Goal: Information Seeking & Learning: Learn about a topic

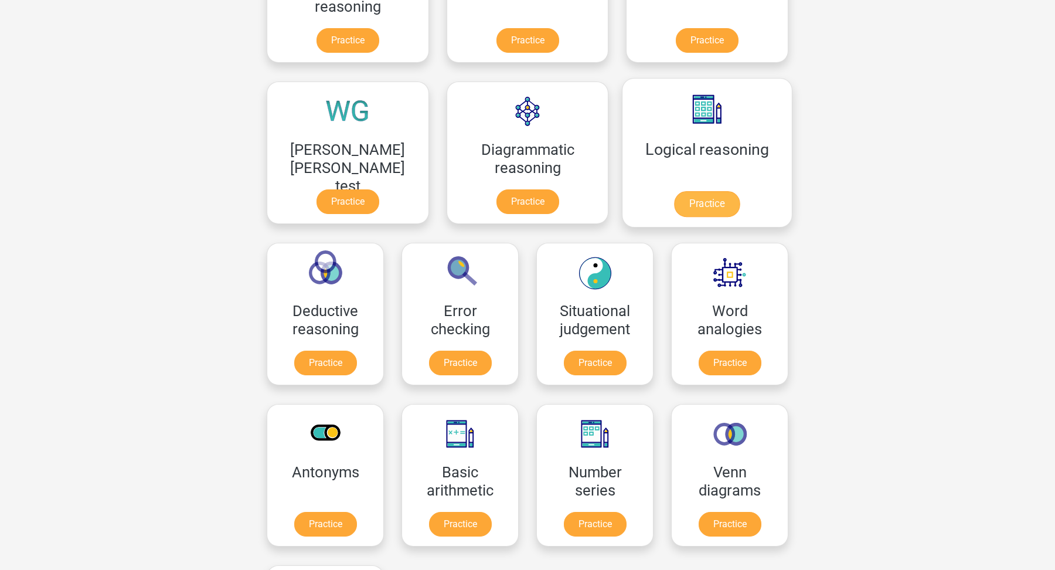
scroll to position [276, 0]
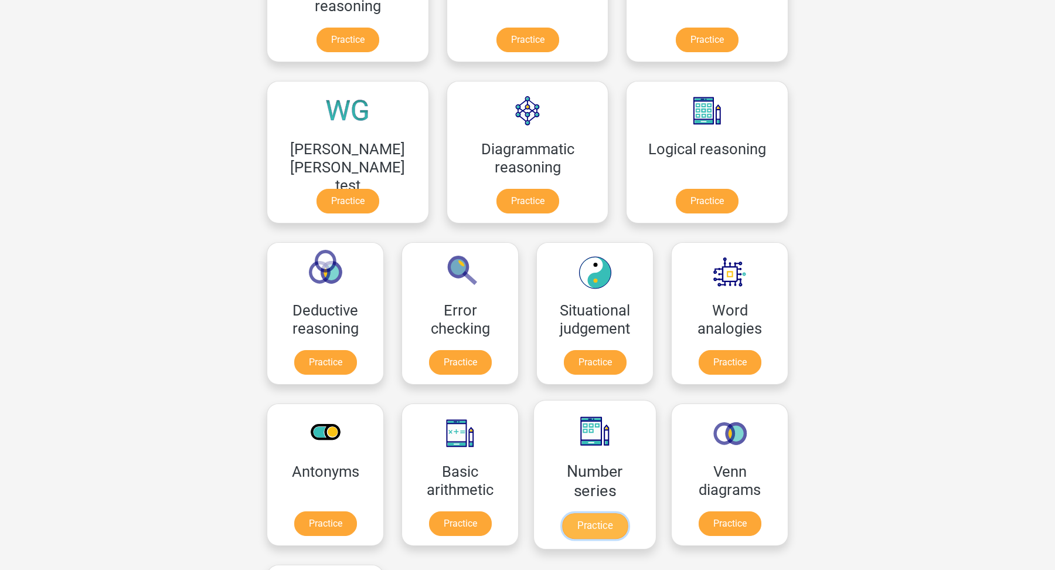
click at [562, 526] on link "Practice" at bounding box center [595, 526] width 66 height 26
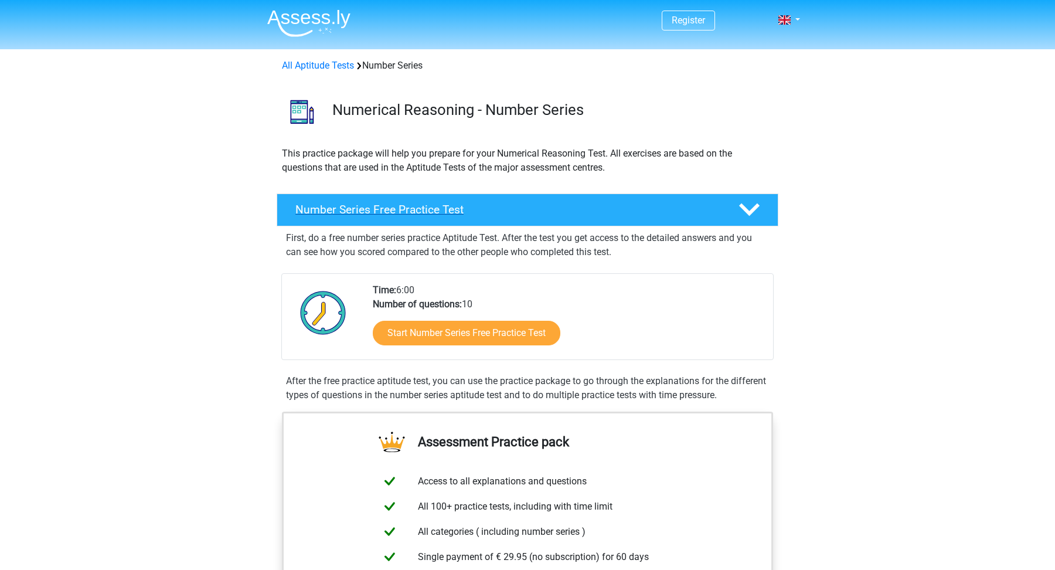
click at [605, 217] on div "Number Series Free Practice Test" at bounding box center [528, 209] width 502 height 33
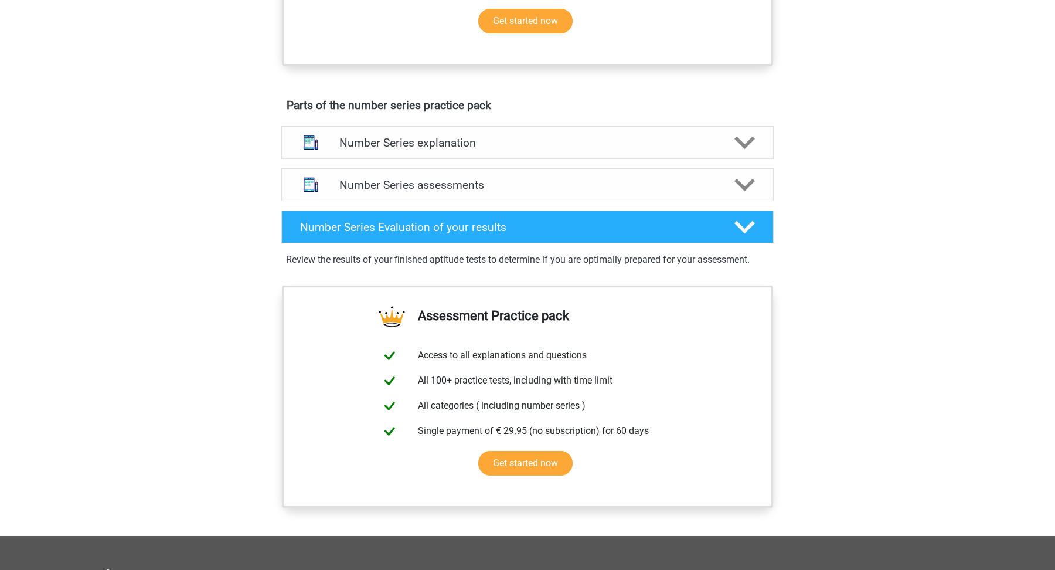
scroll to position [384, 0]
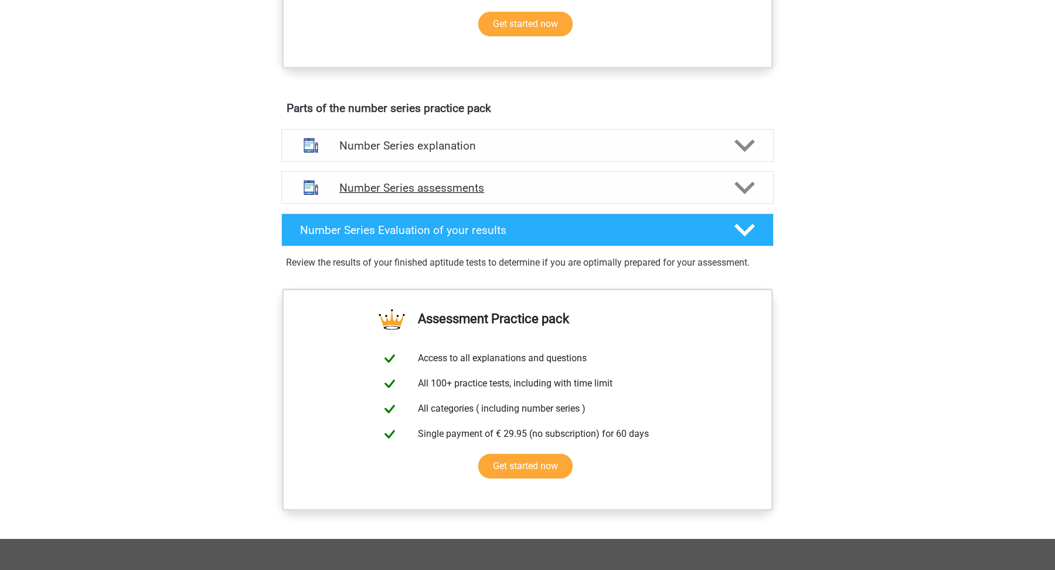
click at [649, 181] on h4 "Number Series assessments" at bounding box center [527, 187] width 376 height 13
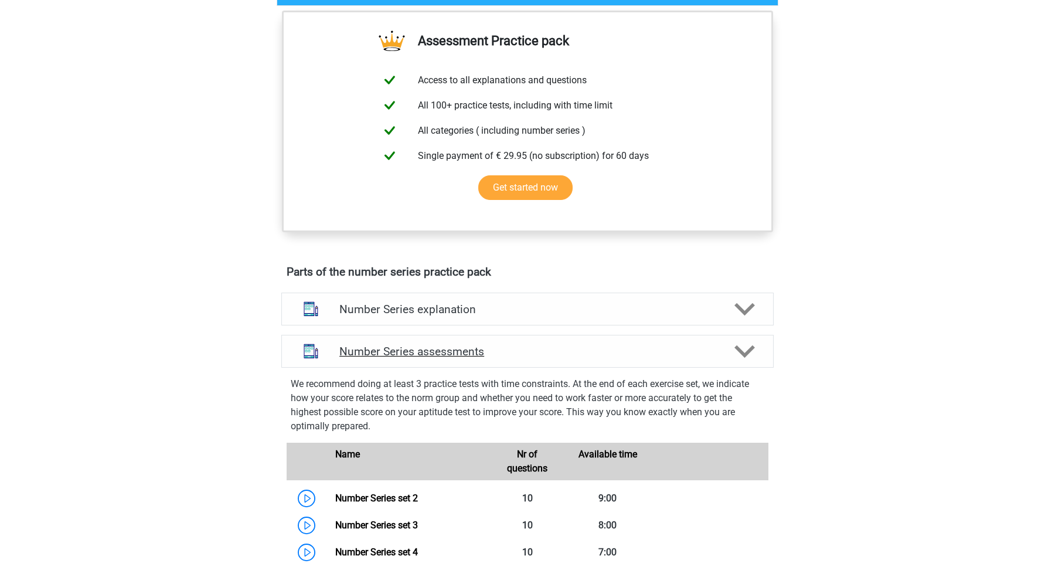
scroll to position [0, 0]
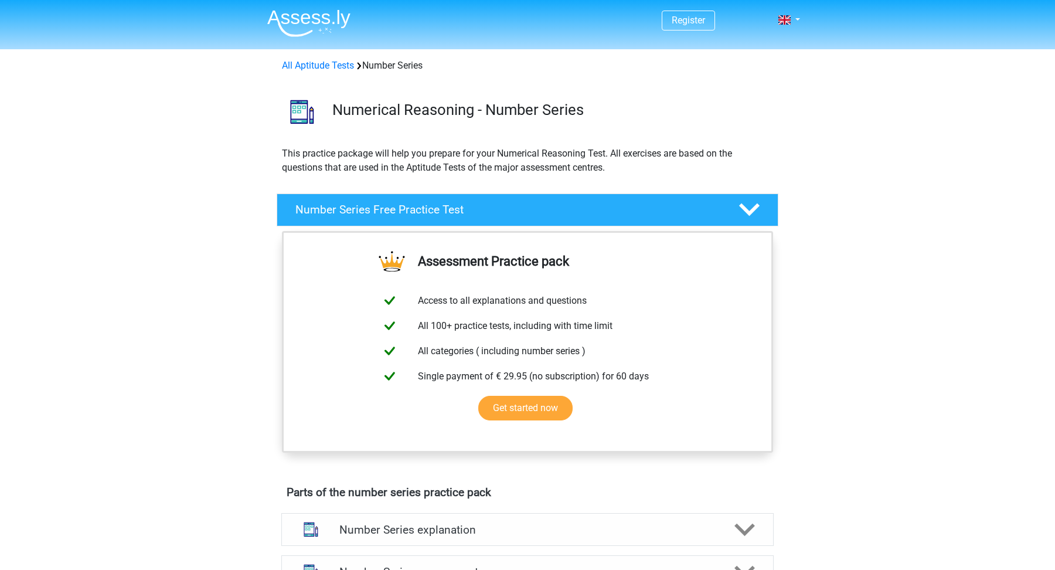
click at [292, 24] on img at bounding box center [308, 23] width 83 height 28
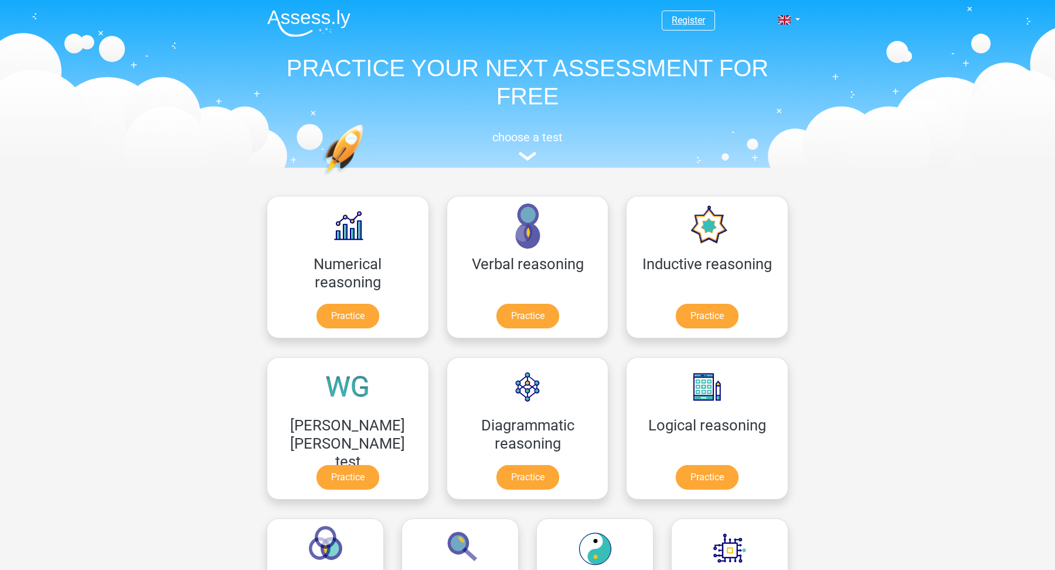
click at [689, 15] on link "Register" at bounding box center [688, 20] width 33 height 11
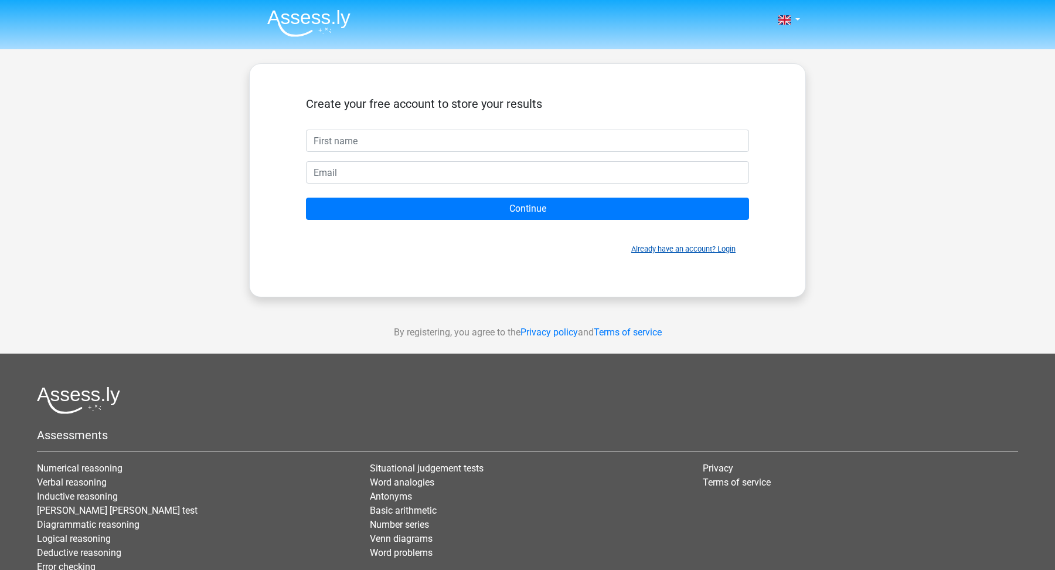
click at [692, 247] on link "Already have an account? Login" at bounding box center [683, 248] width 104 height 9
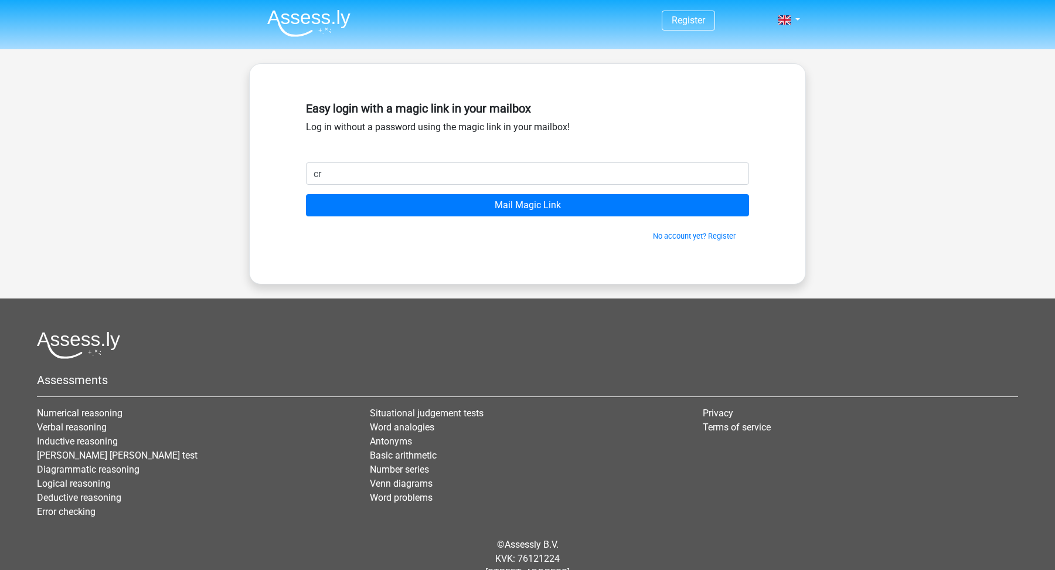
type input "[EMAIL_ADDRESS][DOMAIN_NAME]"
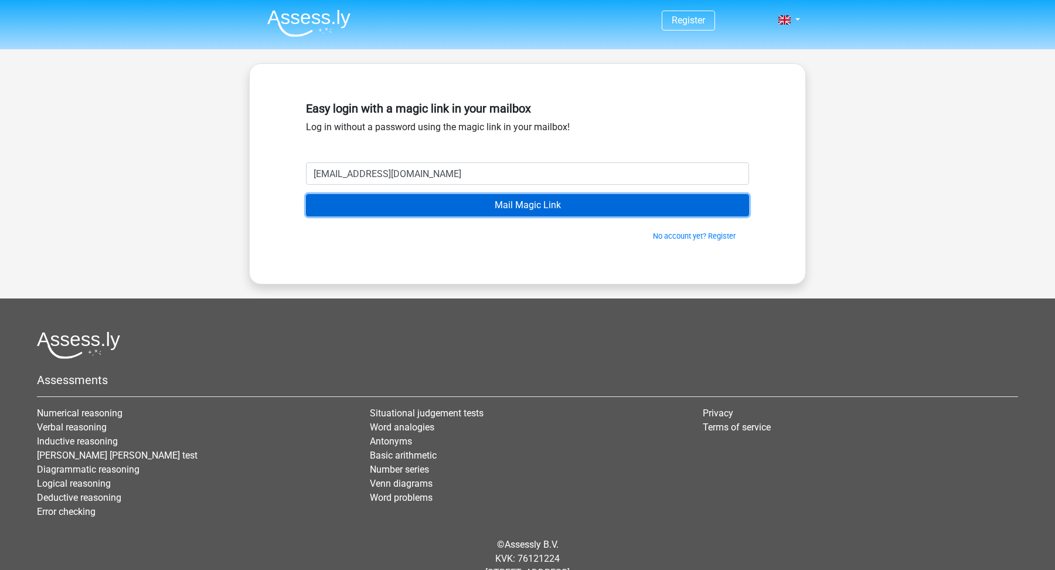
click at [516, 211] on input "Mail Magic Link" at bounding box center [527, 205] width 443 height 22
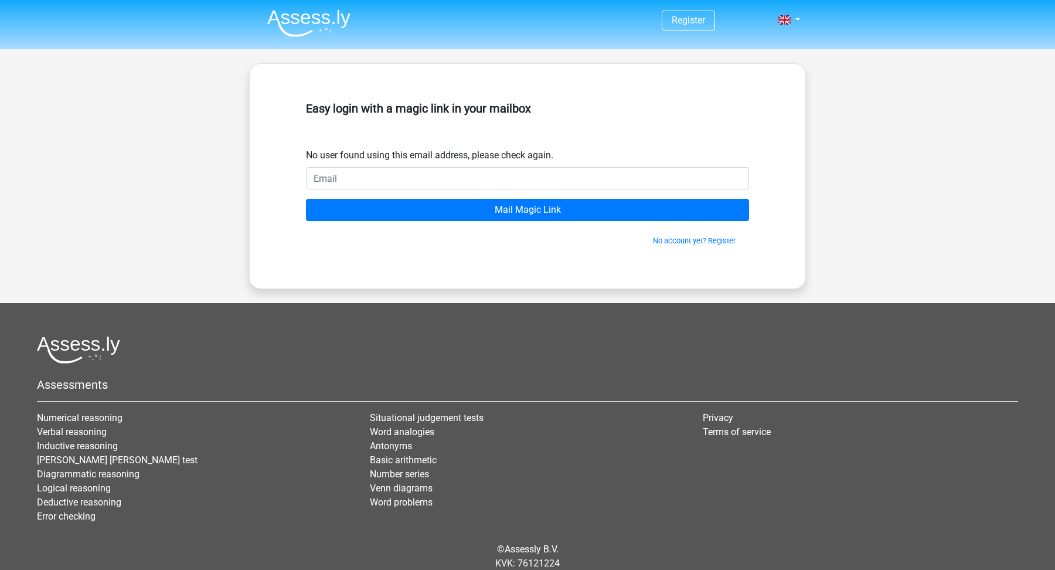
click at [317, 43] on header "Register" at bounding box center [527, 24] width 1055 height 49
click at [315, 22] on img at bounding box center [308, 23] width 83 height 28
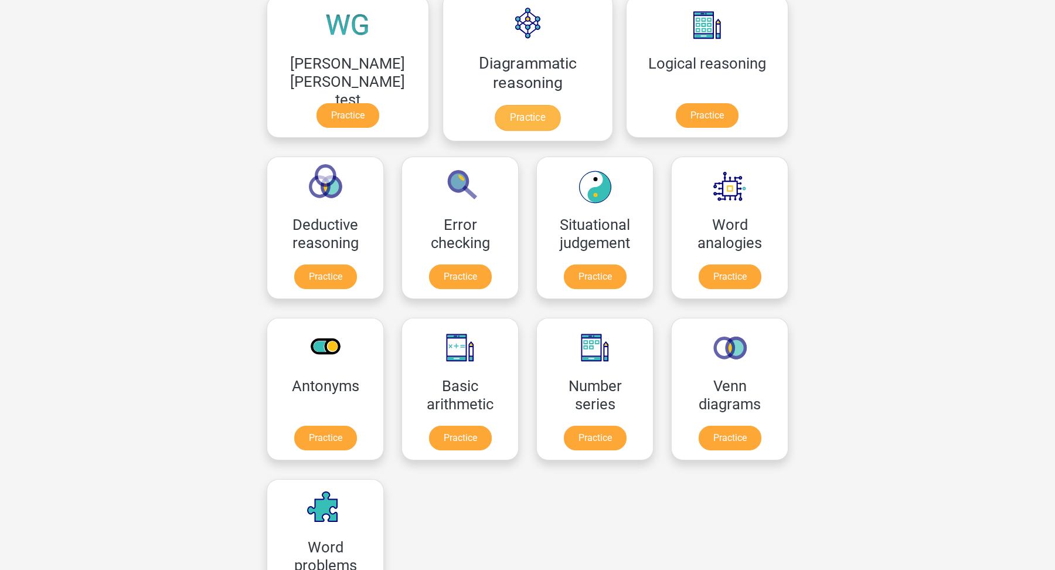
scroll to position [364, 0]
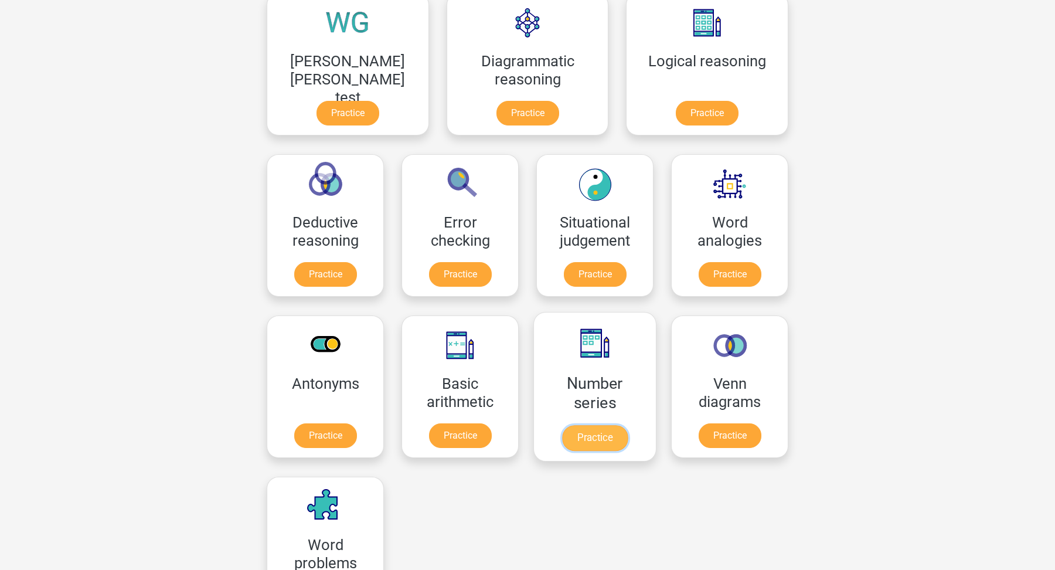
click at [562, 435] on link "Practice" at bounding box center [595, 438] width 66 height 26
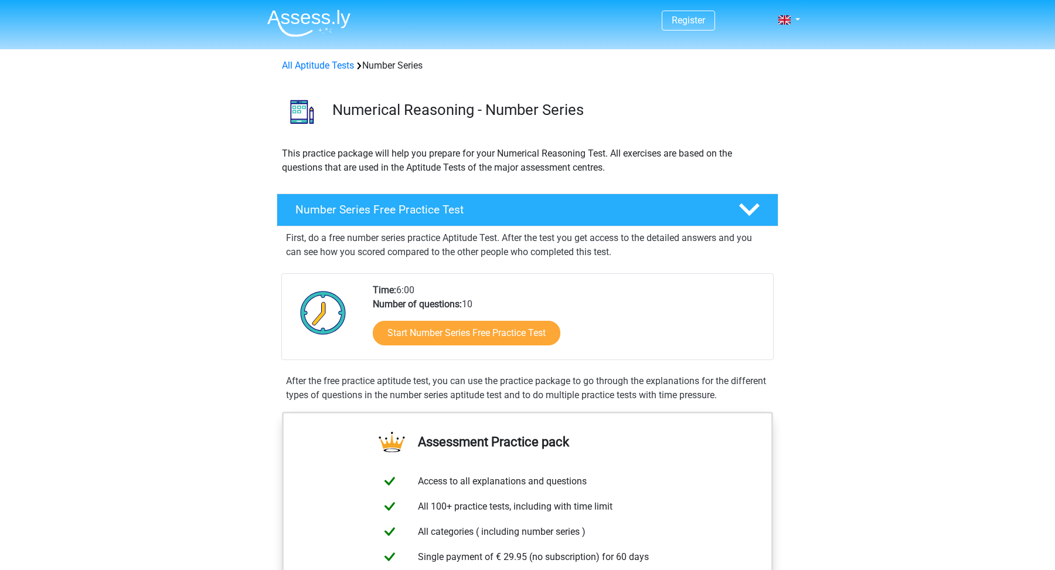
scroll to position [301, 0]
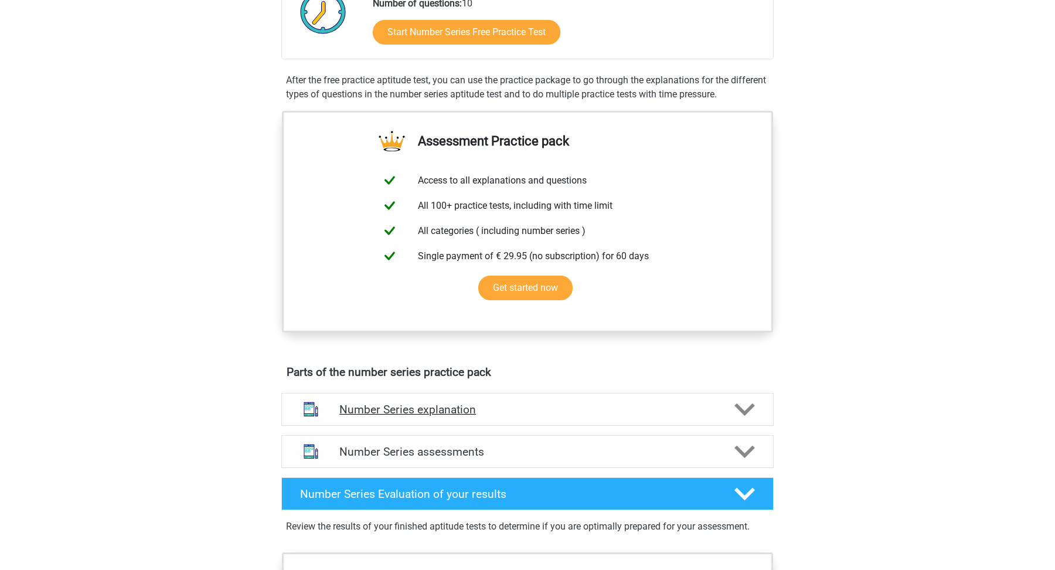
click at [383, 409] on h4 "Number Series explanation" at bounding box center [527, 409] width 376 height 13
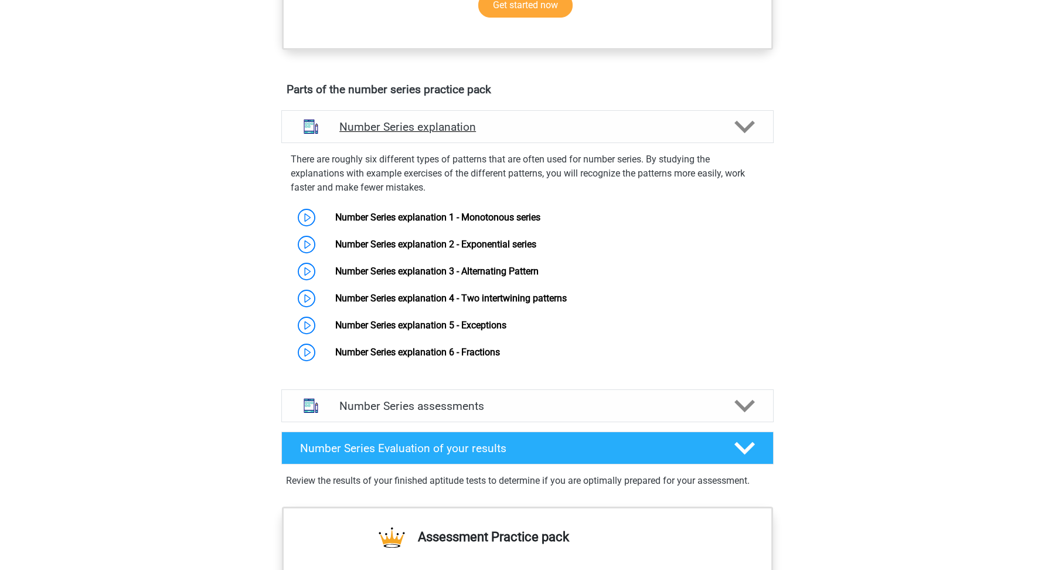
scroll to position [589, 0]
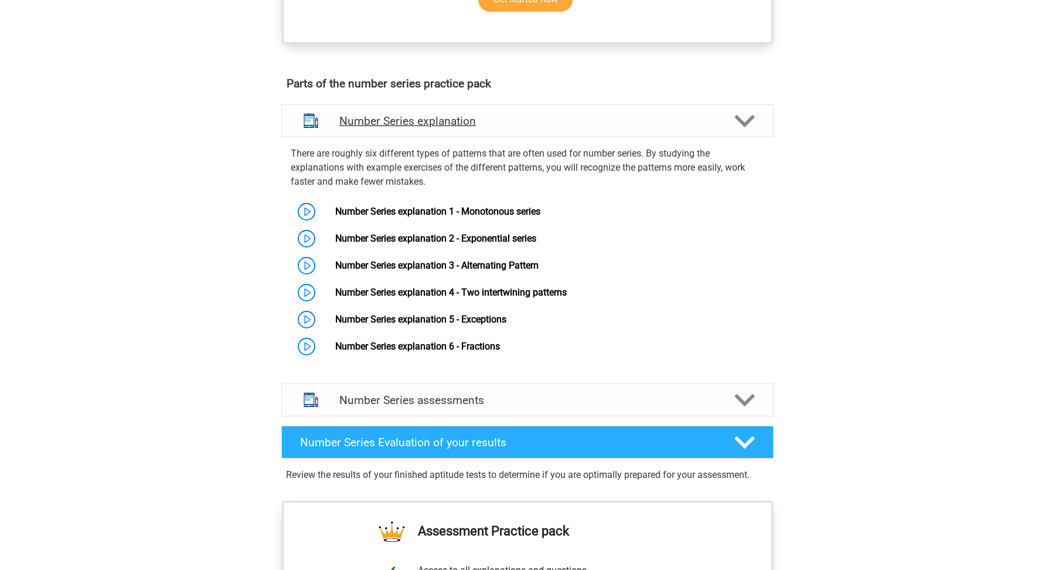
click at [383, 409] on div "Number Series assessments" at bounding box center [527, 399] width 492 height 33
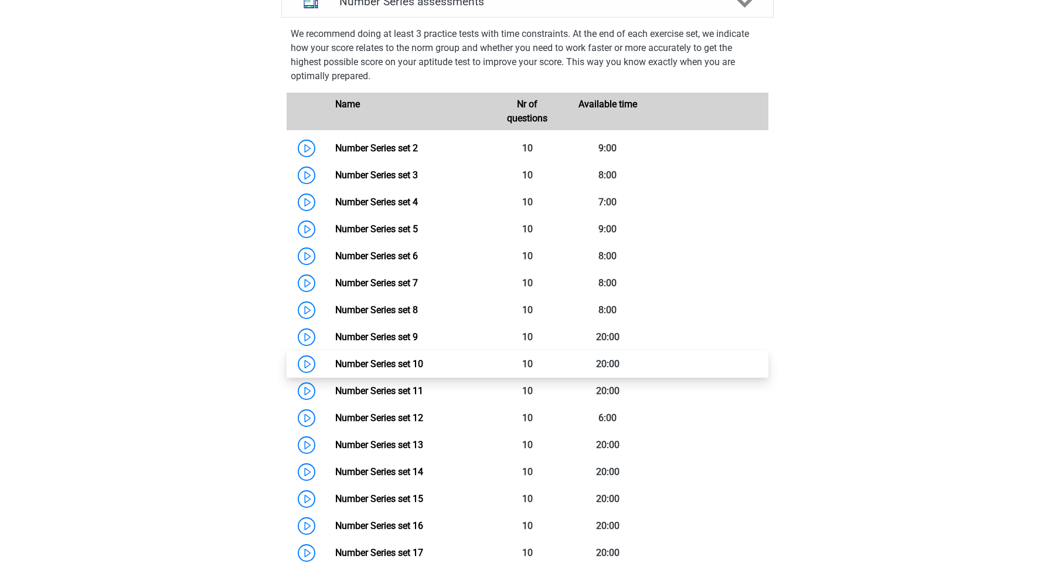
scroll to position [989, 0]
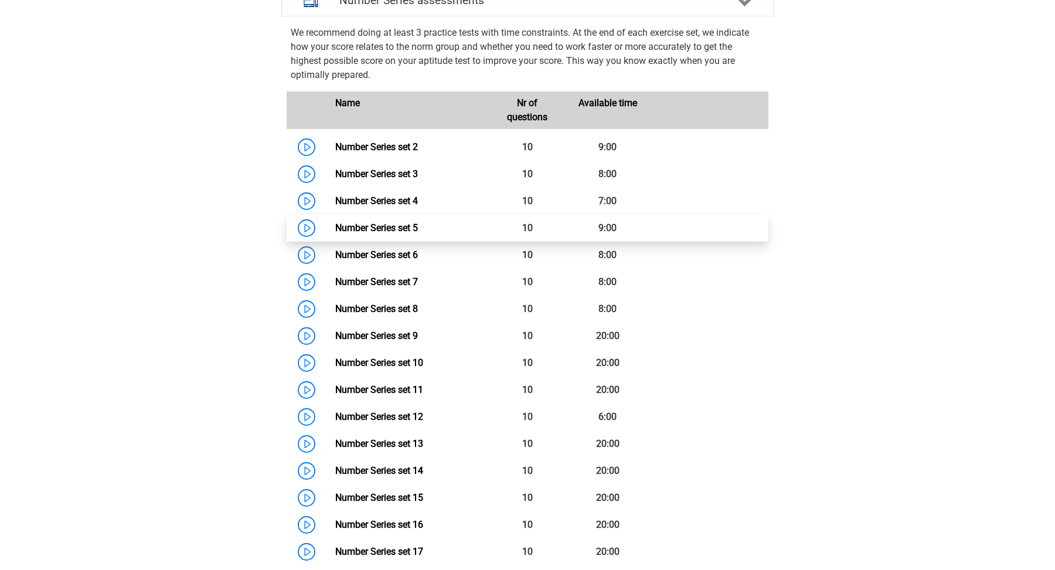
click at [346, 223] on link "Number Series set 5" at bounding box center [376, 227] width 83 height 11
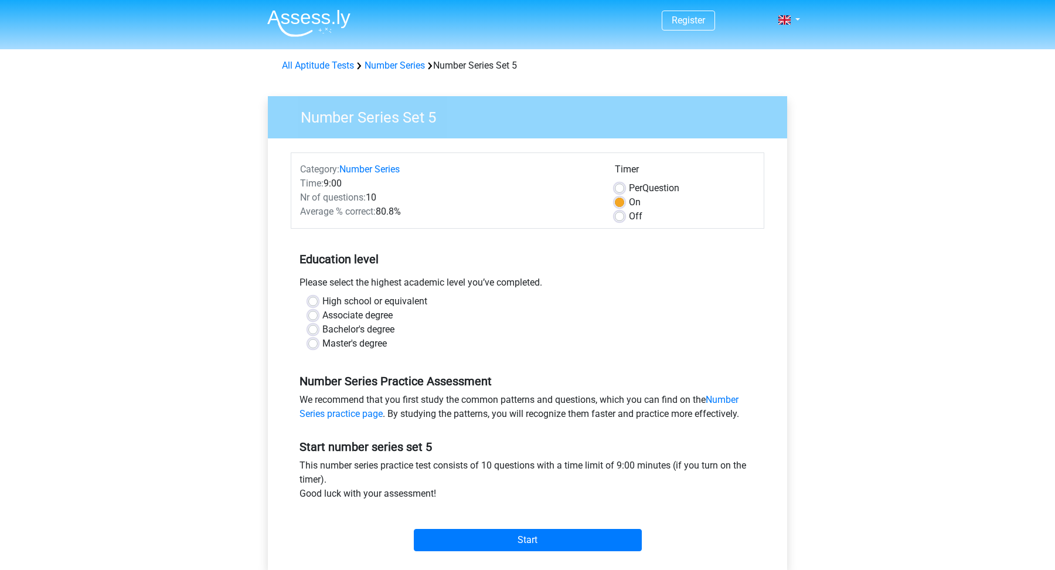
click at [629, 219] on label "Off" at bounding box center [635, 216] width 13 height 14
click at [616, 219] on input "Off" at bounding box center [619, 215] width 9 height 12
radio input "true"
click at [555, 540] on input "Start" at bounding box center [528, 540] width 228 height 22
click at [405, 305] on label "High school or equivalent" at bounding box center [374, 301] width 105 height 14
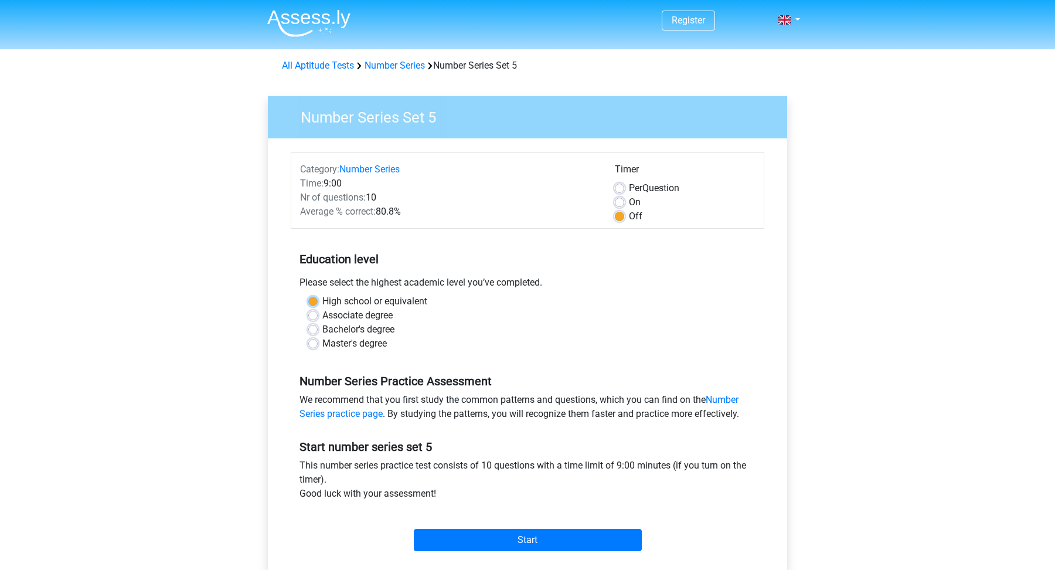
click at [318, 305] on input "High school or equivalent" at bounding box center [312, 300] width 9 height 12
radio input "true"
click at [358, 340] on label "Master's degree" at bounding box center [354, 343] width 64 height 14
click at [318, 340] on input "Master's degree" at bounding box center [312, 342] width 9 height 12
radio input "true"
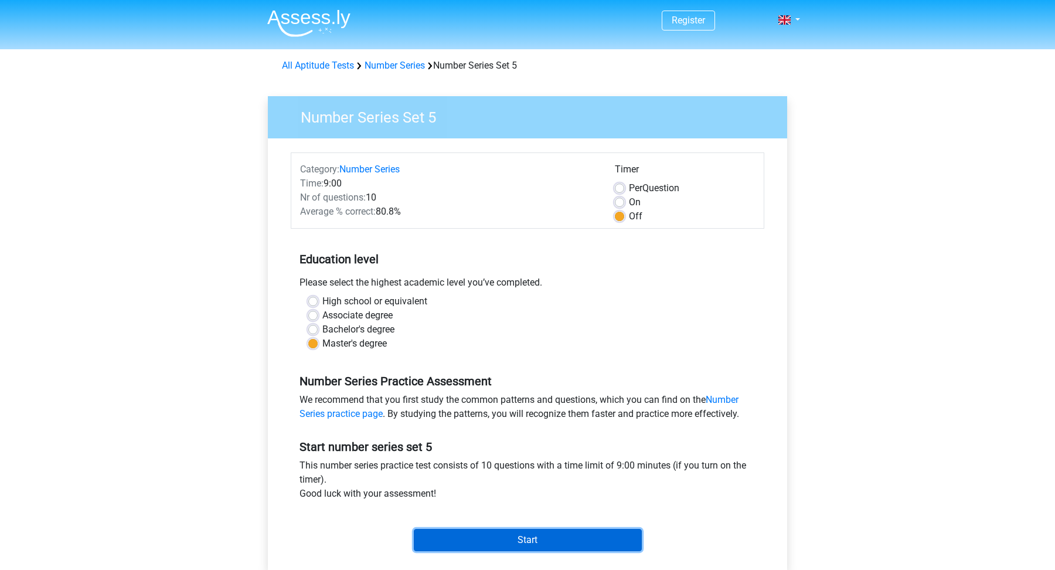
click at [529, 540] on input "Start" at bounding box center [528, 540] width 228 height 22
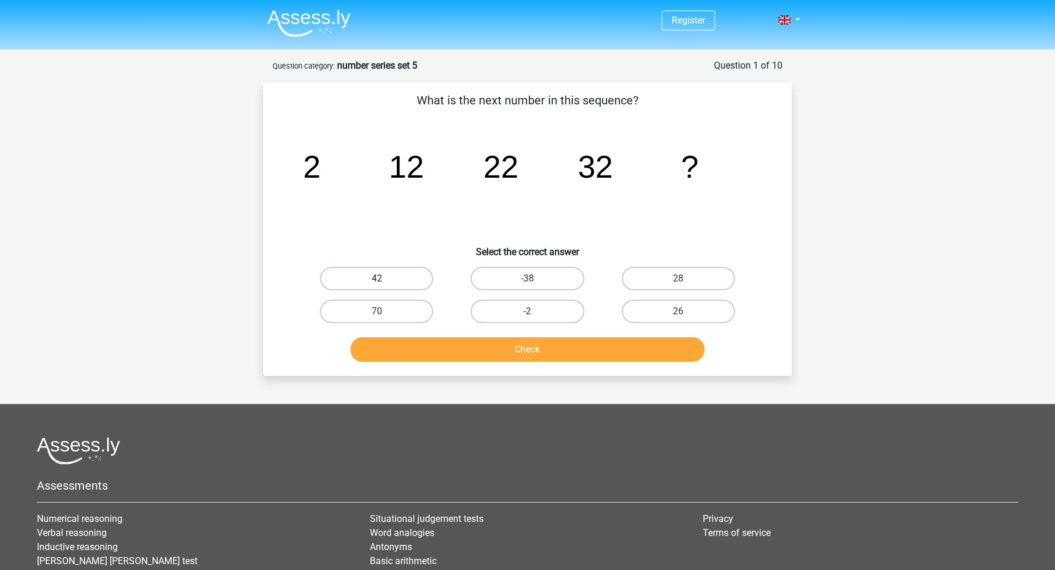
click at [412, 281] on label "42" at bounding box center [376, 278] width 113 height 23
click at [385, 281] on input "42" at bounding box center [381, 282] width 8 height 8
radio input "true"
click at [444, 337] on button "Check" at bounding box center [528, 349] width 355 height 25
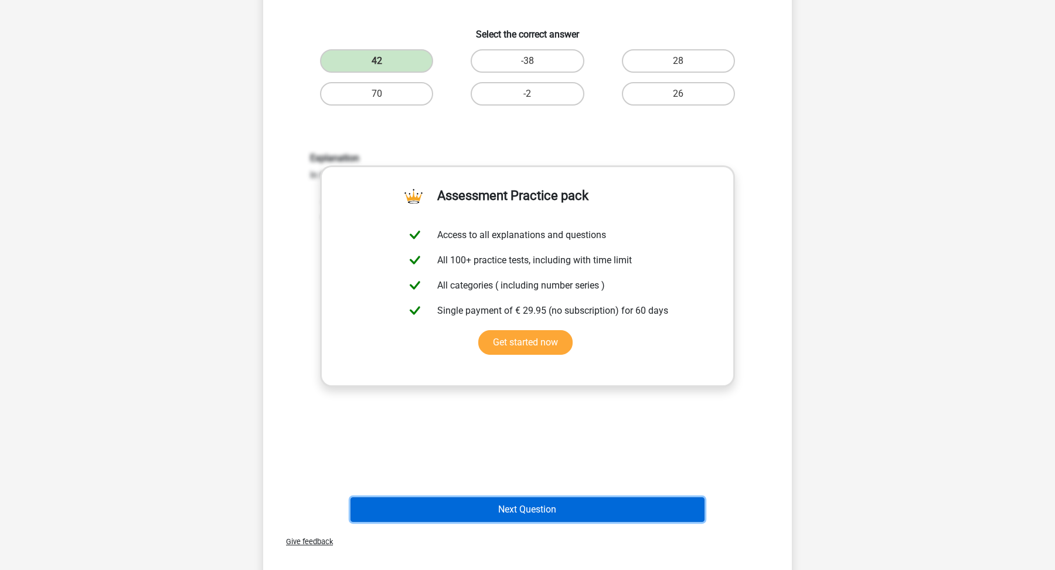
click at [550, 515] on button "Next Question" at bounding box center [528, 509] width 355 height 25
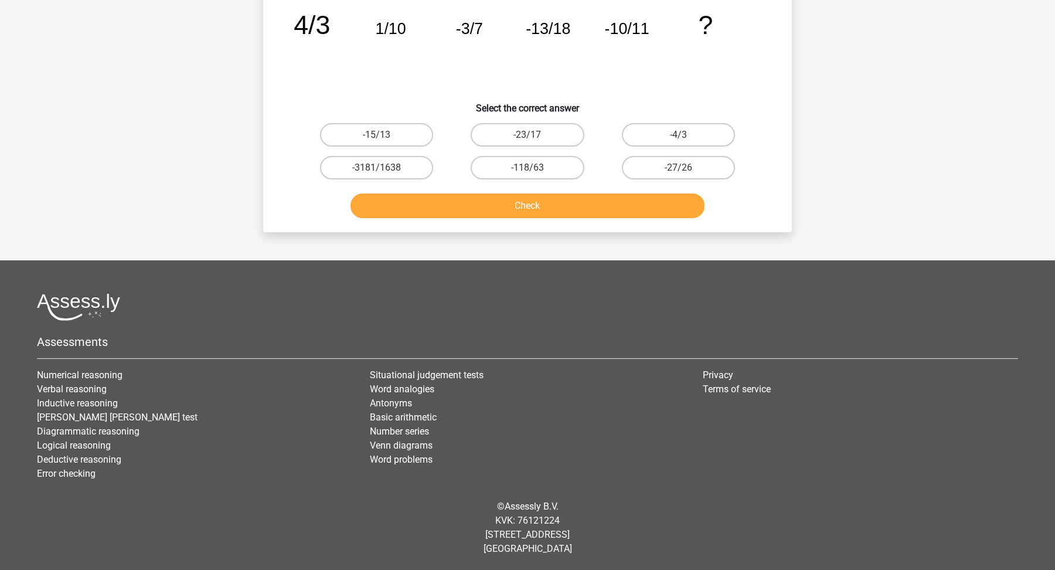
scroll to position [59, 0]
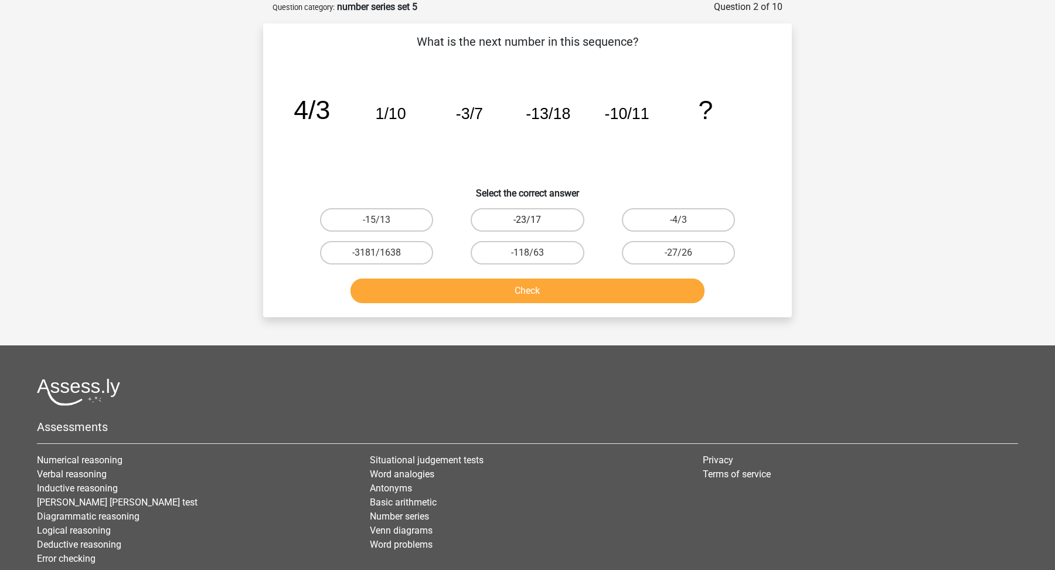
click at [481, 209] on label "-23/17" at bounding box center [527, 219] width 113 height 23
click at [528, 220] on input "-23/17" at bounding box center [532, 224] width 8 height 8
radio input "true"
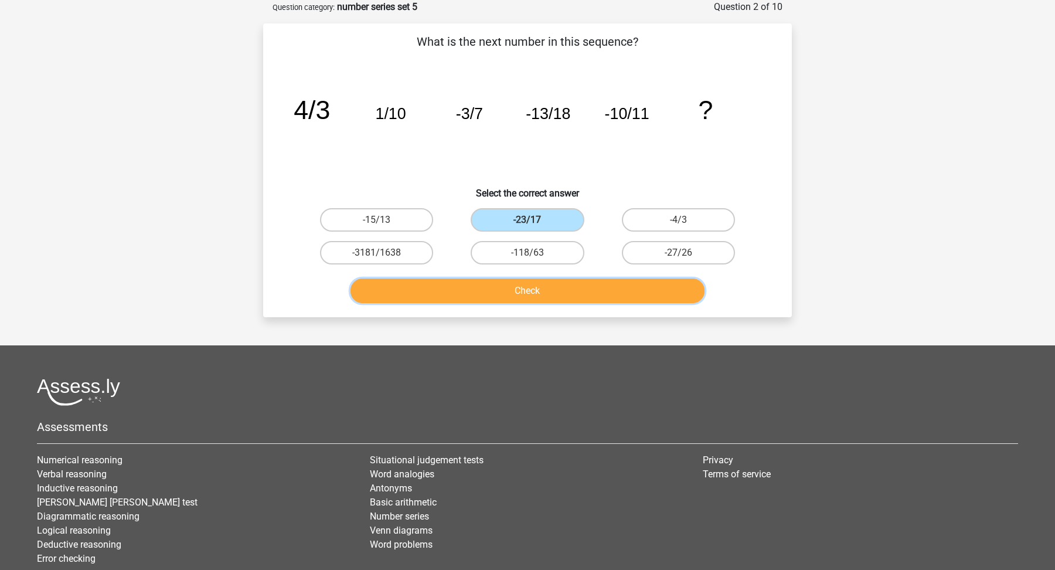
click at [490, 300] on button "Check" at bounding box center [528, 290] width 355 height 25
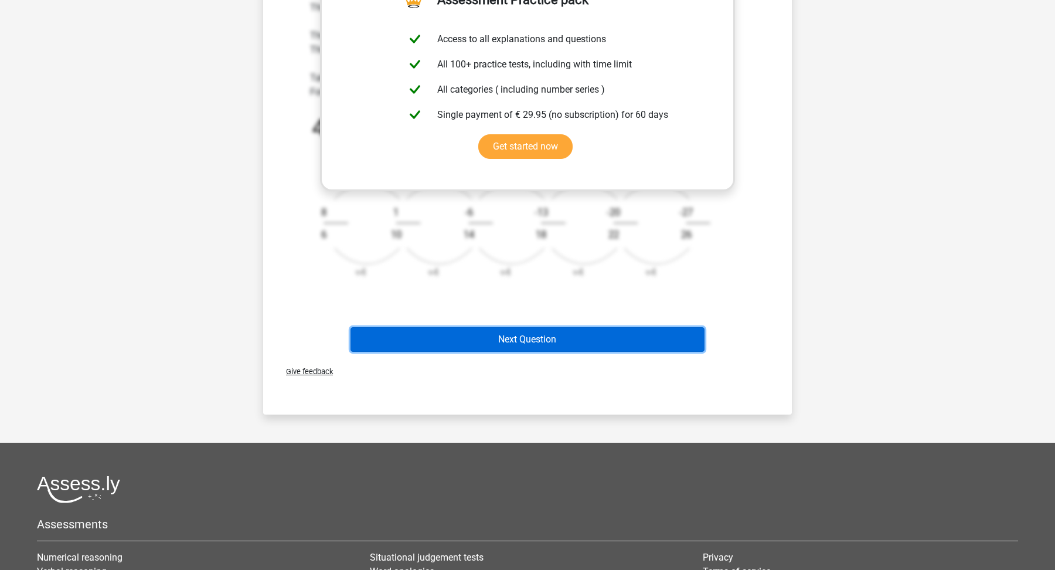
click at [503, 336] on button "Next Question" at bounding box center [528, 339] width 355 height 25
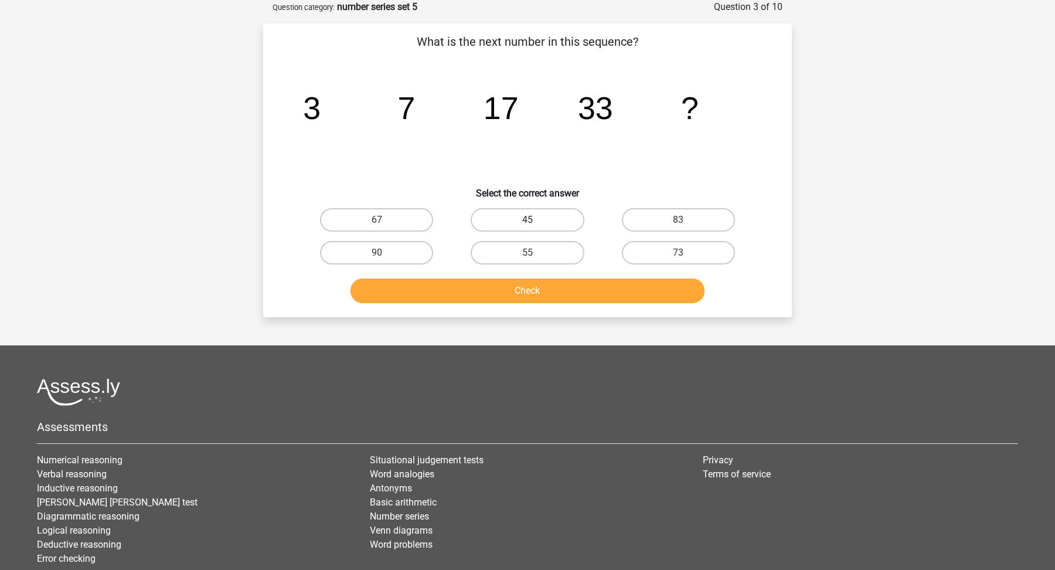
click at [521, 219] on label "45" at bounding box center [527, 219] width 113 height 23
click at [528, 220] on input "45" at bounding box center [532, 224] width 8 height 8
radio input "true"
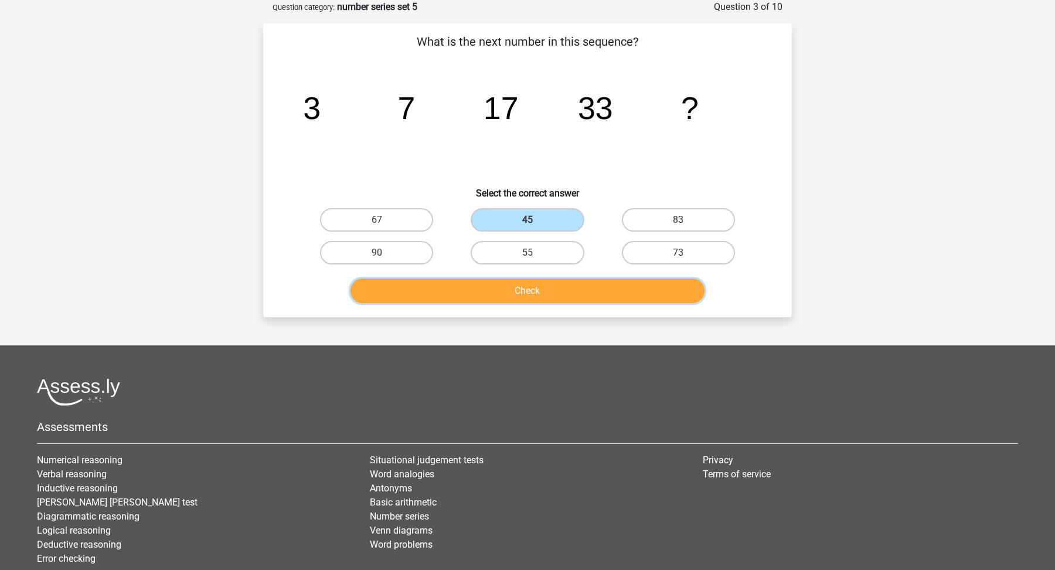
click at [522, 295] on button "Check" at bounding box center [528, 290] width 355 height 25
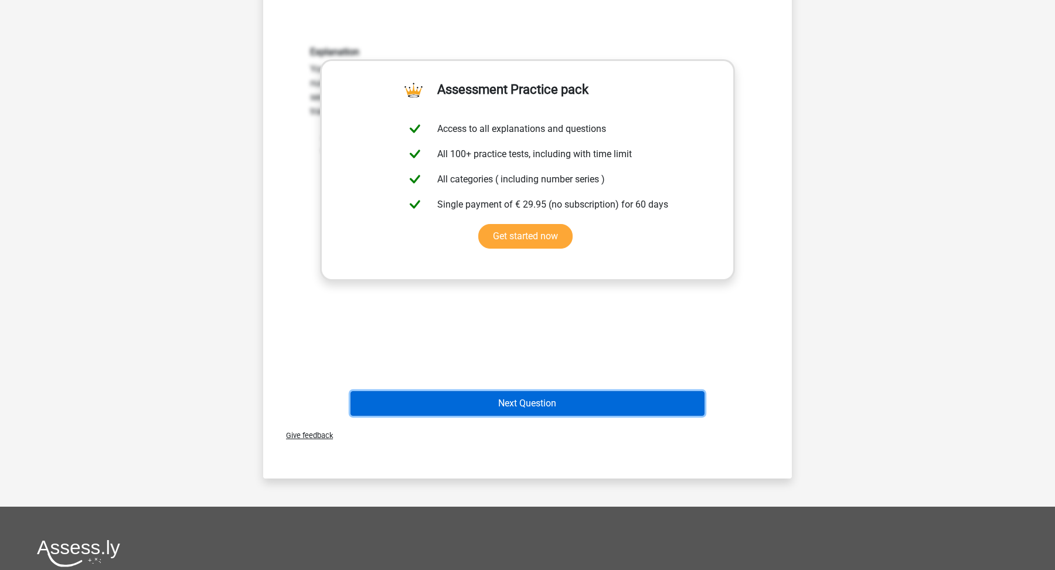
click at [517, 409] on button "Next Question" at bounding box center [528, 403] width 355 height 25
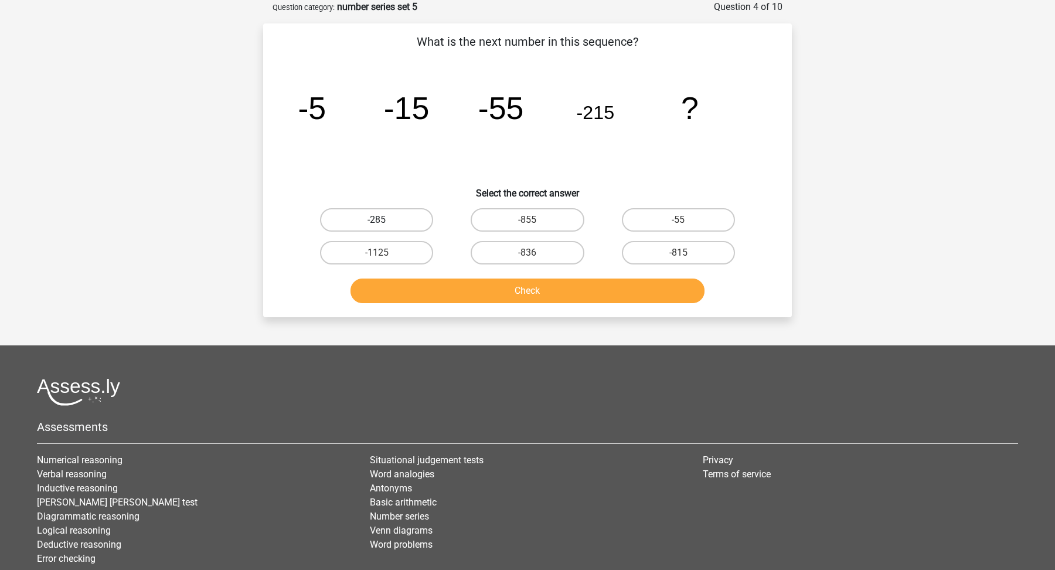
click at [415, 215] on label "-285" at bounding box center [376, 219] width 113 height 23
click at [385, 220] on input "-285" at bounding box center [381, 224] width 8 height 8
radio input "true"
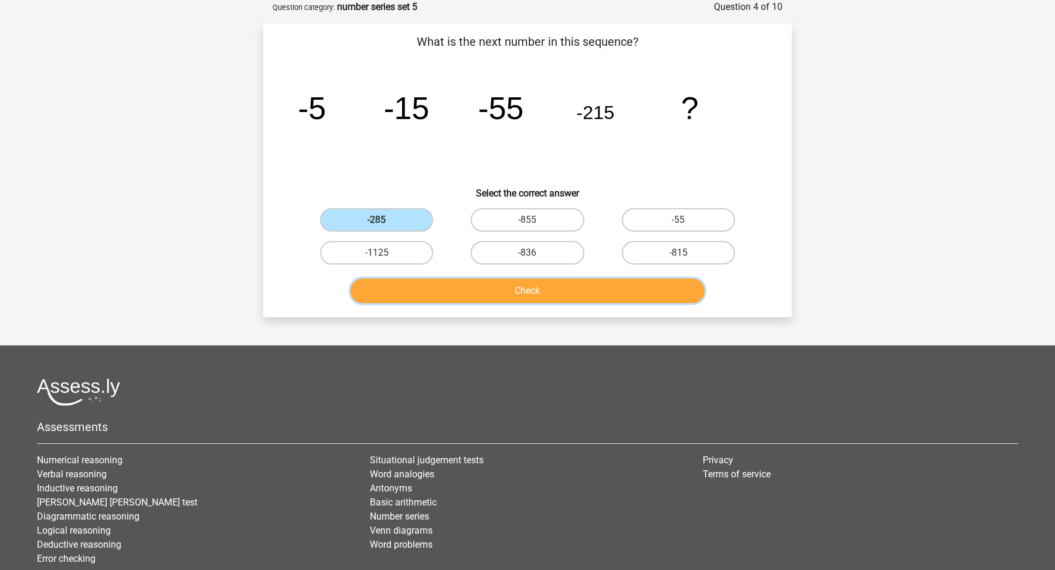
click at [487, 293] on button "Check" at bounding box center [528, 290] width 355 height 25
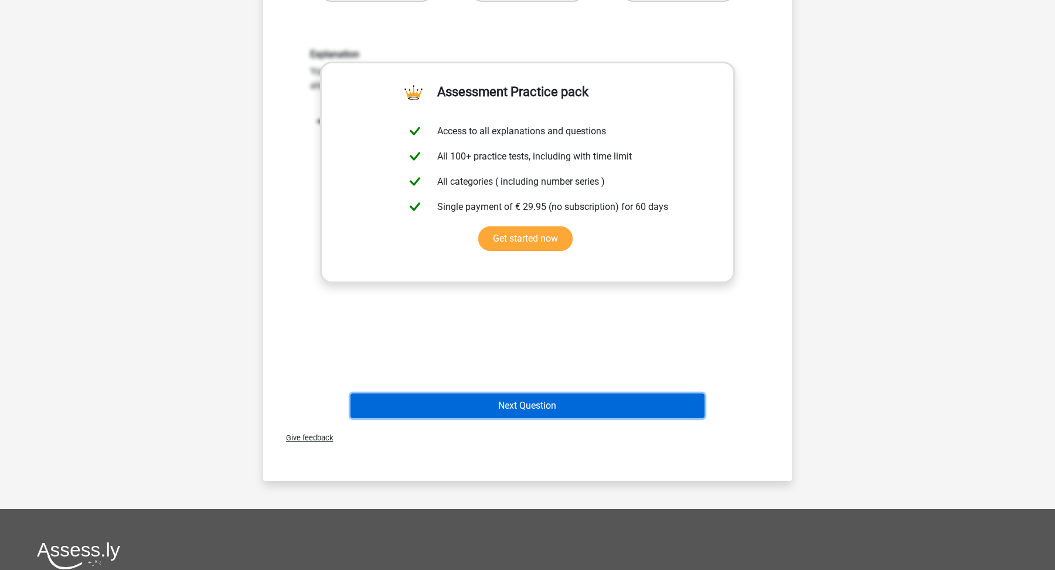
click at [508, 402] on button "Next Question" at bounding box center [528, 405] width 355 height 25
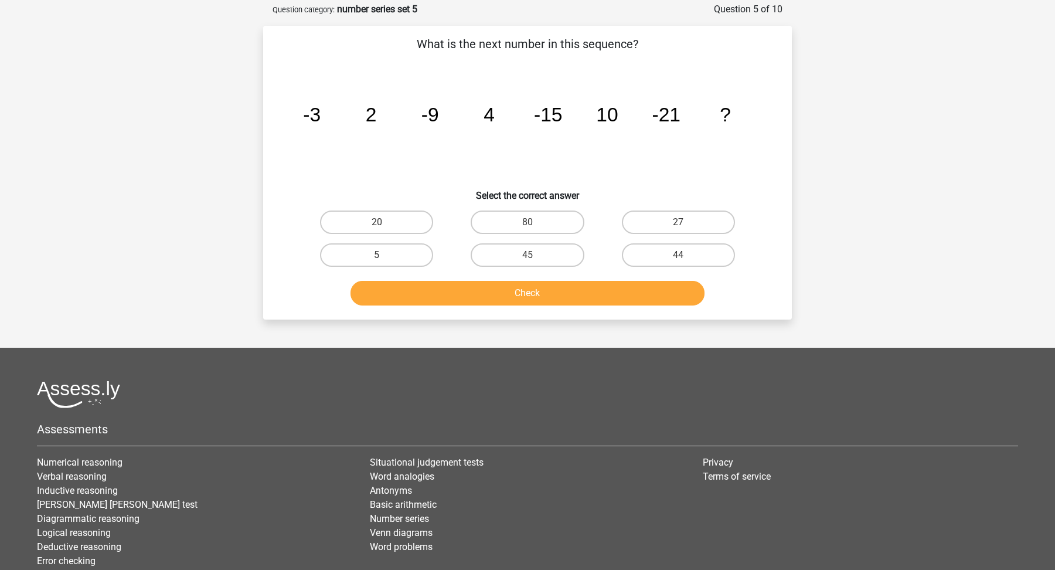
scroll to position [0, 0]
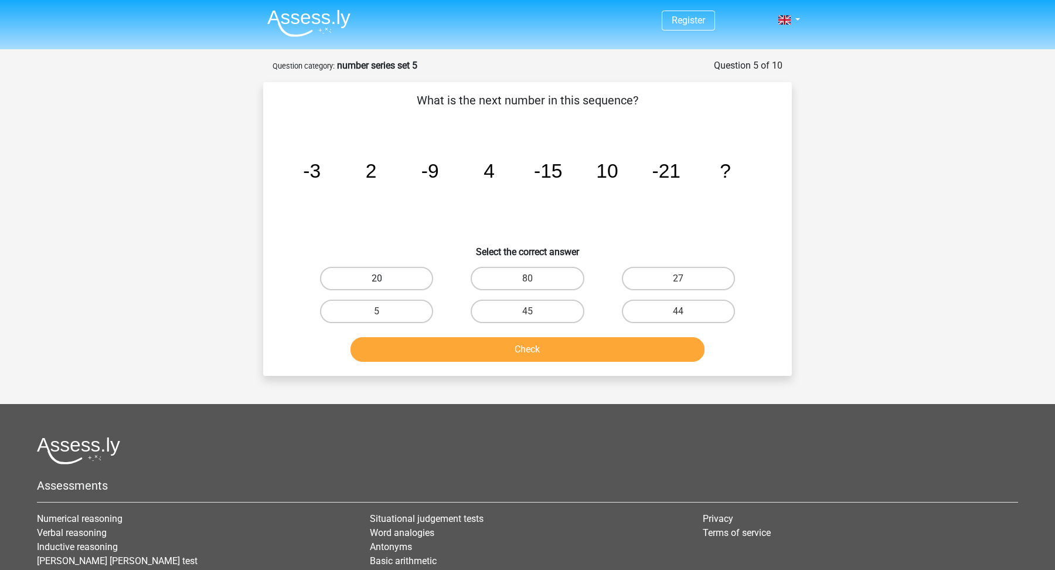
click at [387, 267] on label "20" at bounding box center [376, 278] width 113 height 23
click at [385, 278] on input "20" at bounding box center [381, 282] width 8 height 8
radio input "true"
click at [400, 334] on div "Check" at bounding box center [527, 347] width 491 height 39
click at [403, 346] on button "Check" at bounding box center [528, 349] width 355 height 25
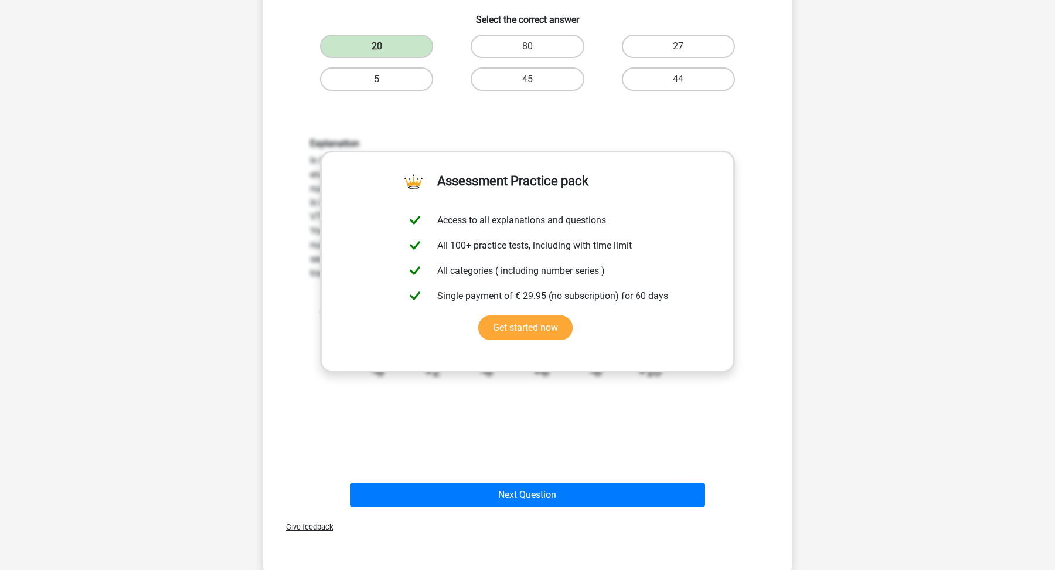
scroll to position [245, 0]
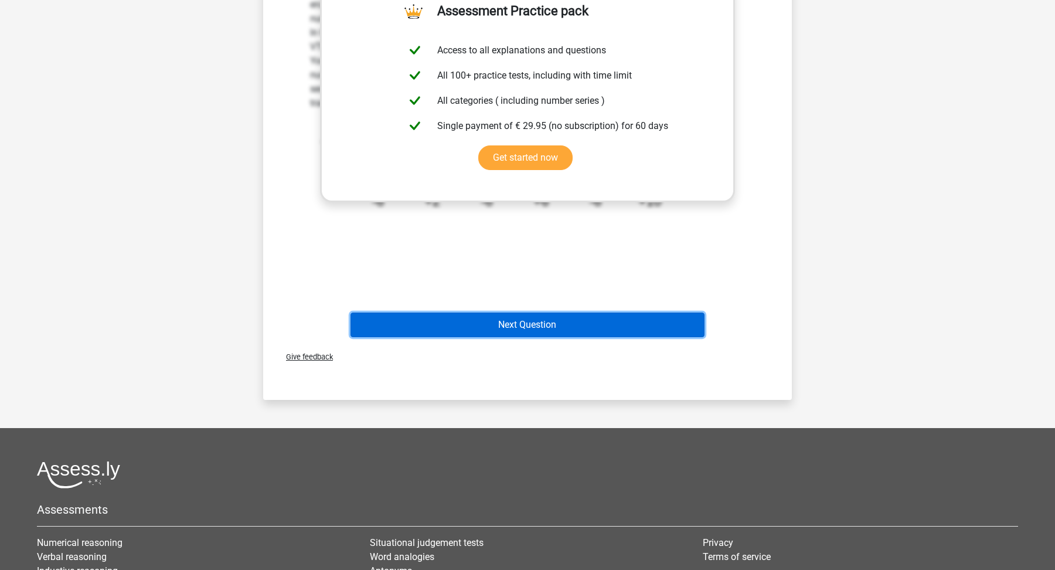
click at [460, 325] on button "Next Question" at bounding box center [528, 324] width 355 height 25
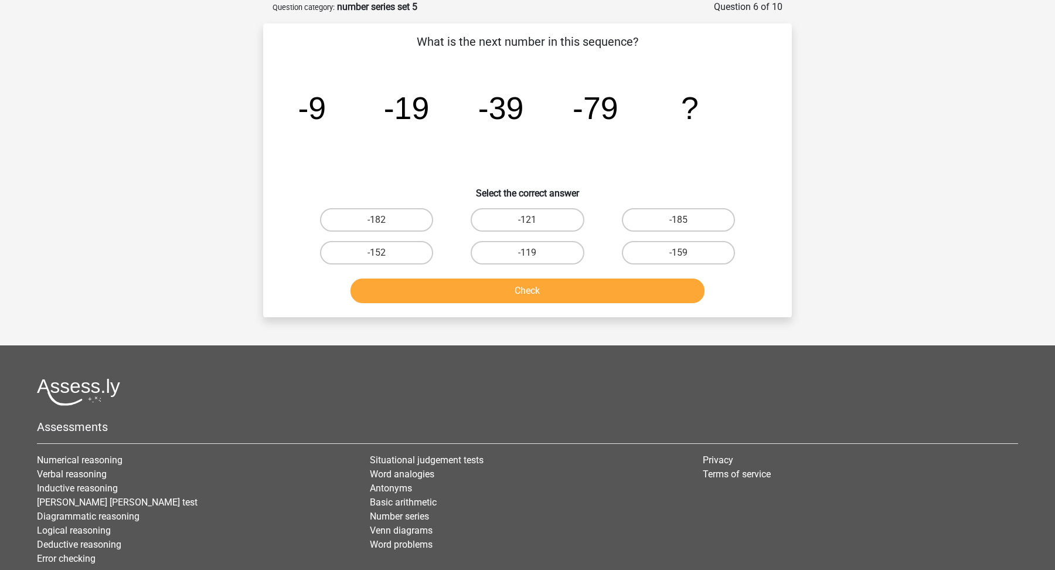
scroll to position [33, 0]
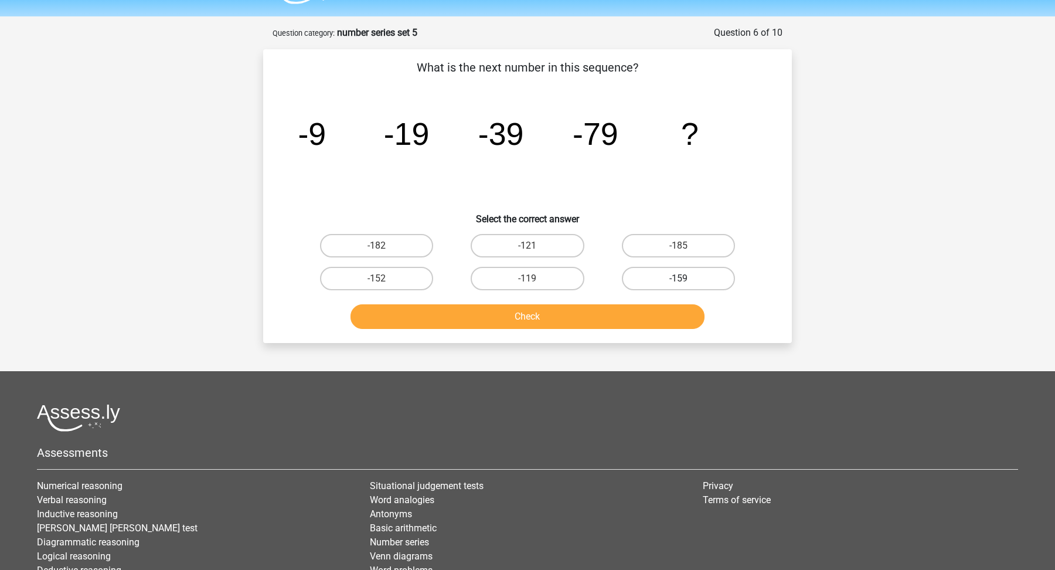
click at [660, 274] on label "-159" at bounding box center [678, 278] width 113 height 23
click at [678, 278] on input "-159" at bounding box center [682, 282] width 8 height 8
radio input "true"
click at [636, 307] on button "Check" at bounding box center [528, 316] width 355 height 25
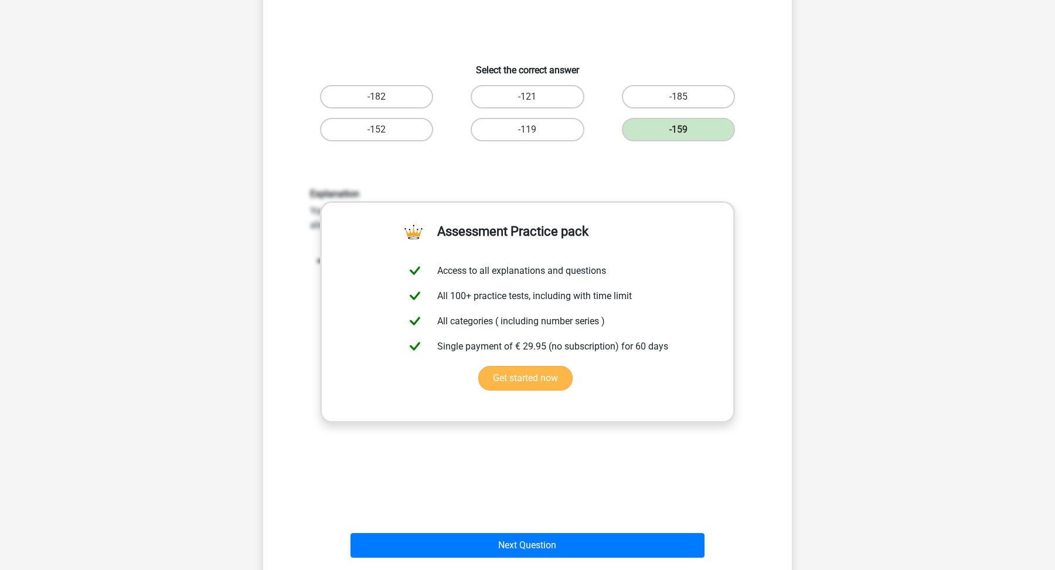
scroll to position [188, 0]
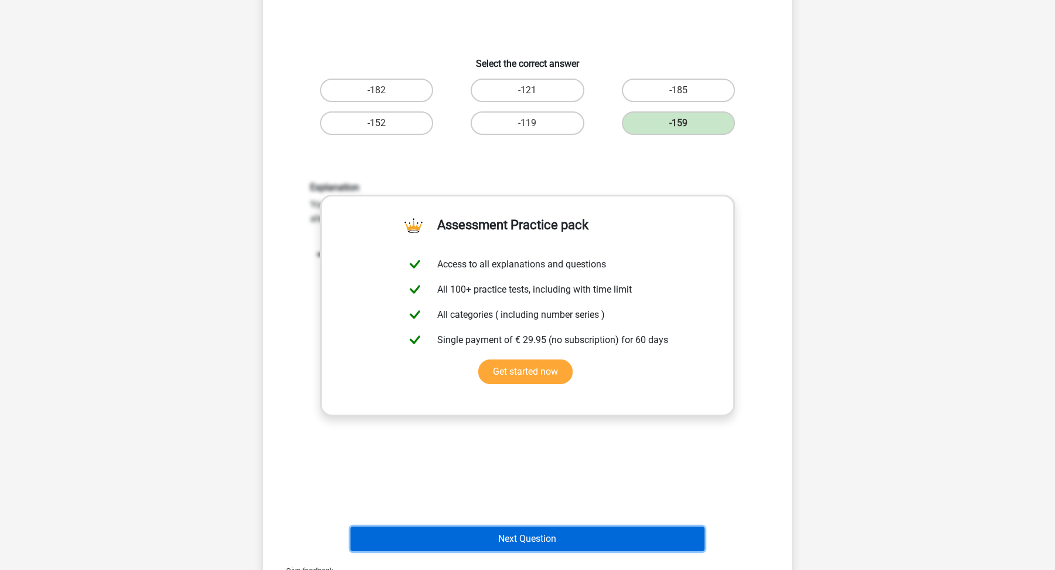
click at [615, 541] on button "Next Question" at bounding box center [528, 538] width 355 height 25
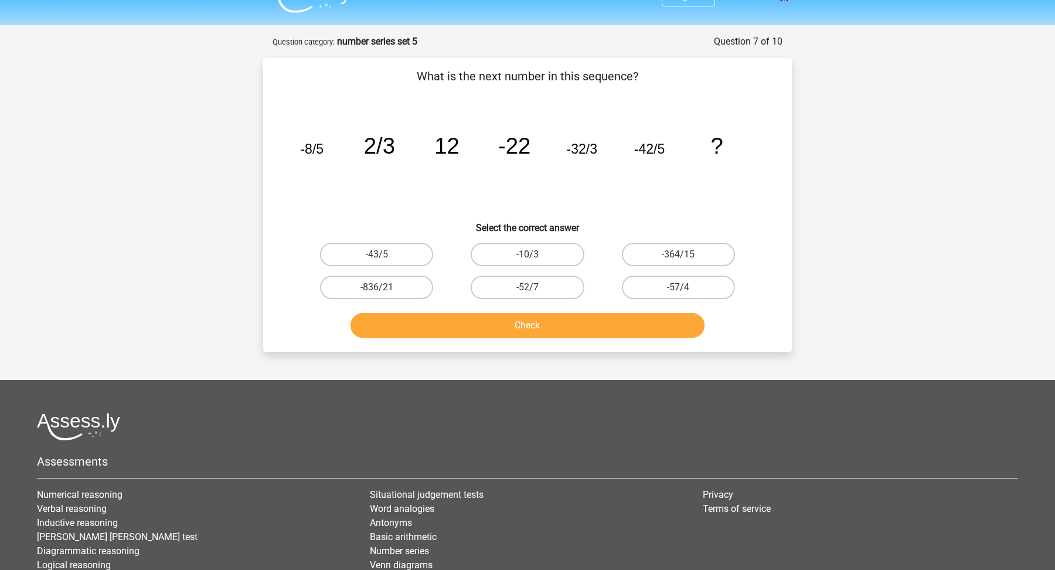
scroll to position [18, 0]
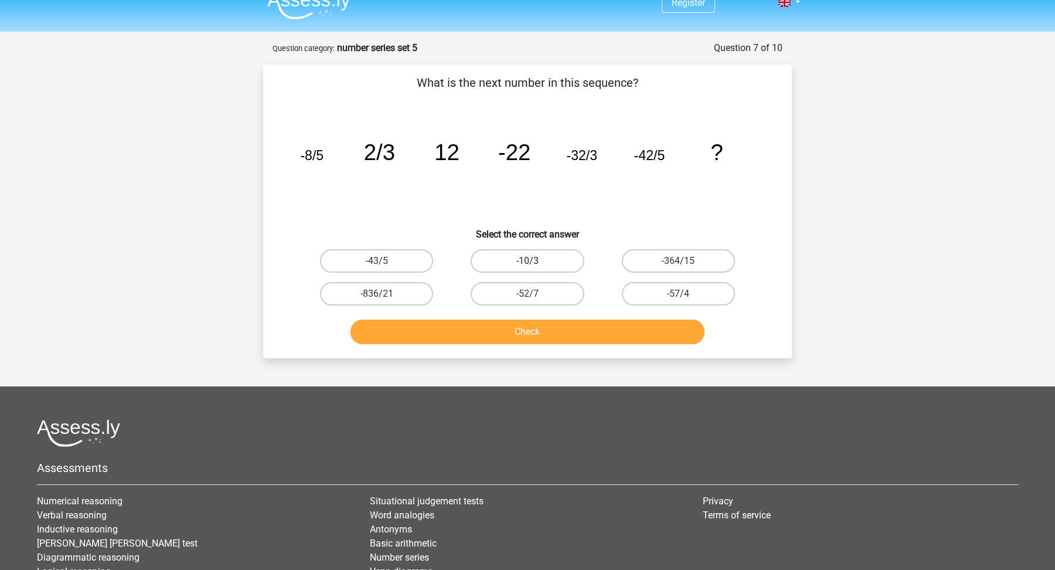
click at [538, 261] on label "-10/3" at bounding box center [527, 260] width 113 height 23
click at [535, 261] on input "-10/3" at bounding box center [532, 265] width 8 height 8
radio input "true"
click at [547, 331] on button "Check" at bounding box center [528, 331] width 355 height 25
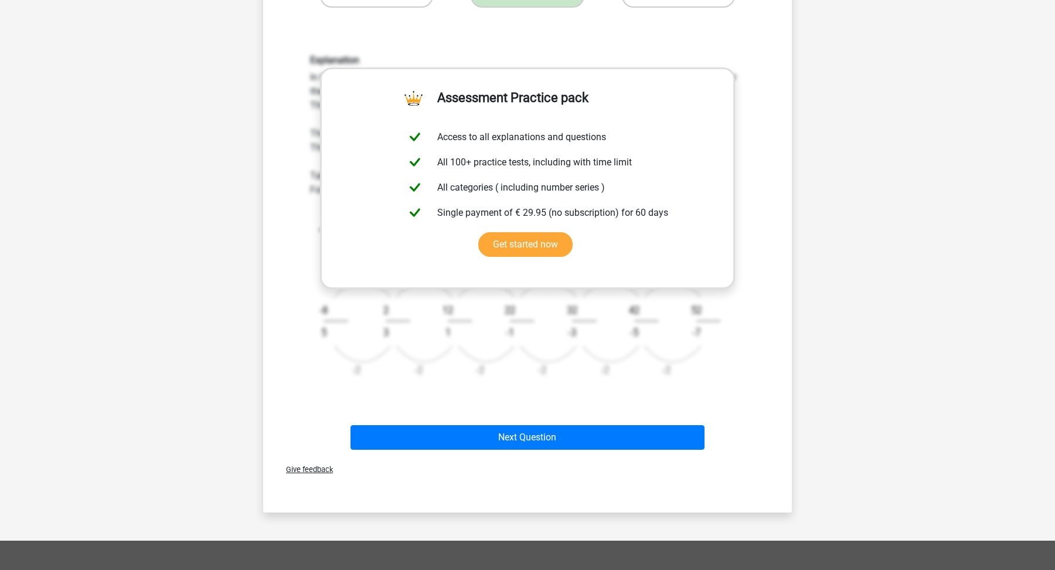
scroll to position [326, 0]
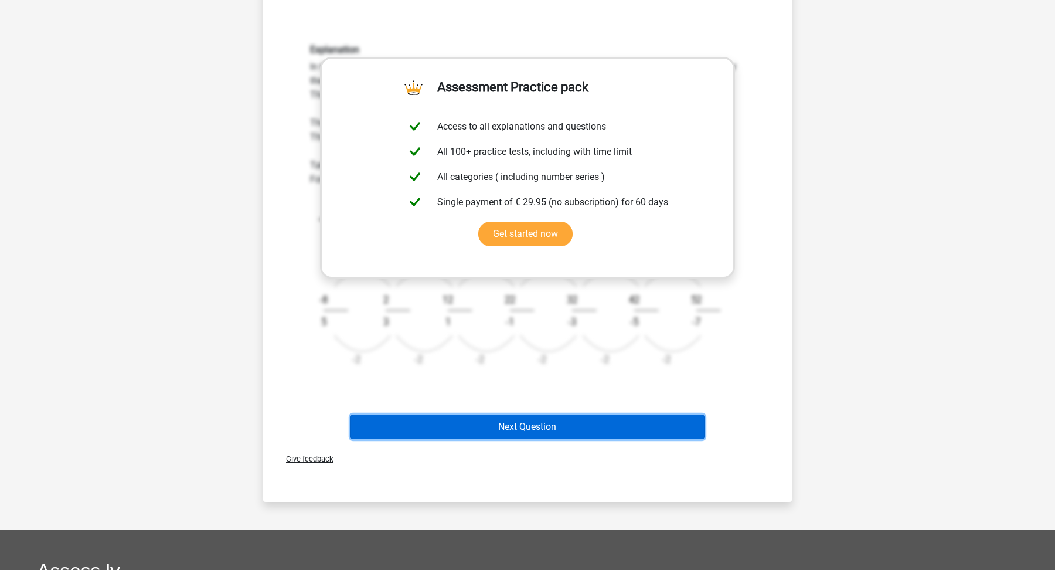
click at [587, 433] on button "Next Question" at bounding box center [528, 426] width 355 height 25
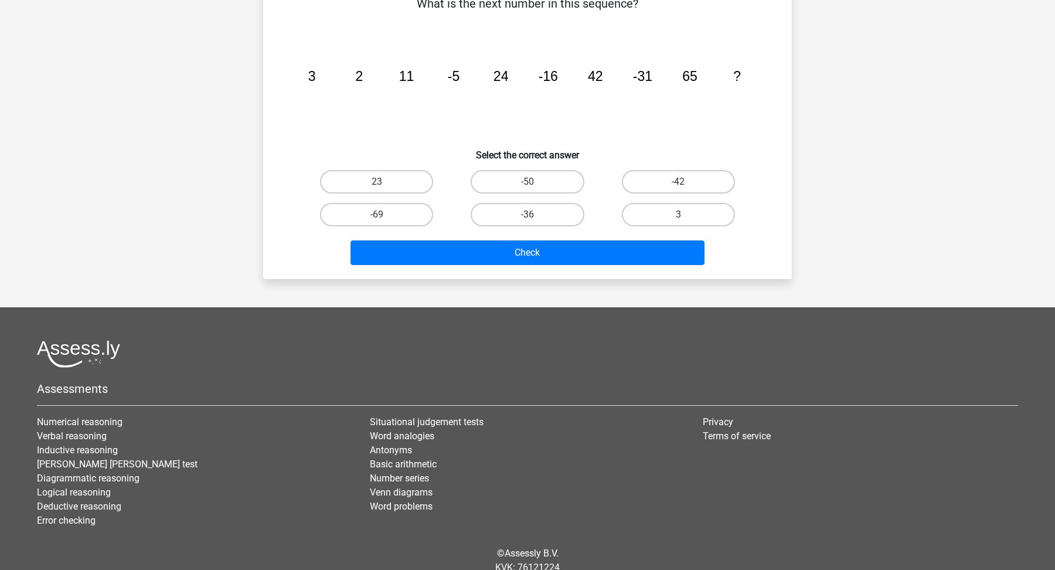
scroll to position [59, 0]
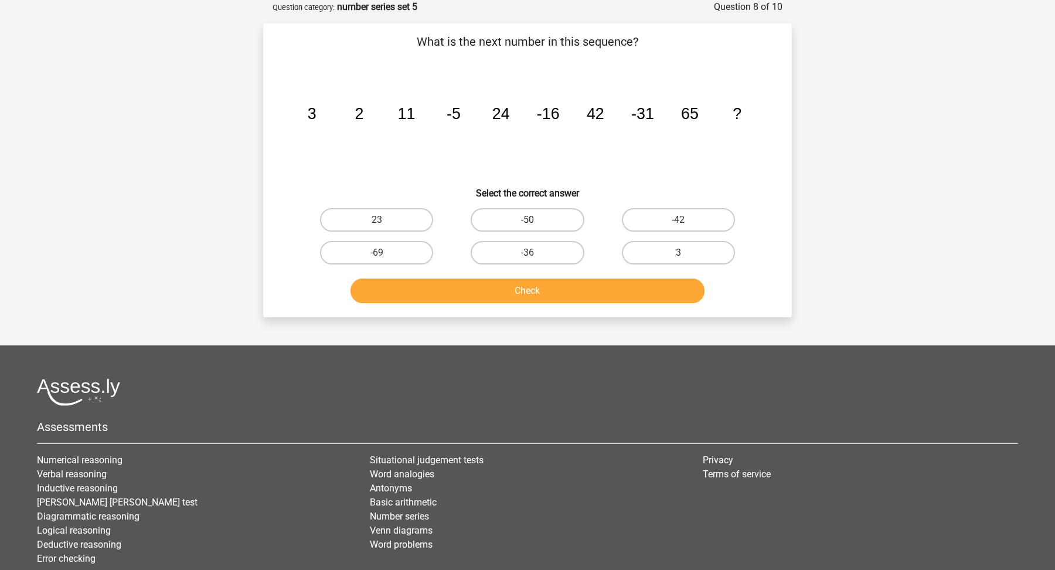
click at [559, 221] on label "-50" at bounding box center [527, 219] width 113 height 23
click at [535, 221] on input "-50" at bounding box center [532, 224] width 8 height 8
radio input "true"
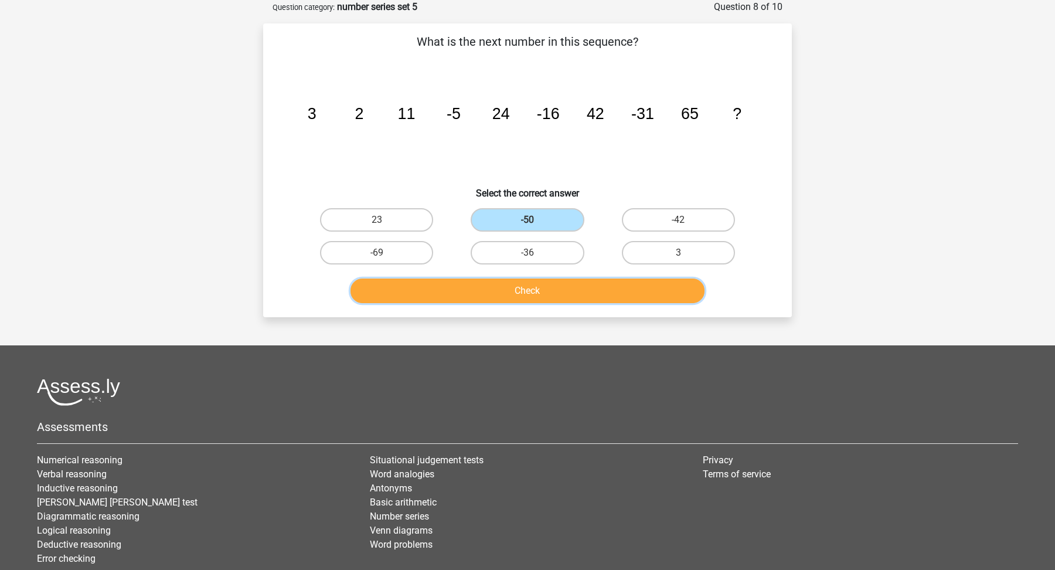
click at [568, 287] on button "Check" at bounding box center [528, 290] width 355 height 25
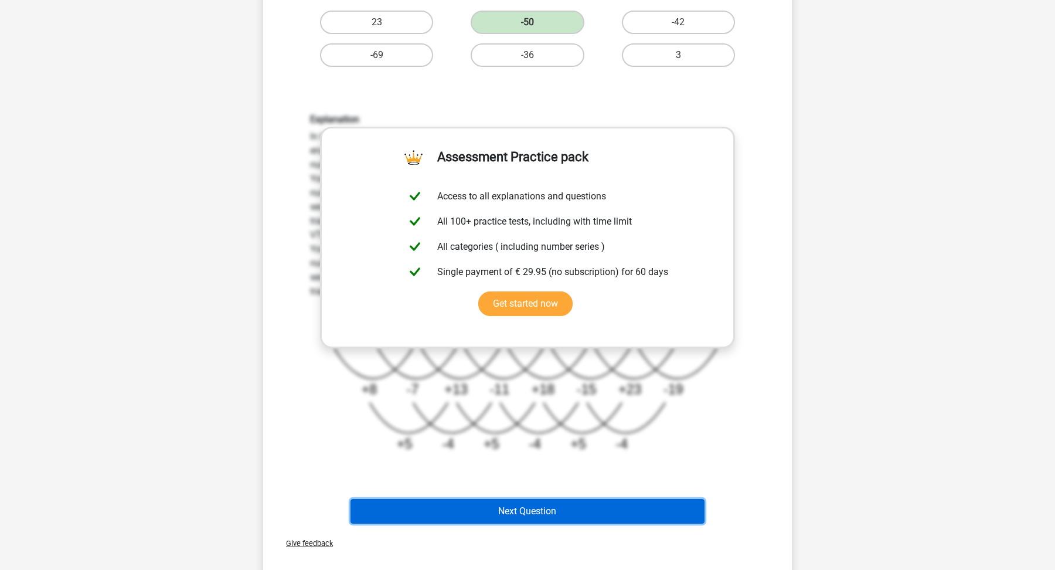
click at [647, 505] on button "Next Question" at bounding box center [528, 511] width 355 height 25
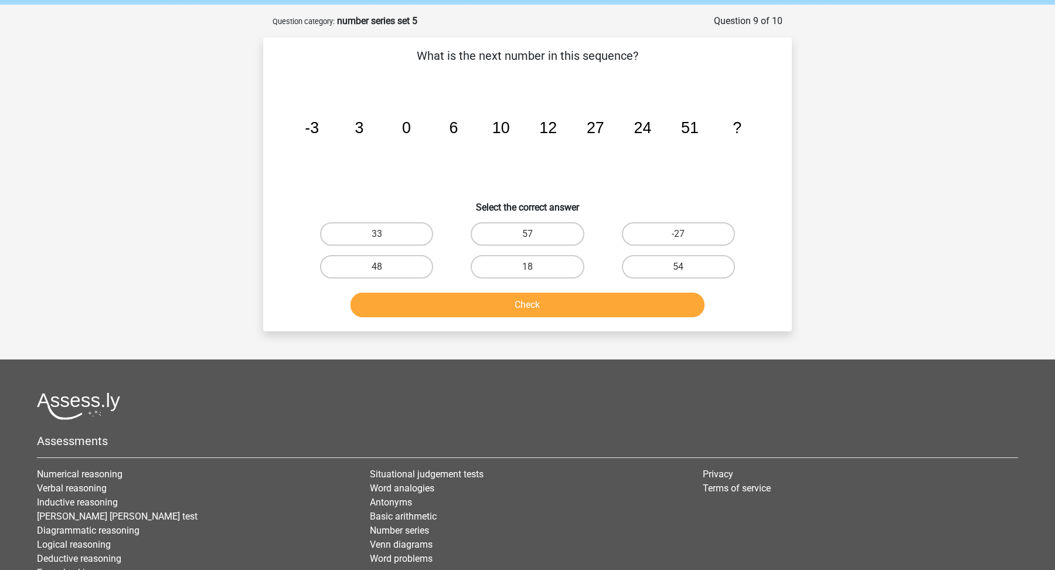
scroll to position [40, 0]
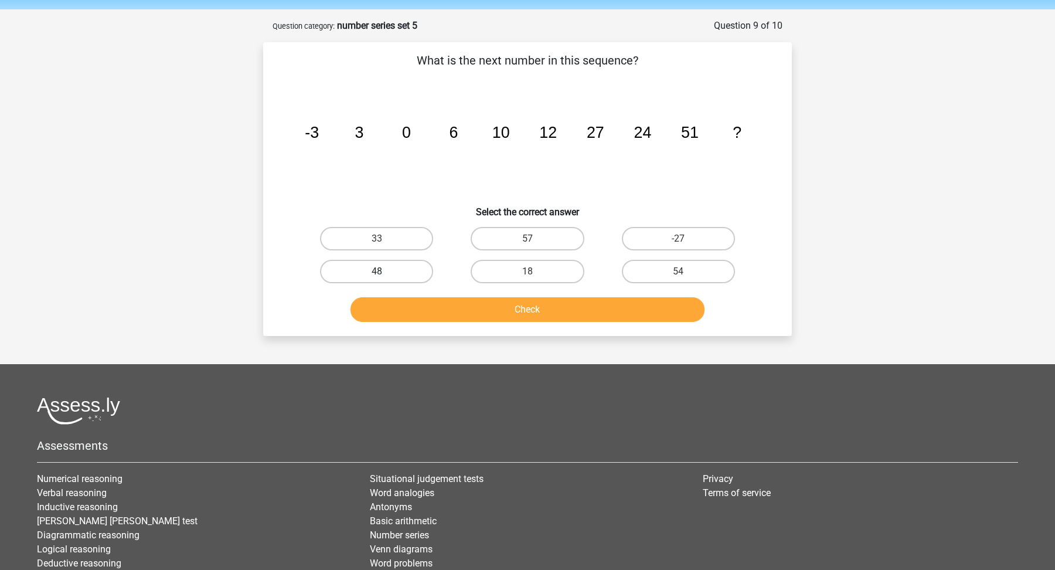
click at [407, 271] on label "48" at bounding box center [376, 271] width 113 height 23
click at [385, 271] on input "48" at bounding box center [381, 275] width 8 height 8
radio input "true"
click at [446, 309] on button "Check" at bounding box center [528, 309] width 355 height 25
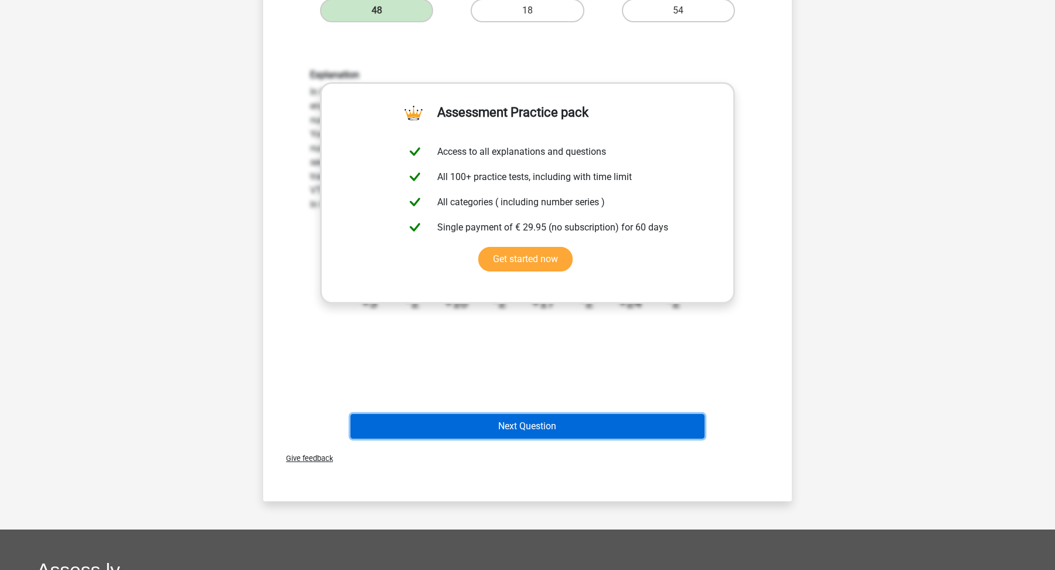
click at [484, 432] on button "Next Question" at bounding box center [528, 426] width 355 height 25
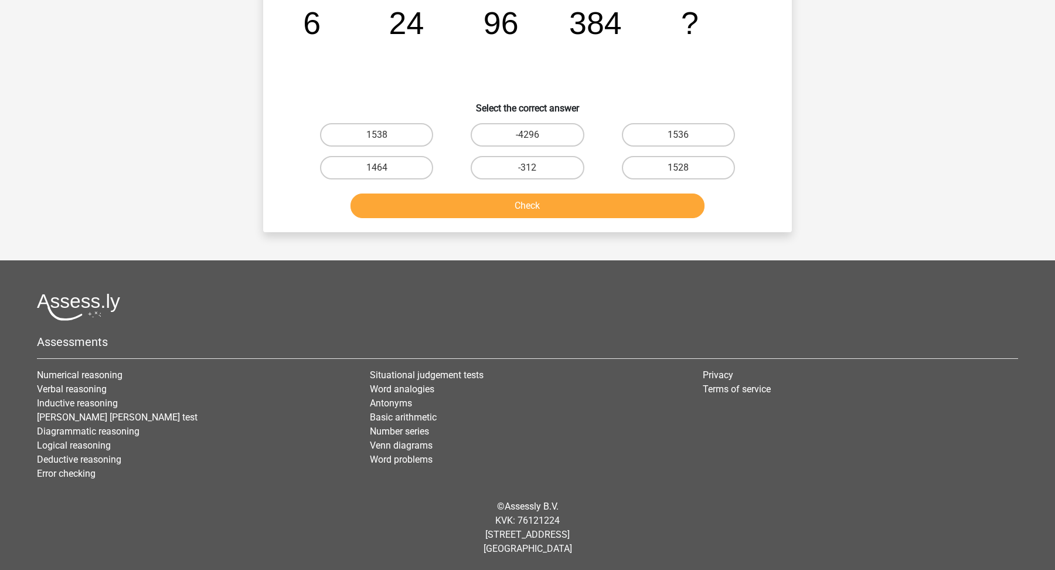
scroll to position [59, 0]
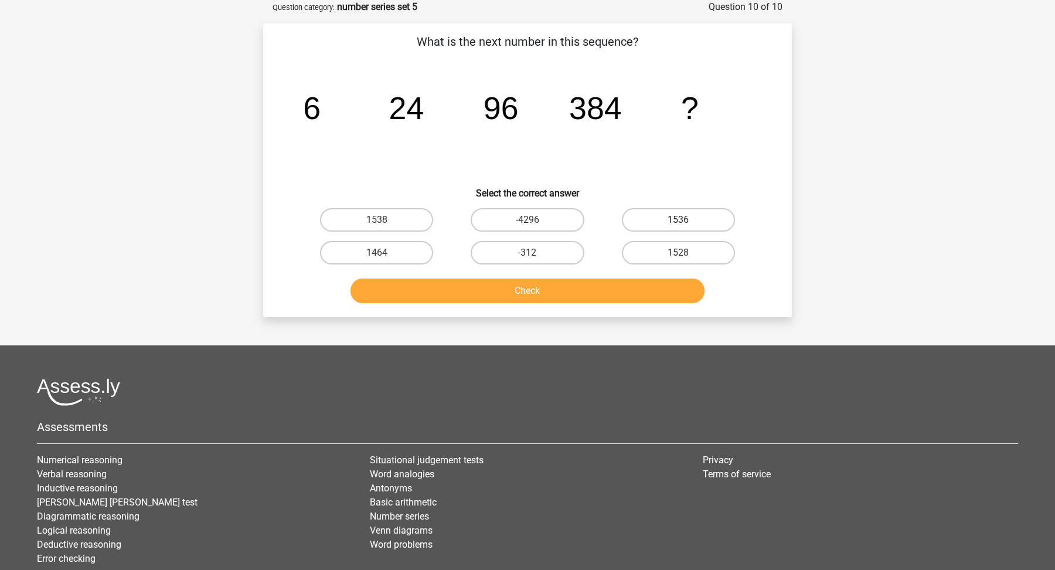
click at [659, 216] on label "1536" at bounding box center [678, 219] width 113 height 23
click at [678, 220] on input "1536" at bounding box center [682, 224] width 8 height 8
radio input "true"
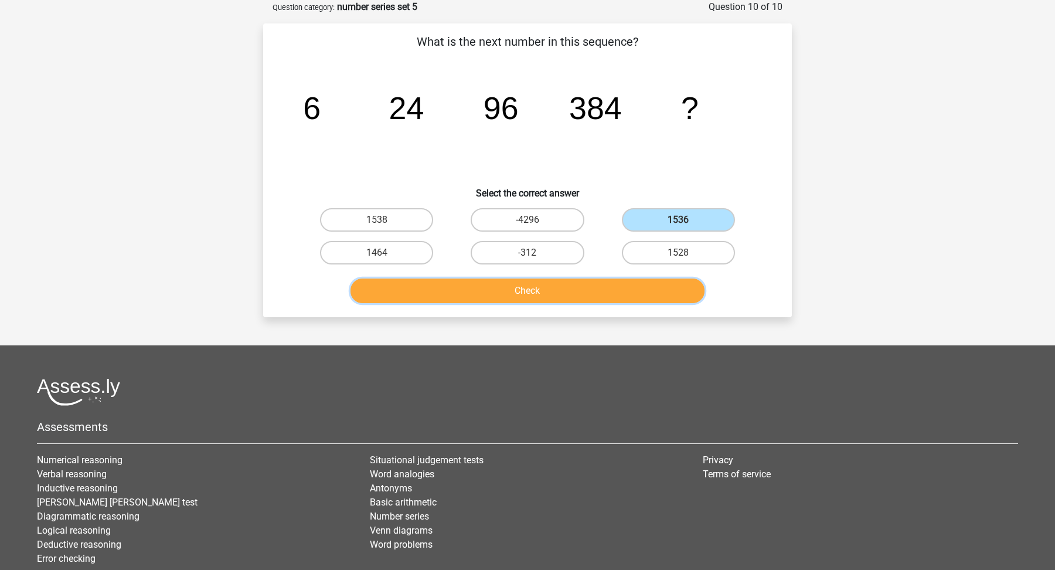
click at [648, 287] on button "Check" at bounding box center [528, 290] width 355 height 25
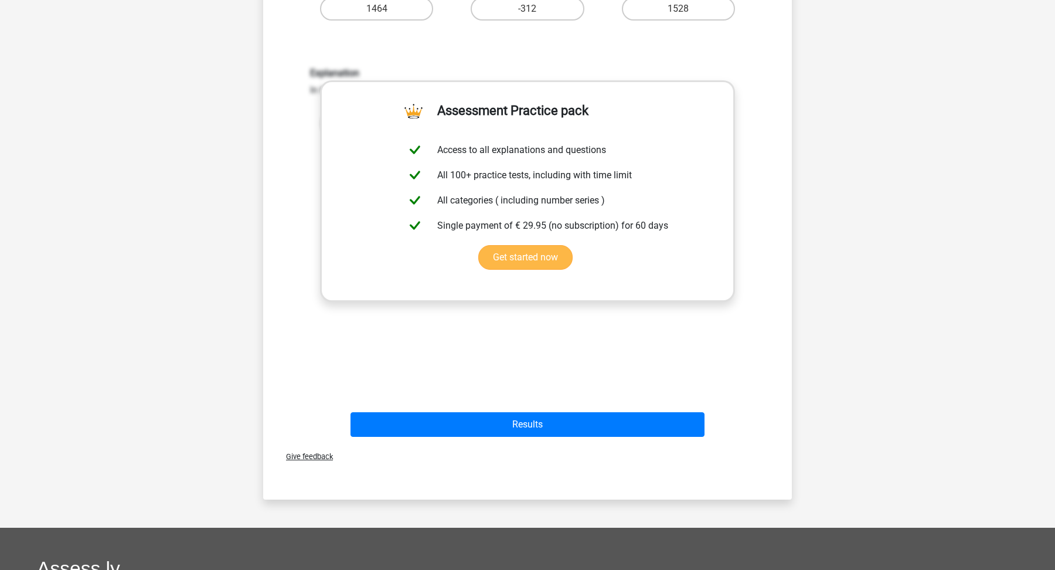
scroll to position [305, 0]
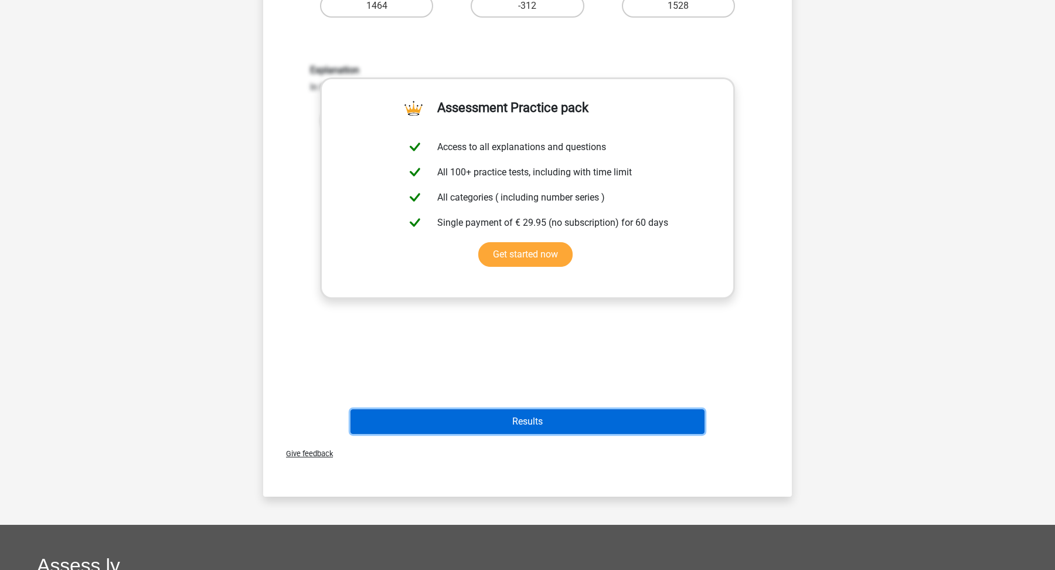
click at [594, 430] on button "Results" at bounding box center [528, 421] width 355 height 25
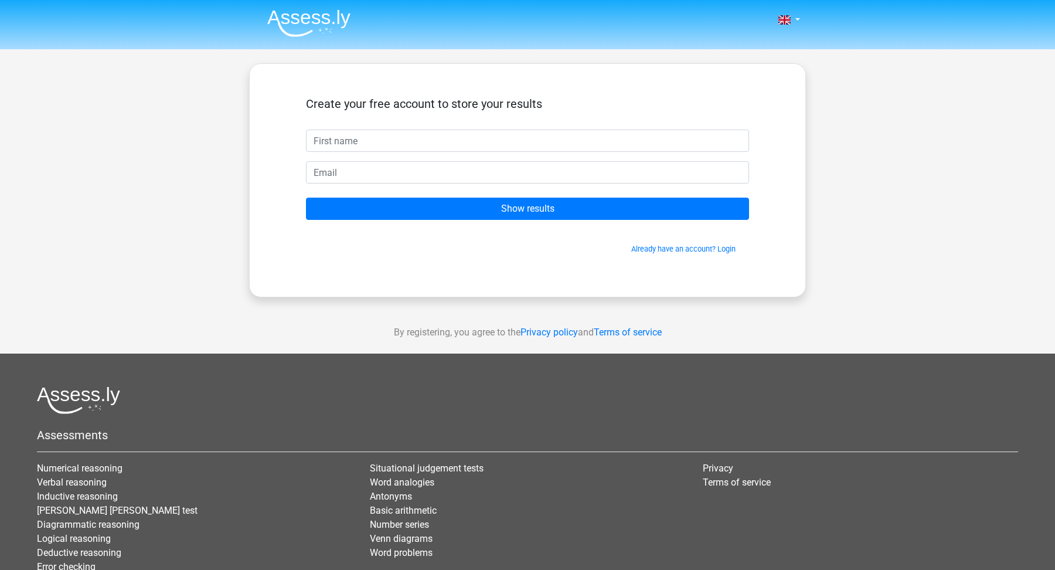
click at [332, 17] on img at bounding box center [308, 23] width 83 height 28
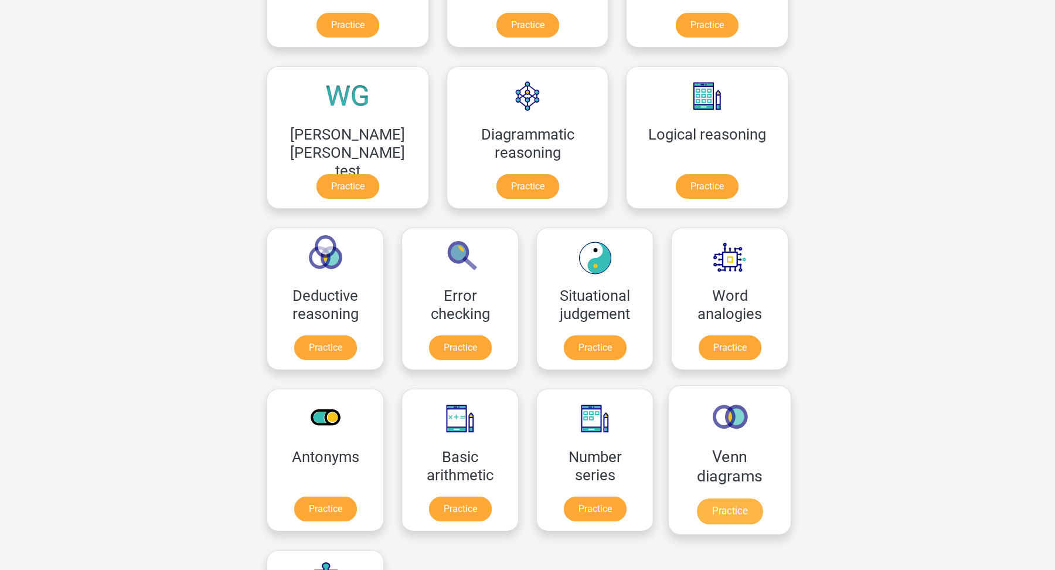
scroll to position [287, 0]
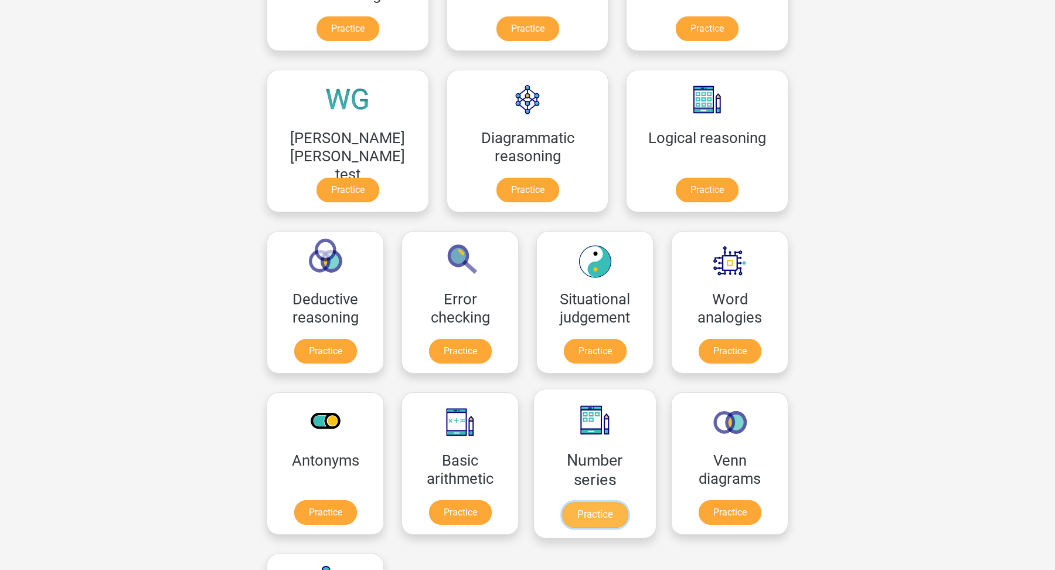
click at [562, 504] on link "Practice" at bounding box center [595, 515] width 66 height 26
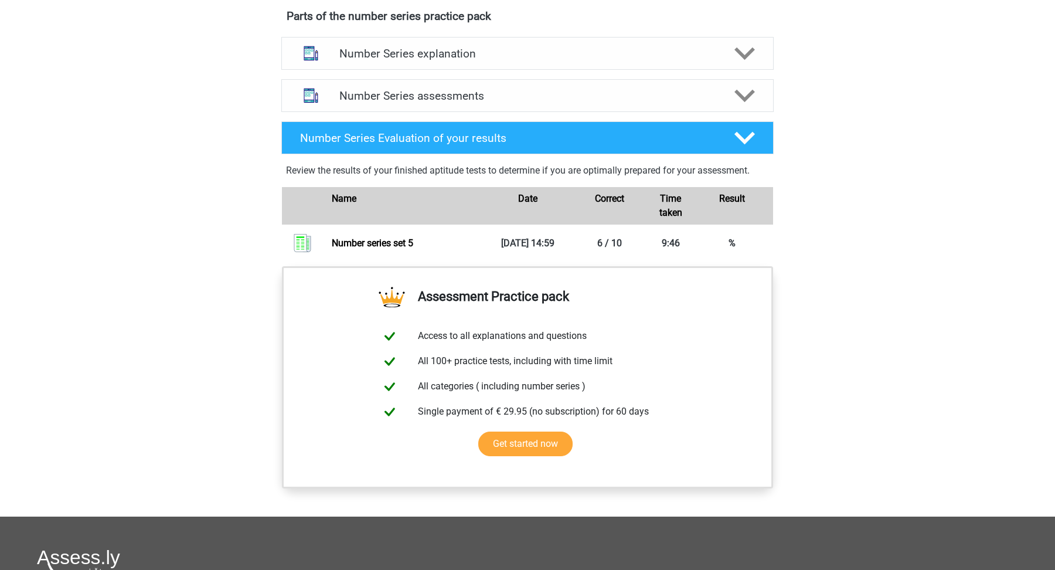
scroll to position [649, 0]
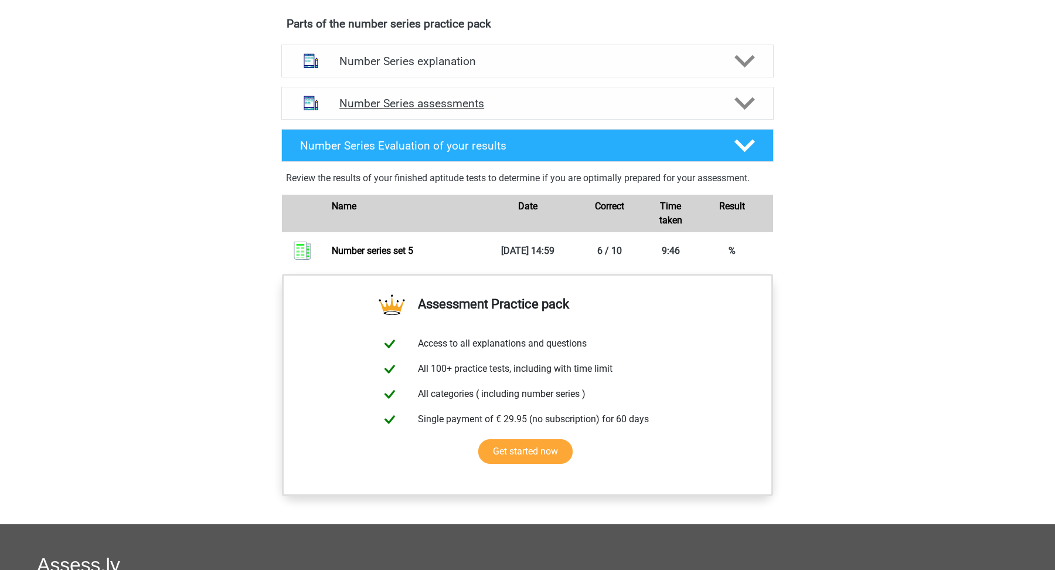
click at [509, 100] on h4 "Number Series assessments" at bounding box center [527, 103] width 376 height 13
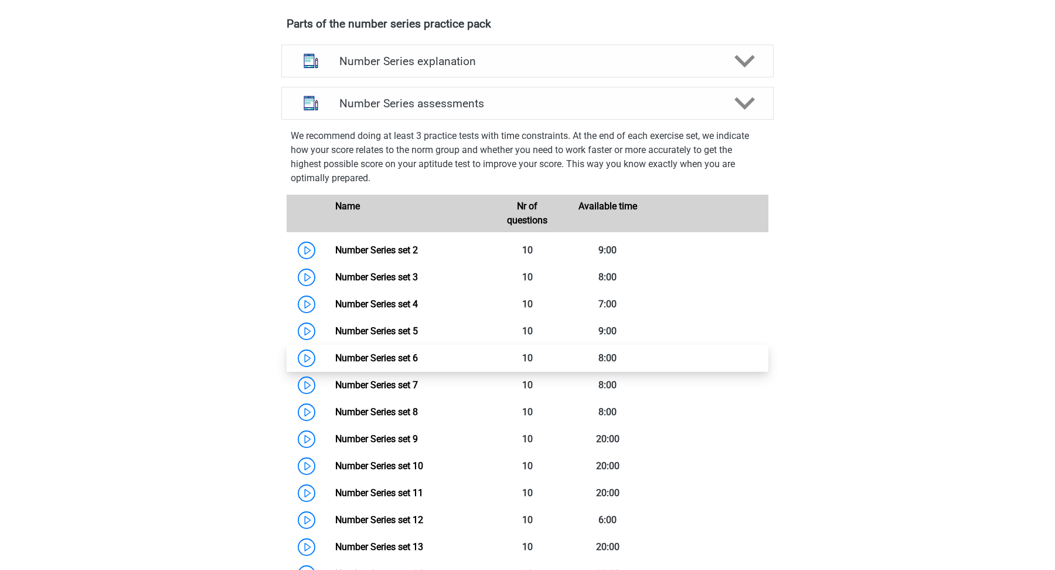
click at [418, 359] on link "Number Series set 6" at bounding box center [376, 357] width 83 height 11
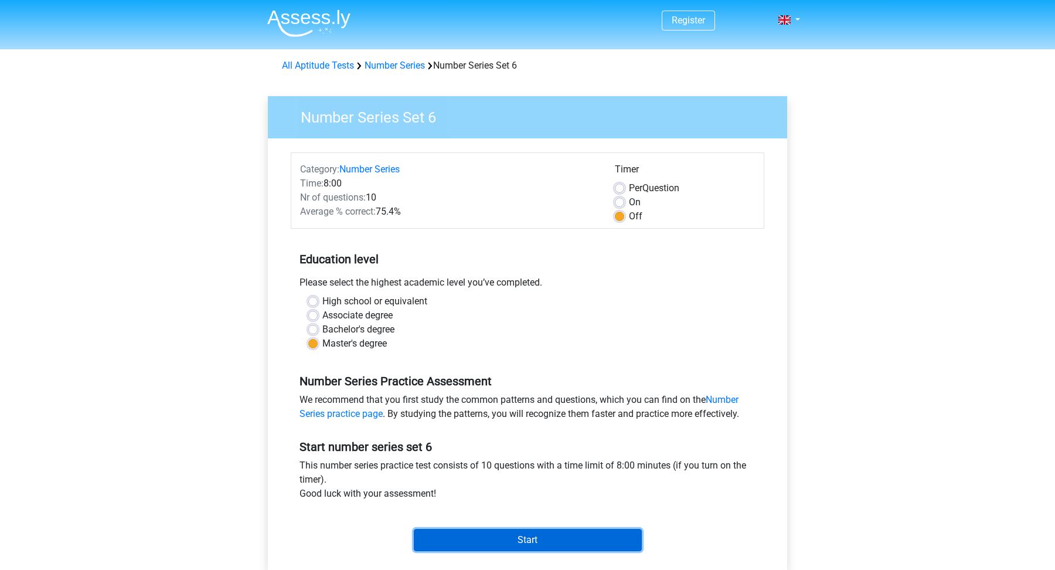
click at [491, 536] on input "Start" at bounding box center [528, 540] width 228 height 22
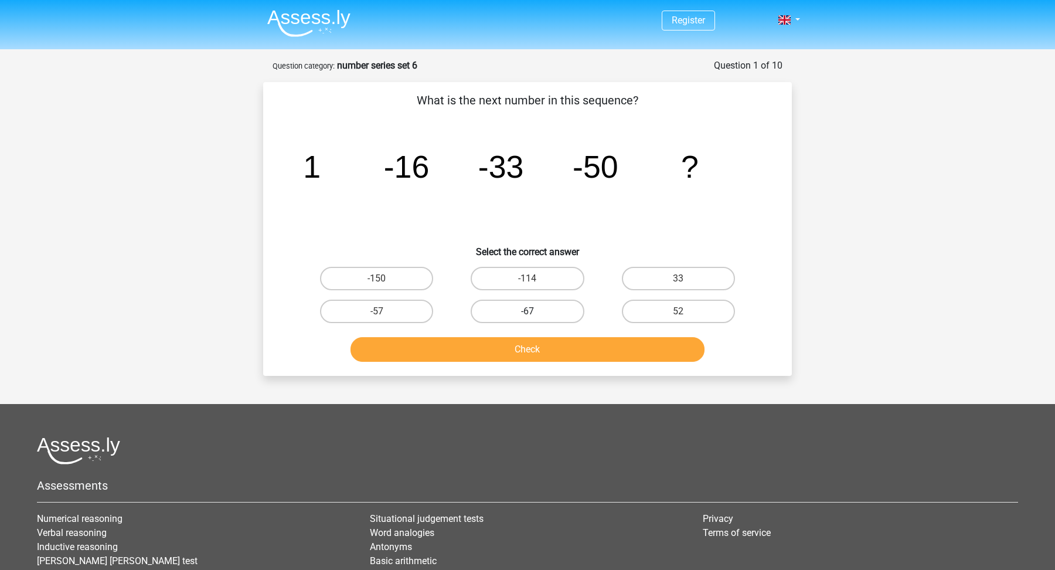
click at [492, 309] on label "-67" at bounding box center [527, 311] width 113 height 23
click at [528, 311] on input "-67" at bounding box center [532, 315] width 8 height 8
radio input "true"
click at [495, 364] on div "Check" at bounding box center [527, 351] width 453 height 29
click at [519, 348] on button "Check" at bounding box center [528, 349] width 355 height 25
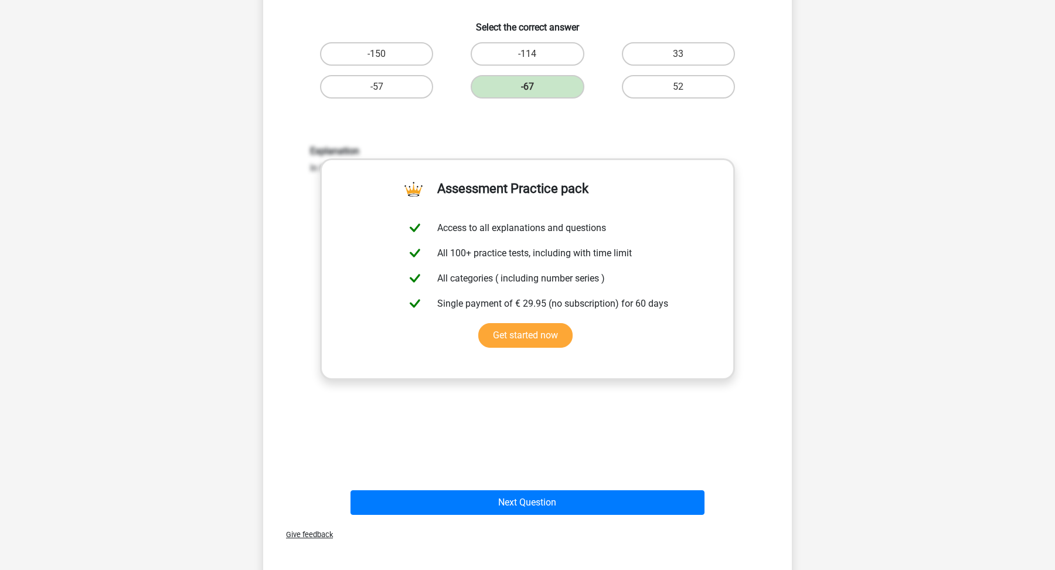
scroll to position [233, 0]
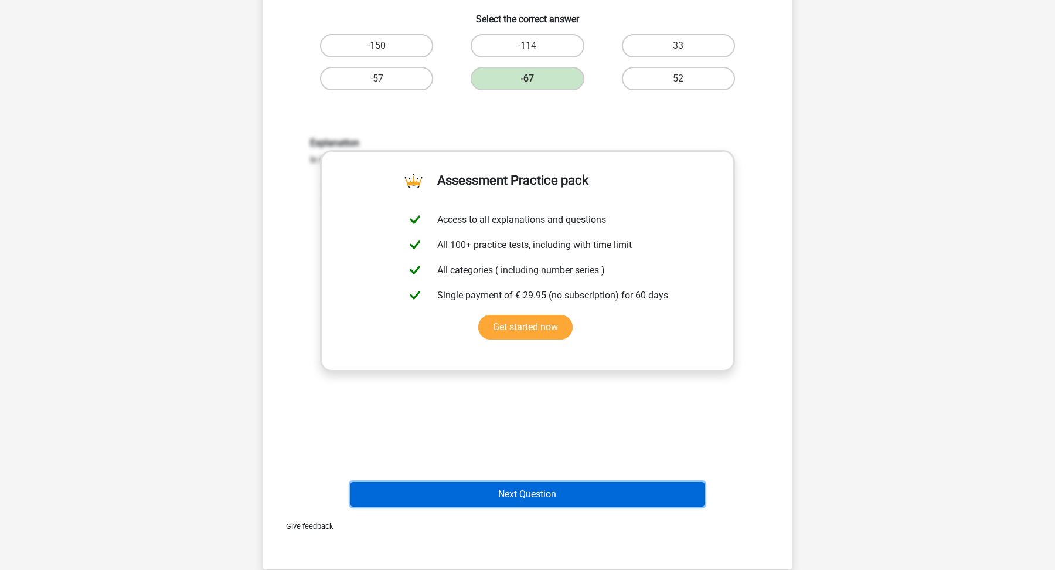
click at [546, 489] on button "Next Question" at bounding box center [528, 494] width 355 height 25
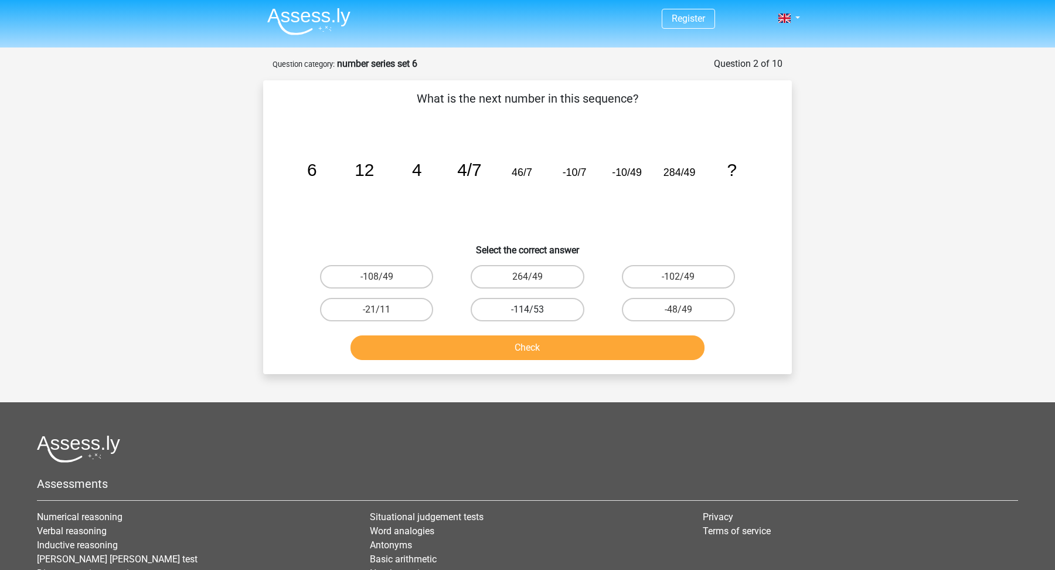
scroll to position [0, 0]
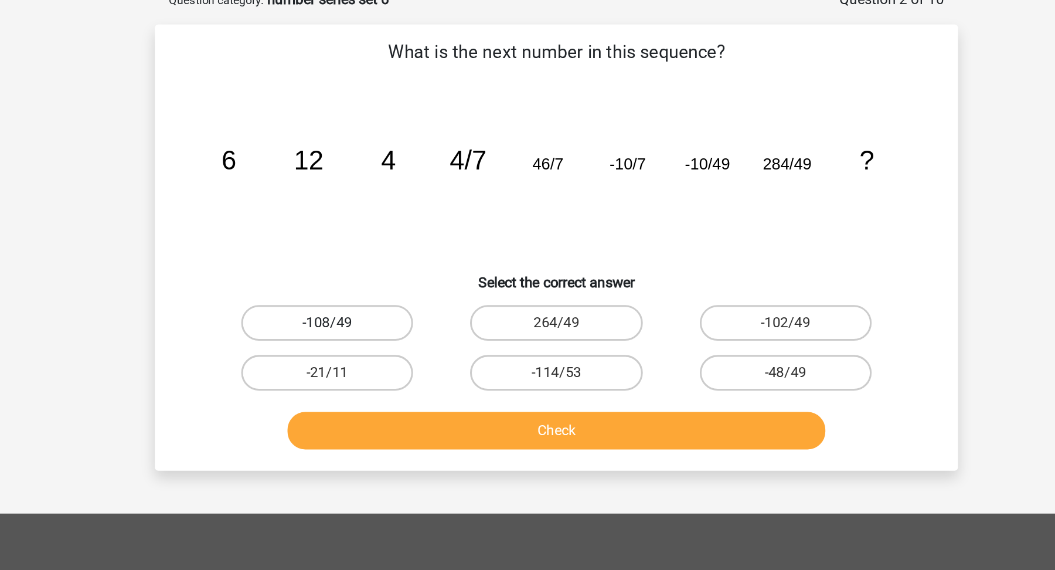
click at [395, 278] on label "-108/49" at bounding box center [376, 278] width 113 height 23
click at [385, 278] on input "-108/49" at bounding box center [381, 282] width 8 height 8
radio input "true"
click at [444, 334] on div "Check" at bounding box center [527, 347] width 491 height 39
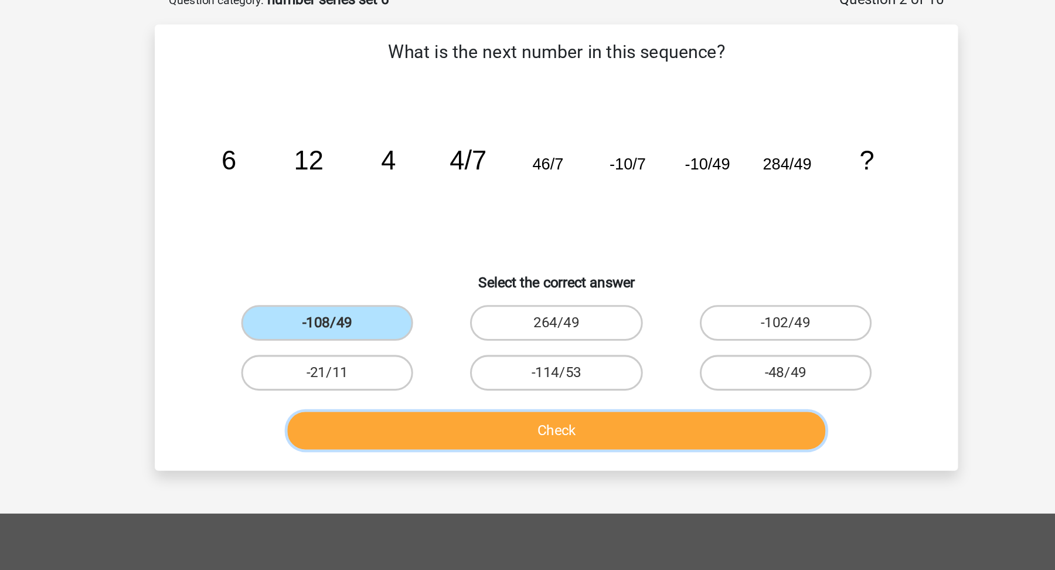
click at [457, 349] on button "Check" at bounding box center [528, 349] width 355 height 25
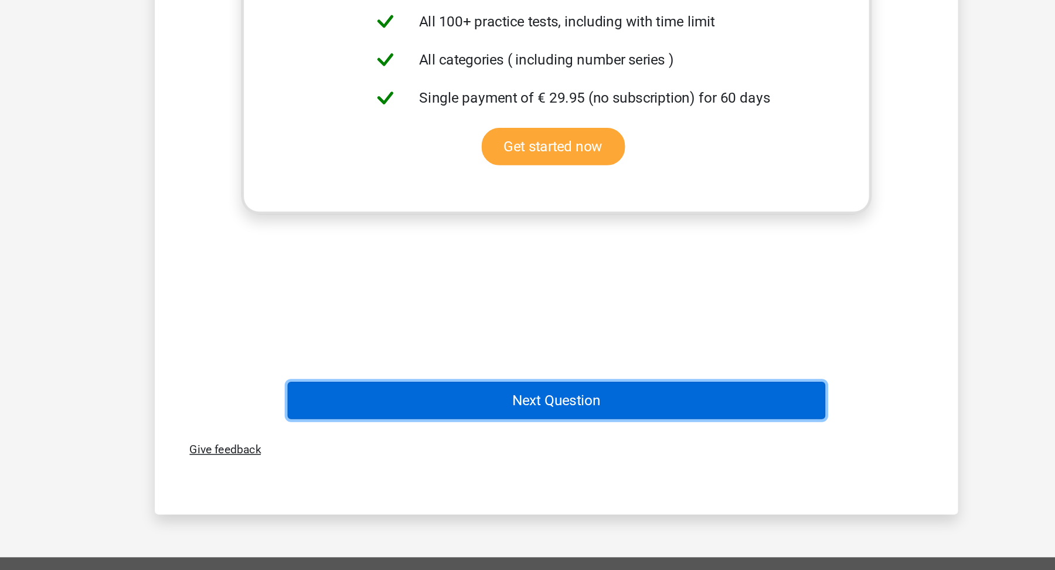
click at [484, 464] on button "Next Question" at bounding box center [528, 458] width 355 height 25
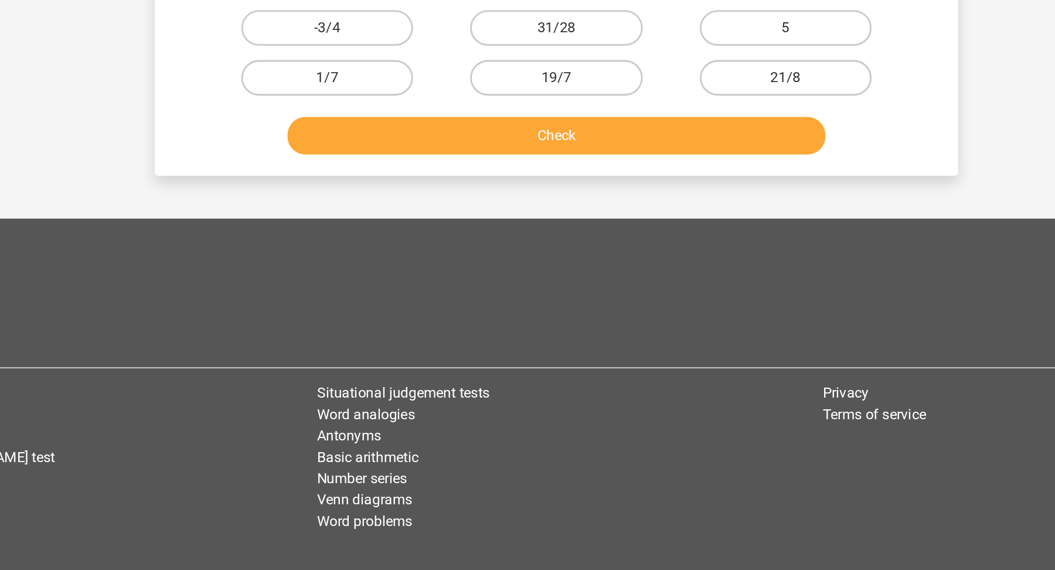
scroll to position [59, 0]
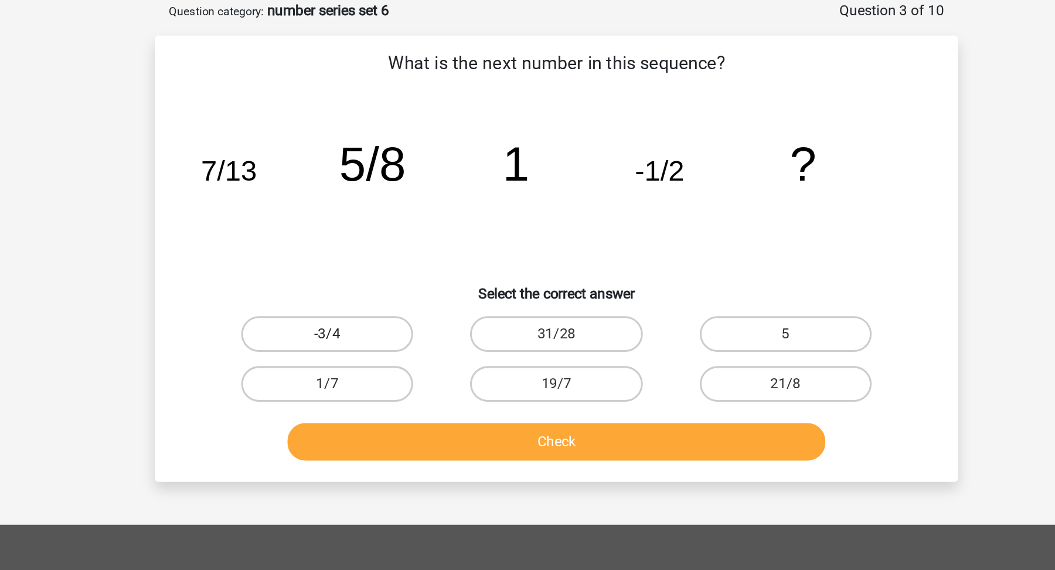
click at [411, 215] on label "-3/4" at bounding box center [376, 219] width 113 height 23
click at [385, 220] on input "-3/4" at bounding box center [381, 224] width 8 height 8
radio input "true"
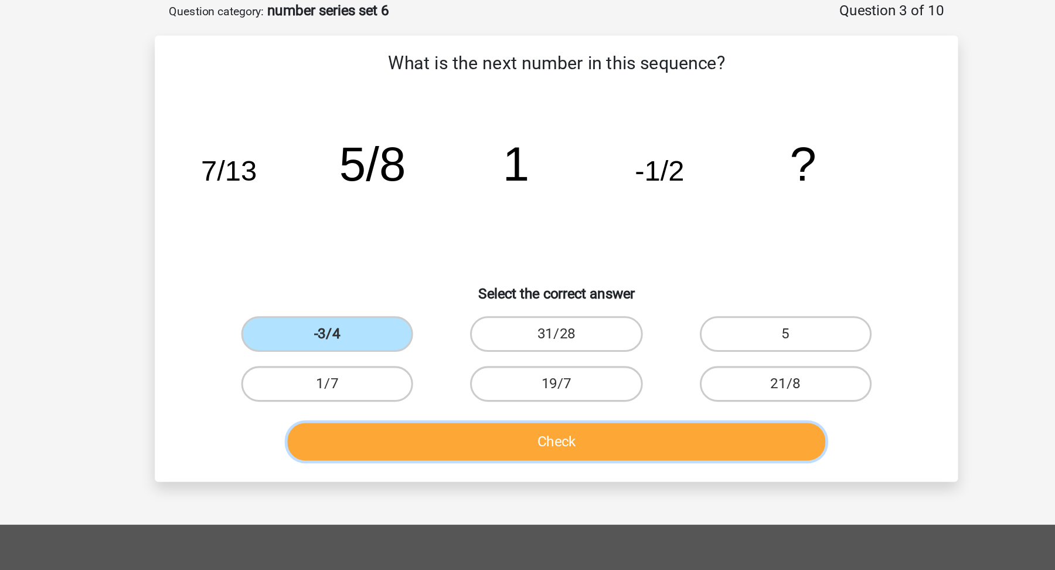
click at [464, 298] on button "Check" at bounding box center [528, 290] width 355 height 25
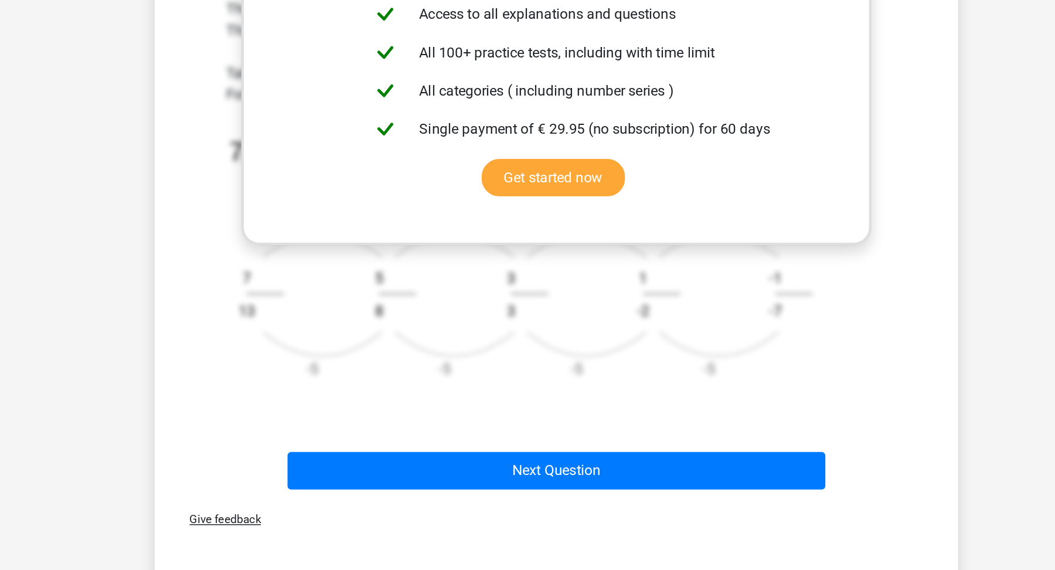
scroll to position [254, 0]
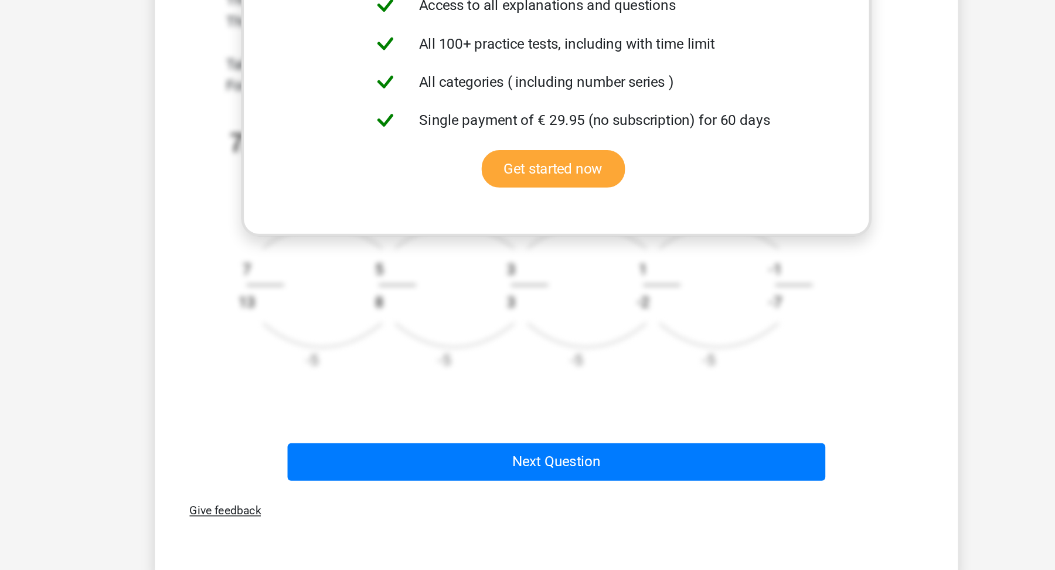
click at [520, 511] on div "Next Question" at bounding box center [527, 501] width 453 height 29
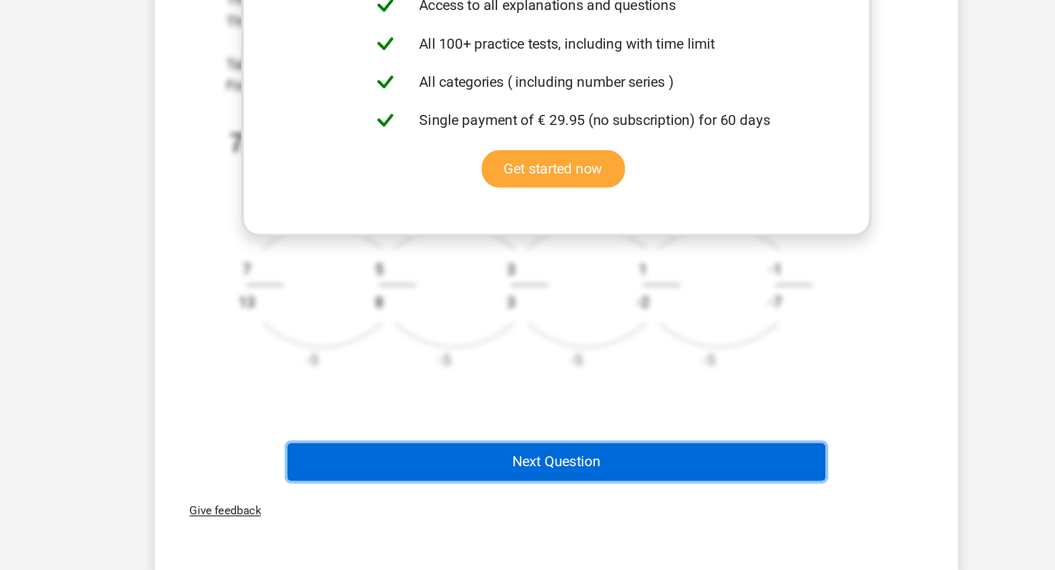
click at [536, 495] on button "Next Question" at bounding box center [528, 499] width 355 height 25
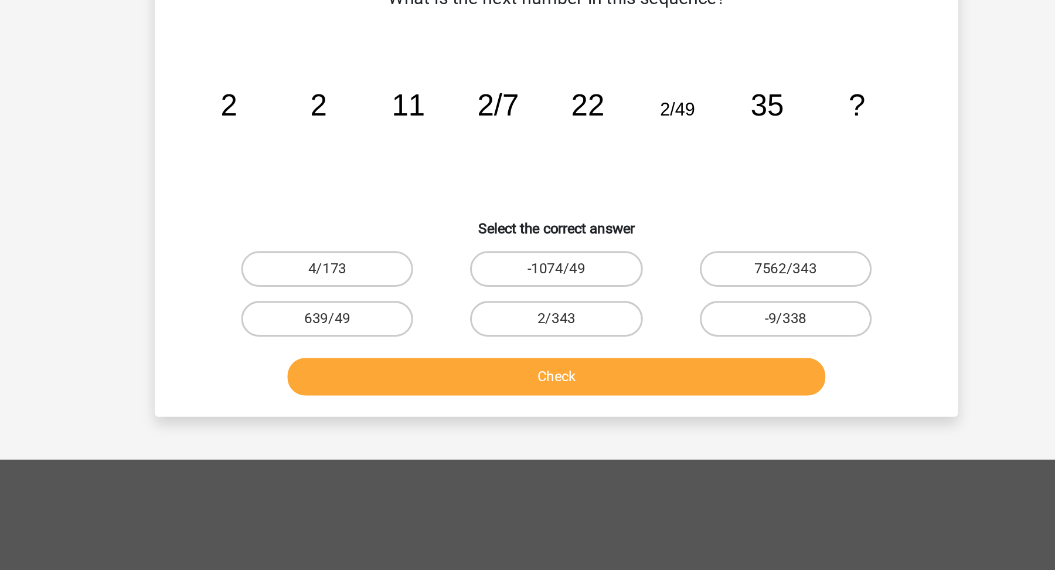
scroll to position [59, 0]
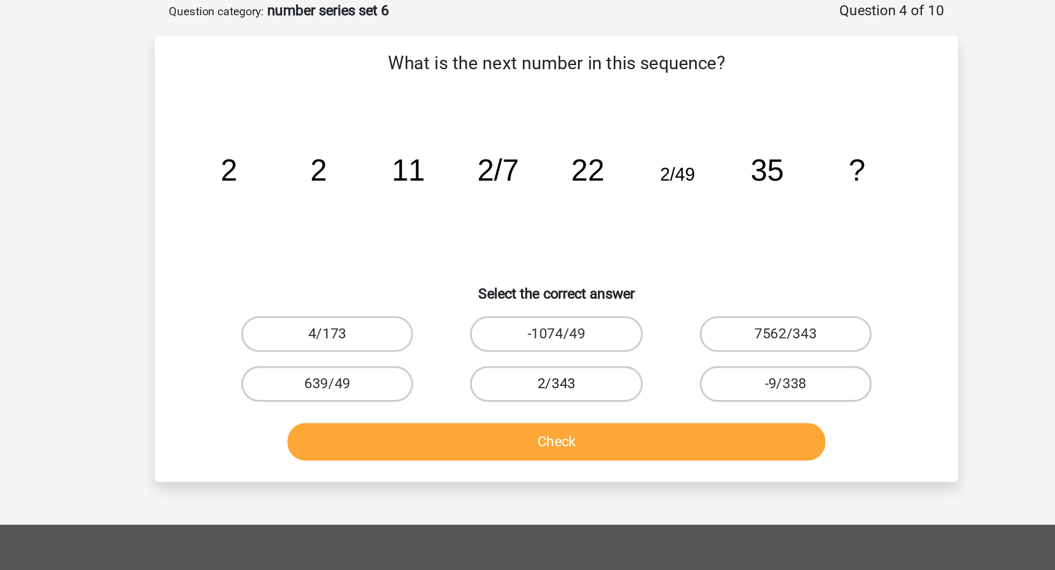
click at [507, 251] on label "2/343" at bounding box center [527, 252] width 113 height 23
click at [528, 253] on input "2/343" at bounding box center [532, 257] width 8 height 8
radio input "true"
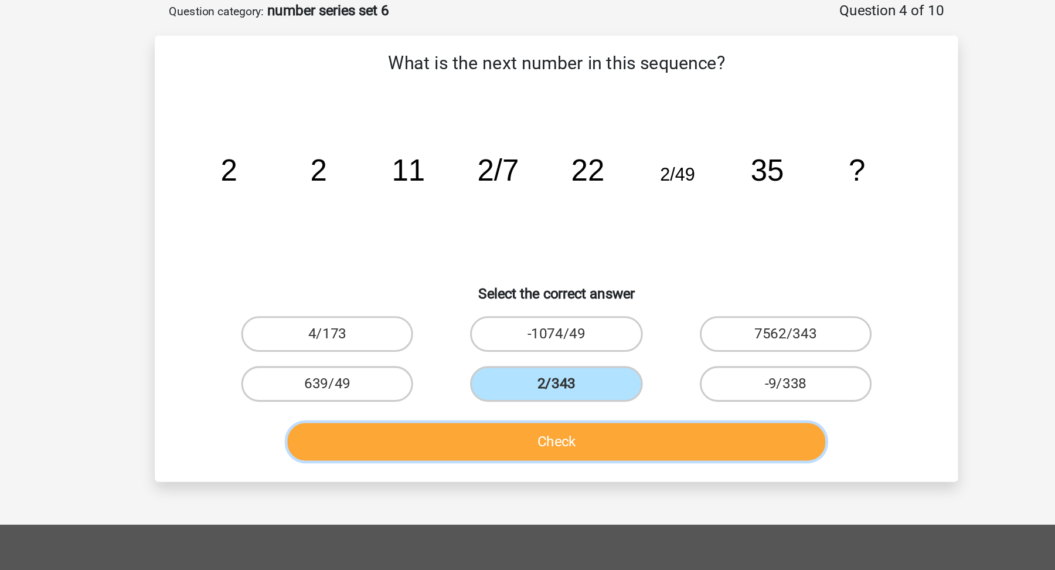
click at [518, 290] on button "Check" at bounding box center [528, 290] width 355 height 25
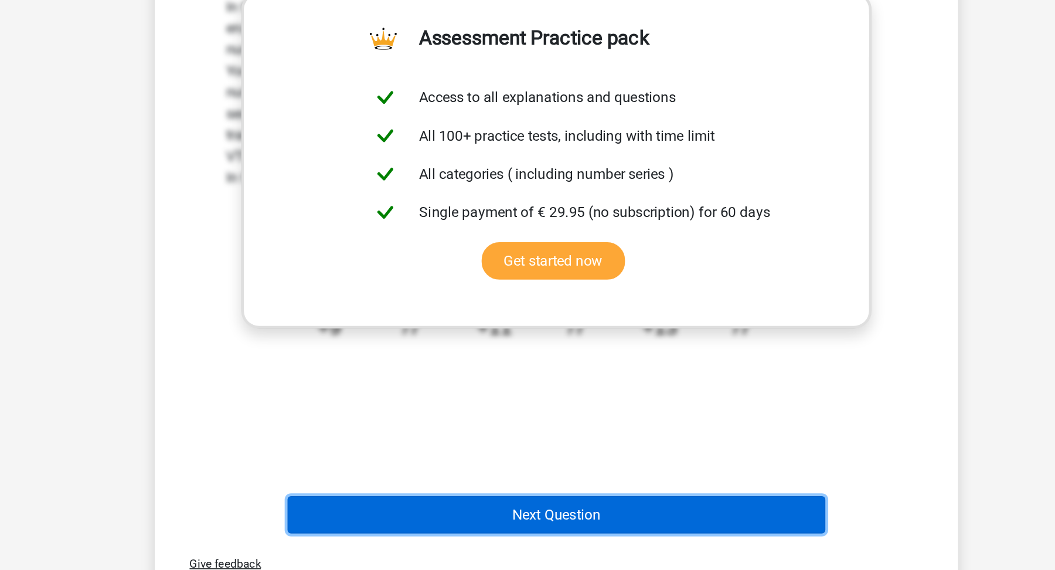
click at [536, 532] on button "Next Question" at bounding box center [528, 533] width 355 height 25
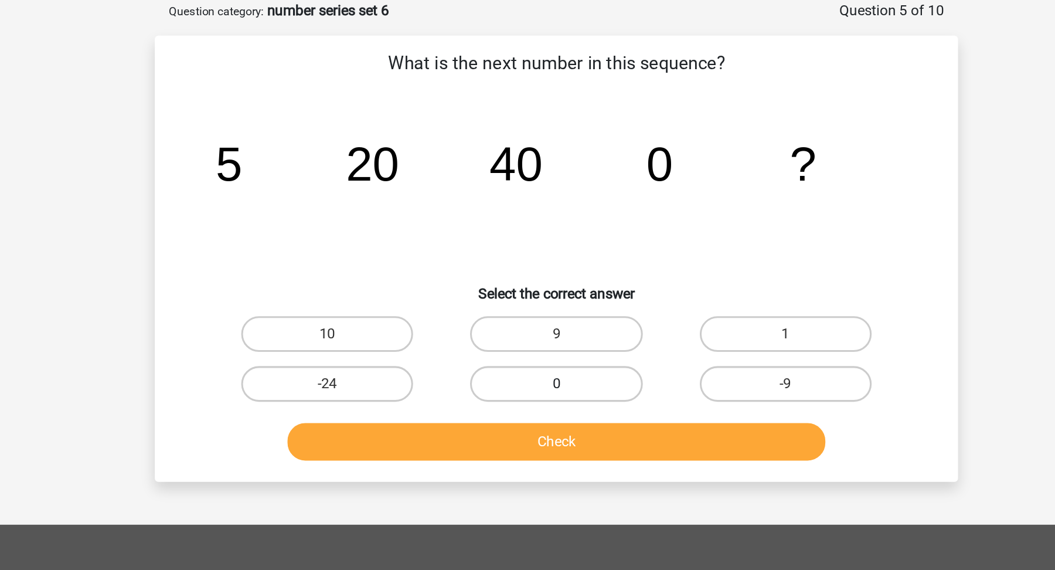
click at [516, 257] on label "0" at bounding box center [527, 252] width 113 height 23
click at [528, 257] on input "0" at bounding box center [532, 257] width 8 height 8
radio input "true"
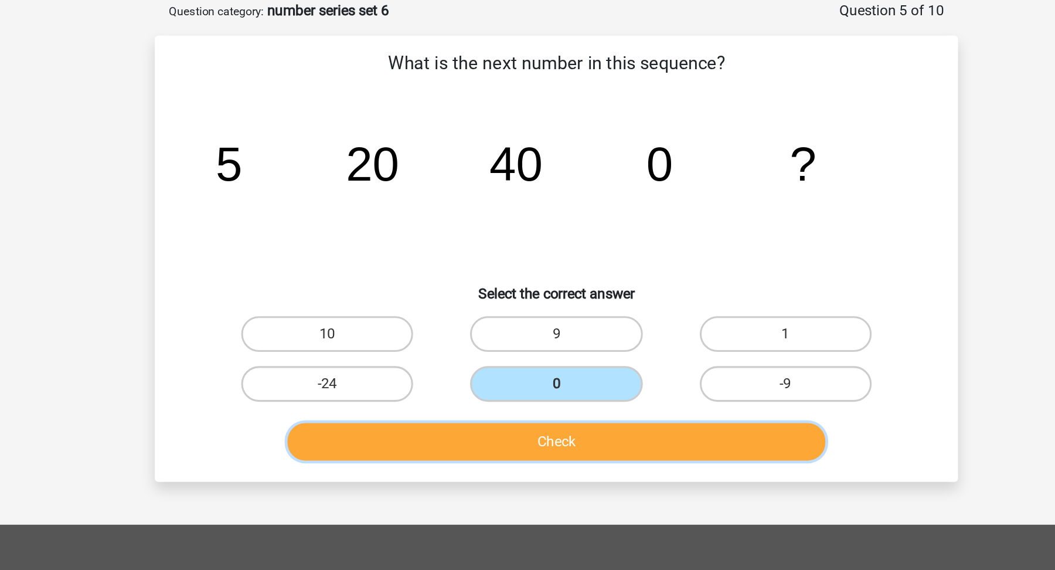
click at [532, 288] on button "Check" at bounding box center [528, 290] width 355 height 25
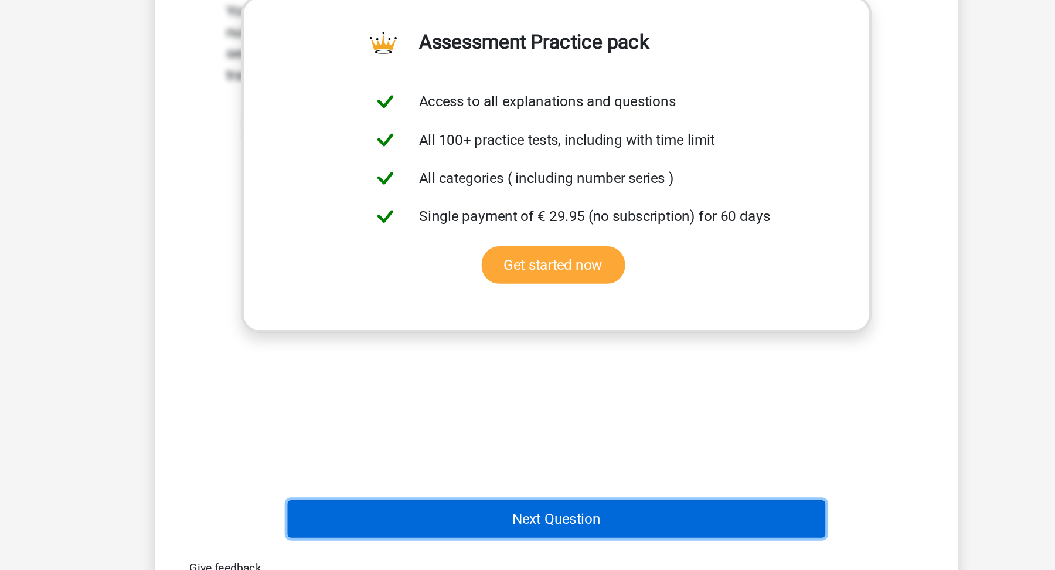
click at [551, 542] on button "Next Question" at bounding box center [528, 536] width 355 height 25
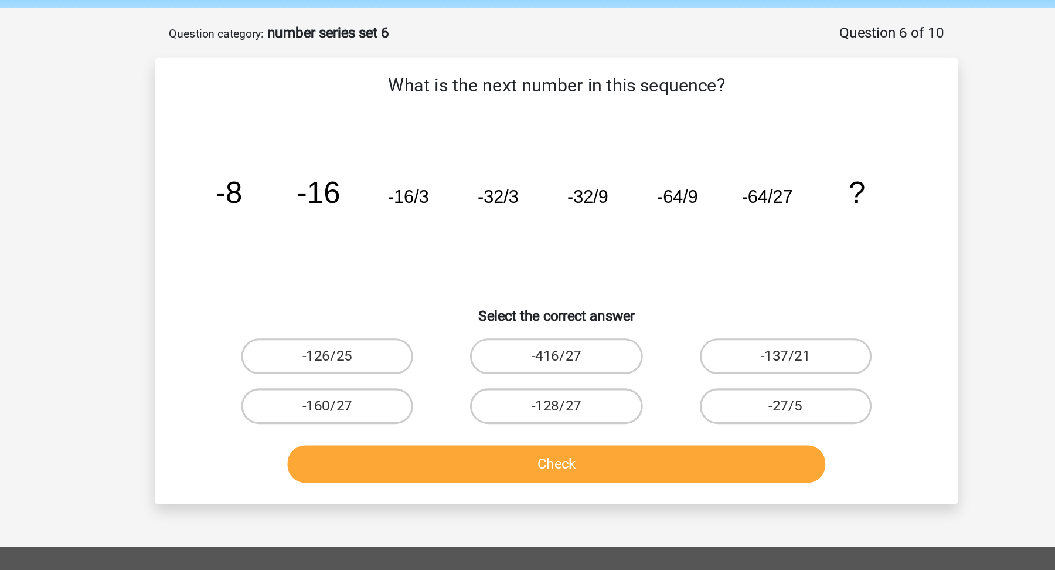
scroll to position [38, 0]
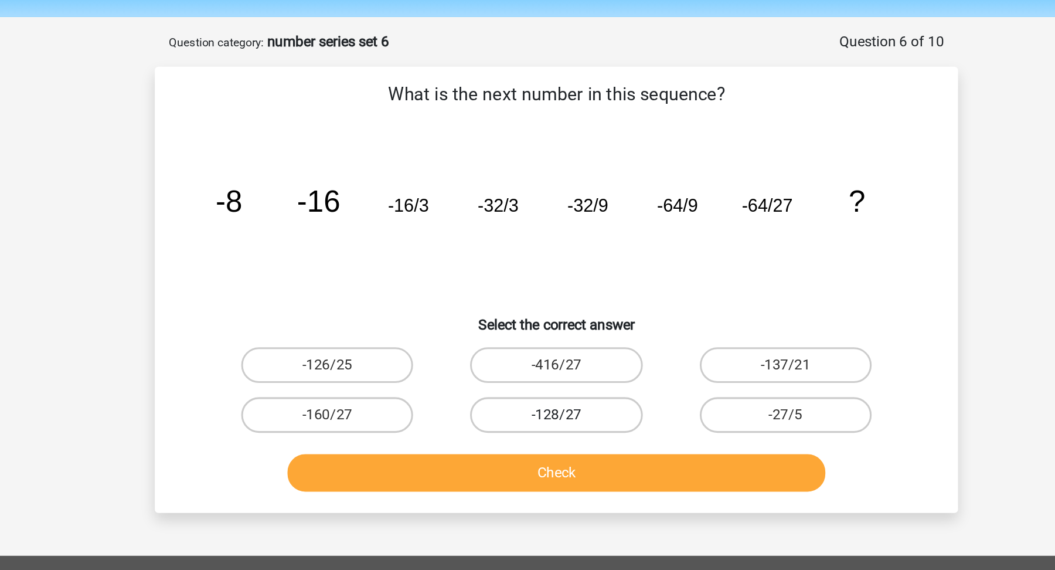
click at [506, 279] on label "-128/27" at bounding box center [527, 272] width 113 height 23
click at [528, 279] on input "-128/27" at bounding box center [532, 277] width 8 height 8
radio input "true"
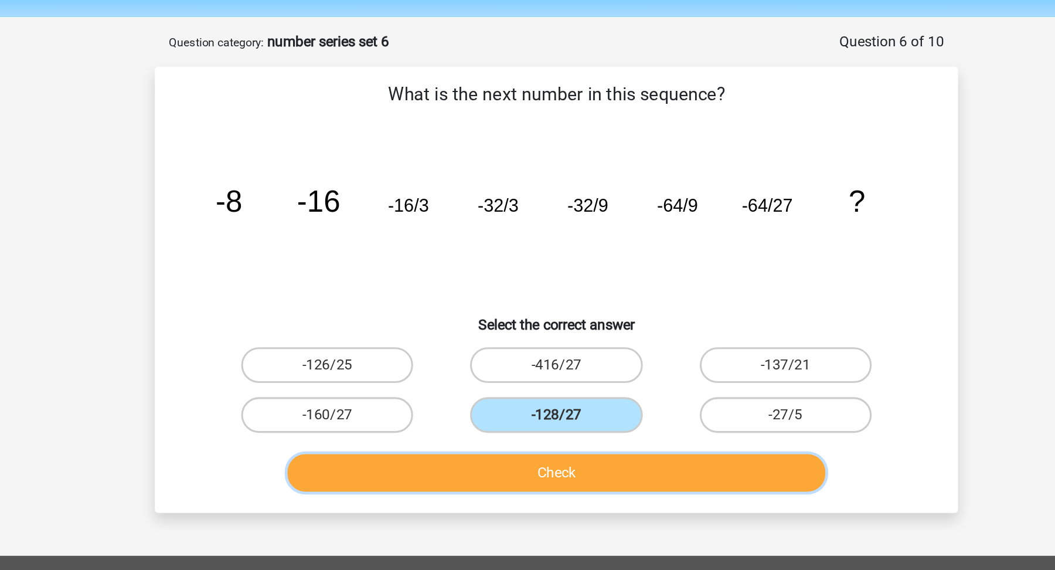
click at [510, 302] on button "Check" at bounding box center [528, 311] width 355 height 25
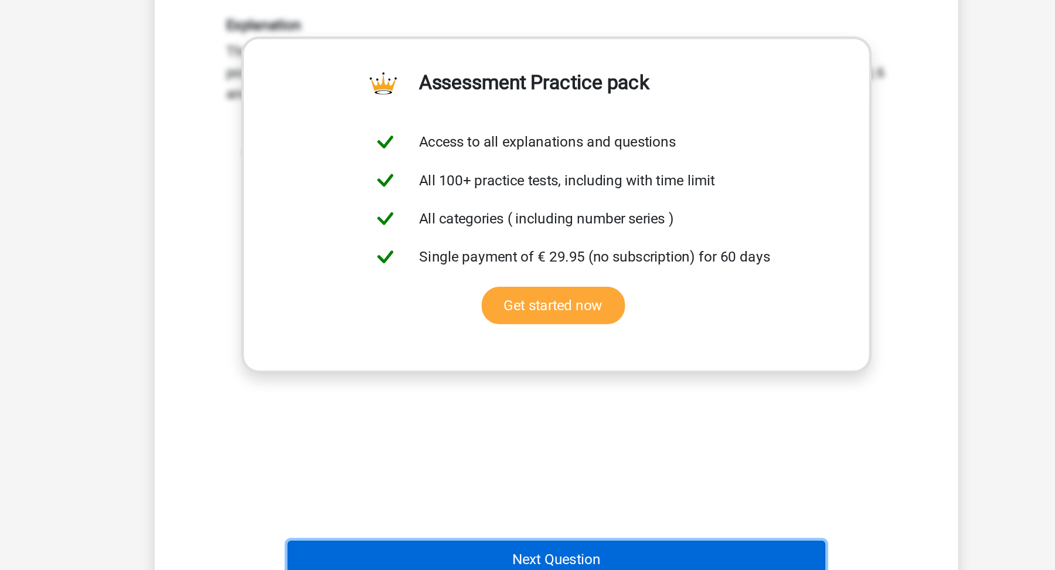
click at [512, 563] on button "Next Question" at bounding box center [528, 562] width 355 height 25
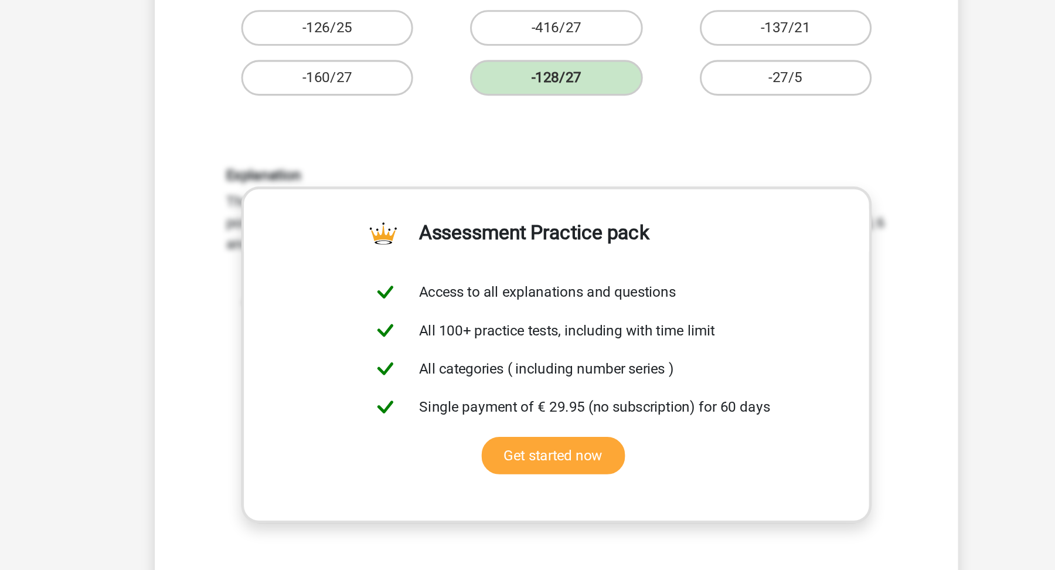
scroll to position [59, 0]
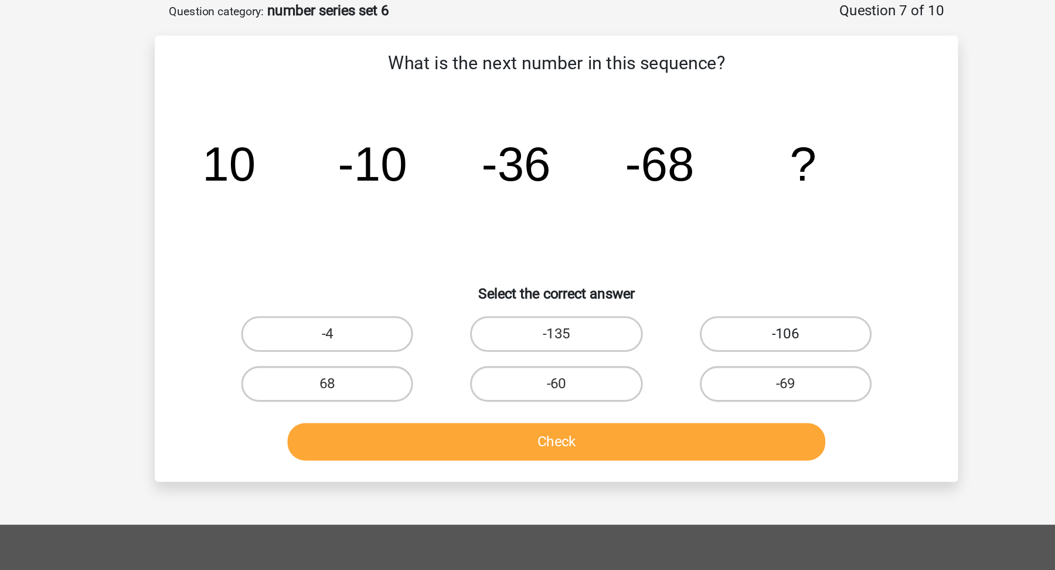
click at [654, 226] on label "-106" at bounding box center [678, 219] width 113 height 23
click at [678, 226] on input "-106" at bounding box center [682, 224] width 8 height 8
radio input "true"
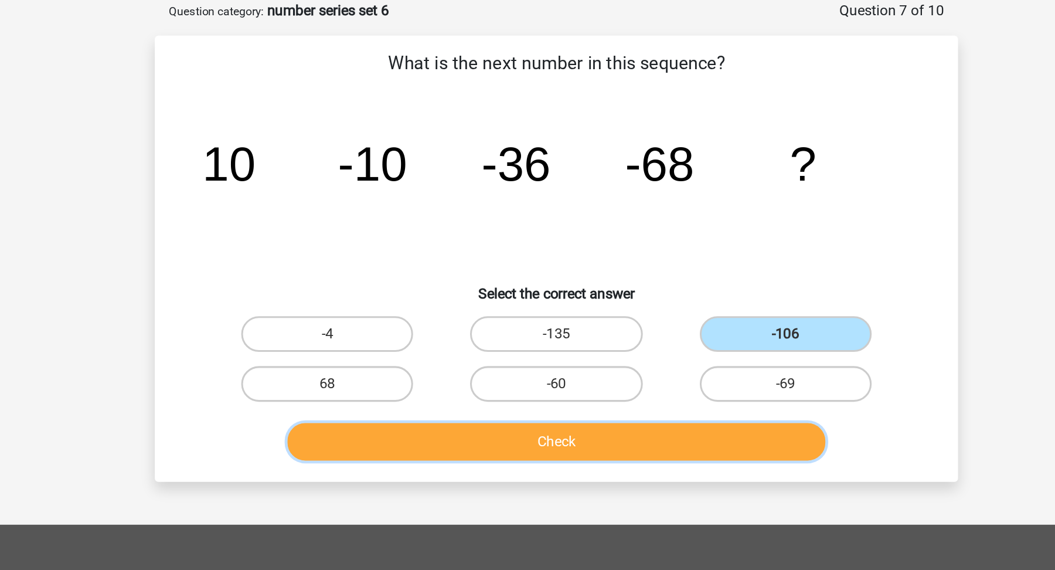
click at [630, 294] on button "Check" at bounding box center [528, 290] width 355 height 25
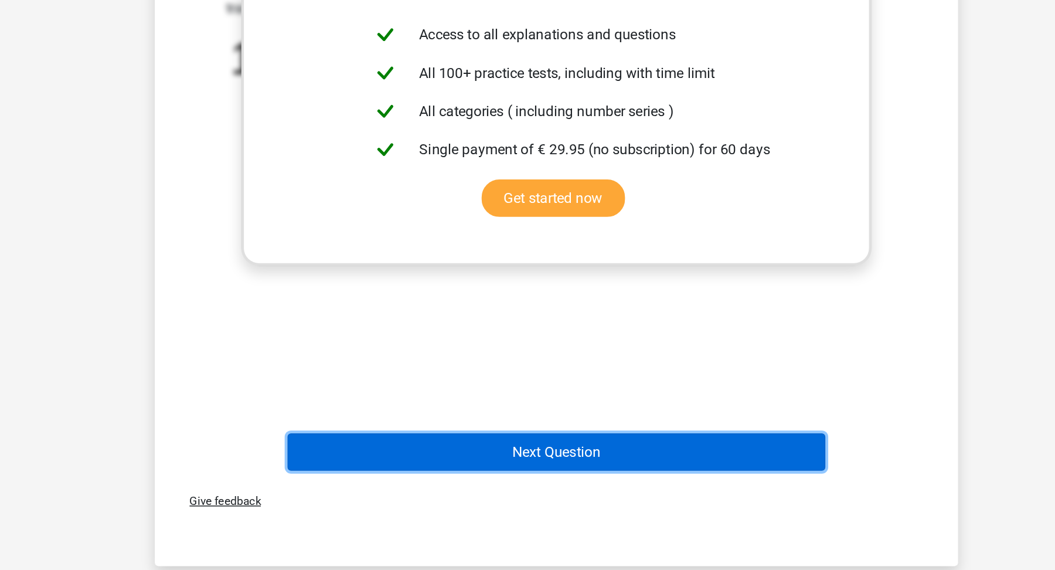
click at [632, 489] on button "Next Question" at bounding box center [528, 492] width 355 height 25
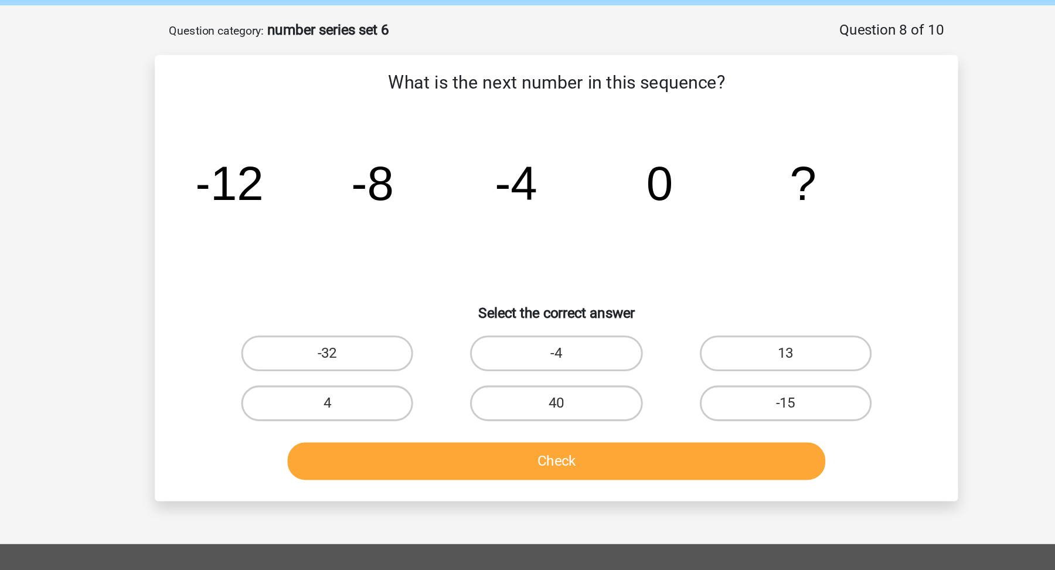
scroll to position [45, 0]
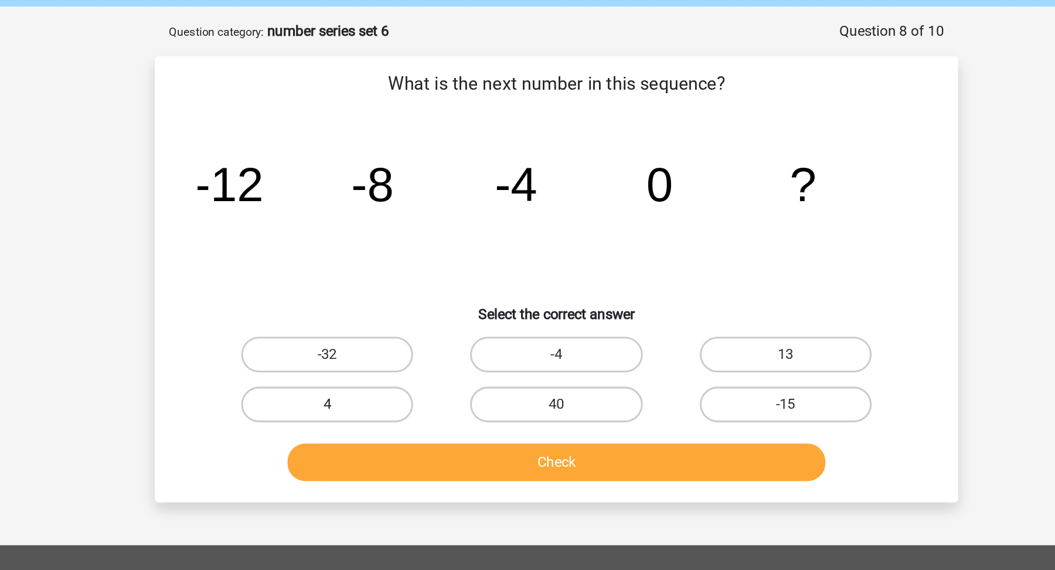
click at [381, 264] on label "4" at bounding box center [376, 265] width 113 height 23
click at [381, 266] on input "4" at bounding box center [381, 270] width 8 height 8
radio input "true"
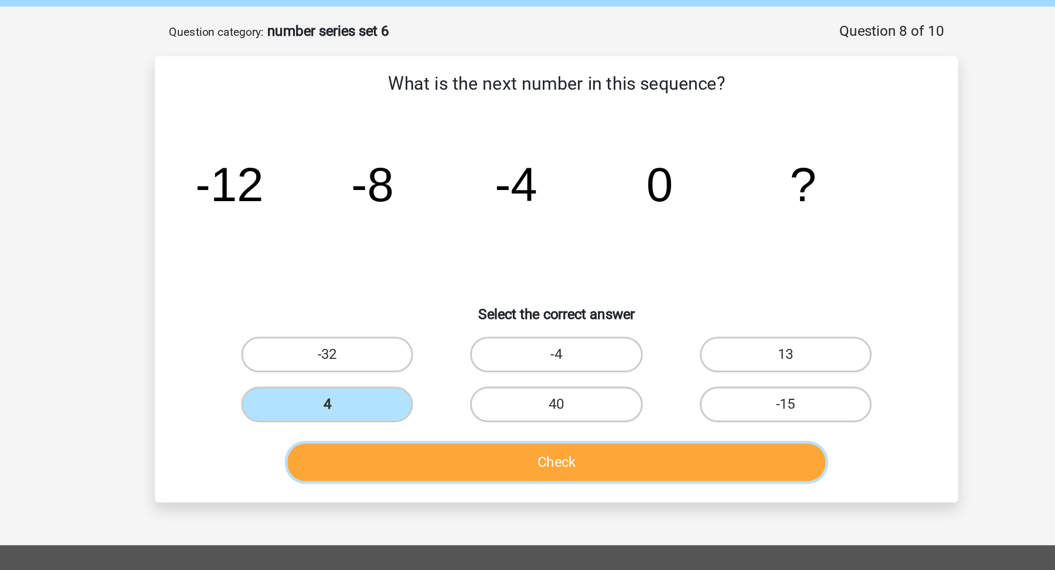
click at [410, 306] on button "Check" at bounding box center [528, 304] width 355 height 25
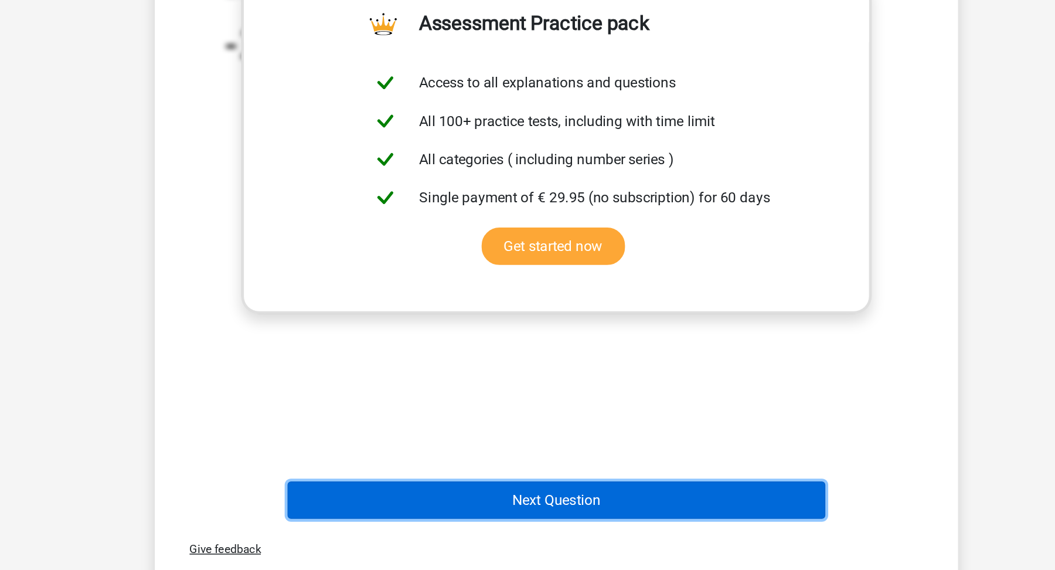
click at [437, 518] on button "Next Question" at bounding box center [528, 524] width 355 height 25
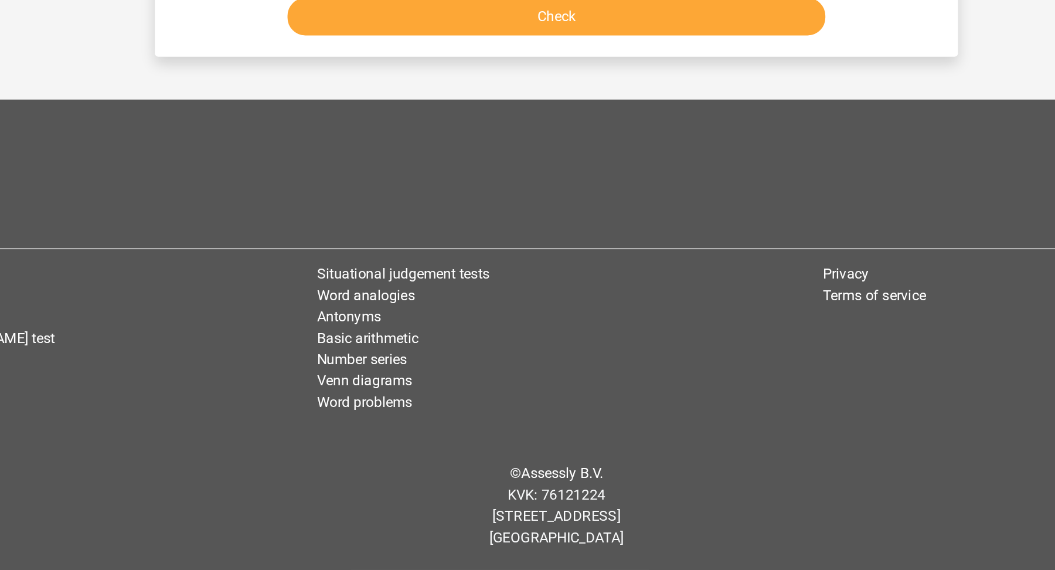
scroll to position [59, 0]
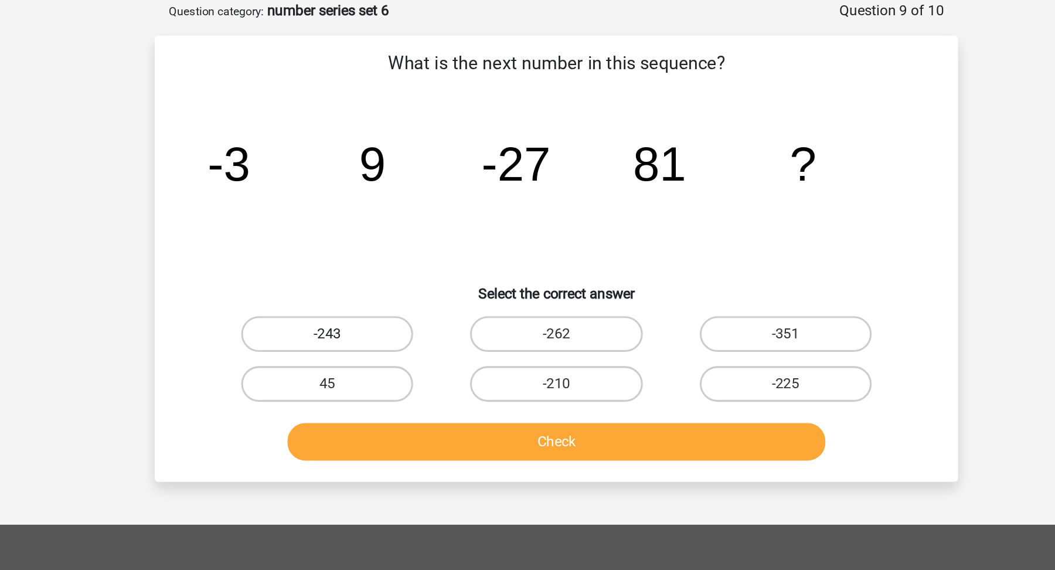
click at [390, 219] on label "-243" at bounding box center [376, 219] width 113 height 23
click at [385, 220] on input "-243" at bounding box center [381, 224] width 8 height 8
radio input "true"
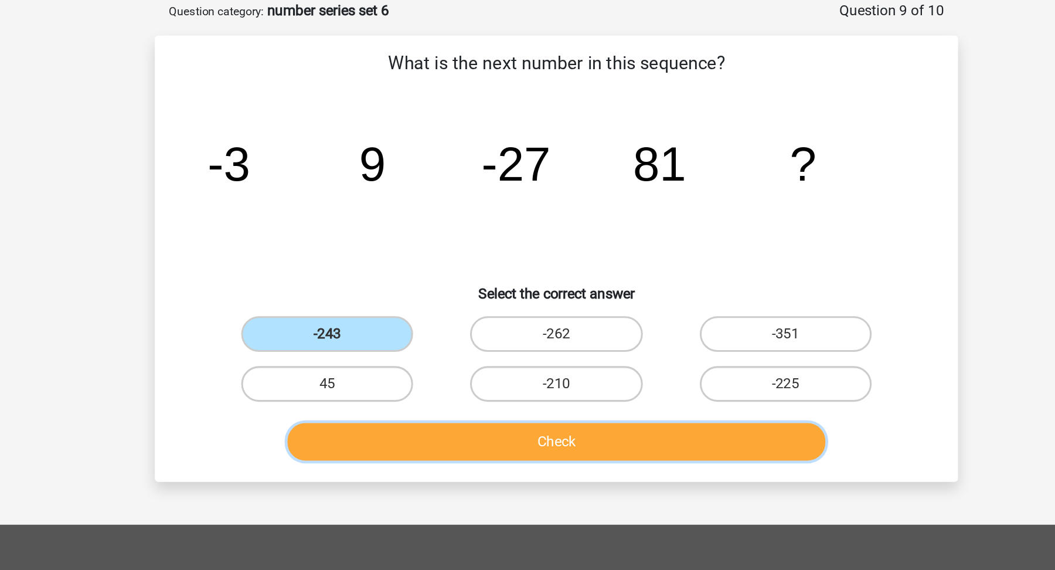
click at [465, 291] on button "Check" at bounding box center [528, 290] width 355 height 25
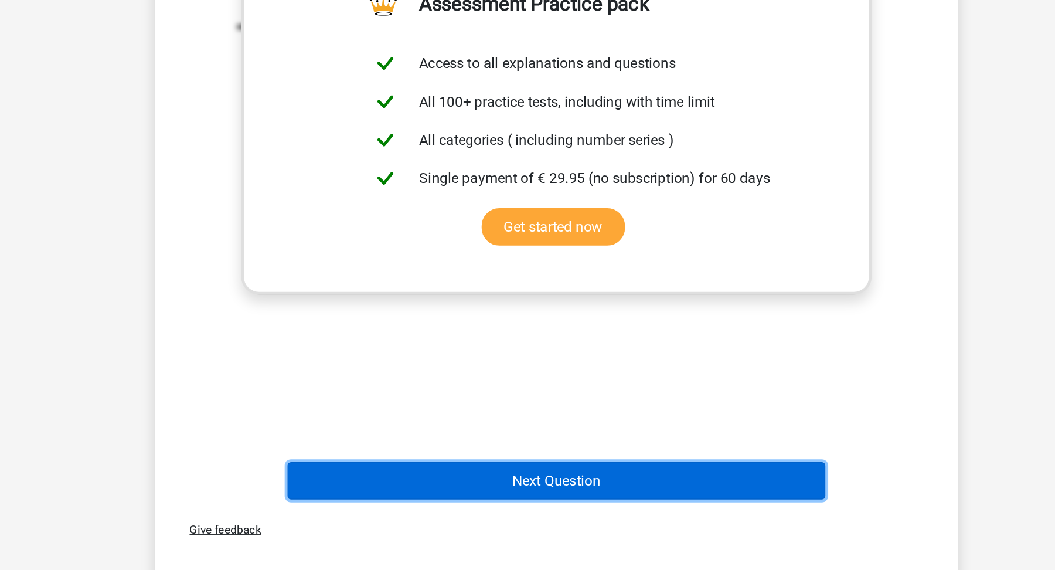
click at [483, 505] on button "Next Question" at bounding box center [528, 511] width 355 height 25
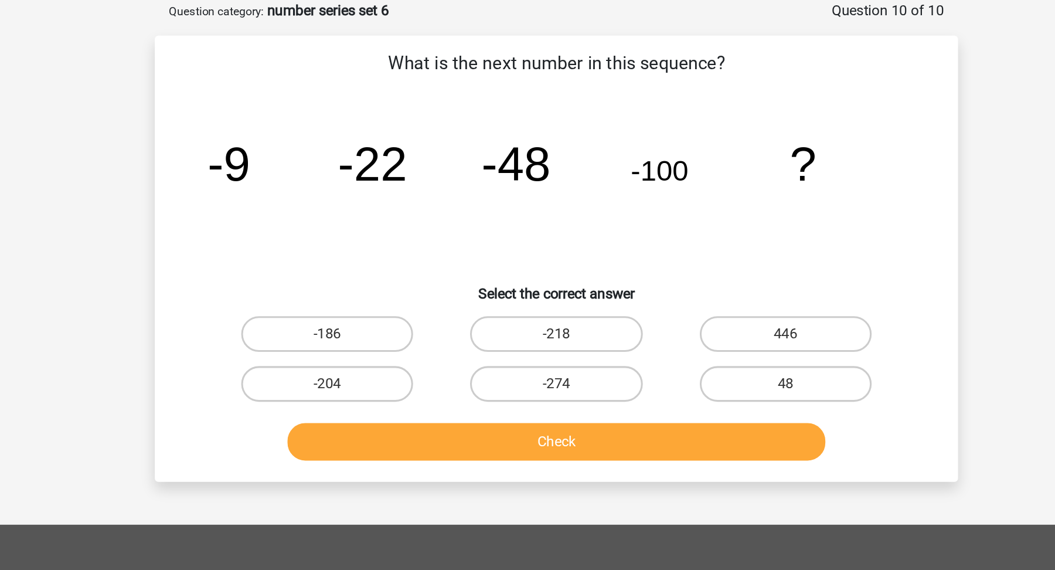
click at [387, 239] on div "-204" at bounding box center [376, 252] width 151 height 33
click at [388, 253] on label "-204" at bounding box center [376, 252] width 113 height 23
click at [385, 253] on input "-204" at bounding box center [381, 257] width 8 height 8
radio input "true"
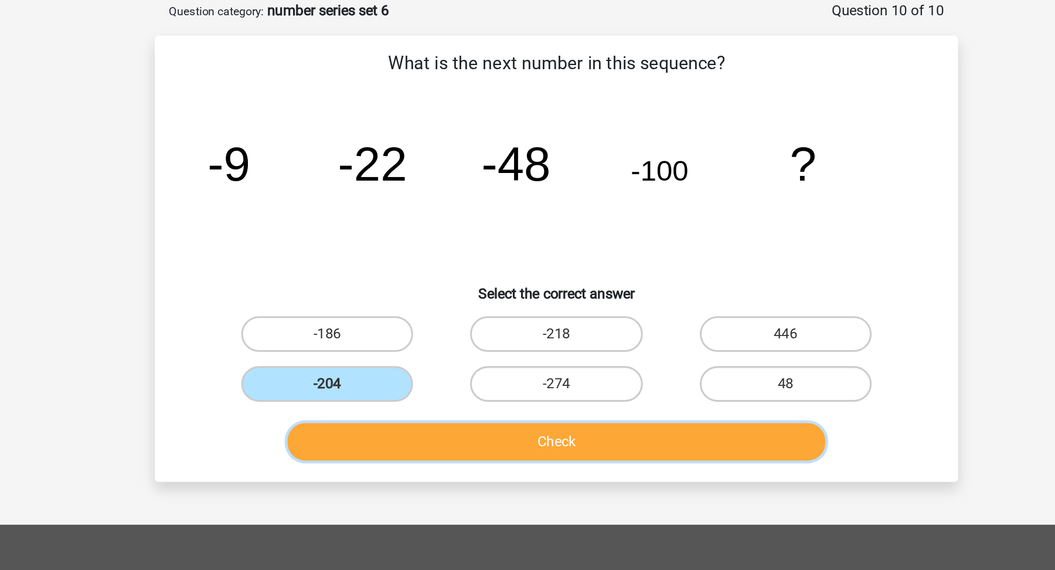
click at [403, 294] on button "Check" at bounding box center [528, 290] width 355 height 25
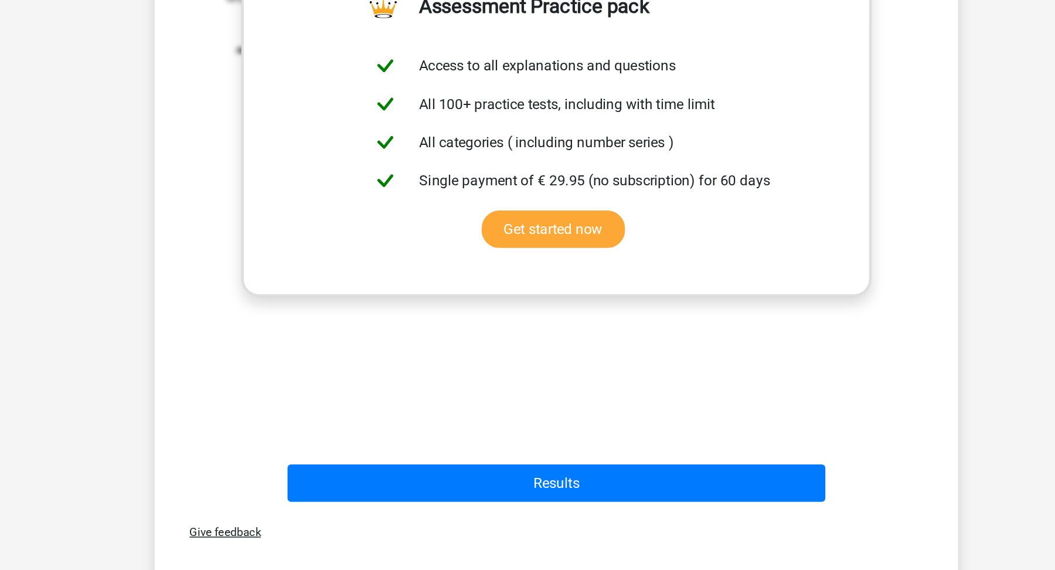
scroll to position [223, 0]
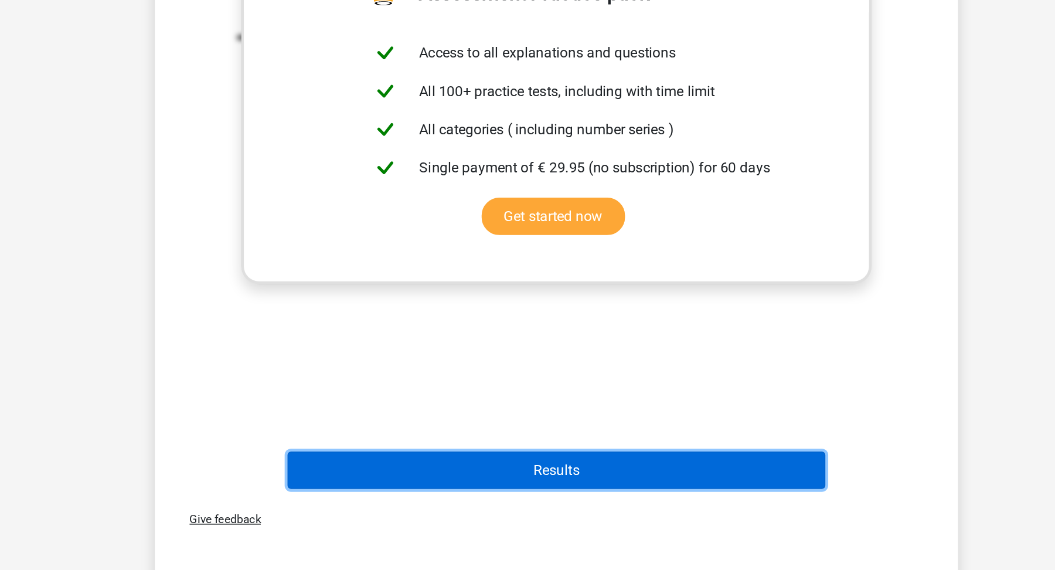
click at [416, 503] on button "Results" at bounding box center [528, 504] width 355 height 25
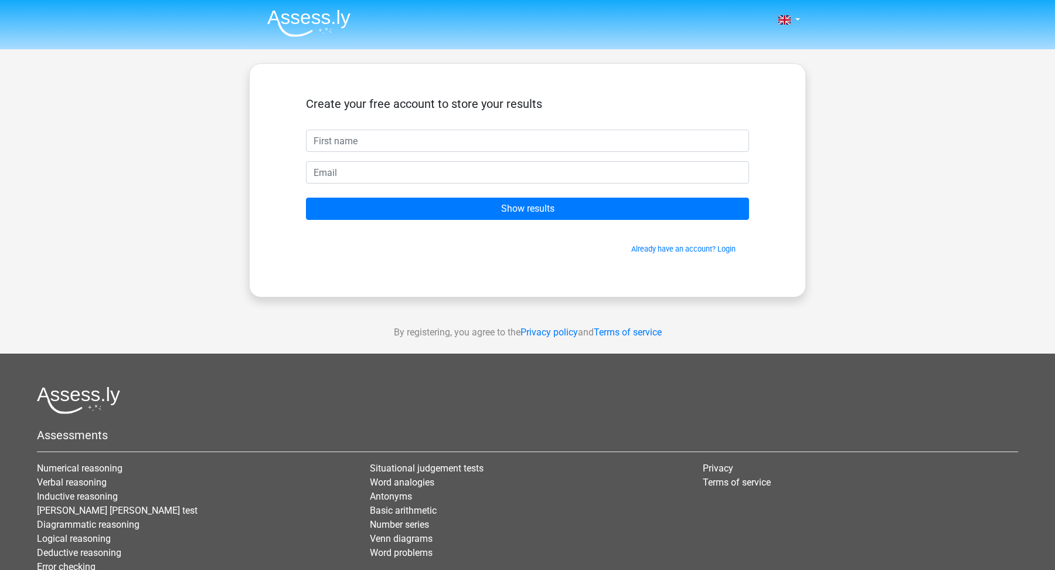
click at [318, 21] on img at bounding box center [308, 23] width 83 height 28
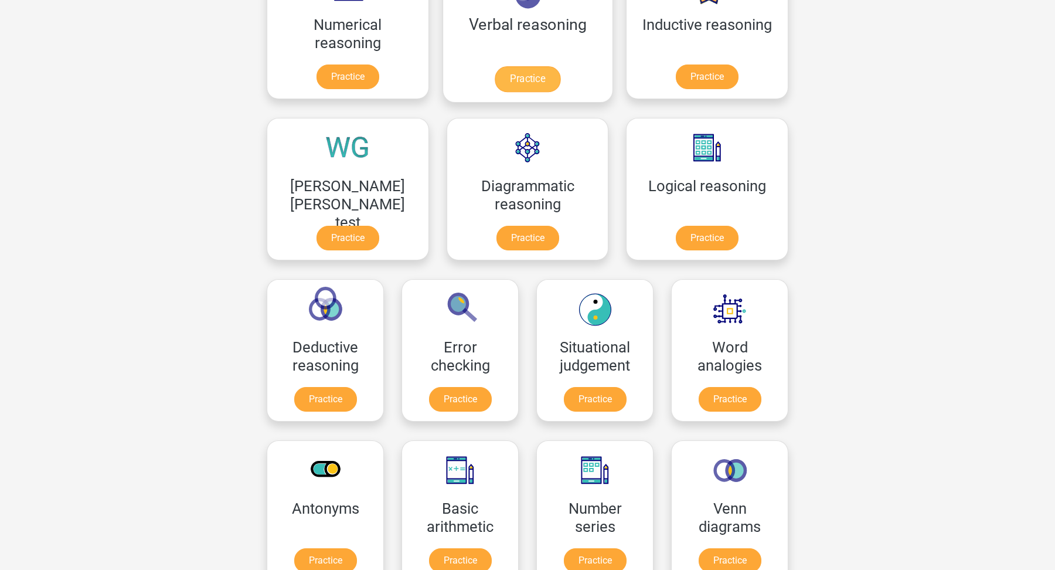
scroll to position [258, 0]
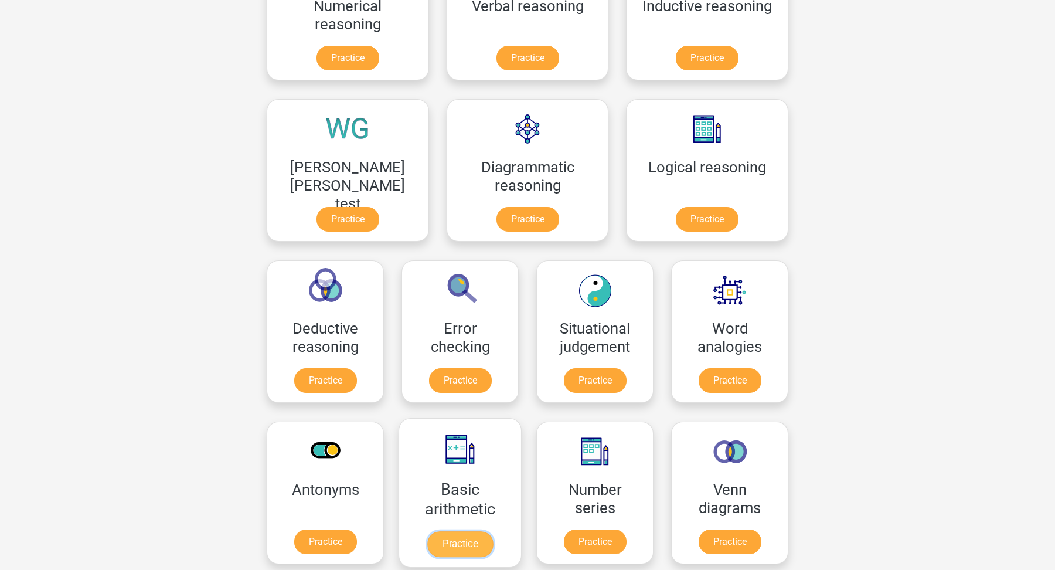
click at [493, 531] on link "Practice" at bounding box center [460, 544] width 66 height 26
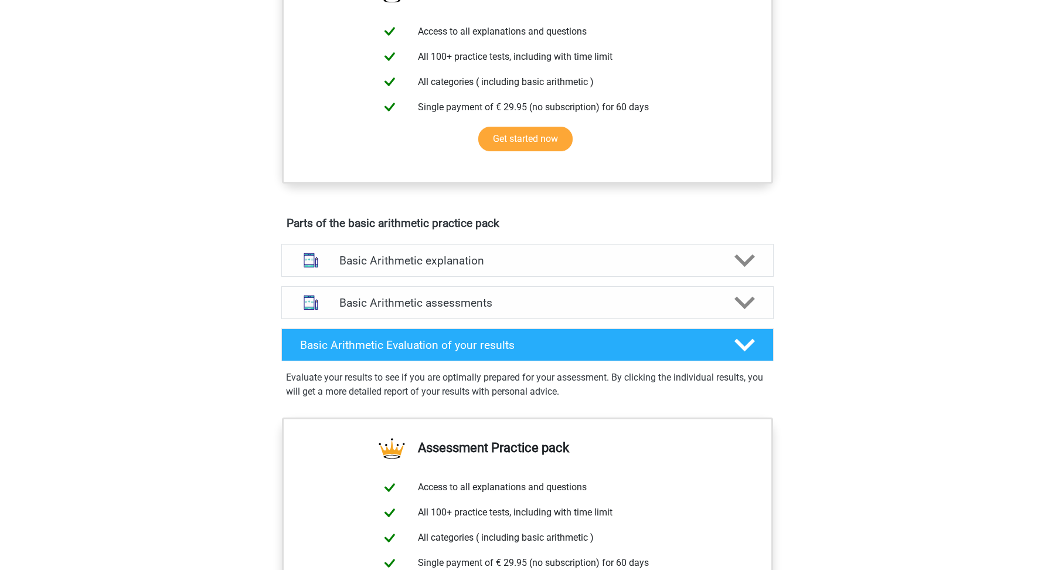
scroll to position [472, 0]
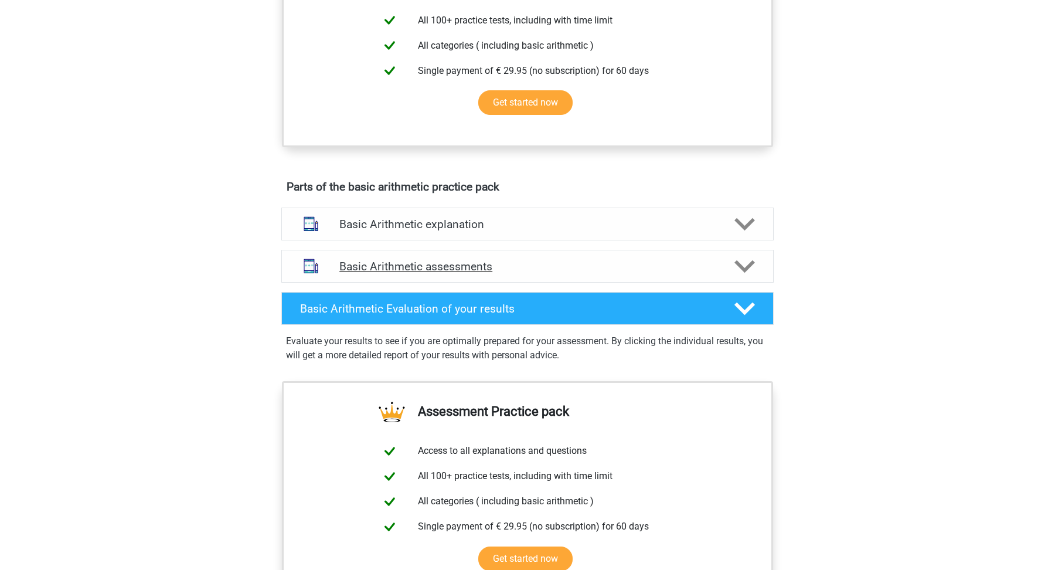
click at [532, 264] on h4 "Basic Arithmetic assessments" at bounding box center [527, 266] width 376 height 13
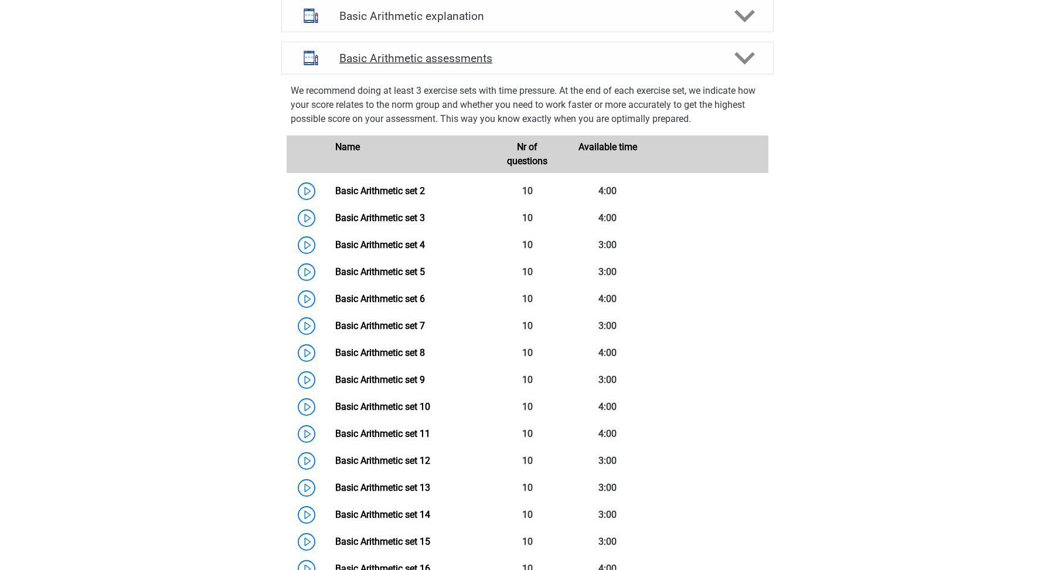
scroll to position [693, 0]
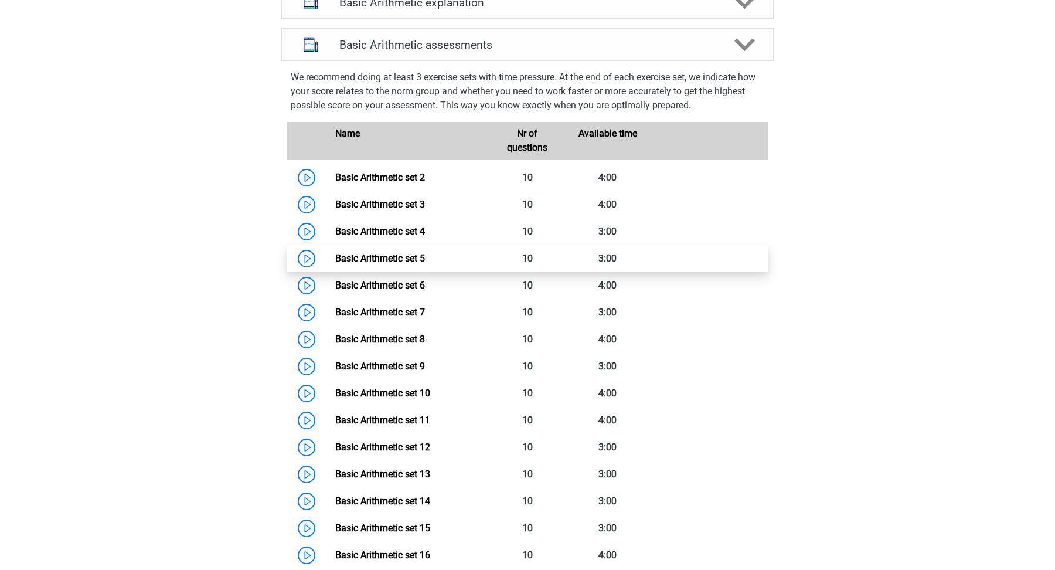
click at [384, 256] on link "Basic Arithmetic set 5" at bounding box center [380, 258] width 90 height 11
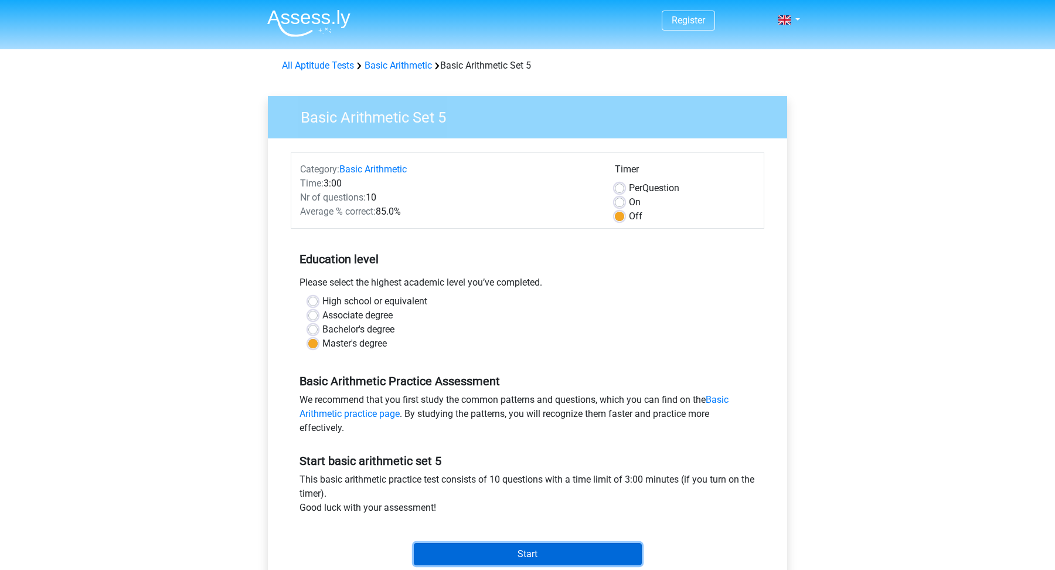
click at [491, 553] on input "Start" at bounding box center [528, 554] width 228 height 22
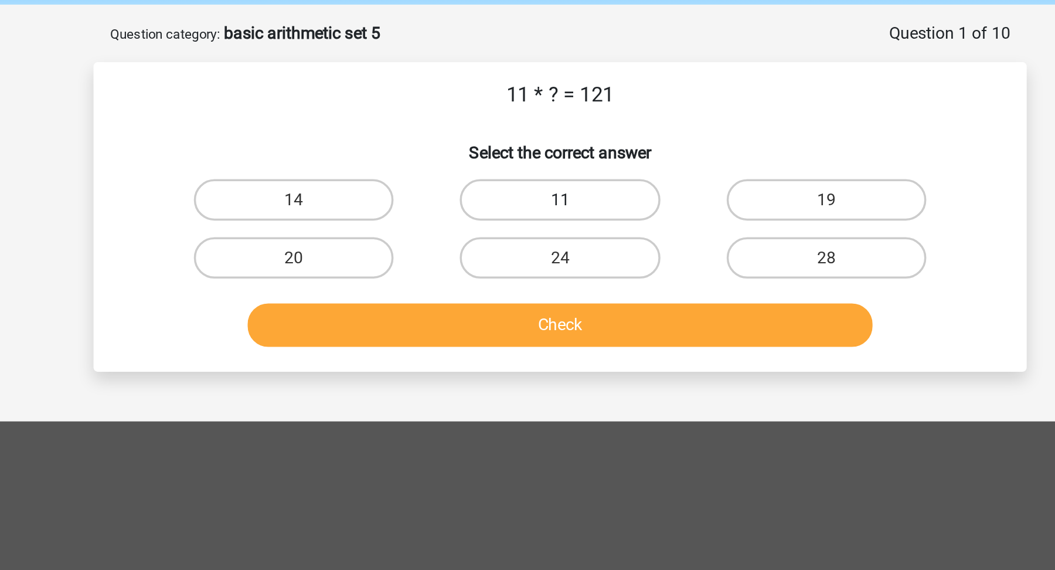
click at [543, 160] on label "11" at bounding box center [527, 159] width 113 height 23
click at [535, 160] on input "11" at bounding box center [532, 164] width 8 height 8
radio input "true"
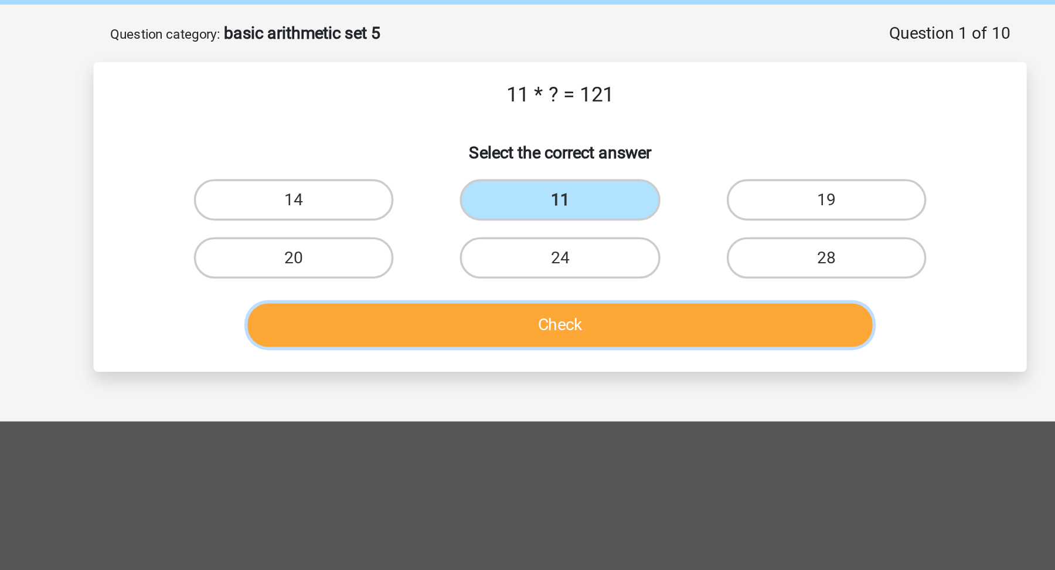
click at [522, 235] on button "Check" at bounding box center [528, 231] width 355 height 25
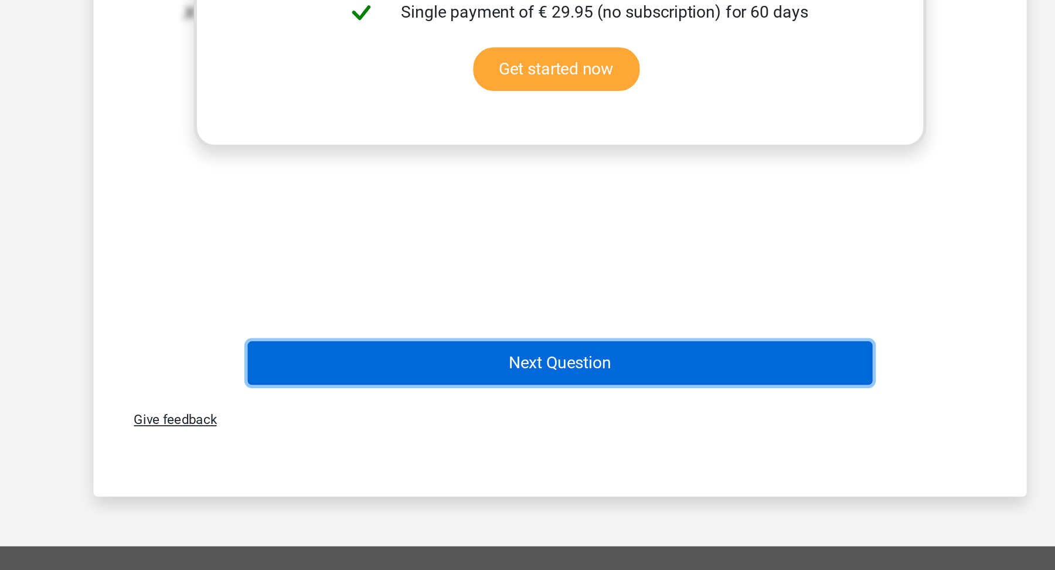
click at [572, 450] on button "Next Question" at bounding box center [528, 452] width 355 height 25
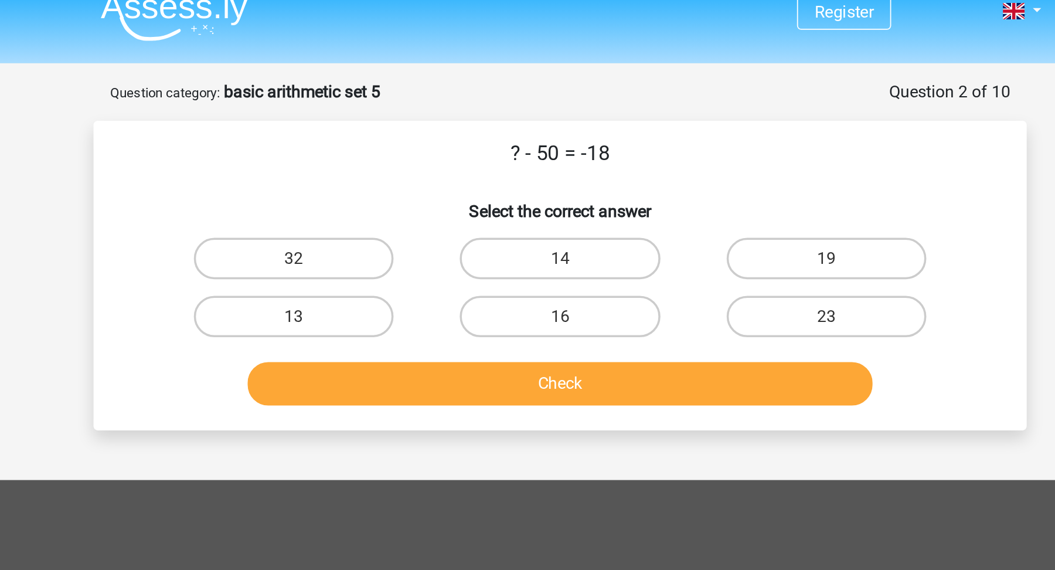
scroll to position [13, 0]
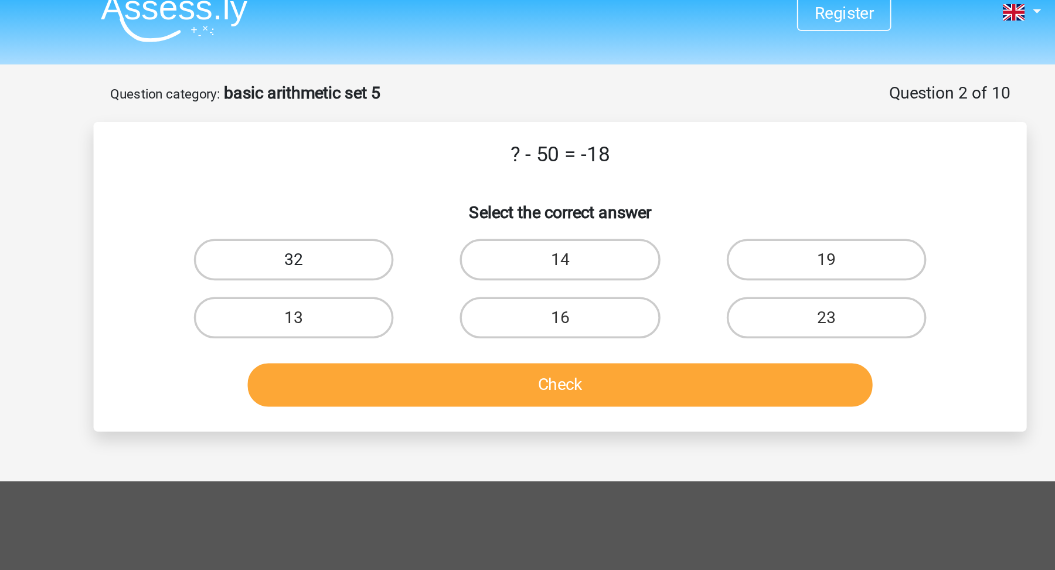
click at [388, 147] on label "32" at bounding box center [376, 146] width 113 height 23
click at [385, 147] on input "32" at bounding box center [381, 151] width 8 height 8
radio input "true"
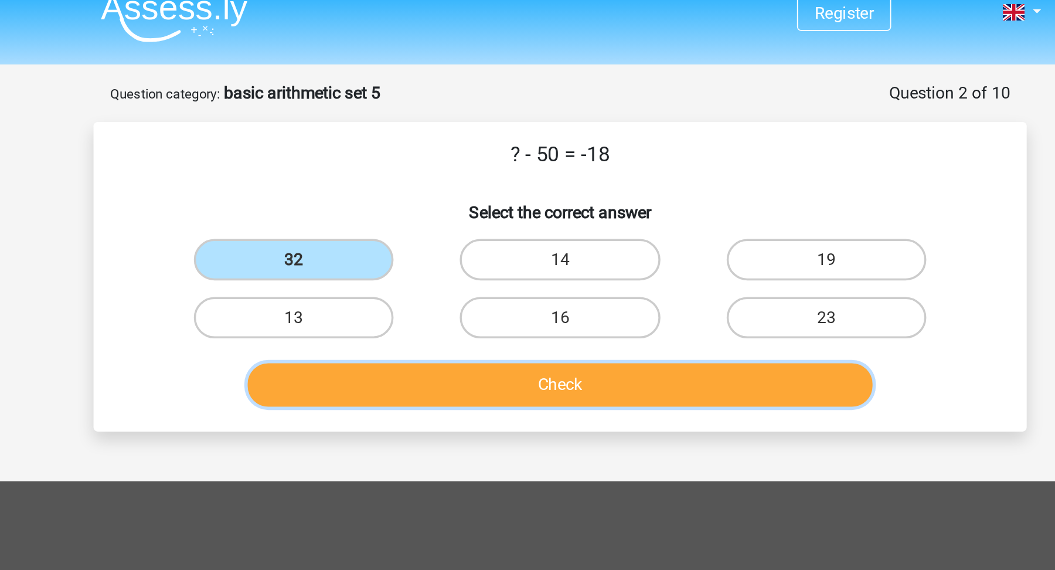
click at [425, 227] on button "Check" at bounding box center [528, 218] width 355 height 25
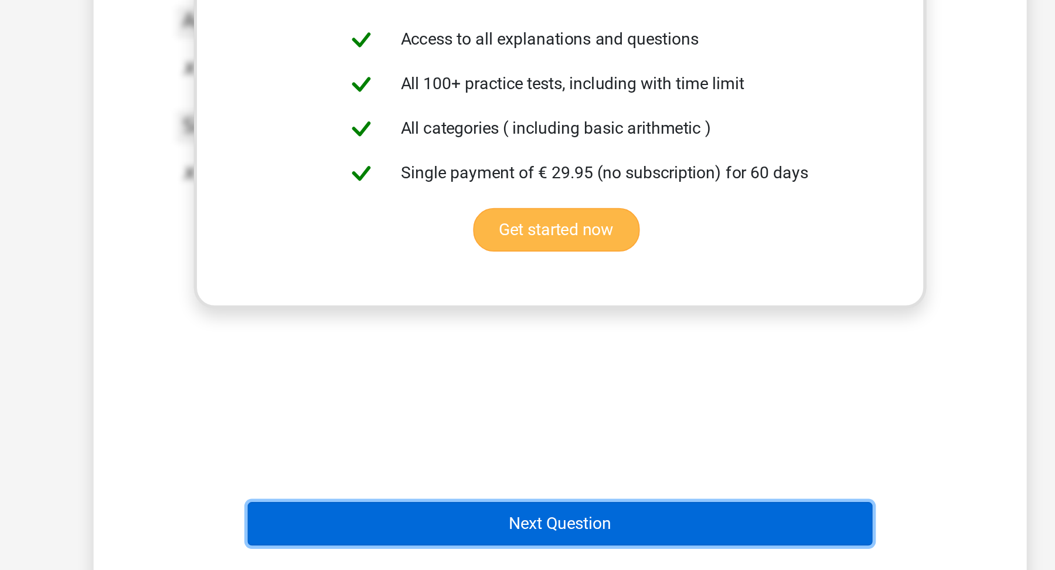
click at [480, 531] on button "Next Question" at bounding box center [528, 543] width 355 height 25
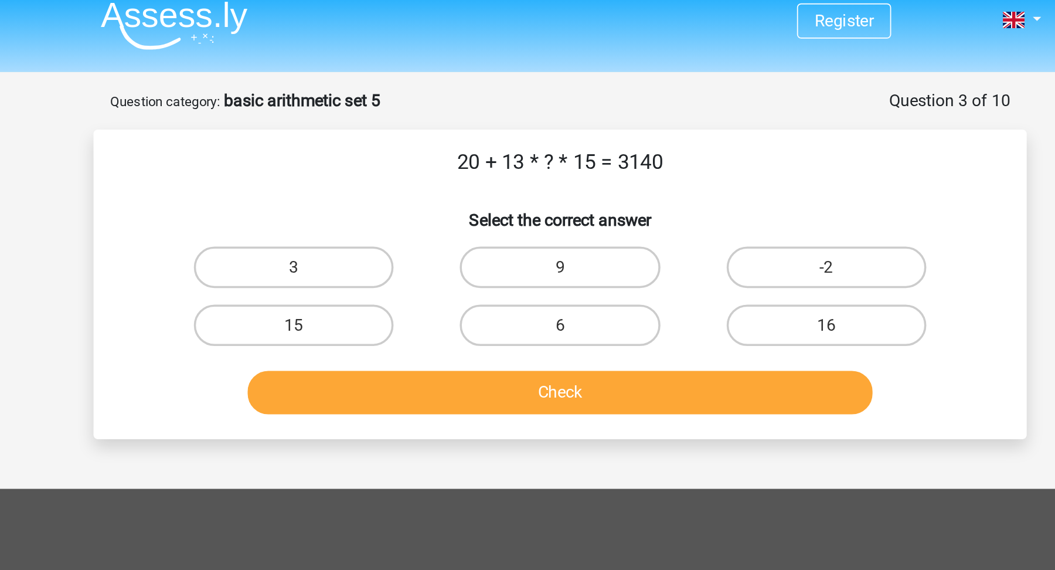
scroll to position [0, 0]
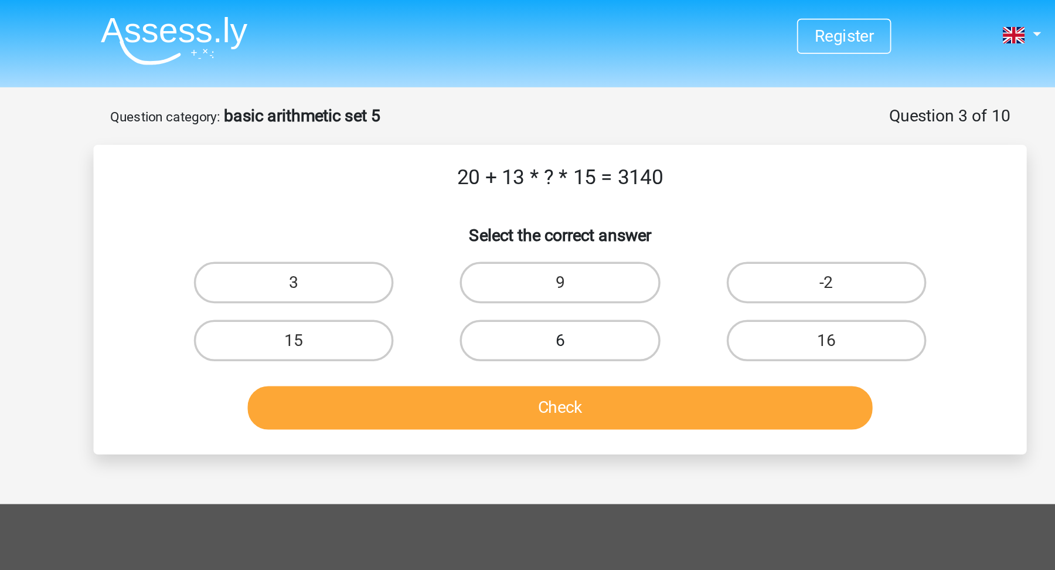
click at [503, 189] on label "6" at bounding box center [527, 192] width 113 height 23
click at [528, 193] on input "6" at bounding box center [532, 197] width 8 height 8
radio input "true"
click at [689, 192] on label "16" at bounding box center [678, 192] width 113 height 23
click at [686, 193] on input "16" at bounding box center [682, 197] width 8 height 8
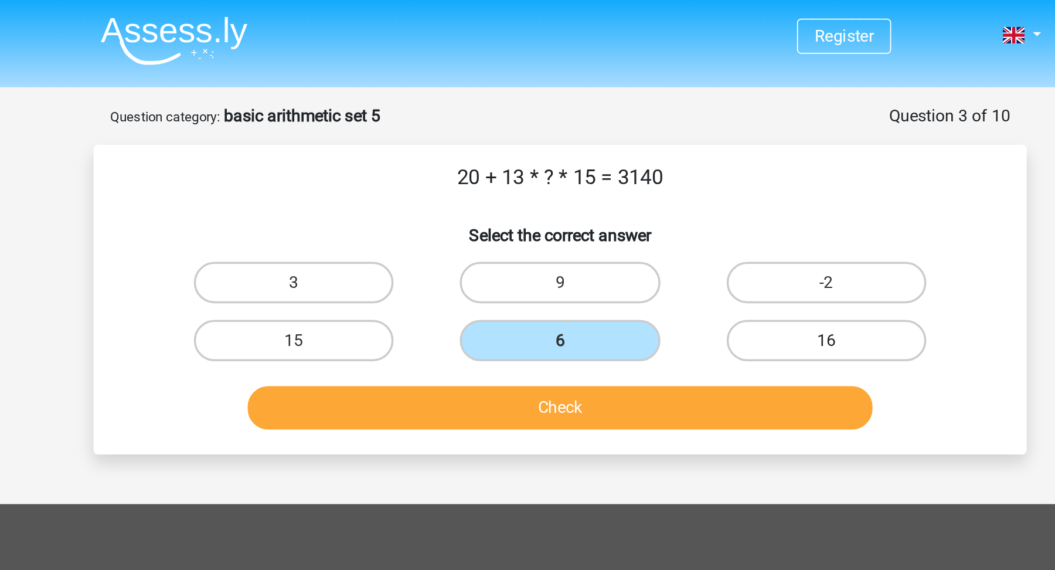
radio input "true"
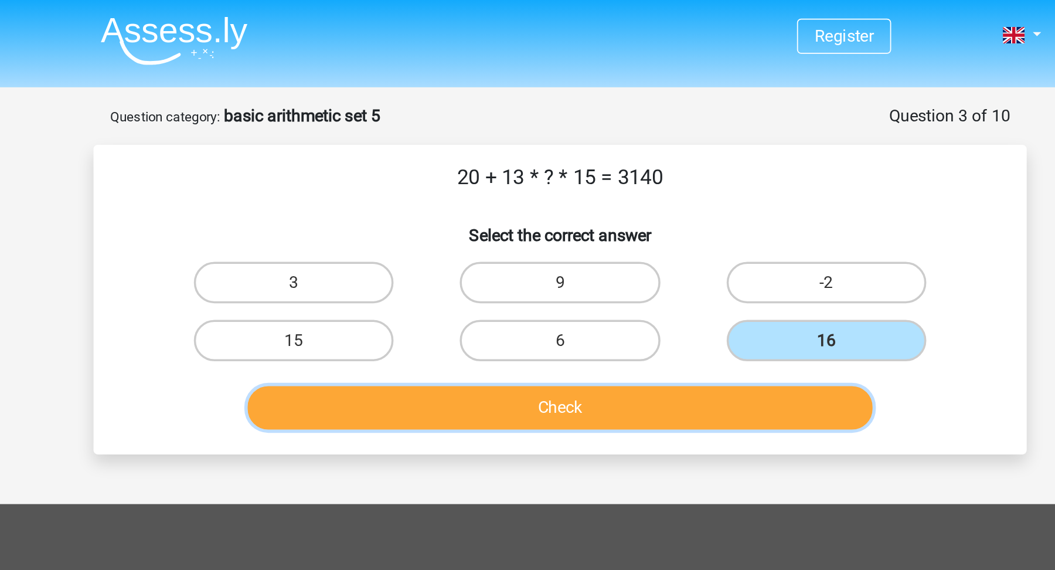
click at [623, 220] on button "Check" at bounding box center [528, 231] width 355 height 25
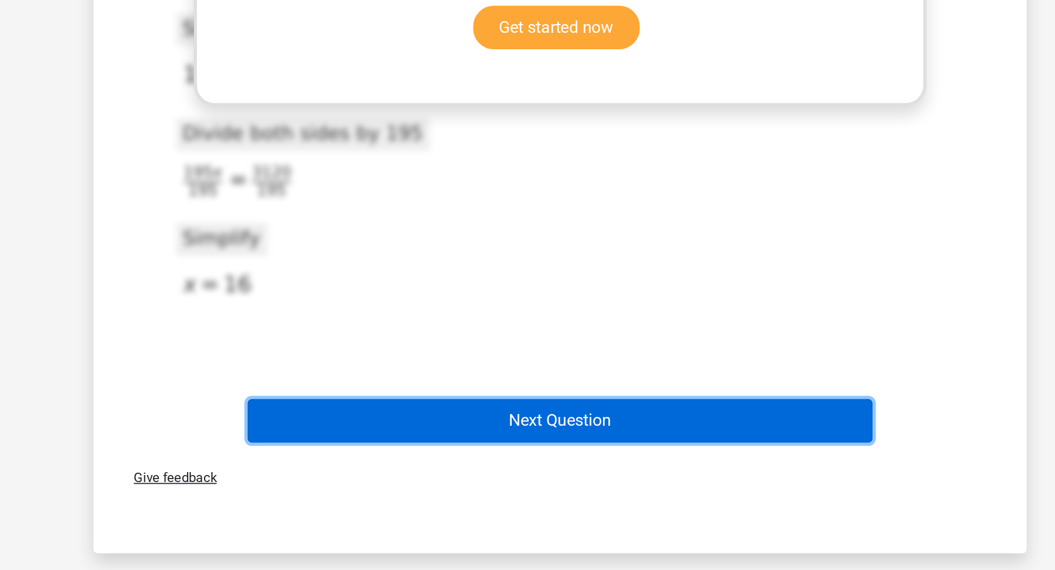
click at [523, 478] on button "Next Question" at bounding box center [528, 485] width 355 height 25
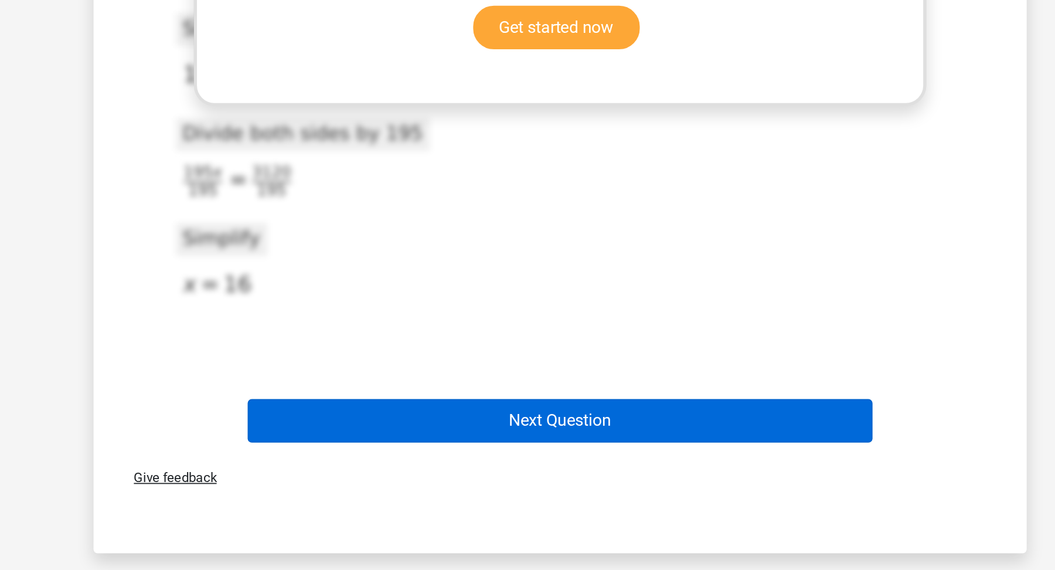
scroll to position [23, 0]
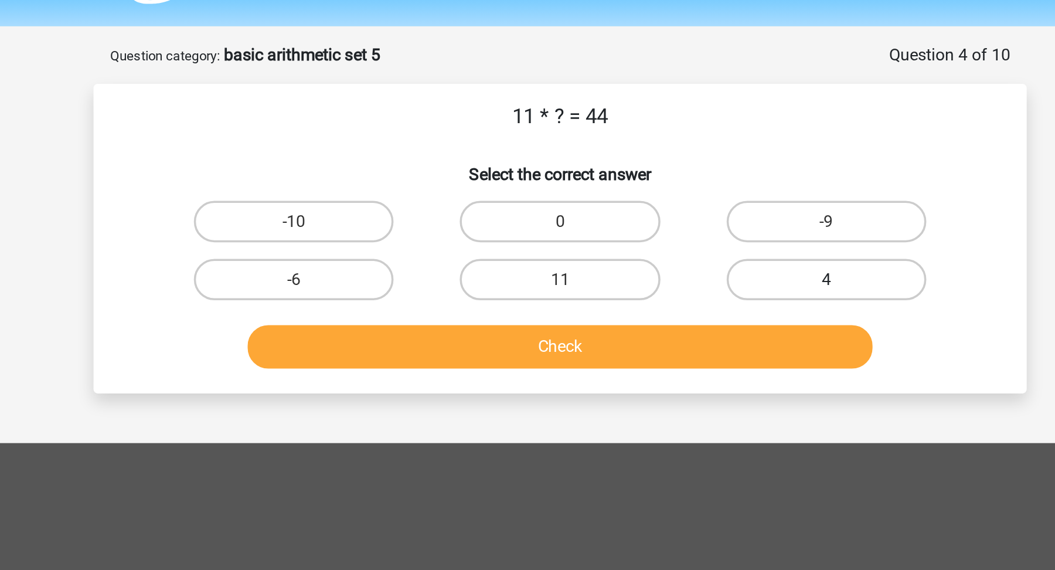
click at [681, 159] on label "4" at bounding box center [678, 169] width 113 height 23
click at [681, 169] on input "4" at bounding box center [682, 173] width 8 height 8
radio input "true"
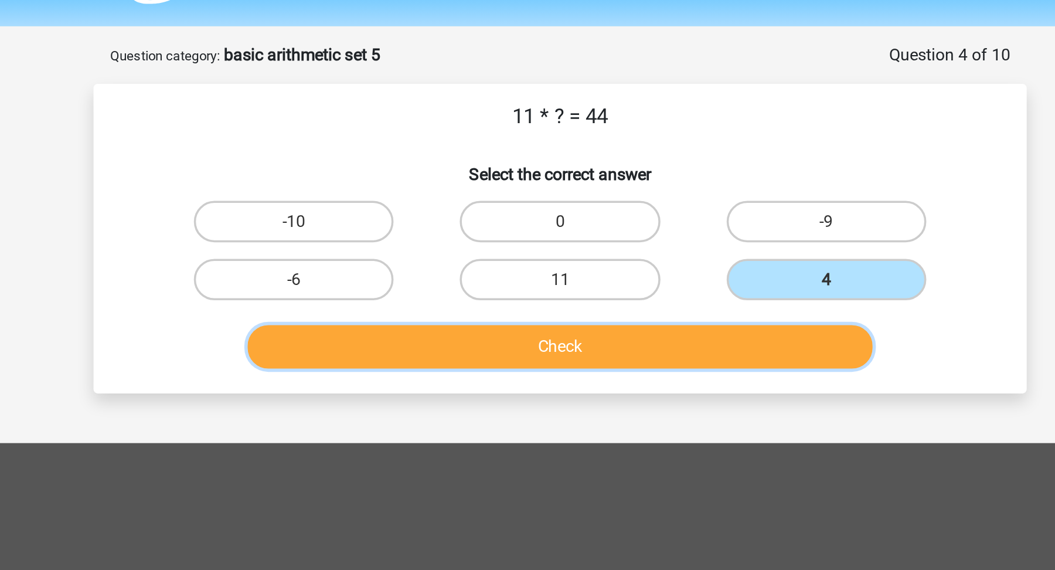
click at [628, 195] on button "Check" at bounding box center [528, 207] width 355 height 25
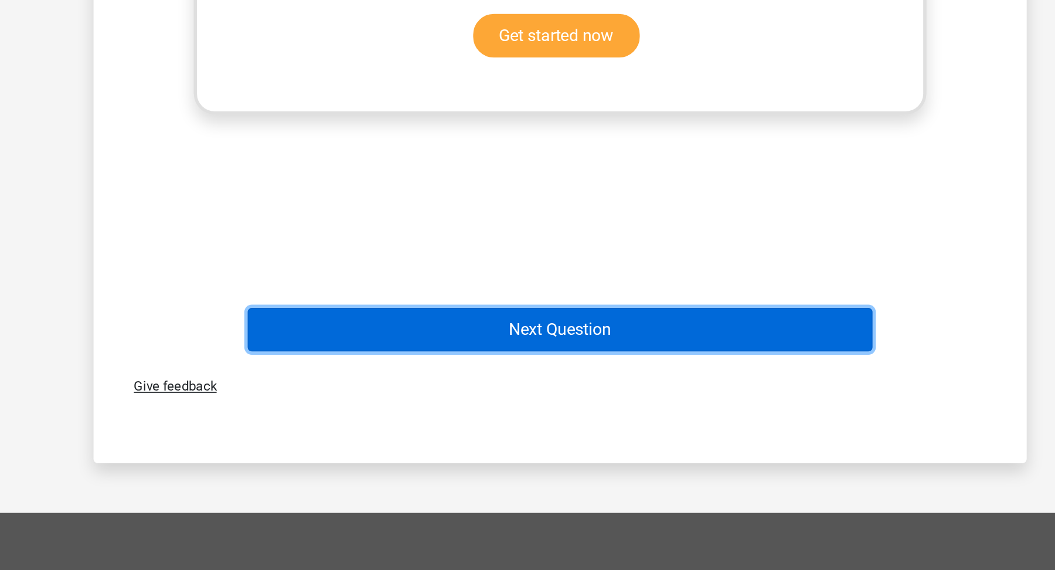
click at [581, 440] on button "Next Question" at bounding box center [528, 433] width 355 height 25
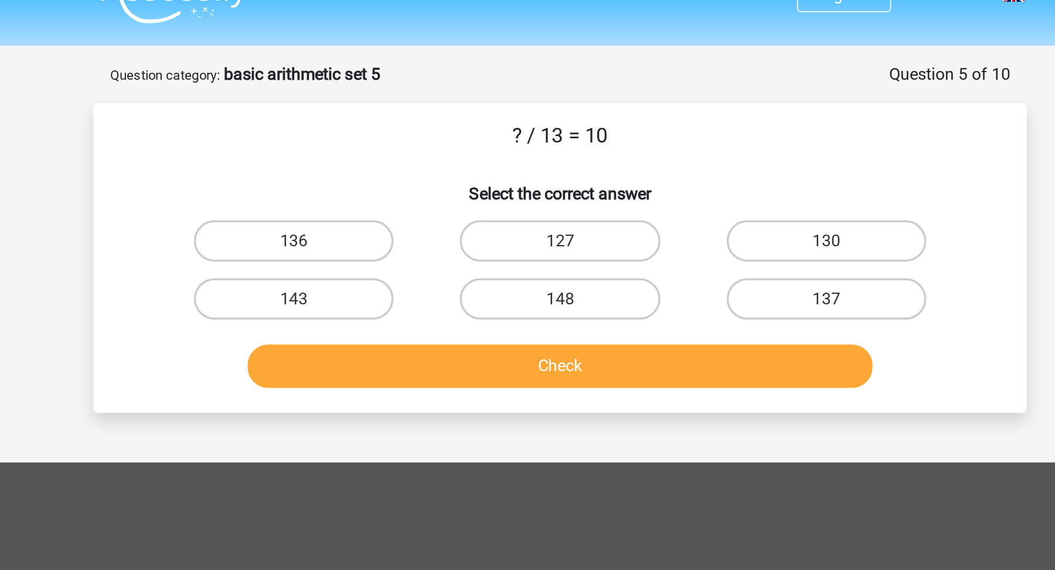
scroll to position [21, 0]
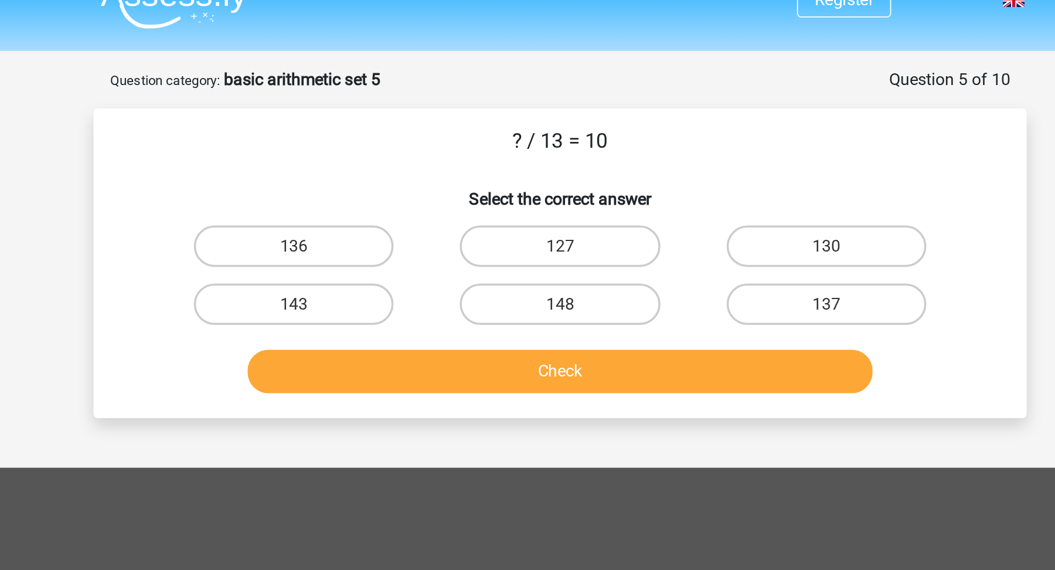
click at [675, 150] on div "130" at bounding box center [678, 139] width 151 height 33
click at [676, 147] on label "130" at bounding box center [678, 139] width 113 height 23
click at [678, 147] on input "130" at bounding box center [682, 144] width 8 height 8
radio input "true"
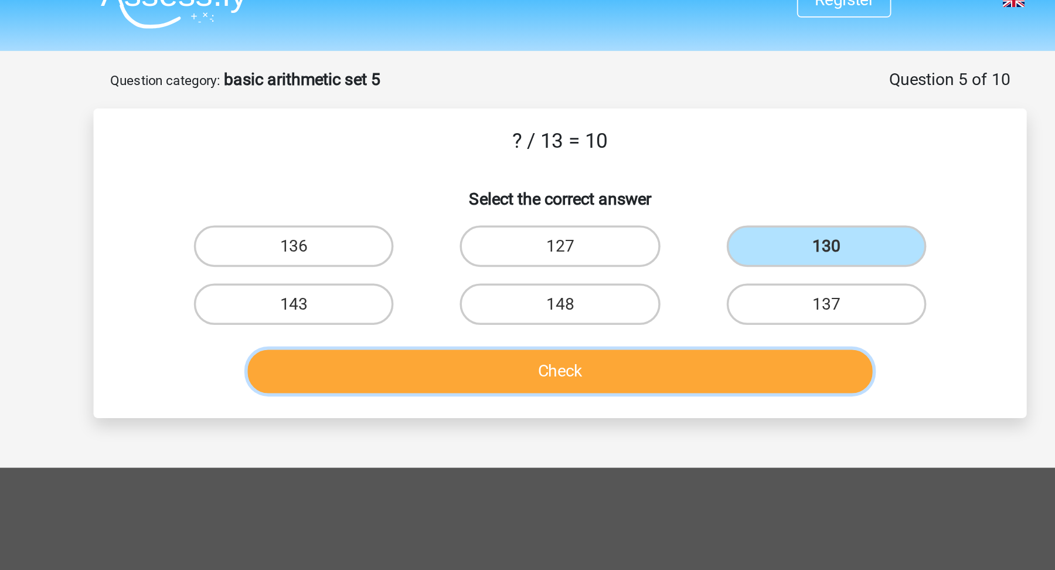
click at [608, 216] on button "Check" at bounding box center [528, 210] width 355 height 25
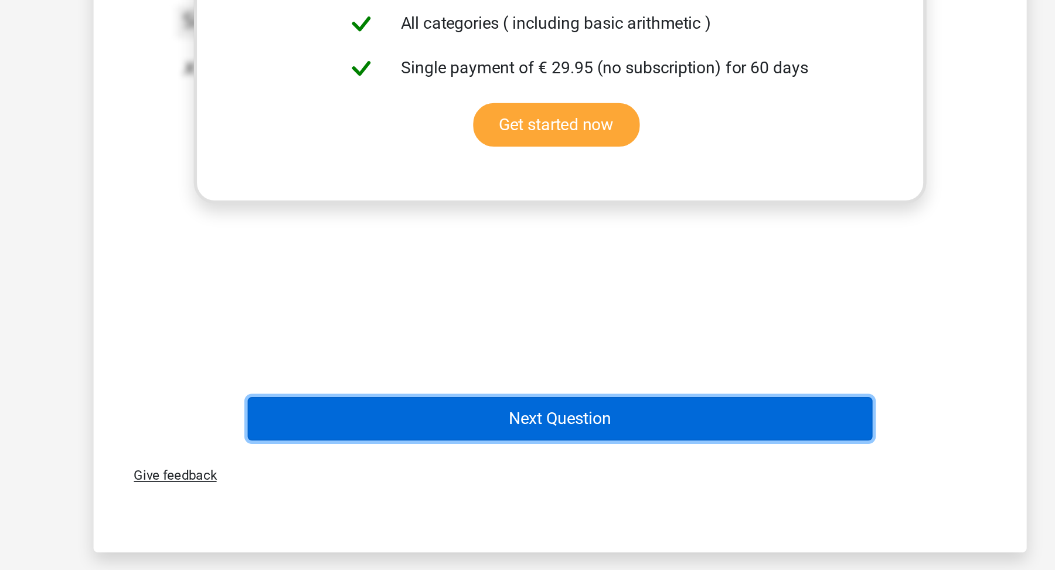
click at [533, 489] on button "Next Question" at bounding box center [528, 484] width 355 height 25
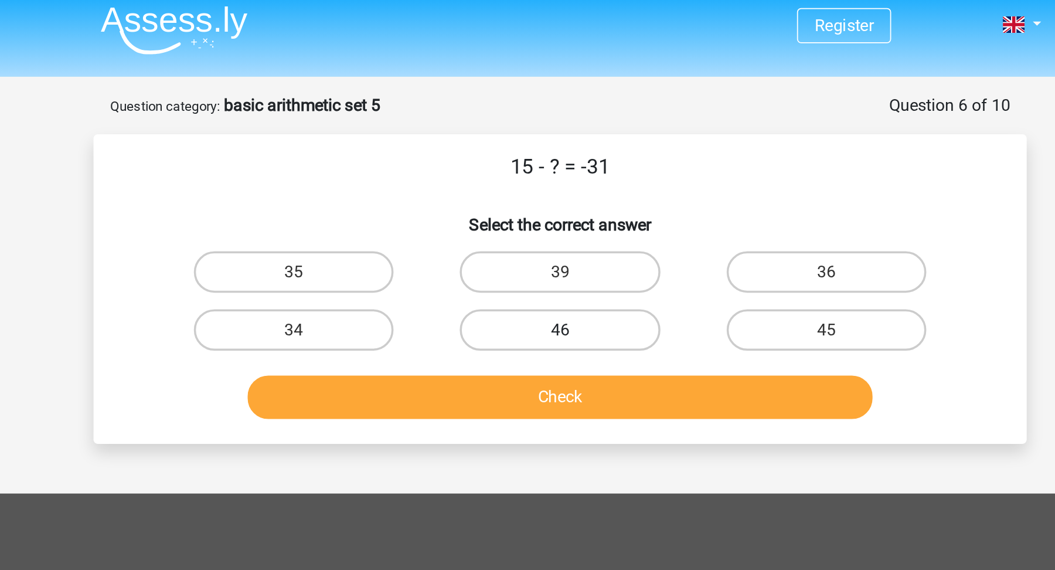
scroll to position [4, 0]
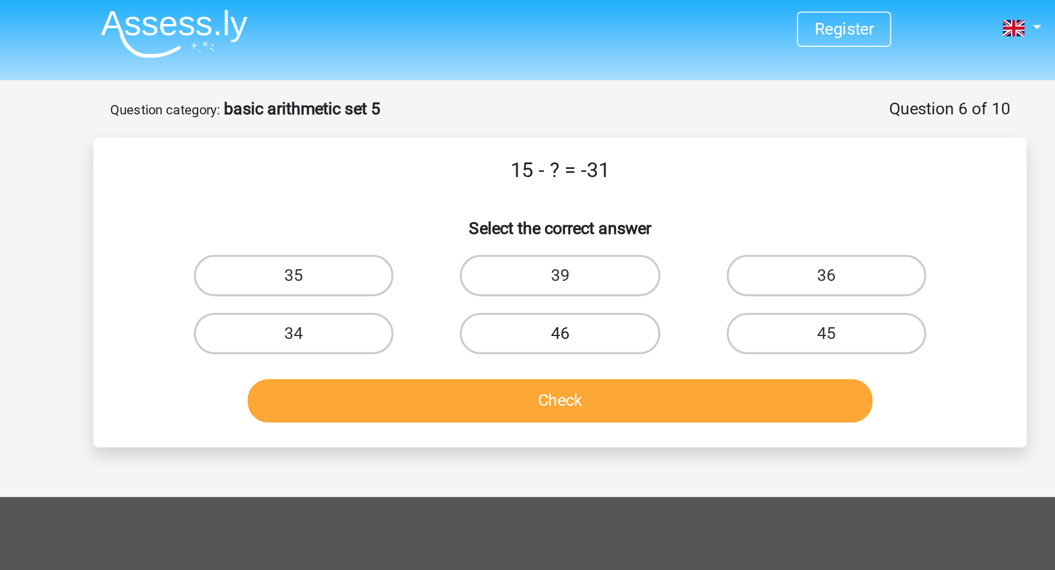
click at [554, 180] on label "46" at bounding box center [527, 188] width 113 height 23
click at [535, 189] on input "46" at bounding box center [532, 193] width 8 height 8
radio input "true"
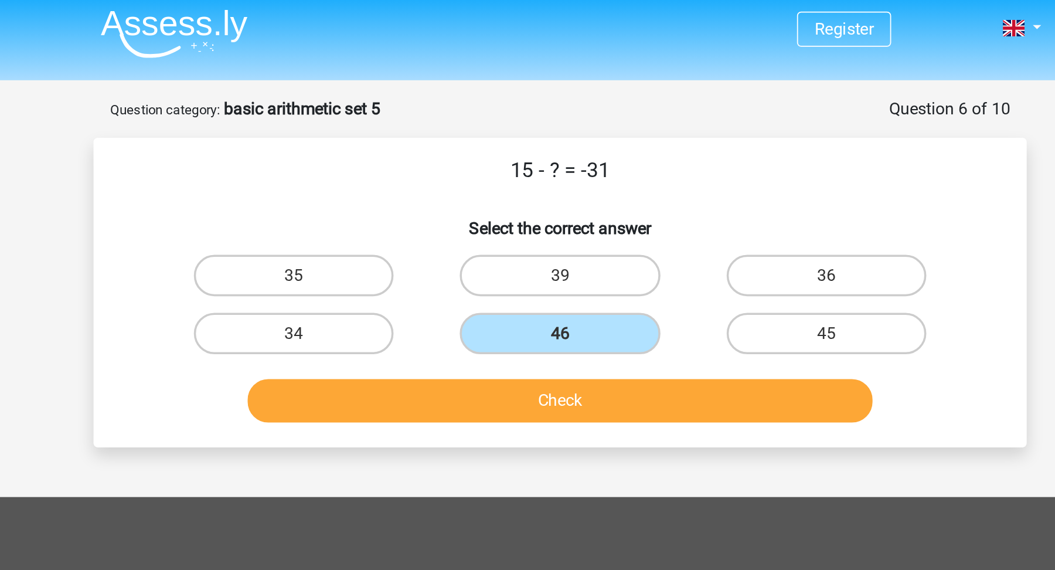
click at [562, 211] on div "Check" at bounding box center [527, 224] width 491 height 39
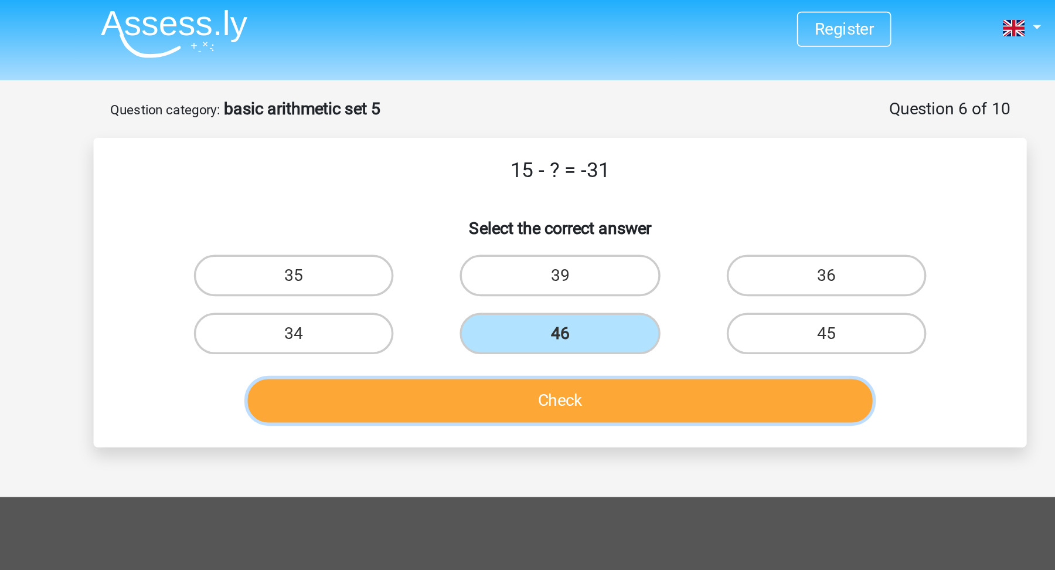
click at [572, 224] on button "Check" at bounding box center [528, 227] width 355 height 25
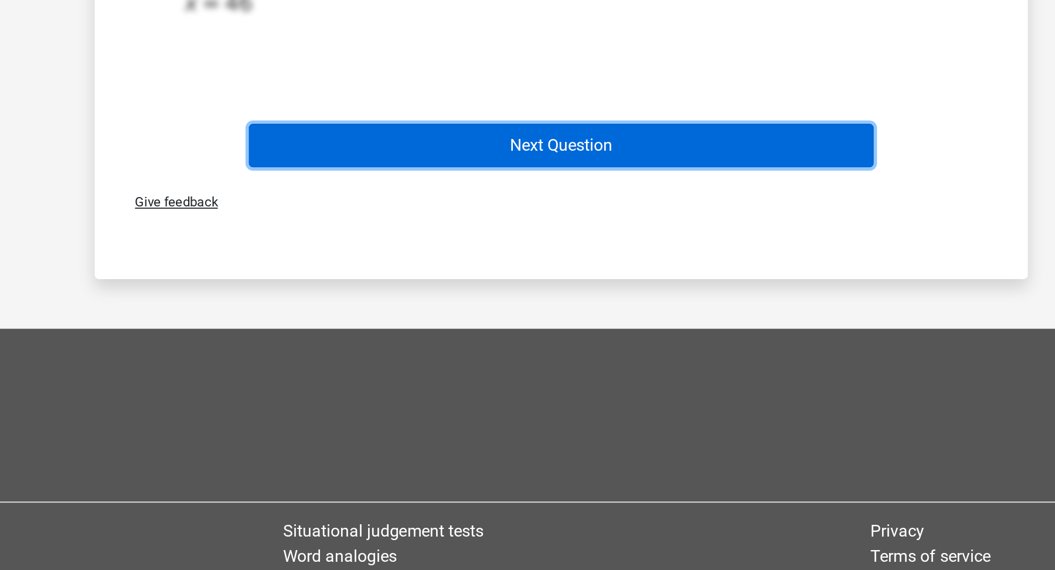
click at [628, 319] on button "Next Question" at bounding box center [528, 329] width 355 height 25
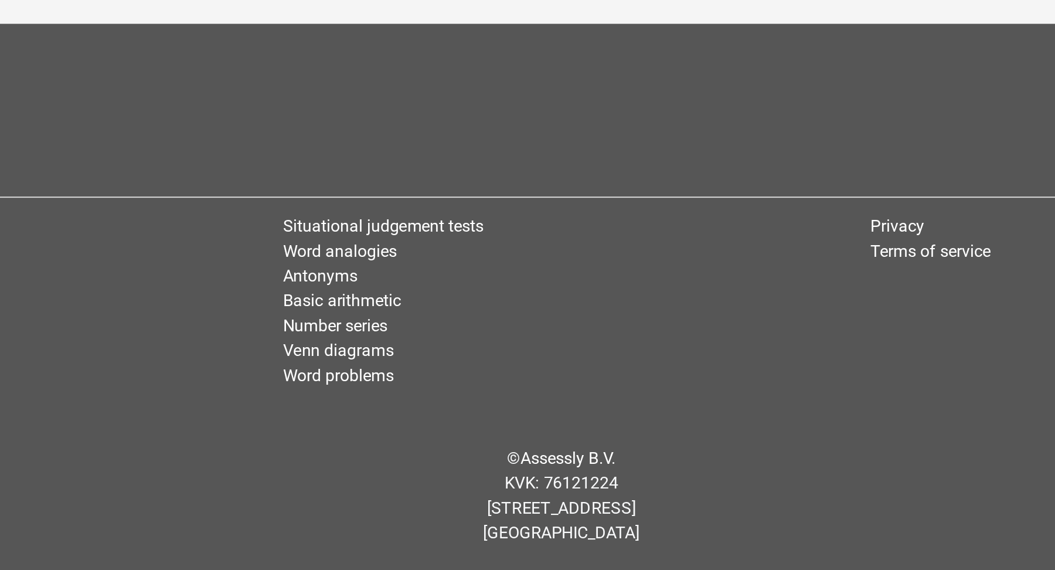
scroll to position [23, 0]
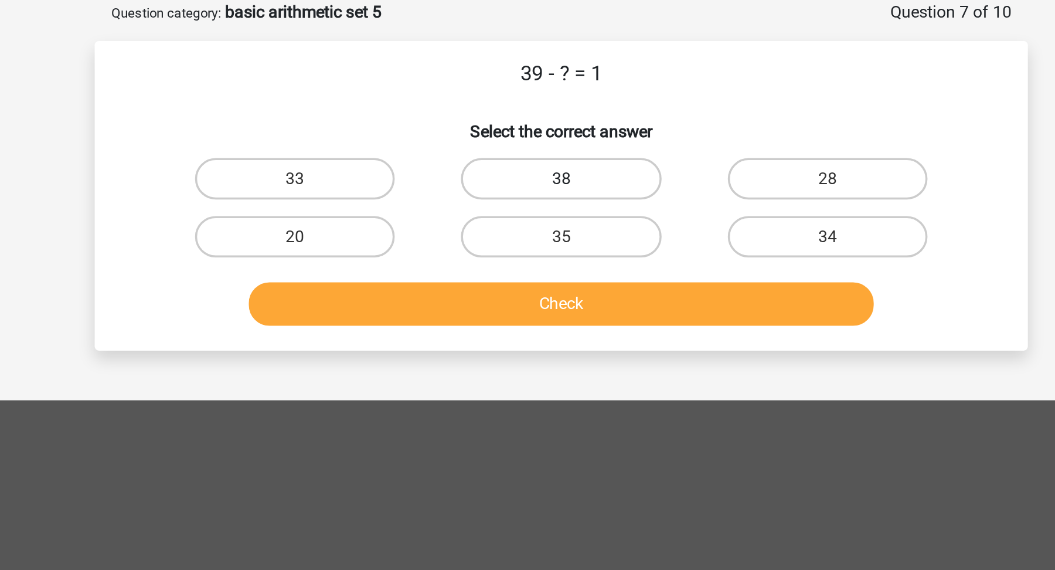
click at [549, 139] on label "38" at bounding box center [527, 136] width 113 height 23
click at [535, 139] on input "38" at bounding box center [532, 141] width 8 height 8
radio input "true"
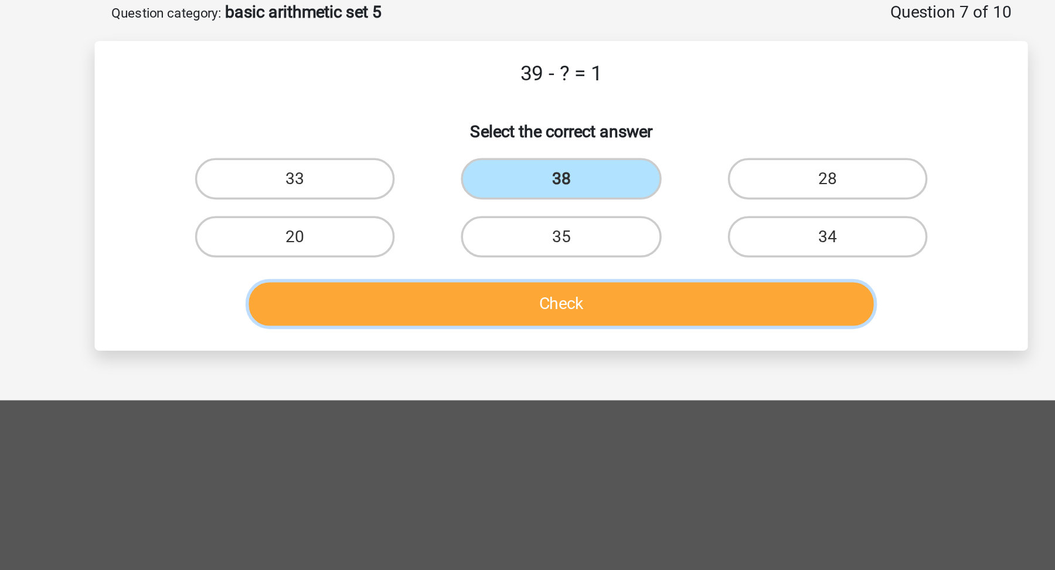
click at [562, 196] on button "Check" at bounding box center [528, 207] width 355 height 25
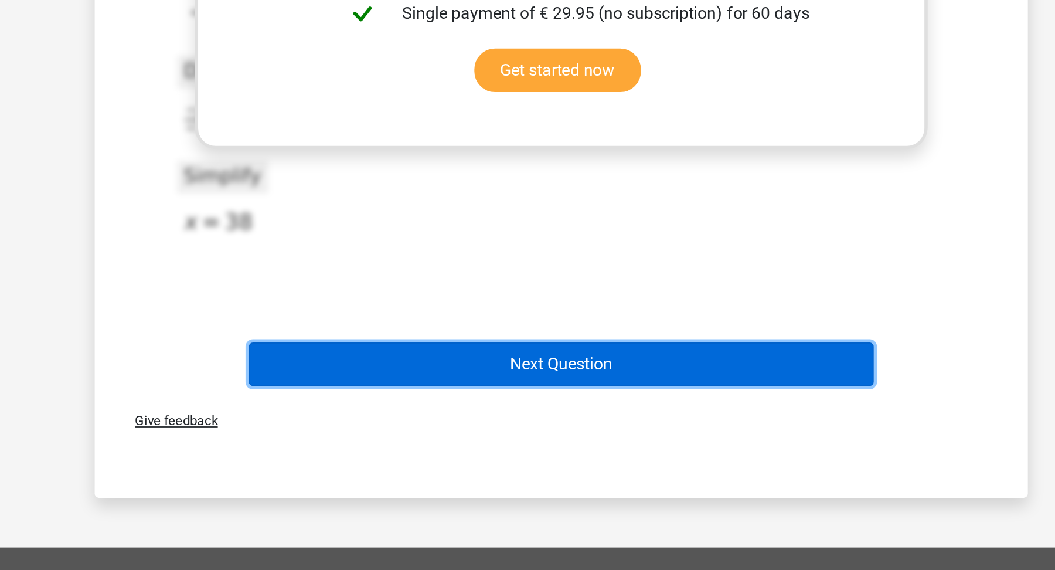
click at [575, 451] on button "Next Question" at bounding box center [528, 453] width 355 height 25
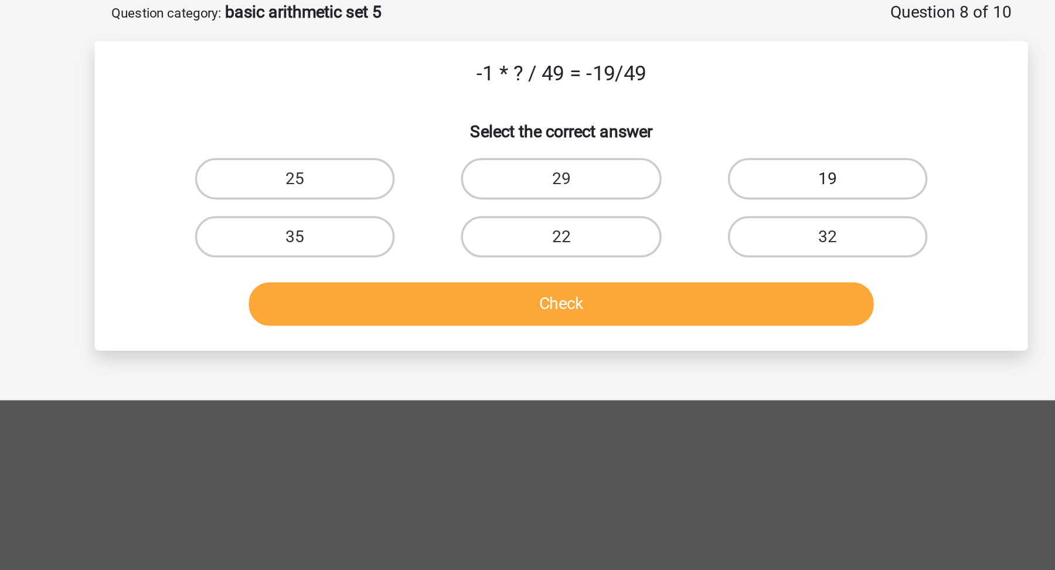
click at [661, 132] on label "19" at bounding box center [678, 136] width 113 height 23
click at [678, 137] on input "19" at bounding box center [682, 141] width 8 height 8
radio input "true"
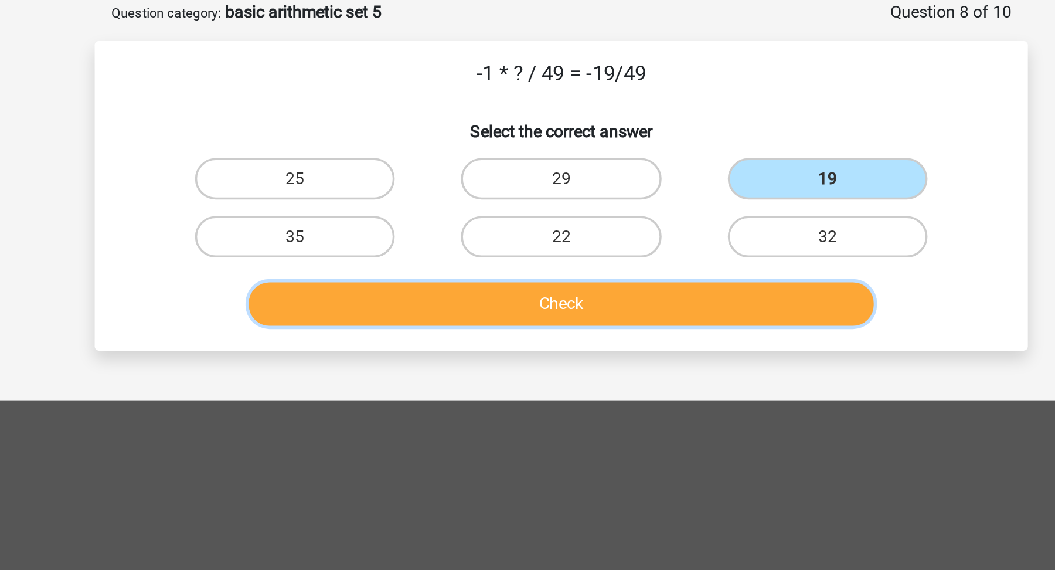
click at [604, 199] on button "Check" at bounding box center [528, 207] width 355 height 25
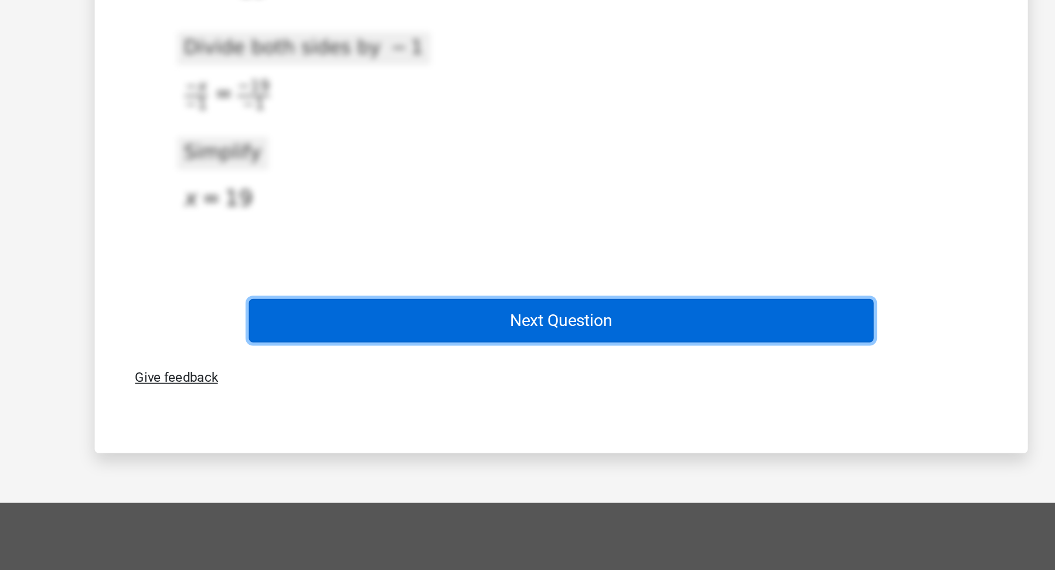
click at [642, 416] on button "Next Question" at bounding box center [528, 428] width 355 height 25
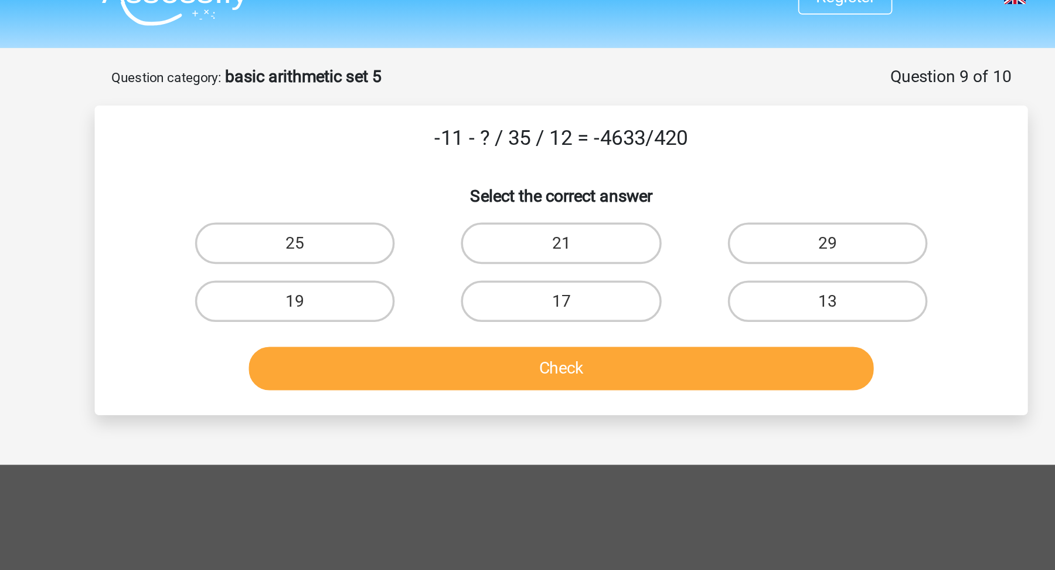
scroll to position [15, 0]
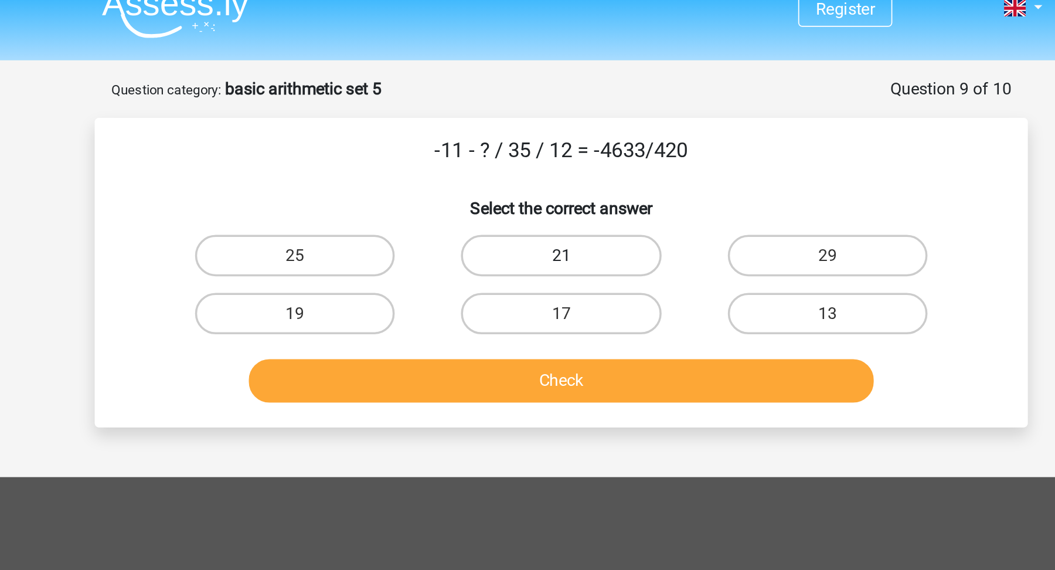
click at [515, 147] on label "21" at bounding box center [527, 144] width 113 height 23
click at [528, 147] on input "21" at bounding box center [532, 149] width 8 height 8
radio input "true"
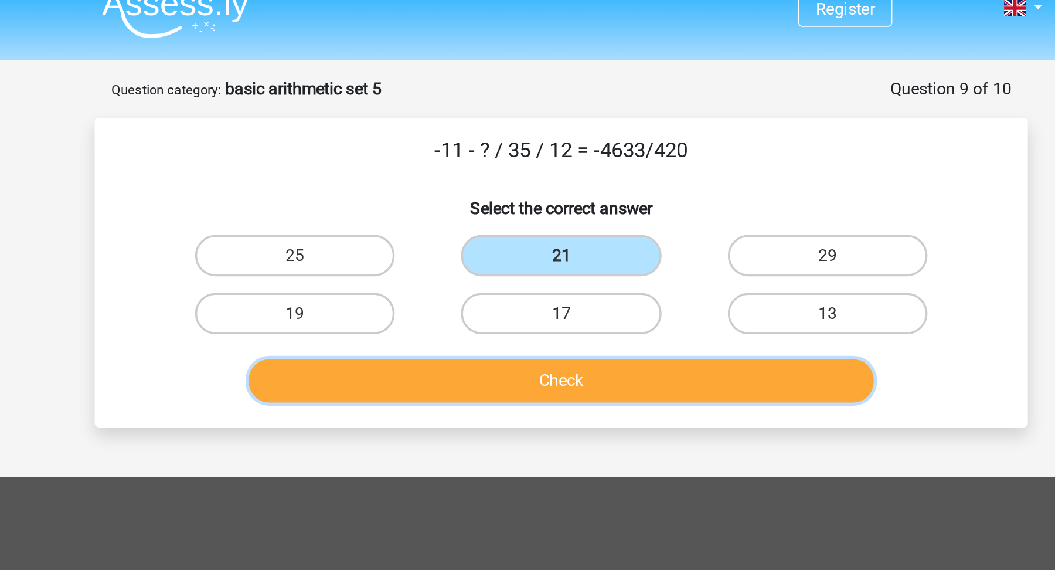
click at [511, 213] on button "Check" at bounding box center [528, 215] width 355 height 25
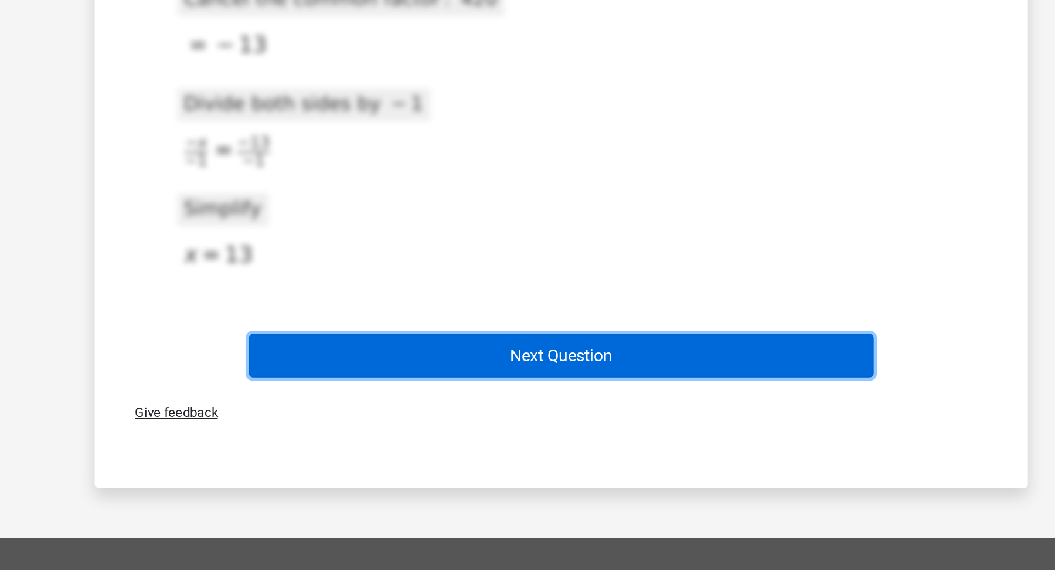
click at [515, 447] on button "Next Question" at bounding box center [528, 448] width 355 height 25
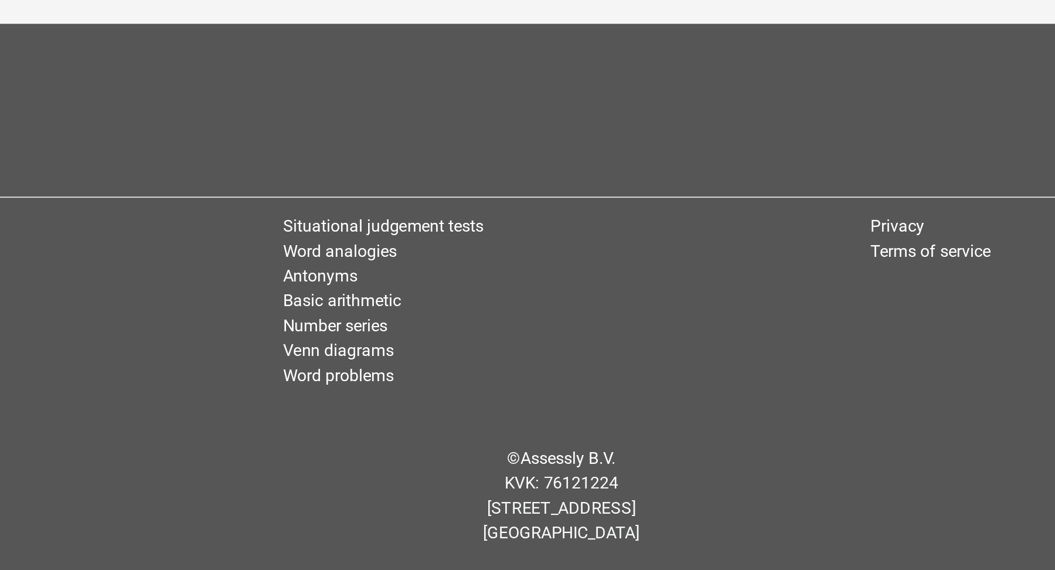
scroll to position [23, 0]
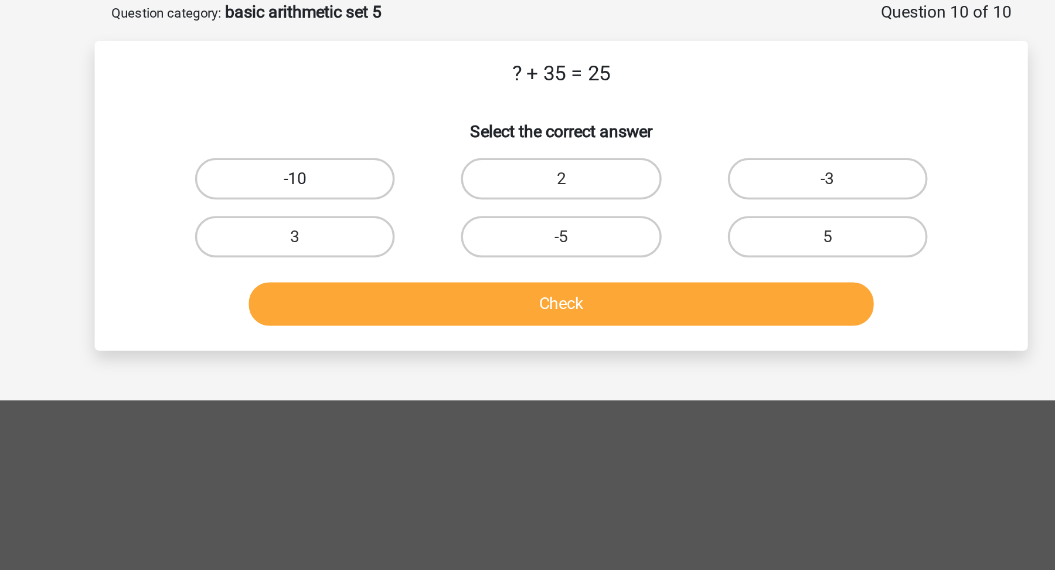
click at [407, 135] on label "-10" at bounding box center [376, 136] width 113 height 23
click at [385, 137] on input "-10" at bounding box center [381, 141] width 8 height 8
radio input "true"
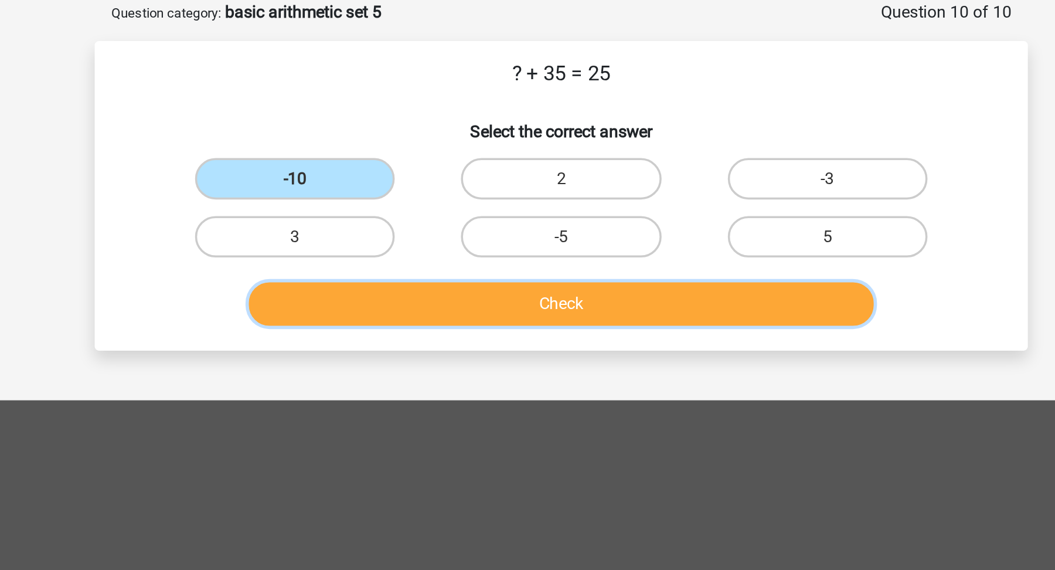
click at [437, 207] on button "Check" at bounding box center [528, 207] width 355 height 25
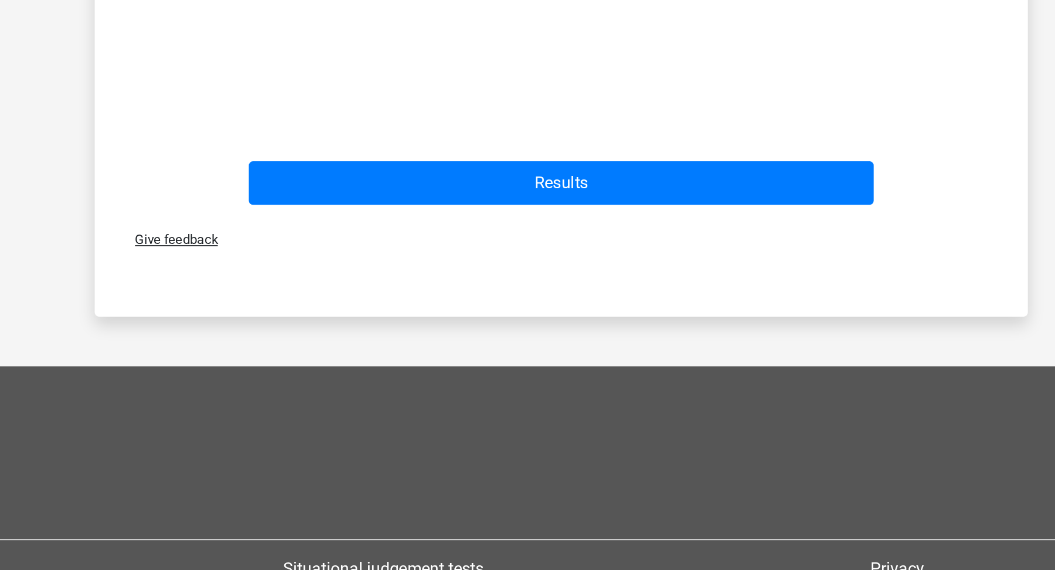
scroll to position [411, 0]
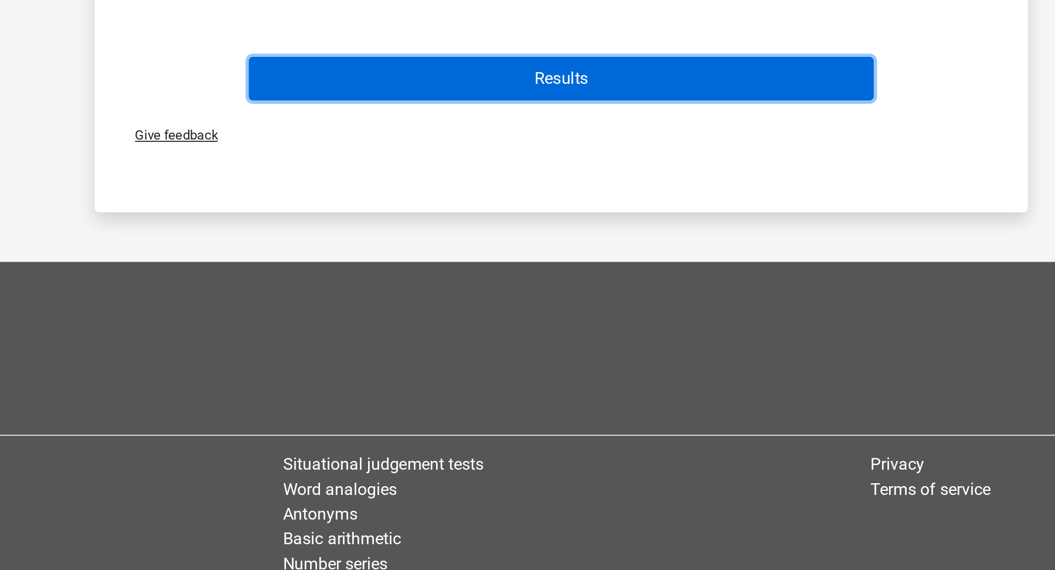
click at [506, 202] on button "Results" at bounding box center [528, 197] width 355 height 25
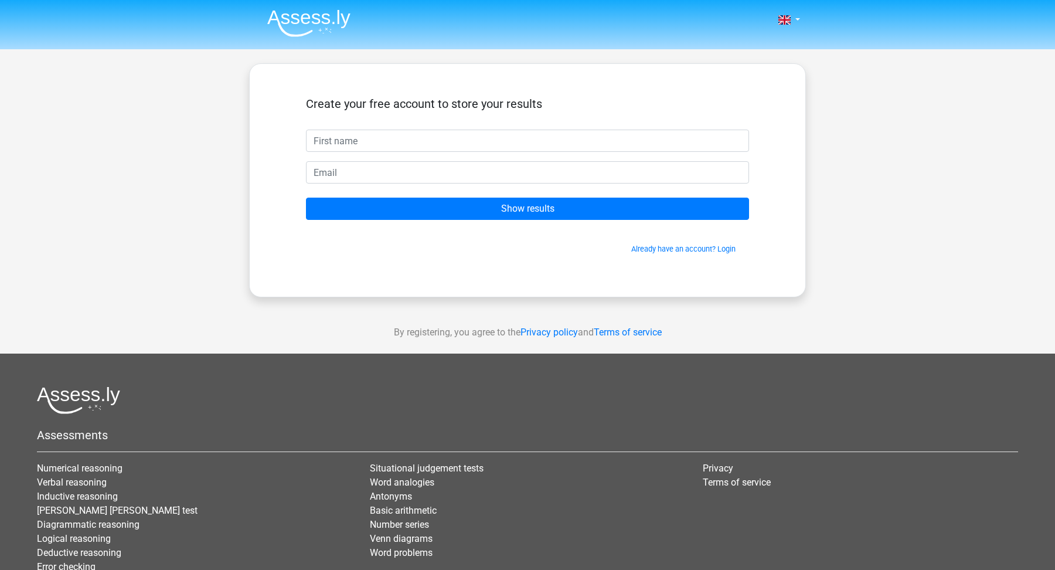
click at [306, 23] on img at bounding box center [308, 23] width 83 height 28
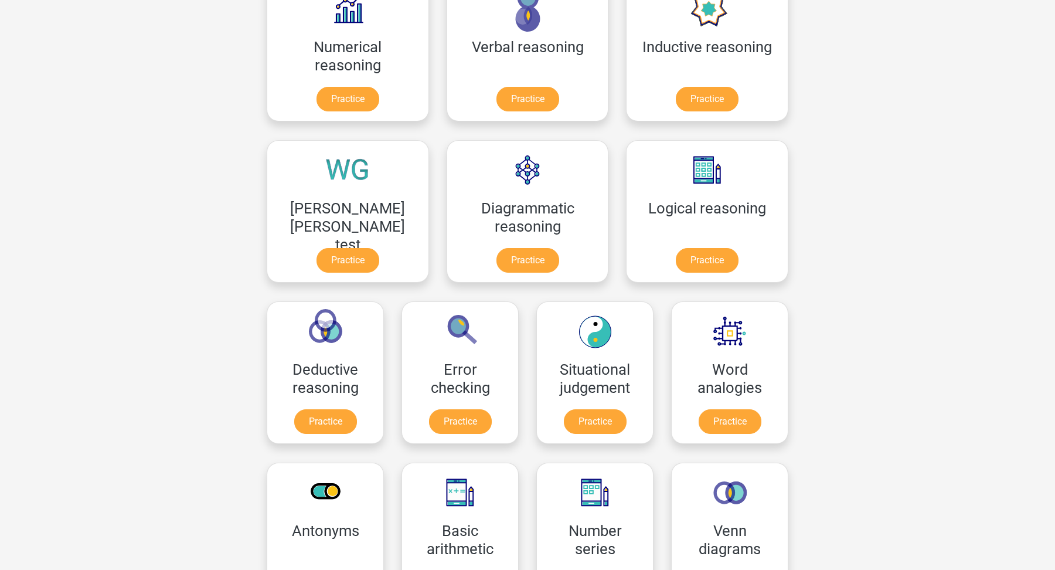
scroll to position [324, 0]
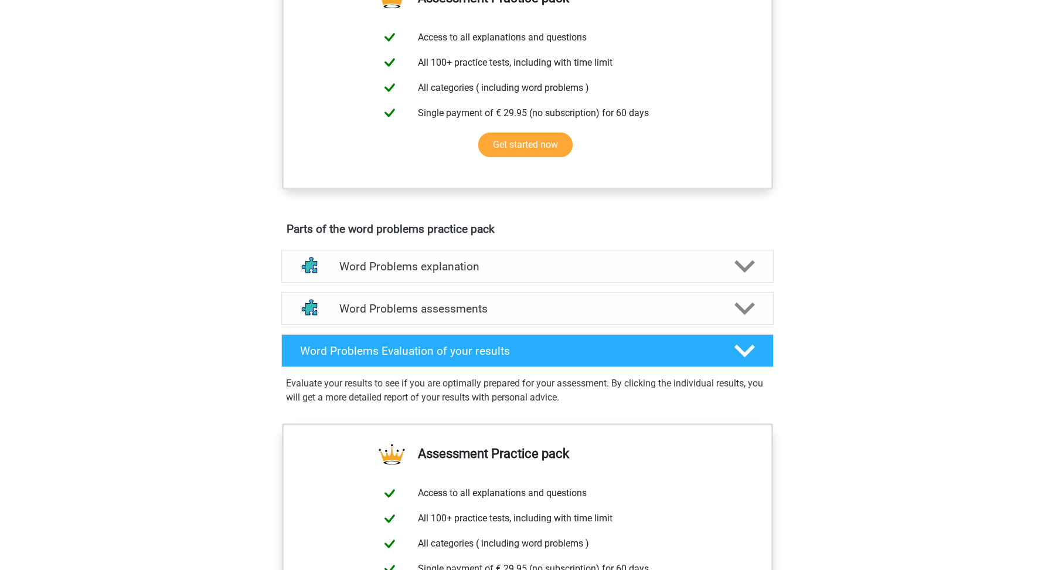
scroll to position [431, 0]
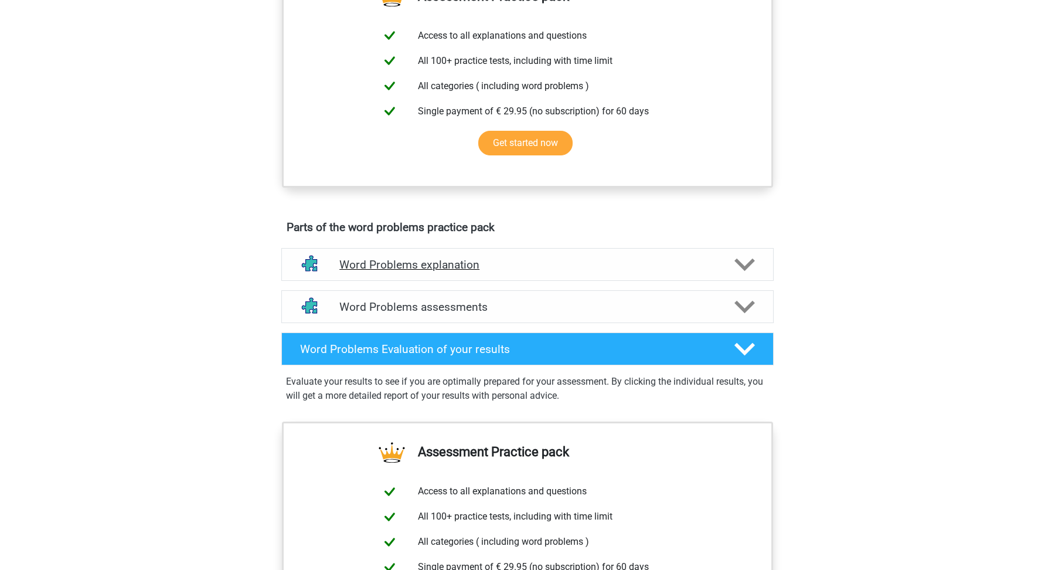
click at [624, 265] on h4 "Word Problems explanation" at bounding box center [527, 264] width 376 height 13
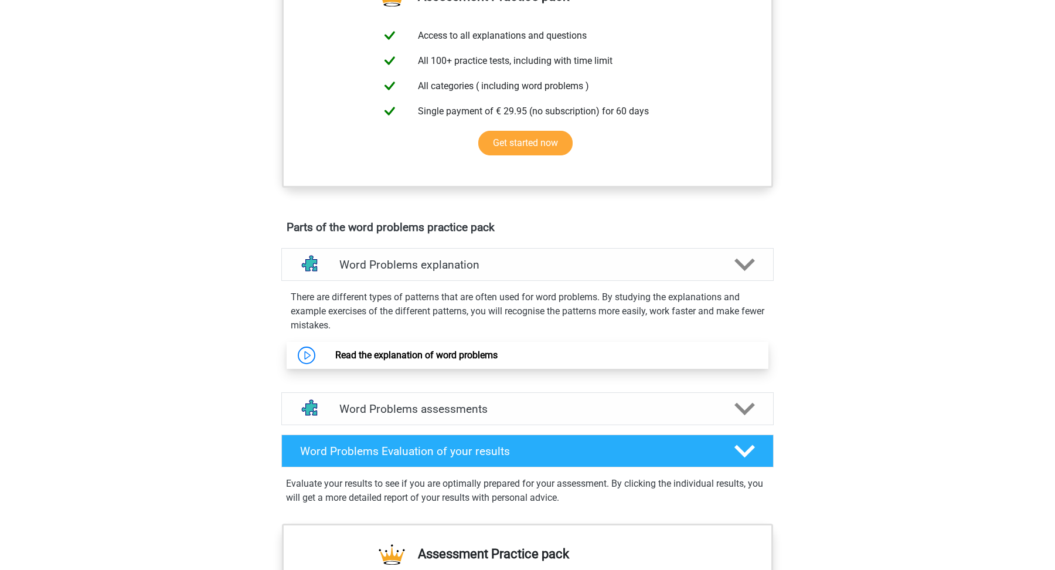
click at [498, 351] on link "Read the explanation of word problems" at bounding box center [416, 354] width 162 height 11
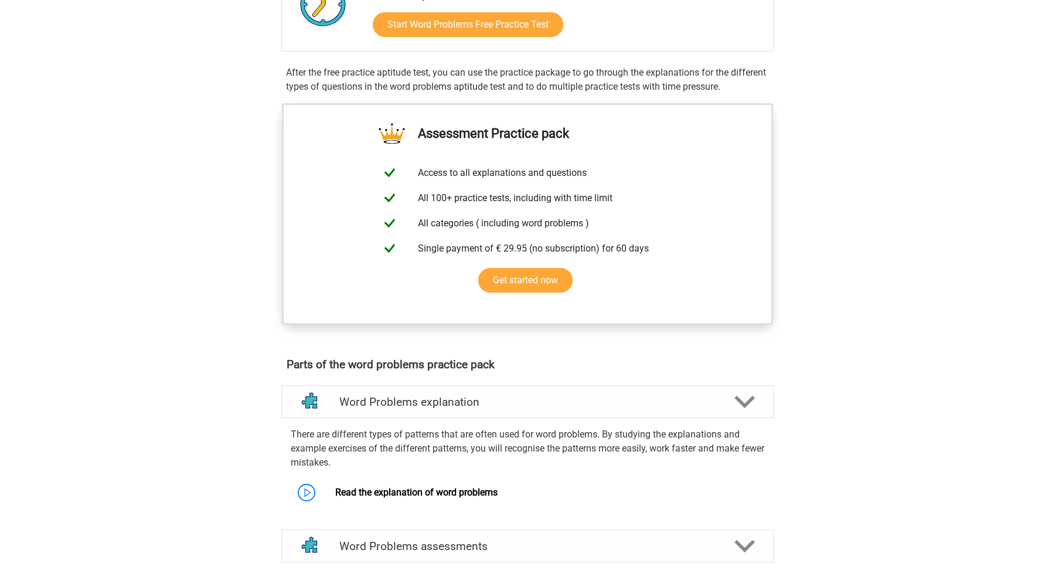
scroll to position [0, 0]
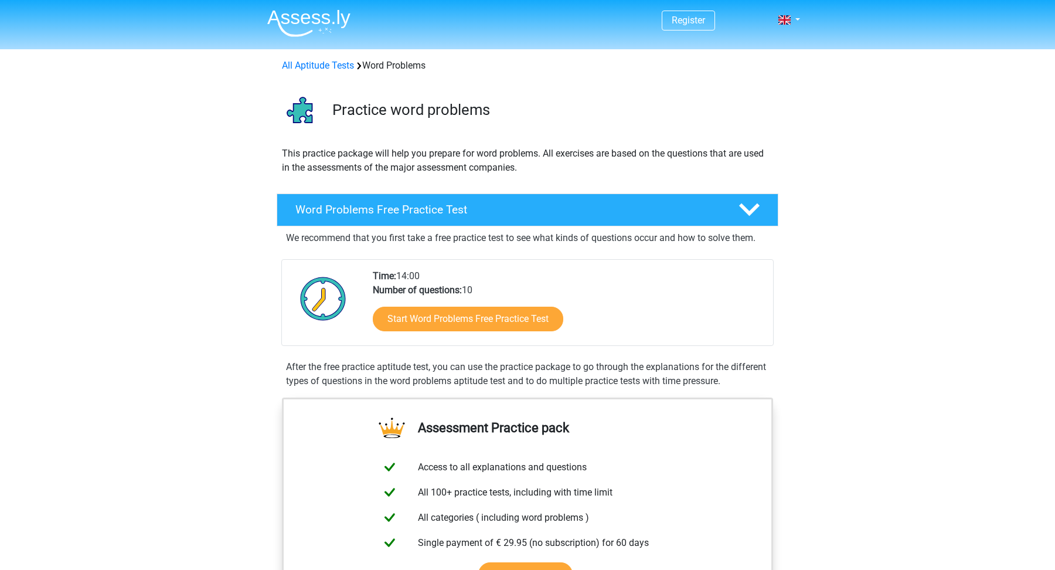
click at [305, 13] on img at bounding box center [308, 23] width 83 height 28
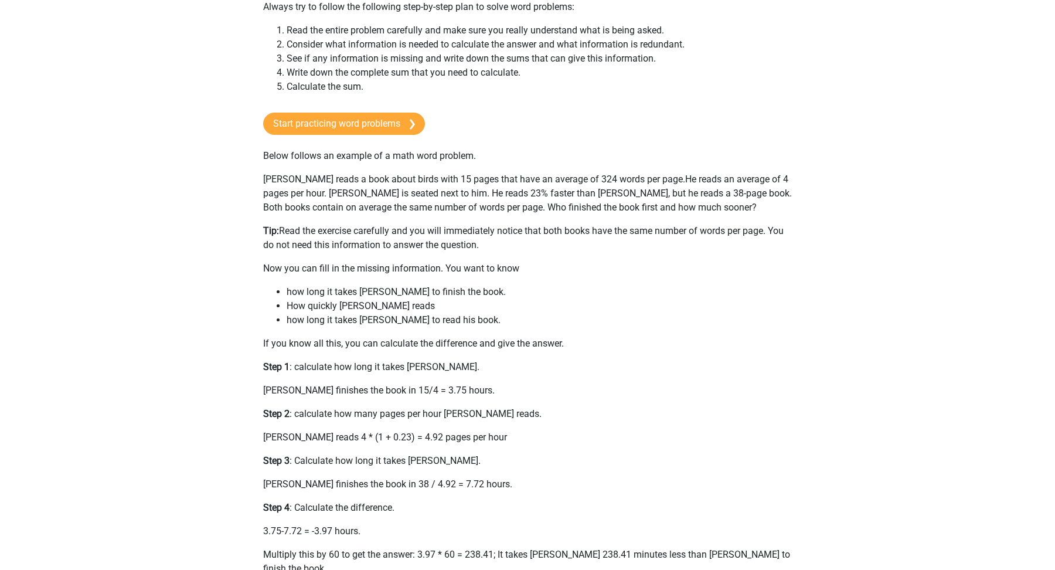
scroll to position [104, 0]
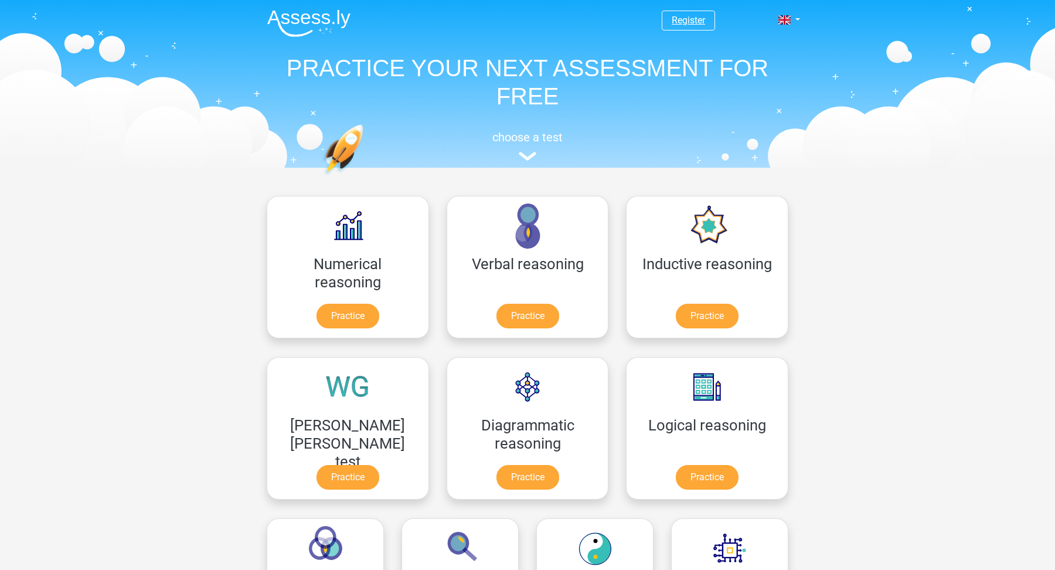
click at [685, 21] on link "Register" at bounding box center [688, 20] width 33 height 11
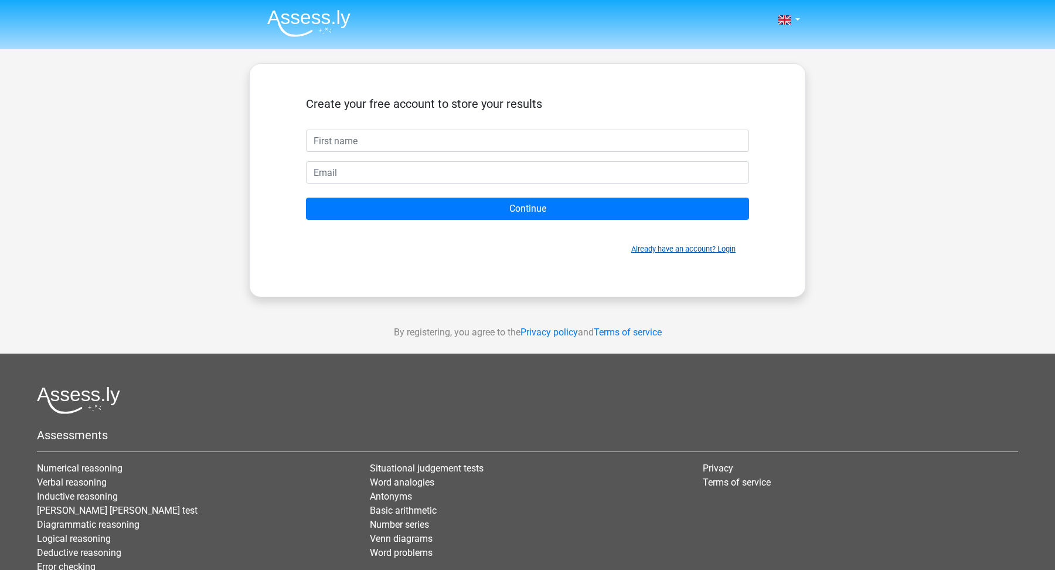
click at [681, 251] on link "Already have an account? Login" at bounding box center [683, 248] width 104 height 9
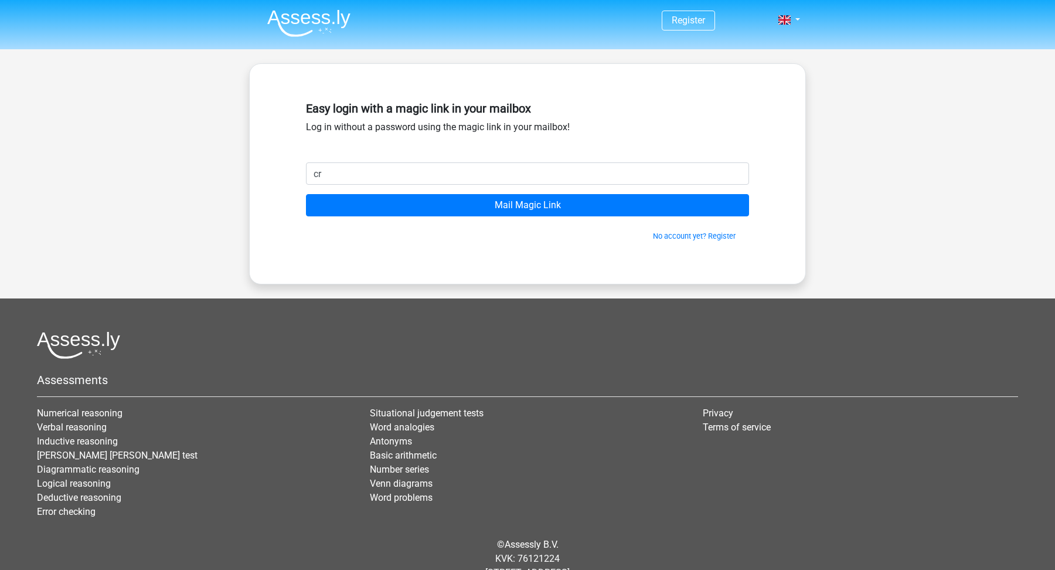
type input "[EMAIL_ADDRESS][DOMAIN_NAME]"
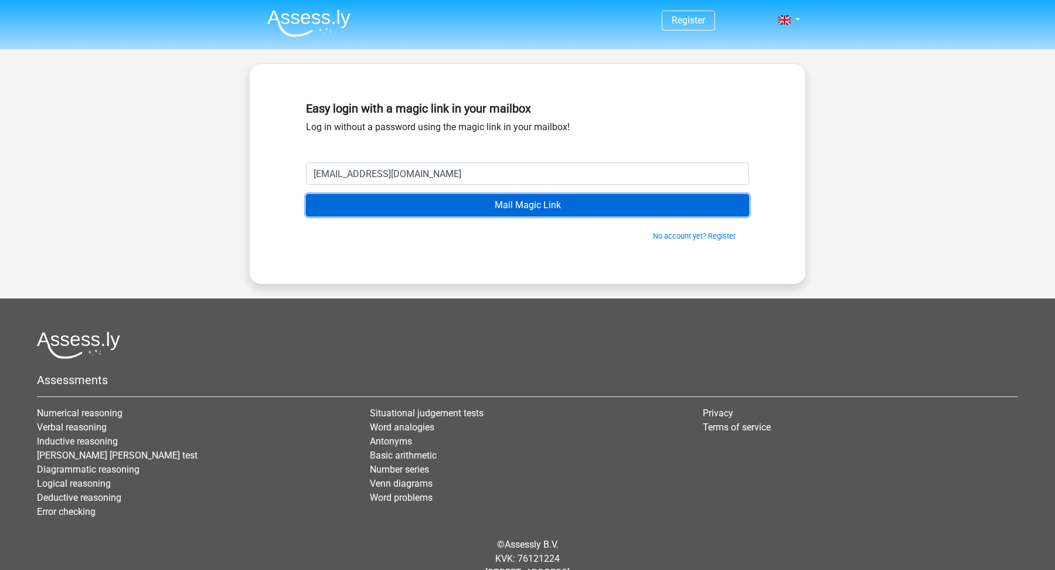
click at [482, 213] on input "Mail Magic Link" at bounding box center [527, 205] width 443 height 22
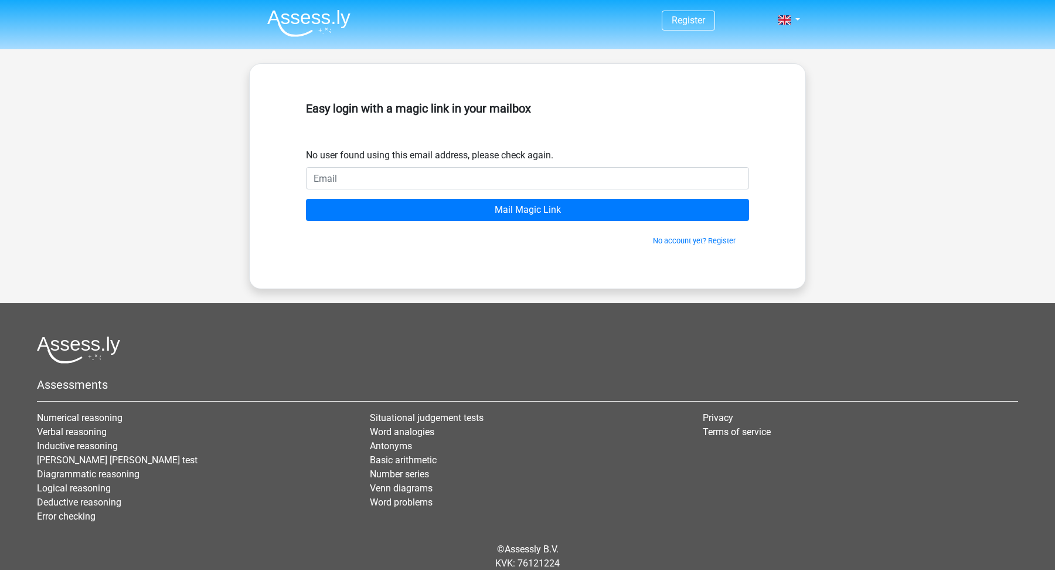
click at [496, 178] on input "email" at bounding box center [527, 178] width 443 height 22
type input "[EMAIL_ADDRESS][DOMAIN_NAME]"
click at [433, 222] on div "No account yet? Register" at bounding box center [527, 233] width 443 height 25
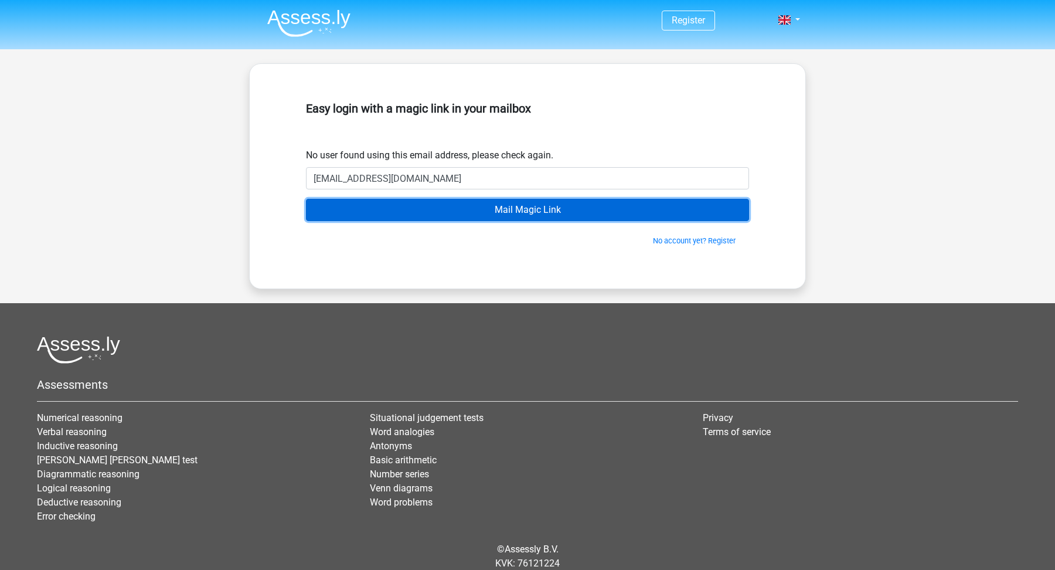
click at [457, 209] on input "Mail Magic Link" at bounding box center [527, 210] width 443 height 22
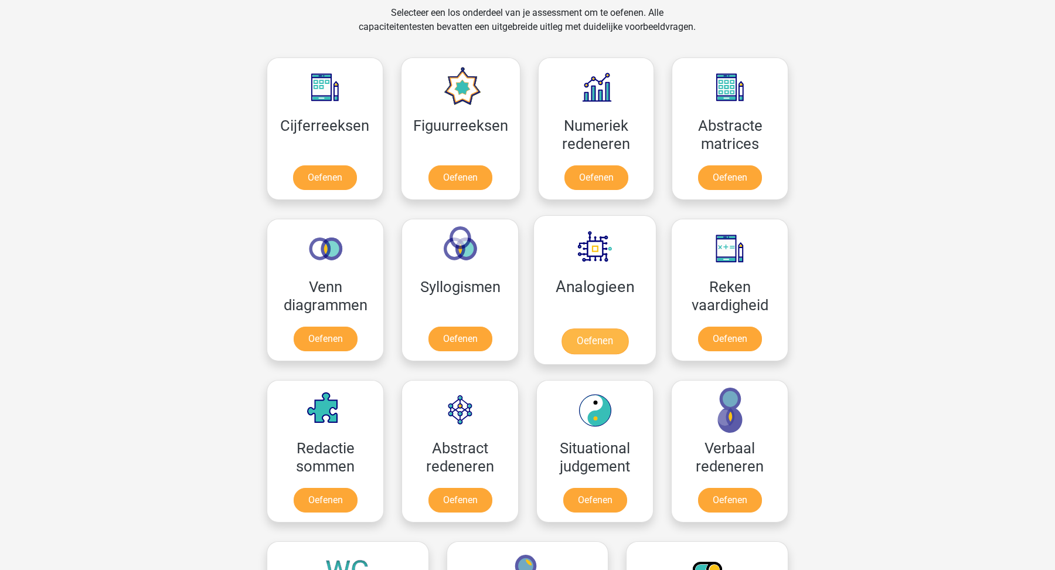
scroll to position [613, 0]
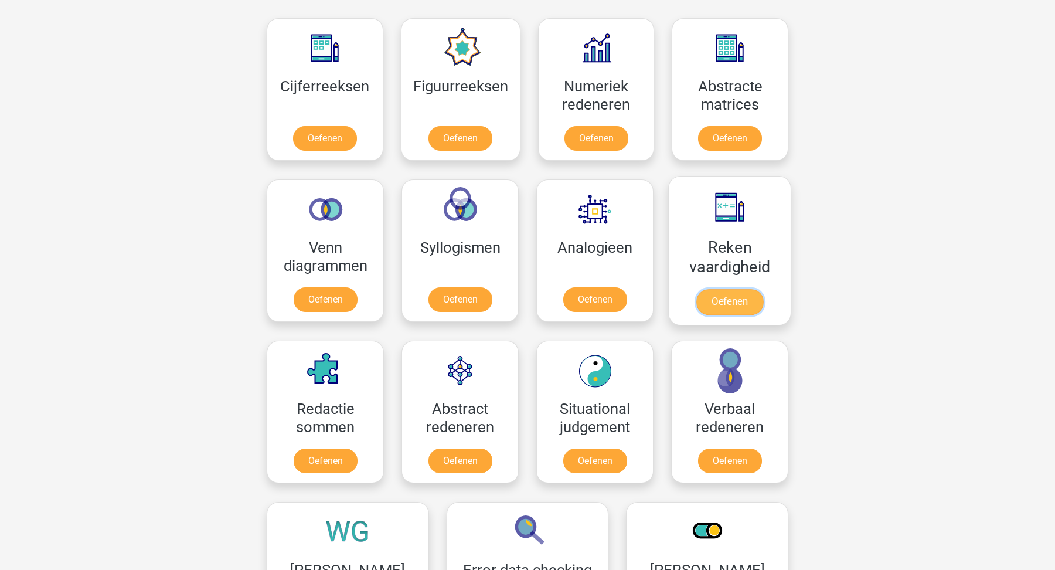
click at [729, 295] on link "Oefenen" at bounding box center [729, 302] width 67 height 26
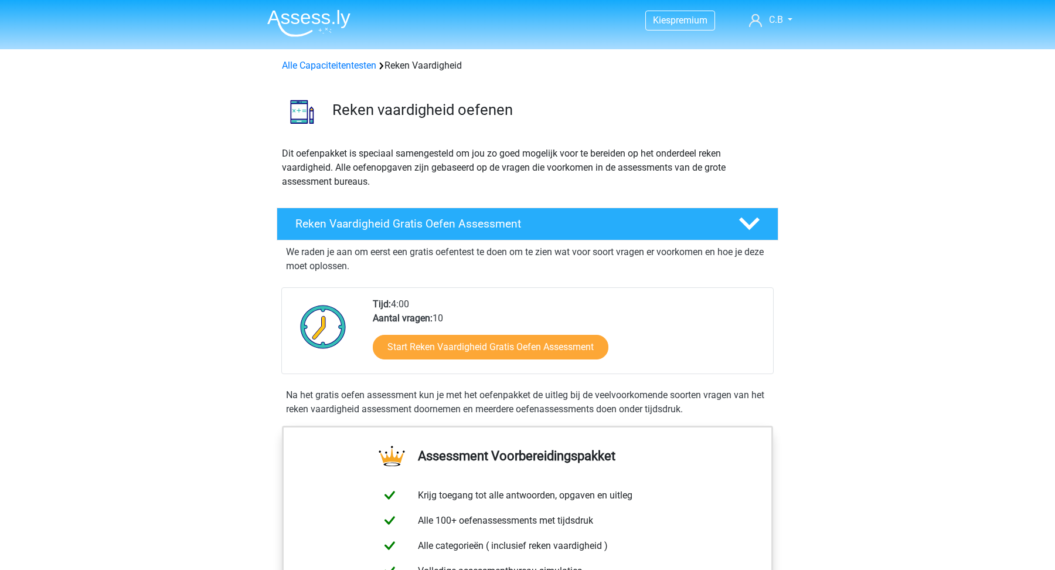
click at [325, 26] on img at bounding box center [308, 23] width 83 height 28
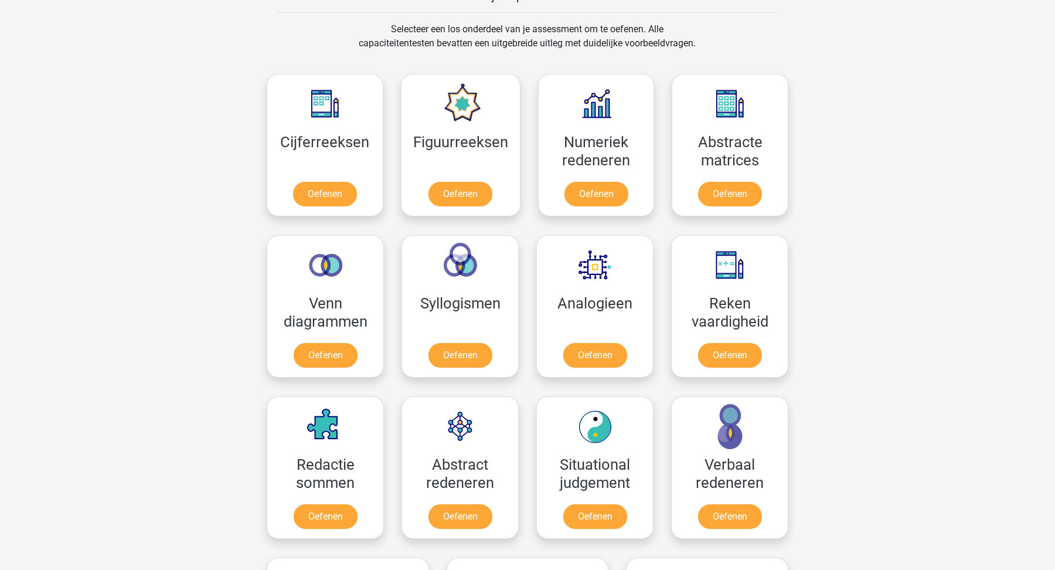
scroll to position [479, 0]
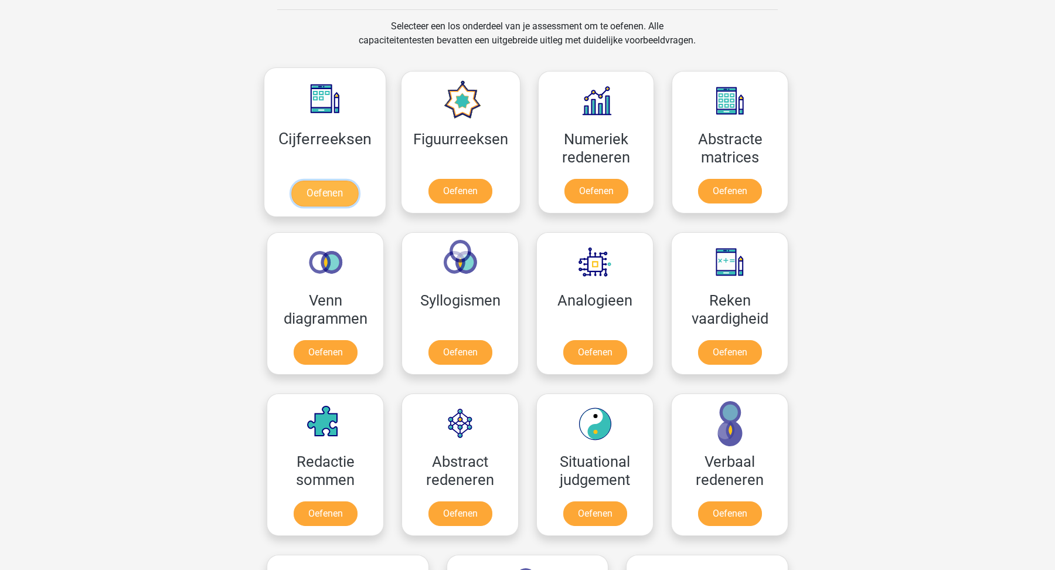
click at [326, 195] on link "Oefenen" at bounding box center [324, 194] width 67 height 26
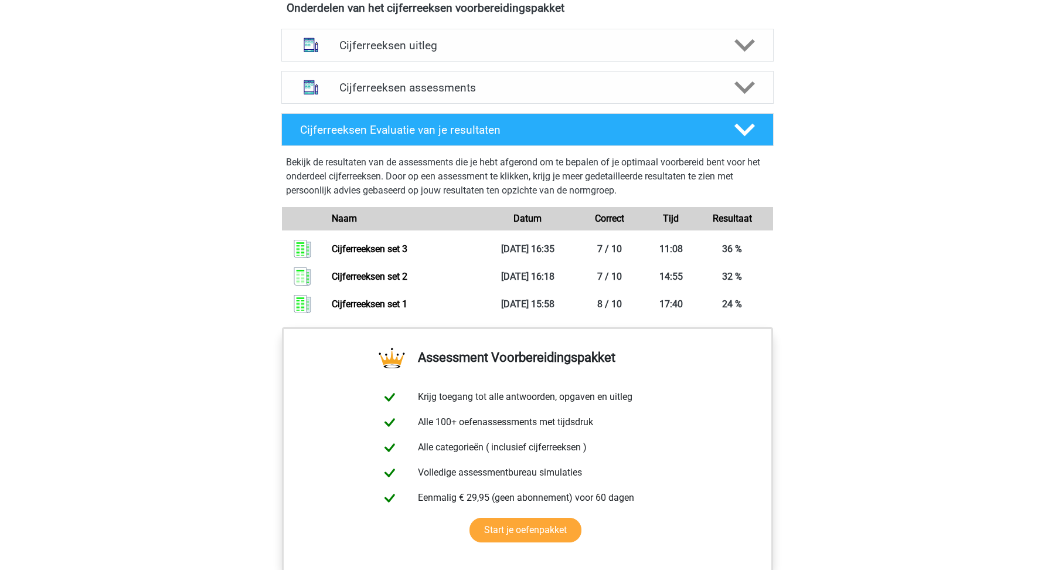
scroll to position [713, 0]
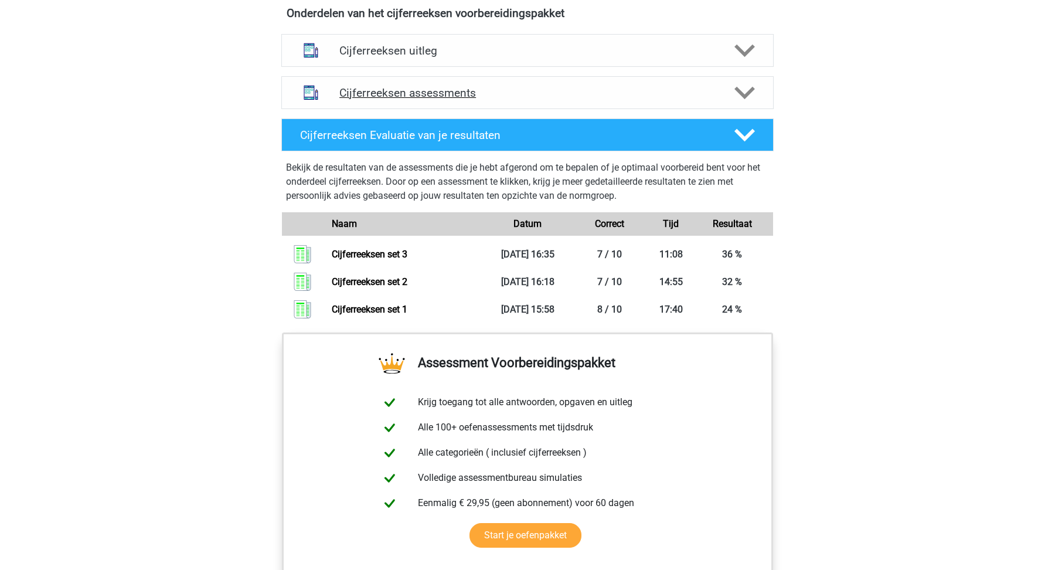
click at [535, 100] on h4 "Cijferreeksen assessments" at bounding box center [527, 92] width 376 height 13
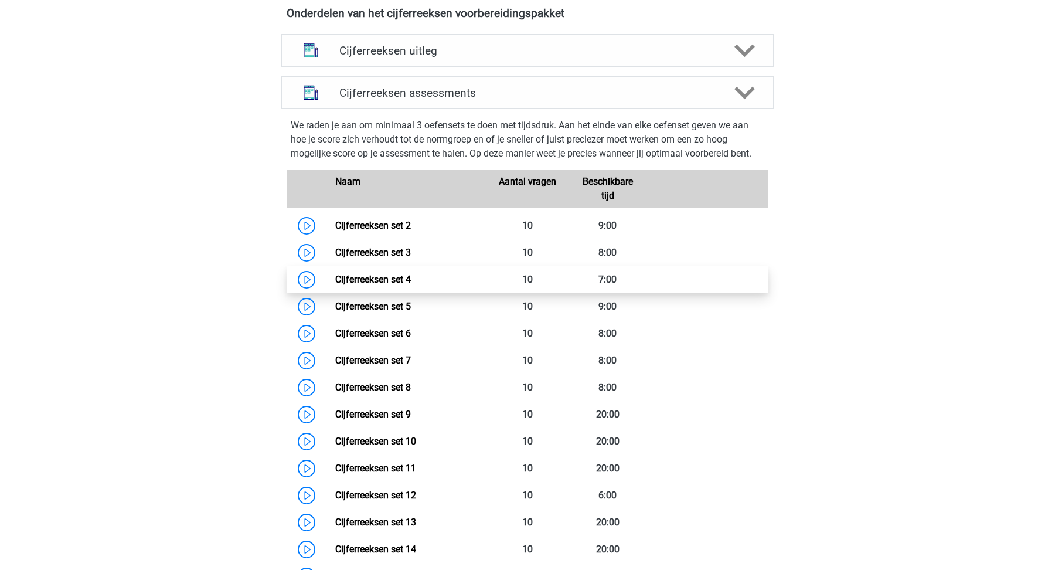
click at [402, 285] on link "Cijferreeksen set 4" at bounding box center [373, 279] width 76 height 11
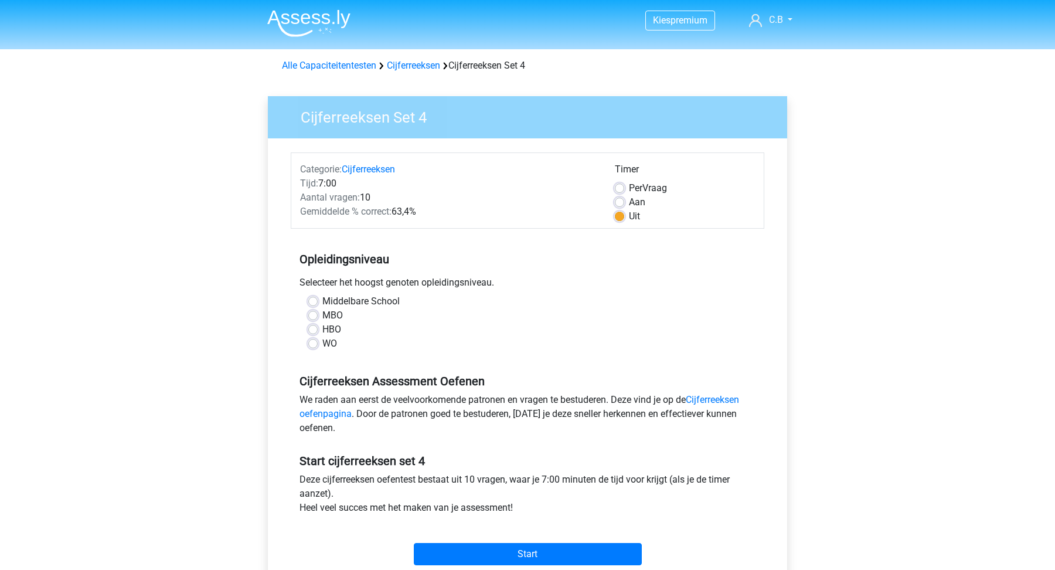
click at [321, 31] on img at bounding box center [308, 23] width 83 height 28
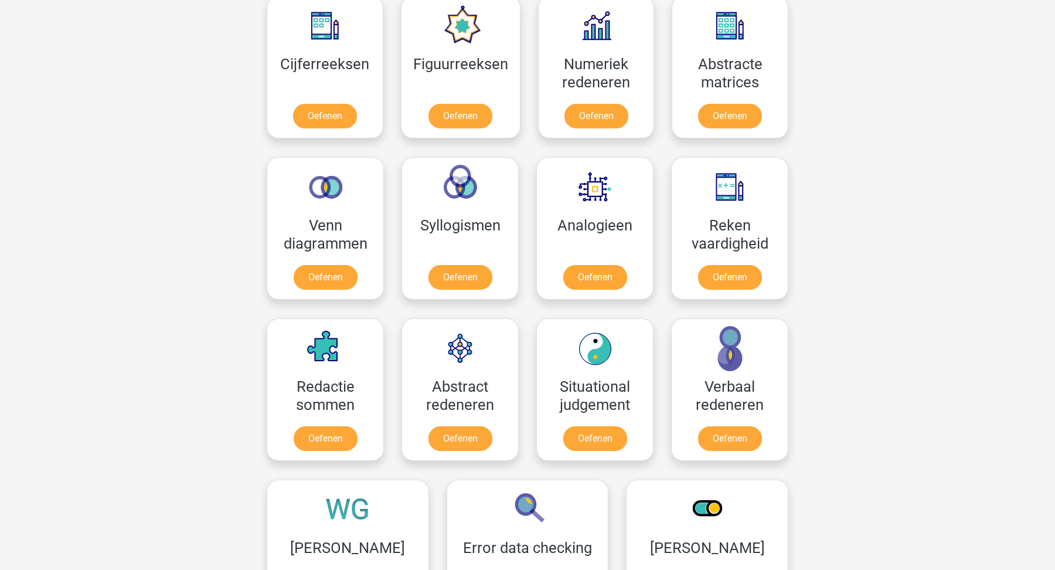
scroll to position [556, 0]
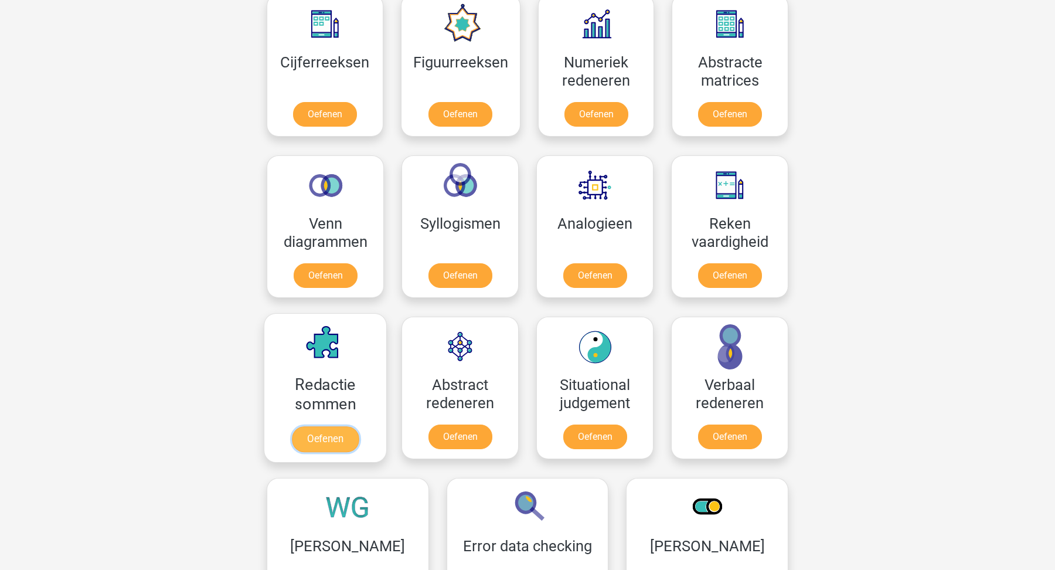
click at [333, 433] on link "Oefenen" at bounding box center [325, 439] width 67 height 26
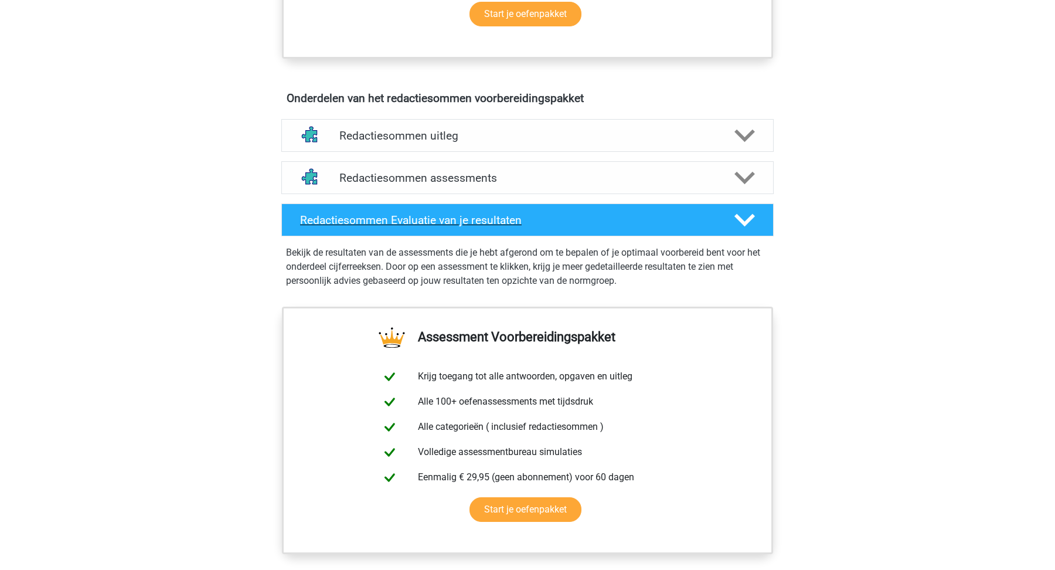
scroll to position [602, 0]
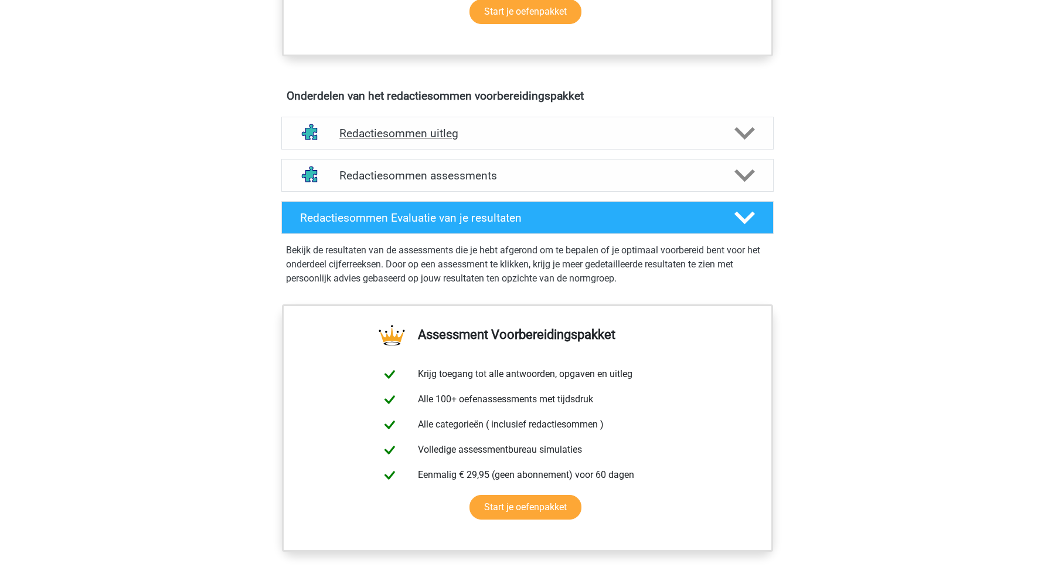
click at [449, 149] on div "Redactiesommen uitleg" at bounding box center [527, 133] width 492 height 33
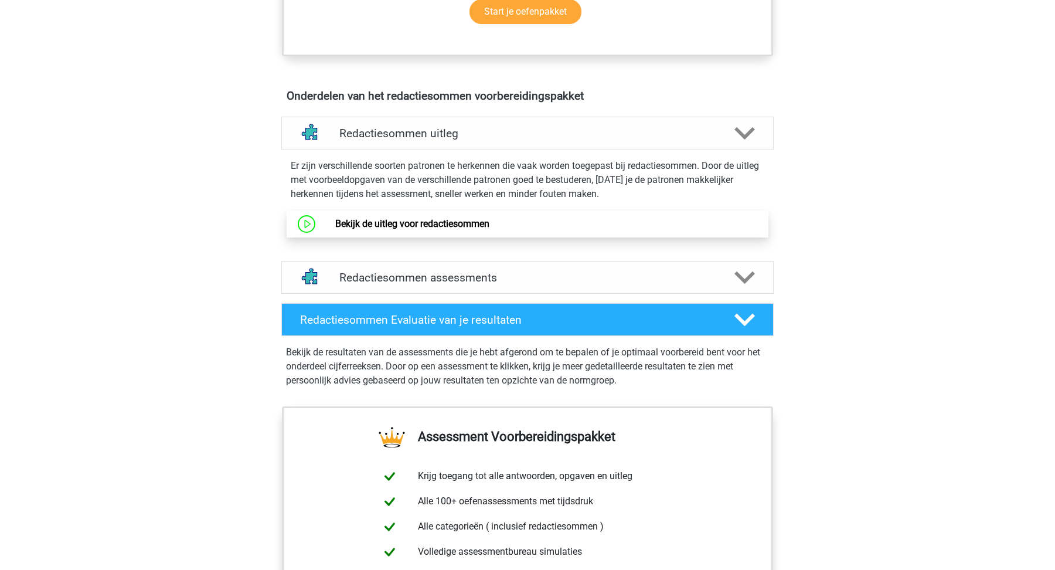
click at [443, 229] on link "Bekijk de uitleg voor redactiesommen" at bounding box center [412, 223] width 154 height 11
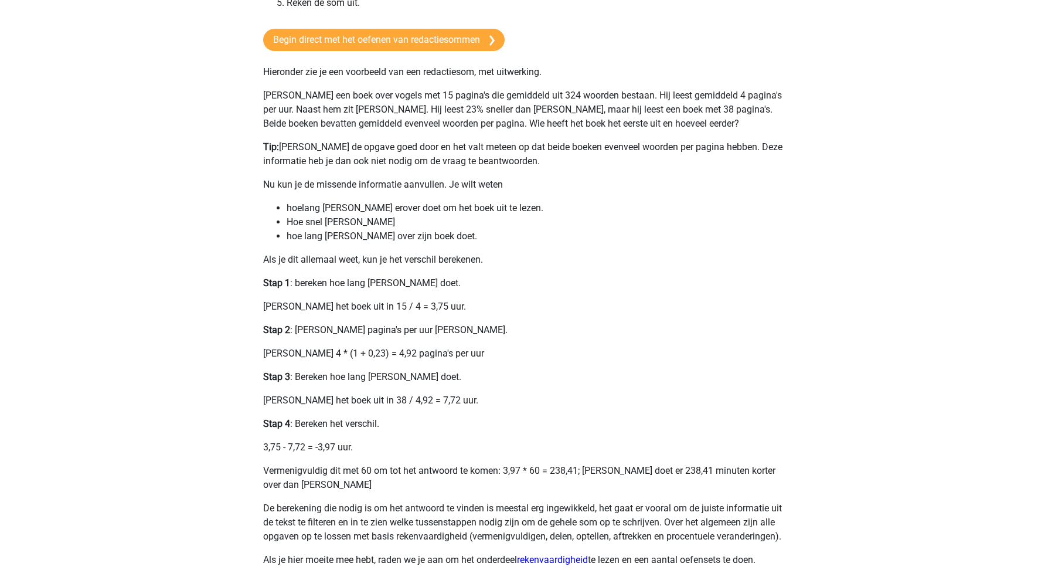
scroll to position [234, 0]
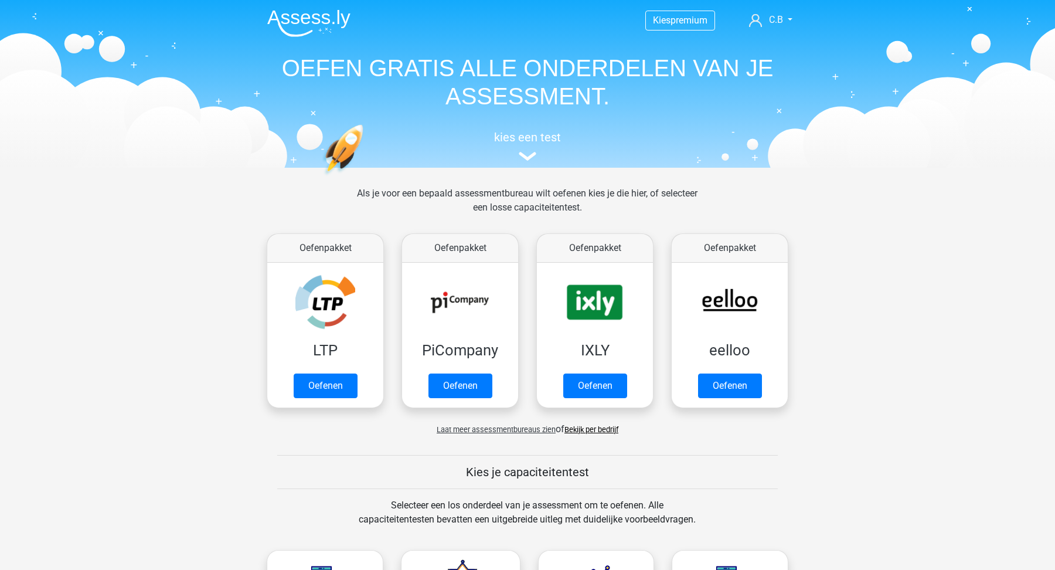
scroll to position [499, 0]
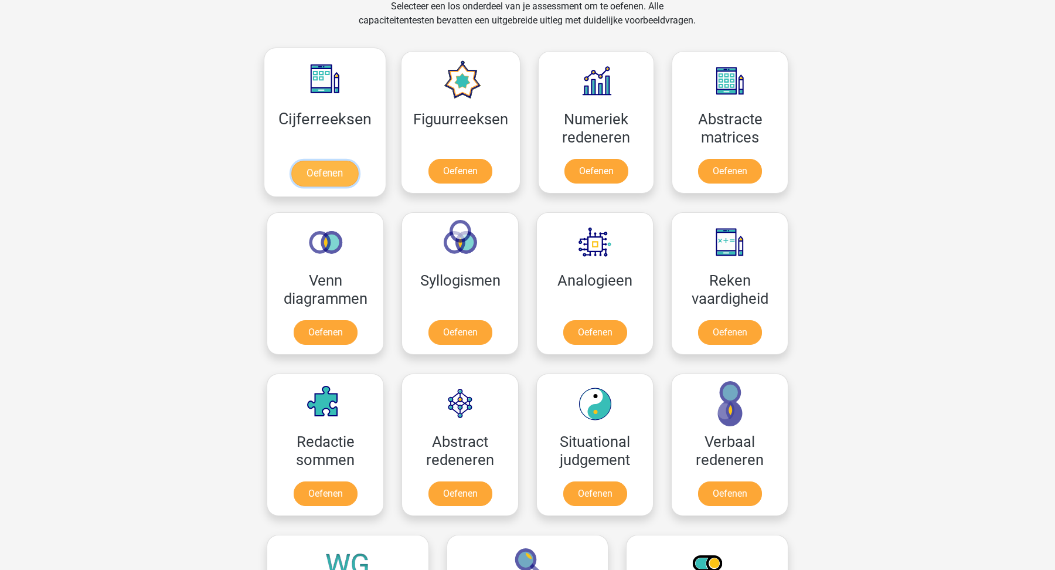
click at [335, 181] on link "Oefenen" at bounding box center [324, 174] width 67 height 26
click at [584, 175] on link "Oefenen" at bounding box center [596, 174] width 67 height 26
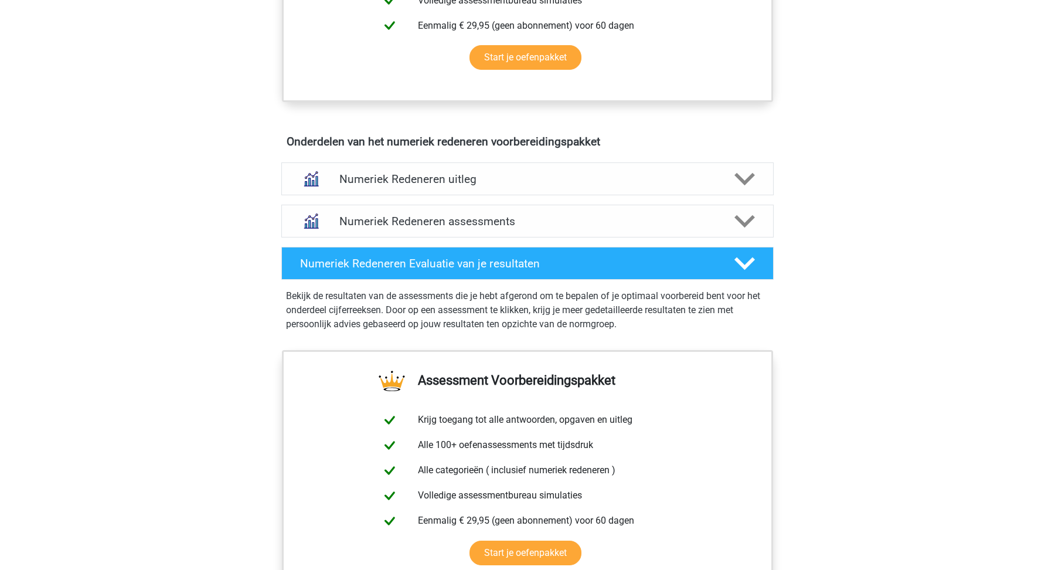
scroll to position [623, 0]
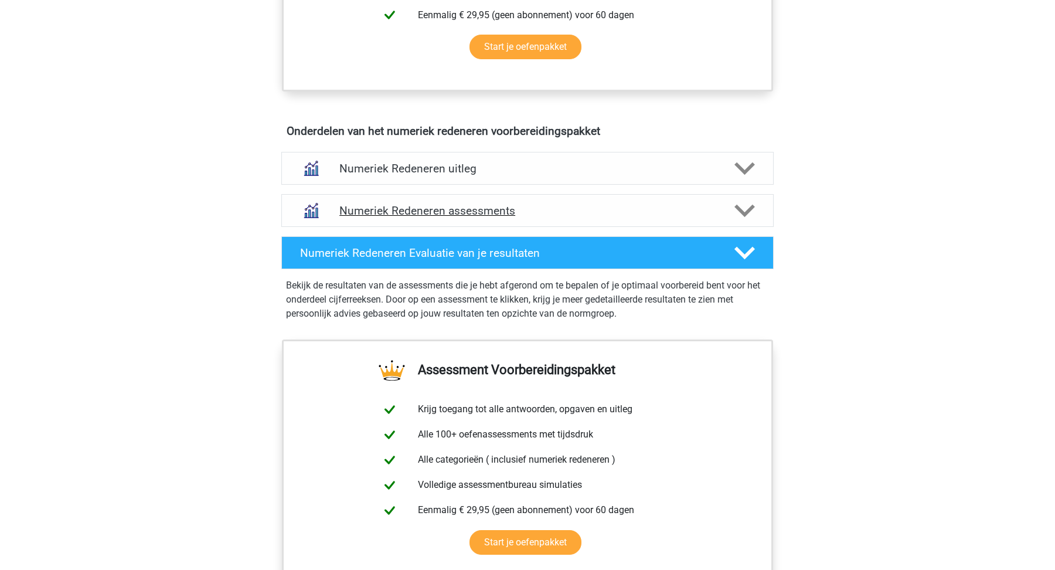
click at [502, 210] on h4 "Numeriek Redeneren assessments" at bounding box center [527, 210] width 376 height 13
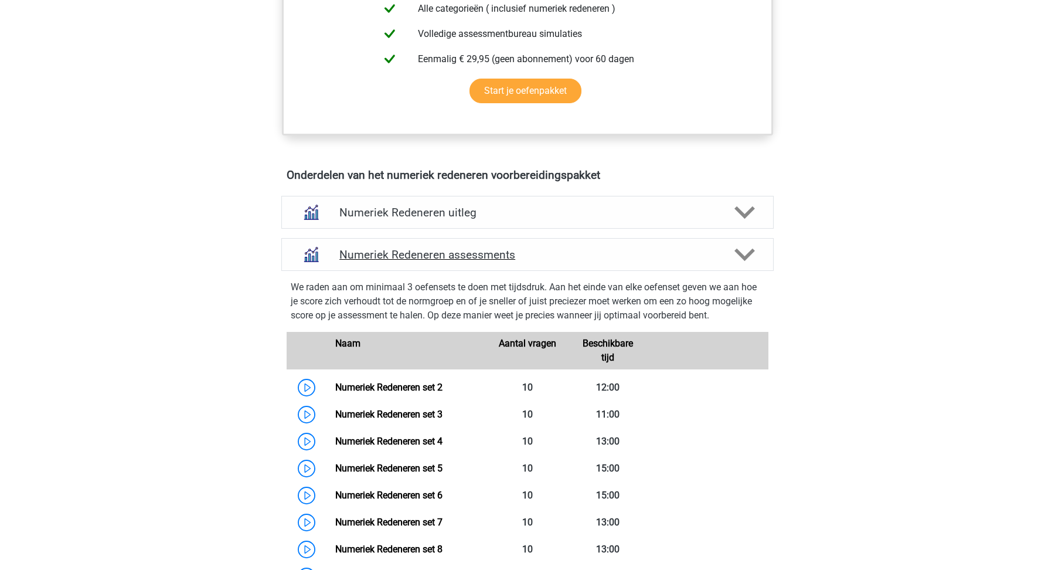
scroll to position [576, 0]
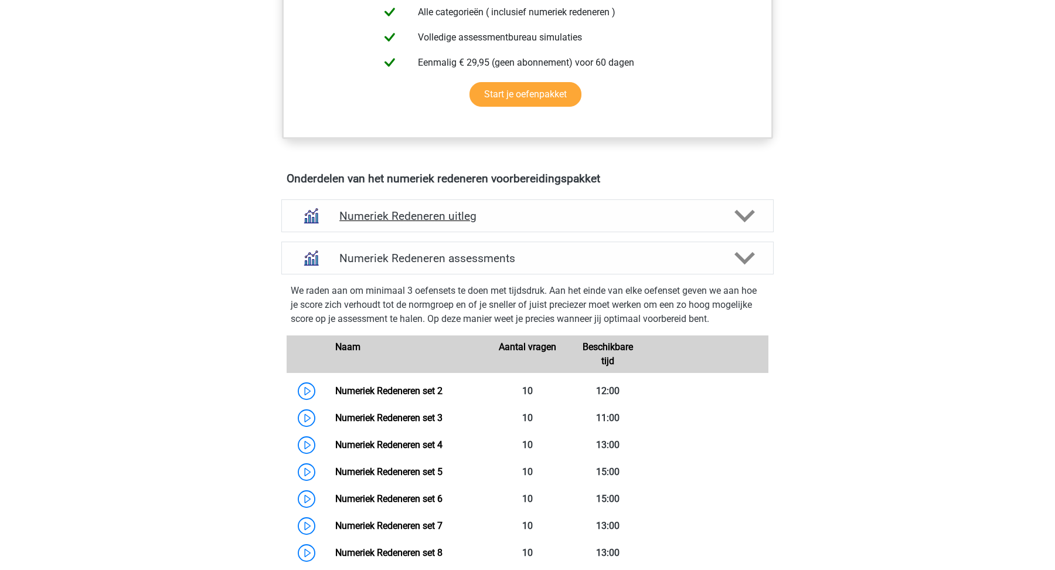
click at [502, 213] on h4 "Numeriek Redeneren uitleg" at bounding box center [527, 215] width 376 height 13
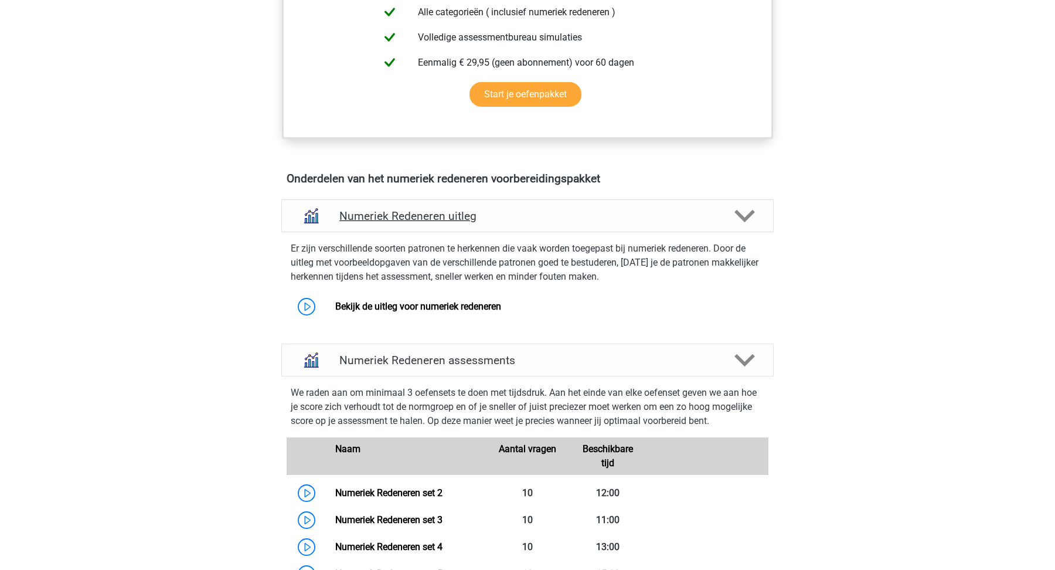
click at [502, 213] on h4 "Numeriek Redeneren uitleg" at bounding box center [527, 215] width 376 height 13
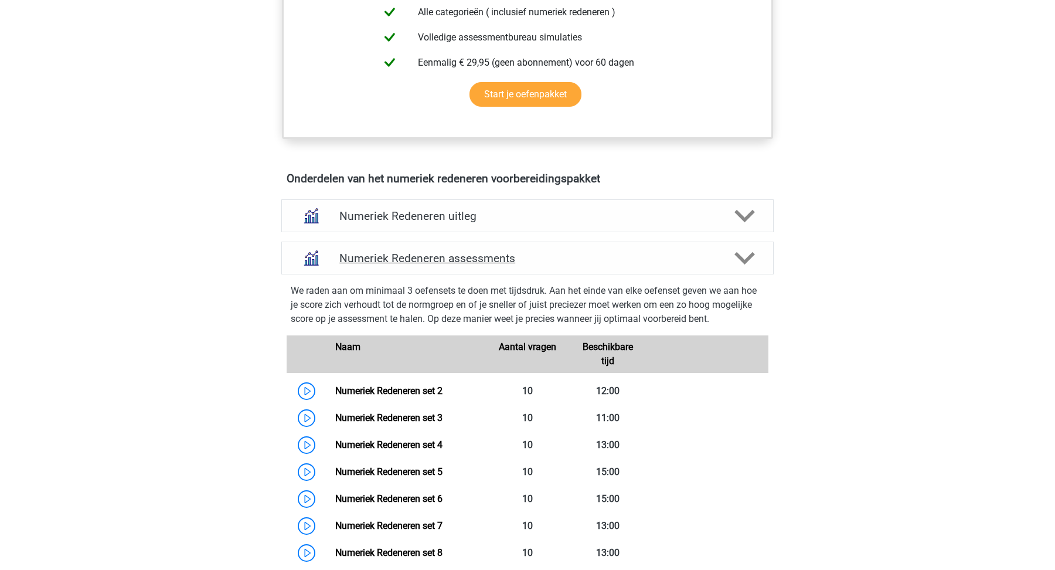
click at [496, 251] on h4 "Numeriek Redeneren assessments" at bounding box center [527, 257] width 376 height 13
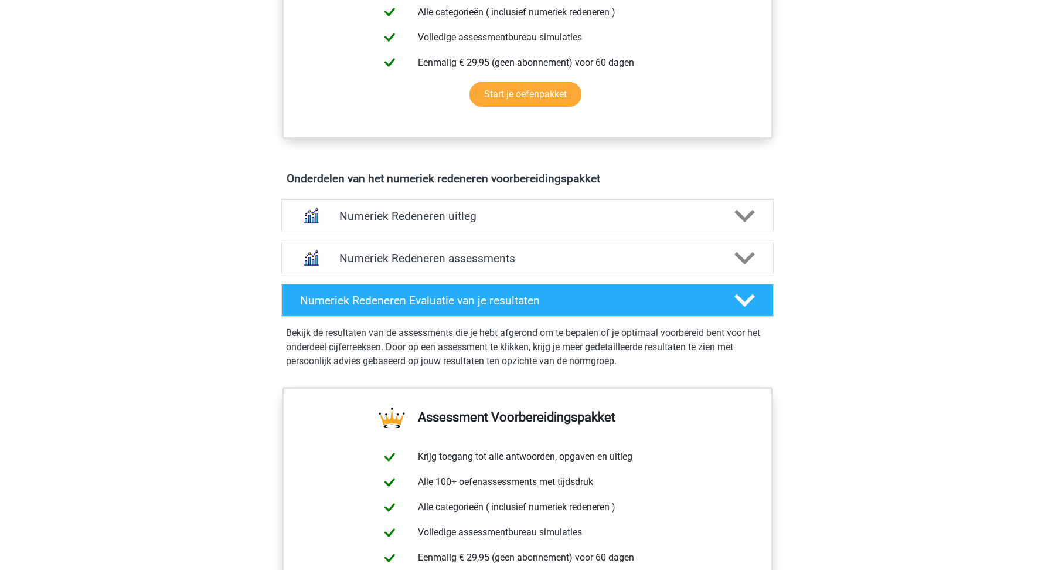
click at [496, 251] on h4 "Numeriek Redeneren assessments" at bounding box center [527, 257] width 376 height 13
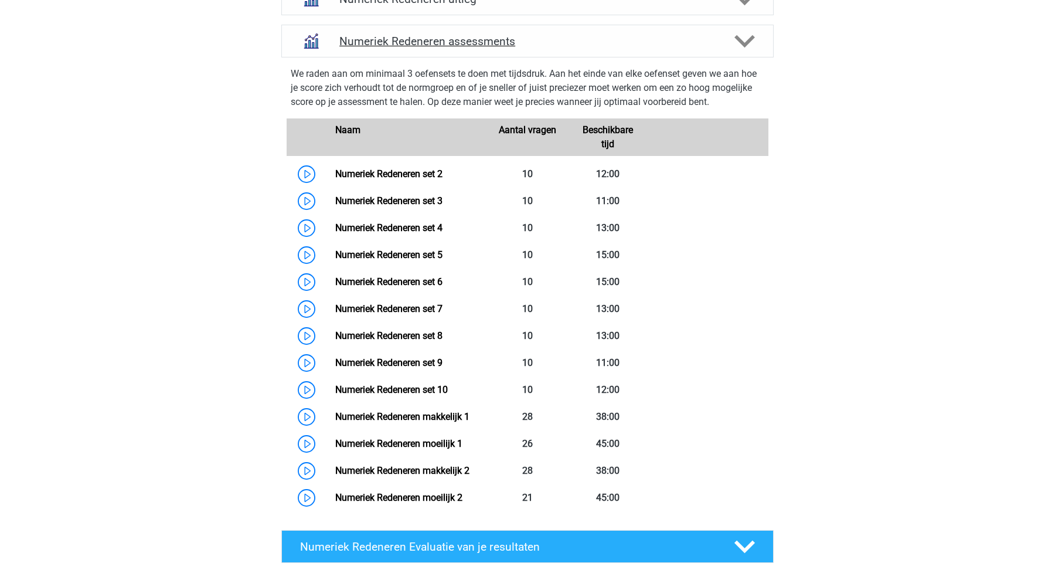
scroll to position [794, 0]
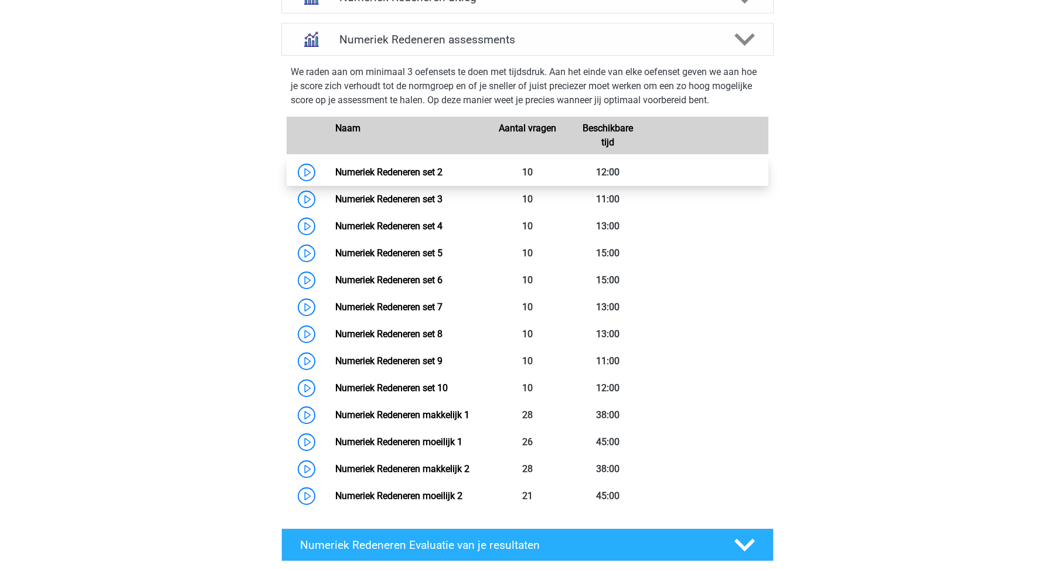
click at [336, 169] on link "Numeriek Redeneren set 2" at bounding box center [388, 171] width 107 height 11
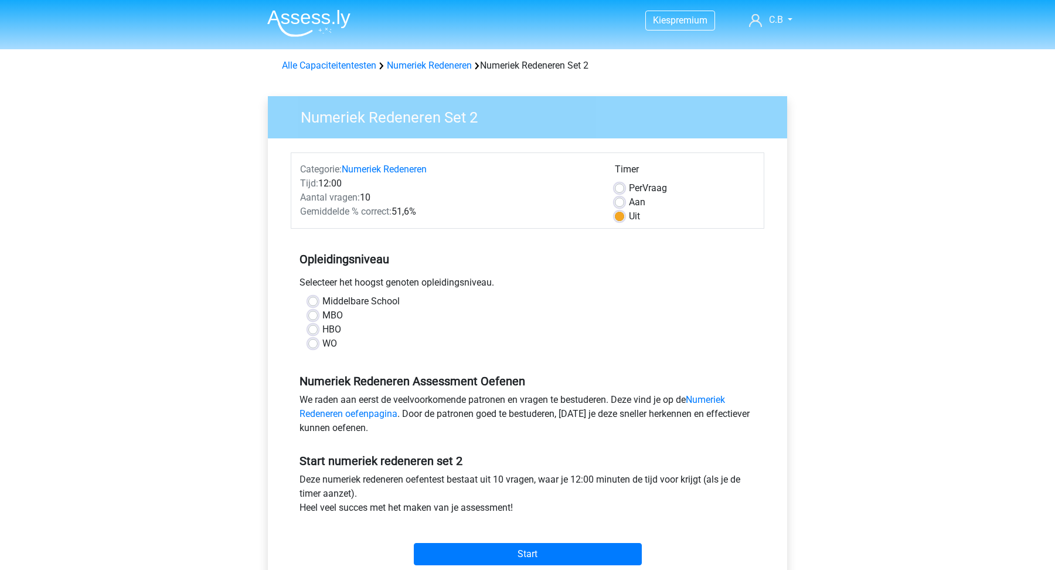
click at [328, 345] on label "WO" at bounding box center [329, 343] width 15 height 14
click at [318, 345] on input "WO" at bounding box center [312, 342] width 9 height 12
radio input "true"
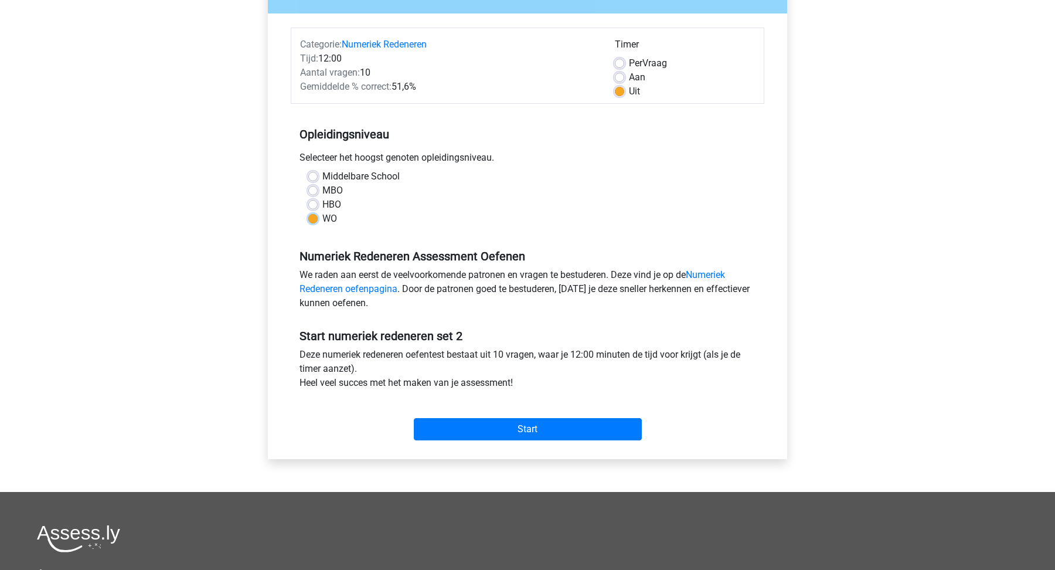
scroll to position [128, 0]
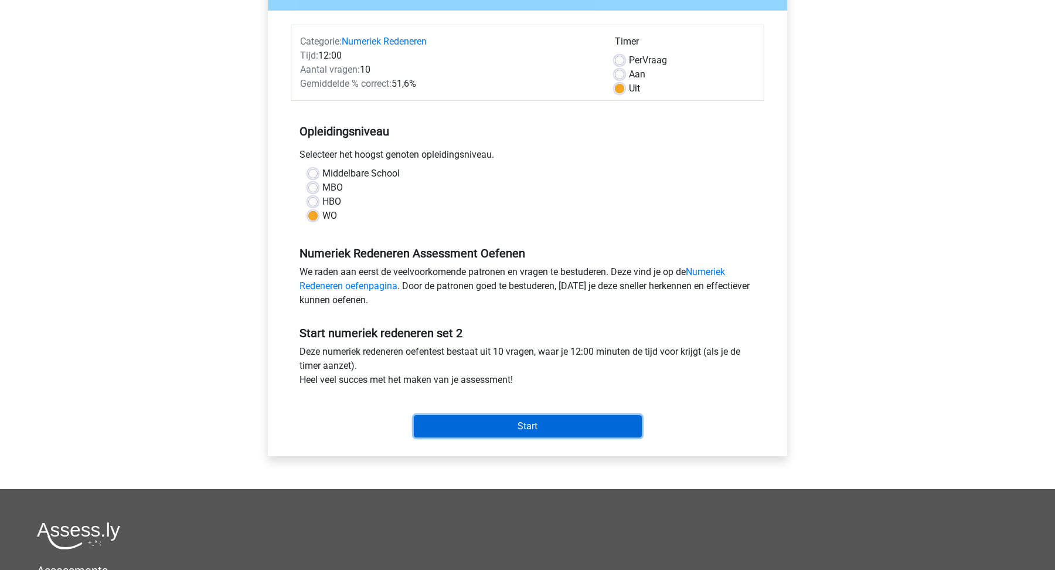
click at [464, 433] on input "Start" at bounding box center [528, 426] width 228 height 22
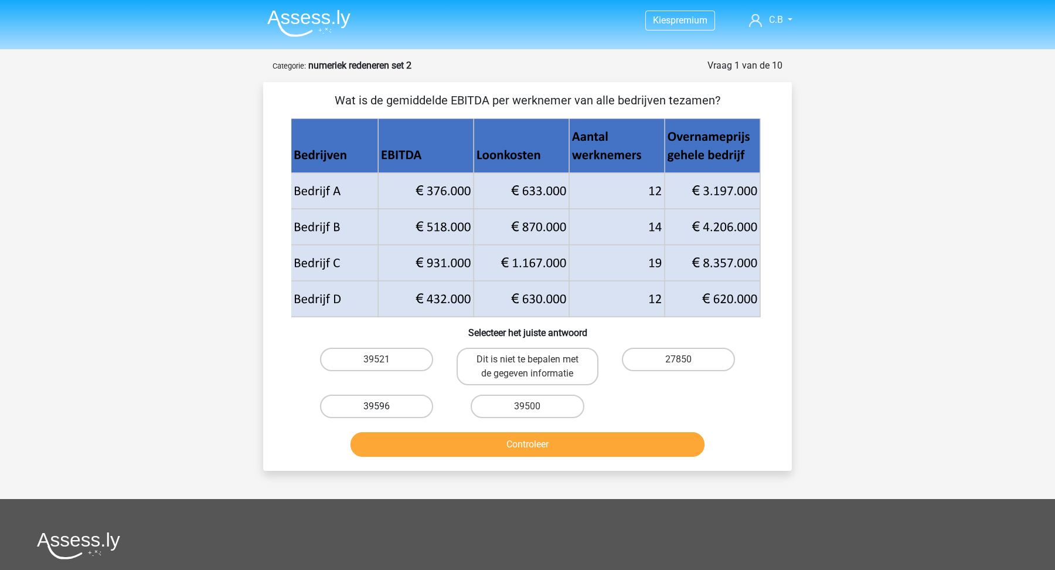
click at [396, 407] on label "39596" at bounding box center [376, 405] width 113 height 23
click at [385, 407] on input "39596" at bounding box center [381, 410] width 8 height 8
radio input "true"
click at [419, 432] on button "Controleer" at bounding box center [528, 444] width 355 height 25
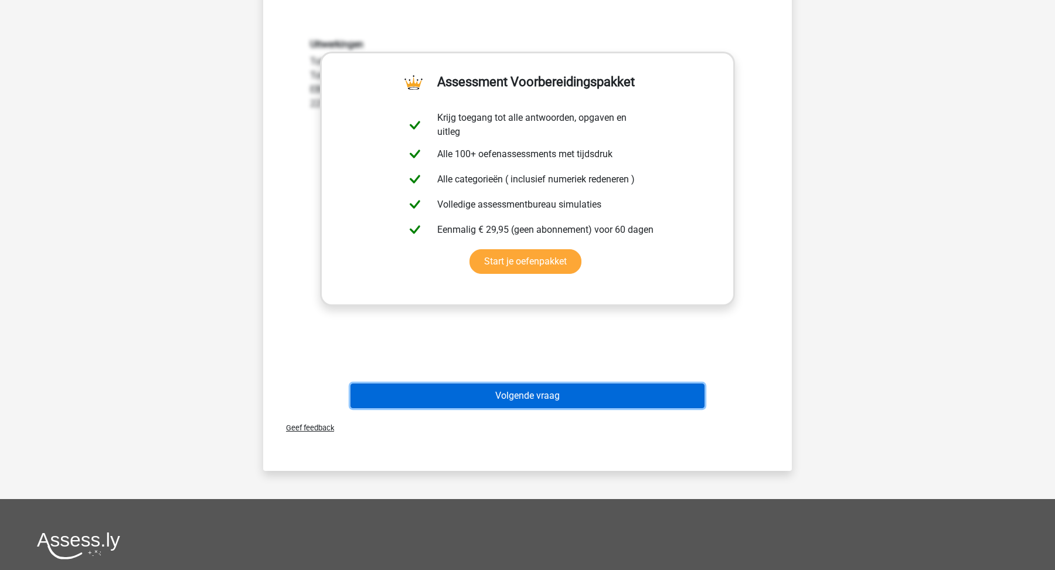
click at [484, 404] on button "Volgende vraag" at bounding box center [528, 395] width 355 height 25
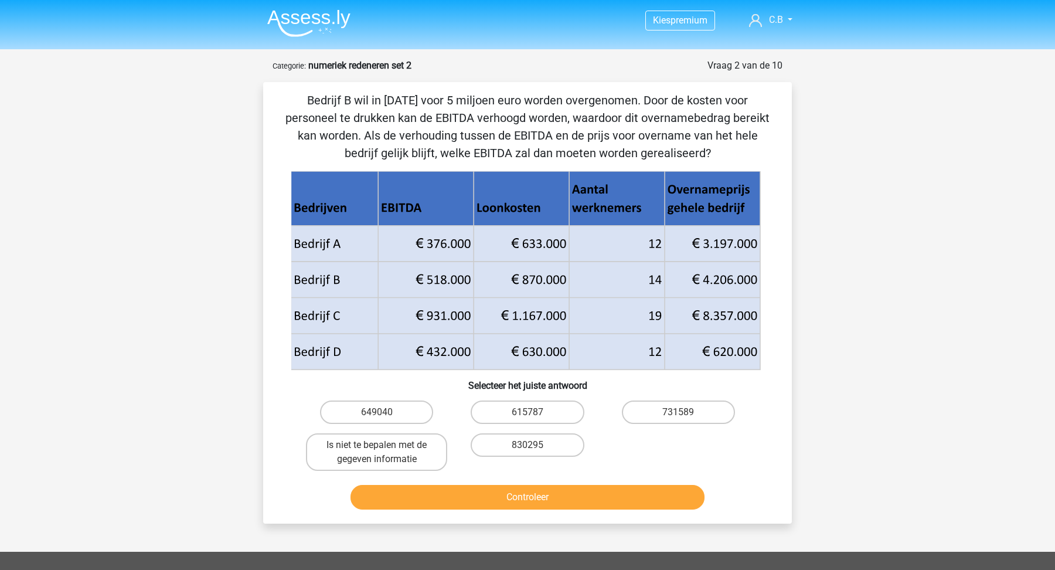
click at [304, 36] on img at bounding box center [308, 23] width 83 height 28
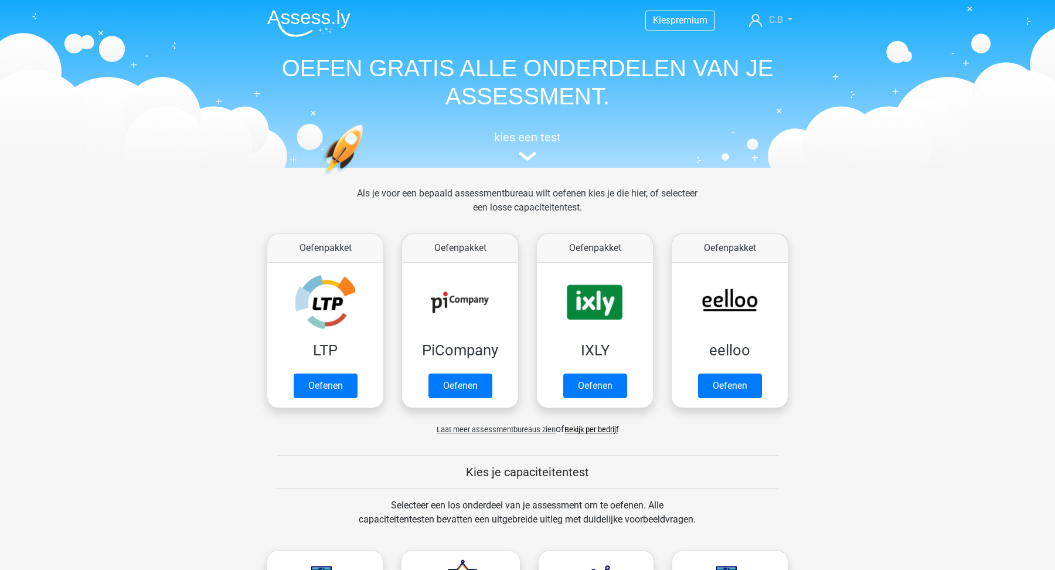
click at [764, 19] on link "C.B" at bounding box center [770, 20] width 53 height 14
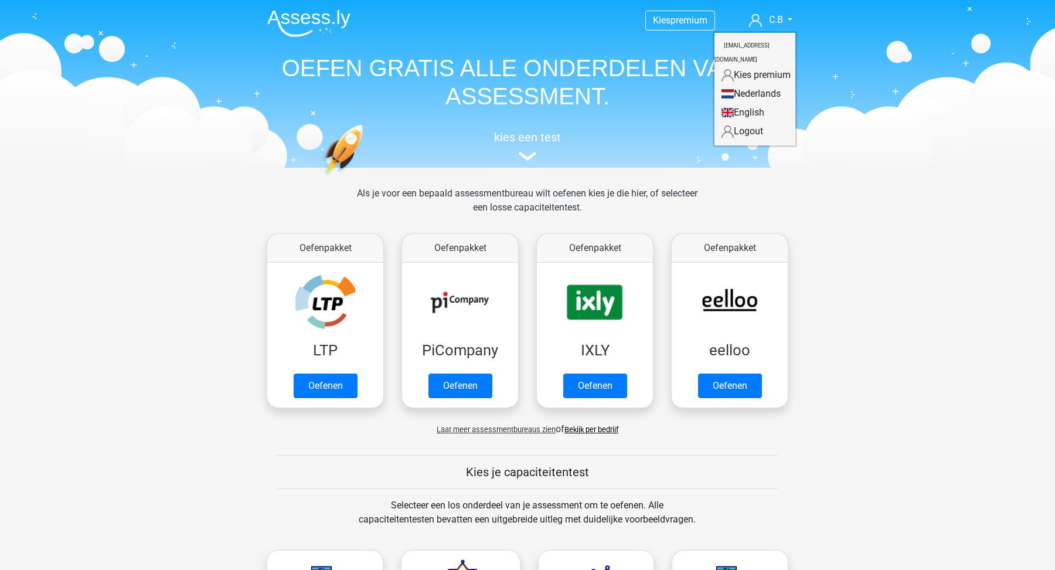
click at [755, 103] on link "English" at bounding box center [755, 112] width 81 height 19
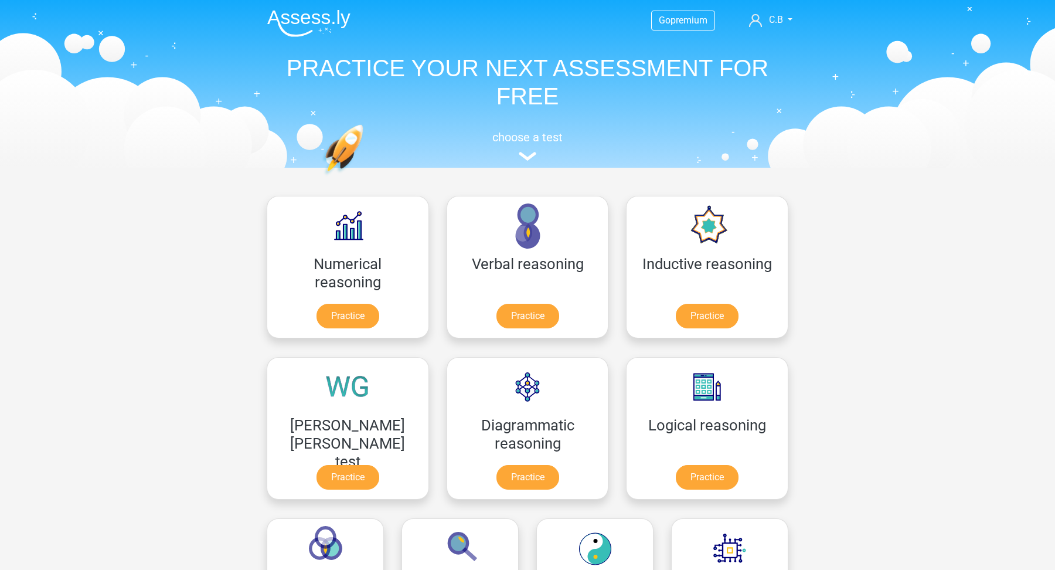
scroll to position [108, 0]
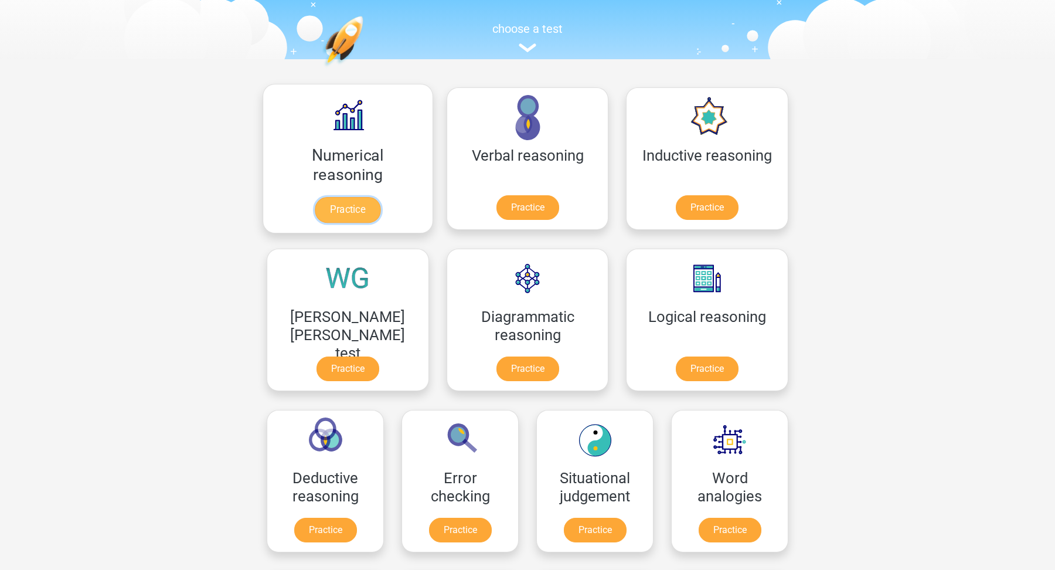
click at [315, 223] on link "Practice" at bounding box center [348, 210] width 66 height 26
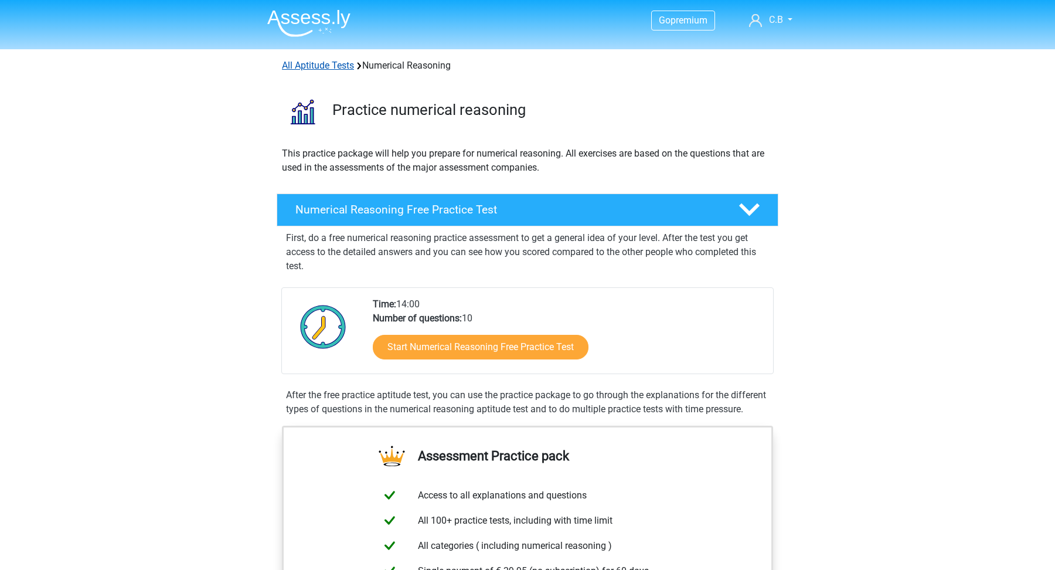
click at [318, 66] on link "All Aptitude Tests" at bounding box center [318, 65] width 72 height 11
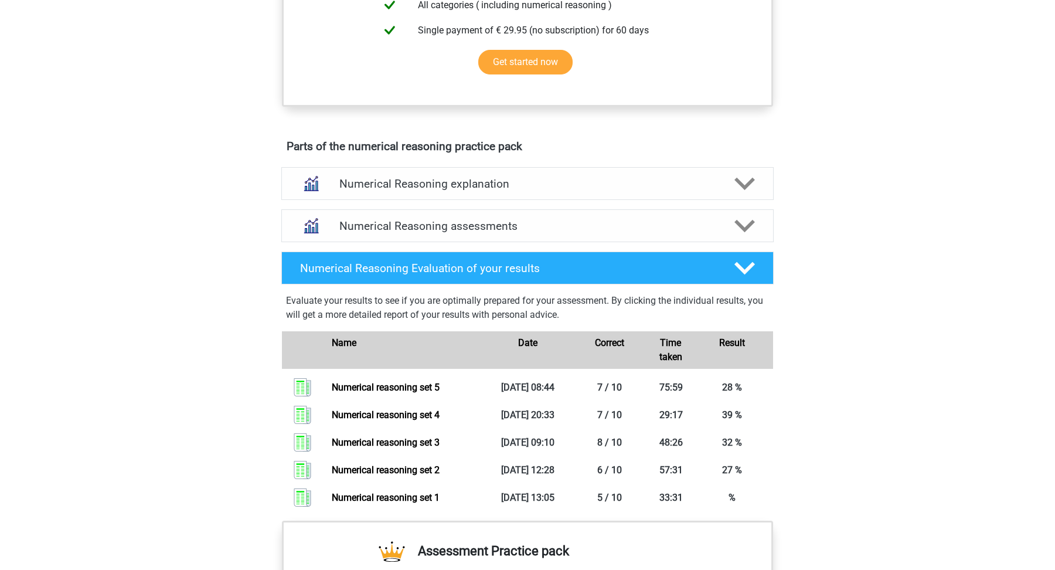
scroll to position [541, 0]
click at [415, 232] on h4 "Numerical Reasoning assessments" at bounding box center [527, 225] width 376 height 13
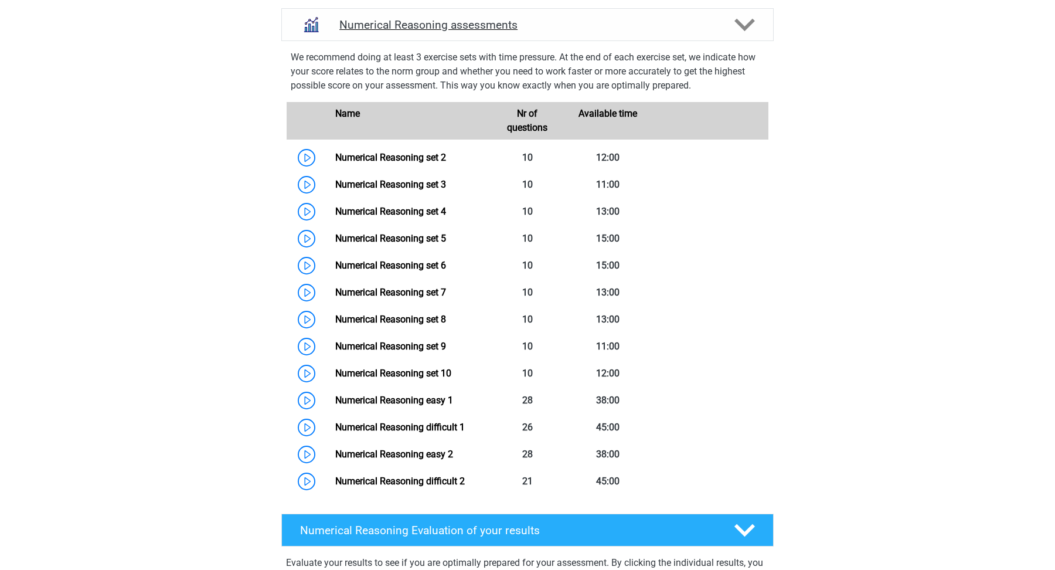
scroll to position [745, 0]
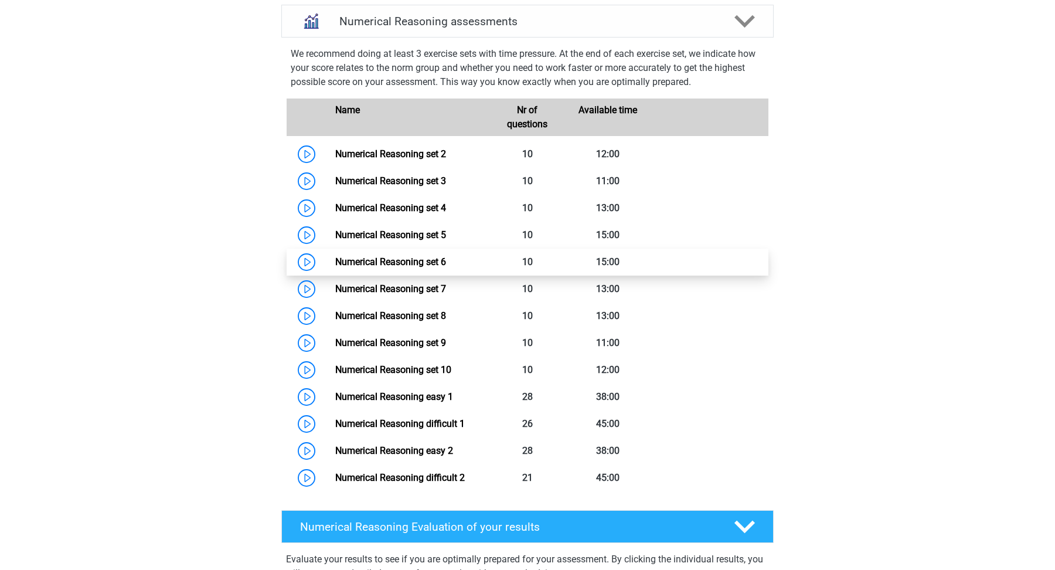
click at [413, 267] on link "Numerical Reasoning set 6" at bounding box center [390, 261] width 111 height 11
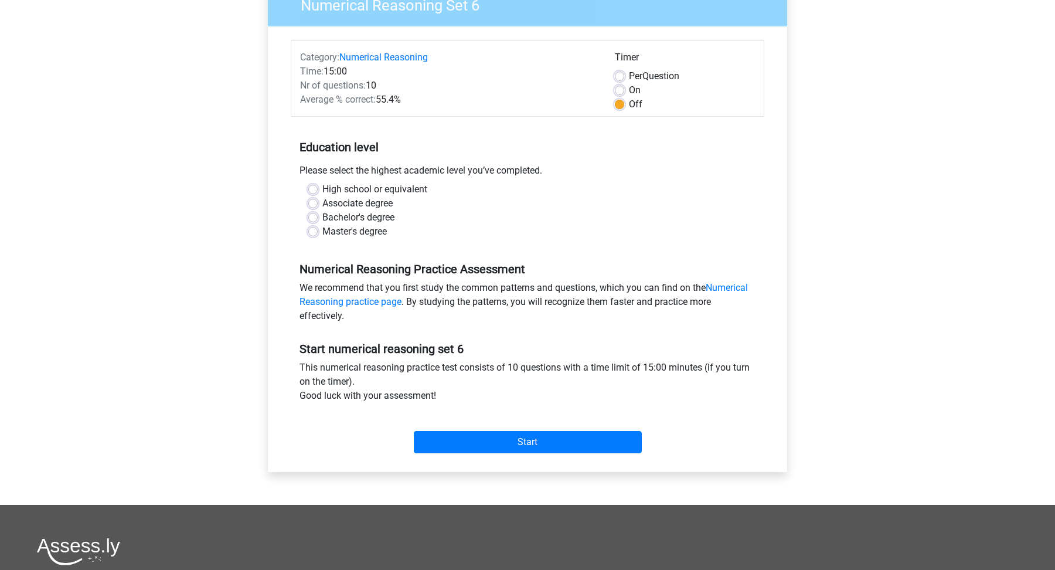
scroll to position [119, 0]
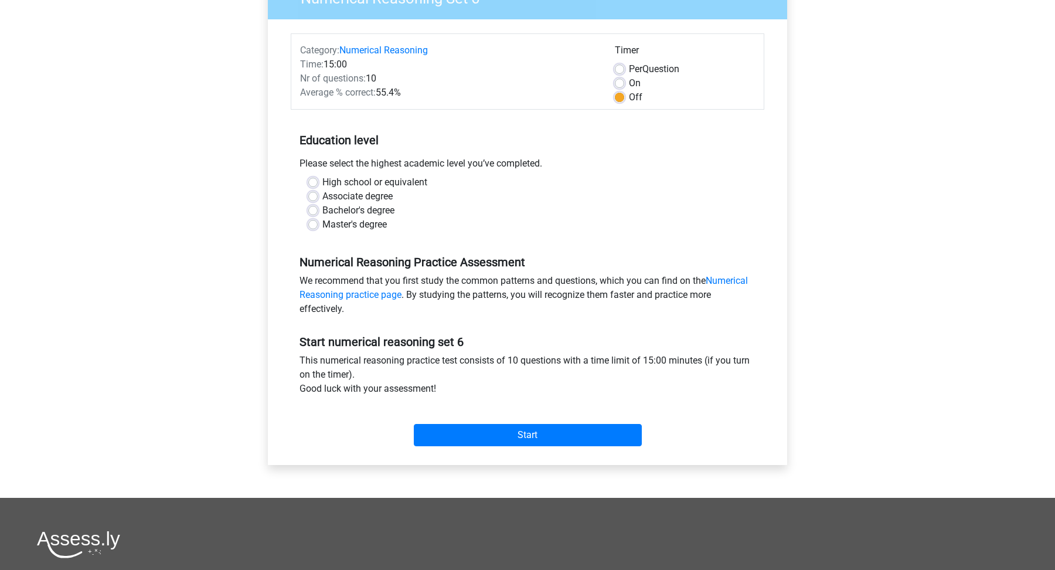
click at [379, 223] on label "Master's degree" at bounding box center [354, 224] width 64 height 14
click at [318, 223] on input "Master's degree" at bounding box center [312, 223] width 9 height 12
radio input "true"
click at [512, 436] on input "Start" at bounding box center [528, 435] width 228 height 22
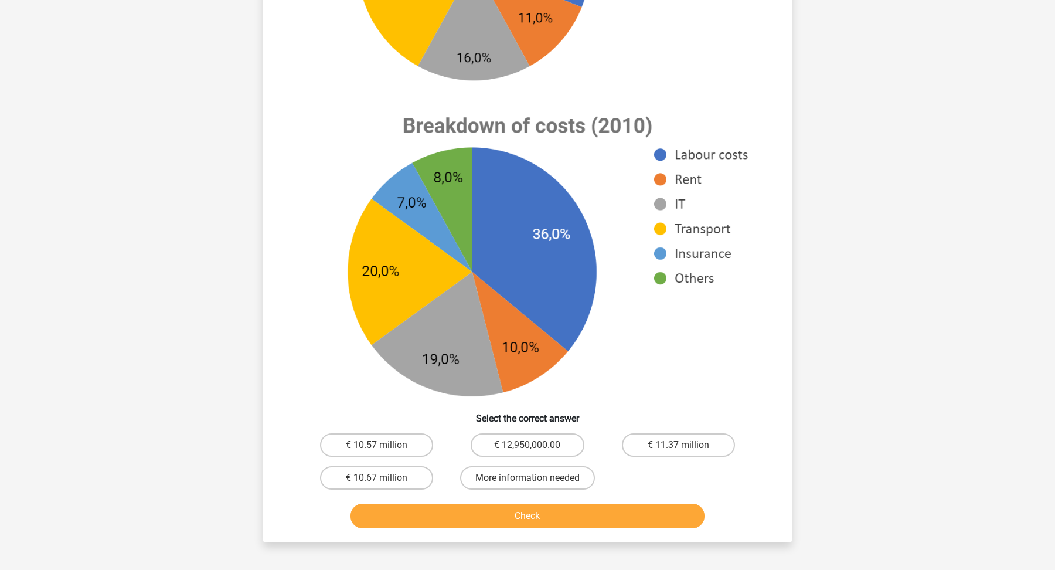
scroll to position [332, 0]
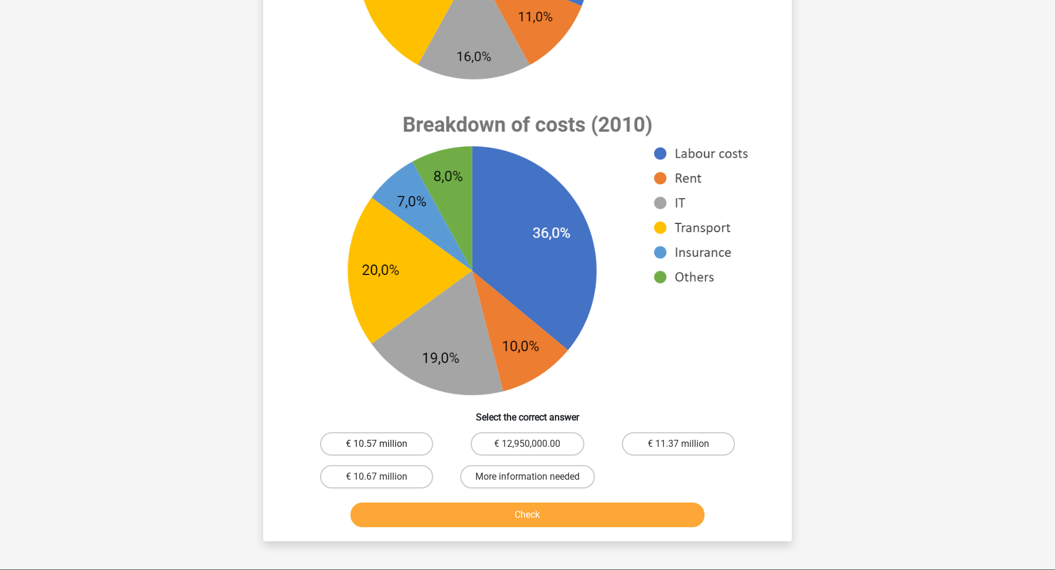
click at [414, 445] on label "€ 10.57 million" at bounding box center [376, 443] width 113 height 23
click at [385, 445] on input "€ 10.57 million" at bounding box center [381, 448] width 8 height 8
radio input "true"
click at [430, 516] on button "Check" at bounding box center [528, 514] width 355 height 25
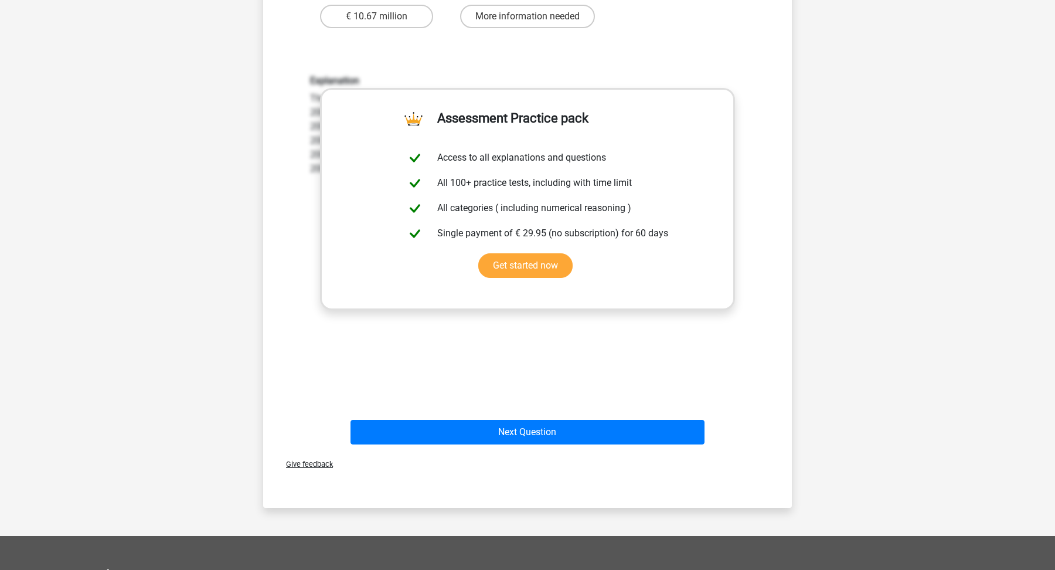
scroll to position [822, 0]
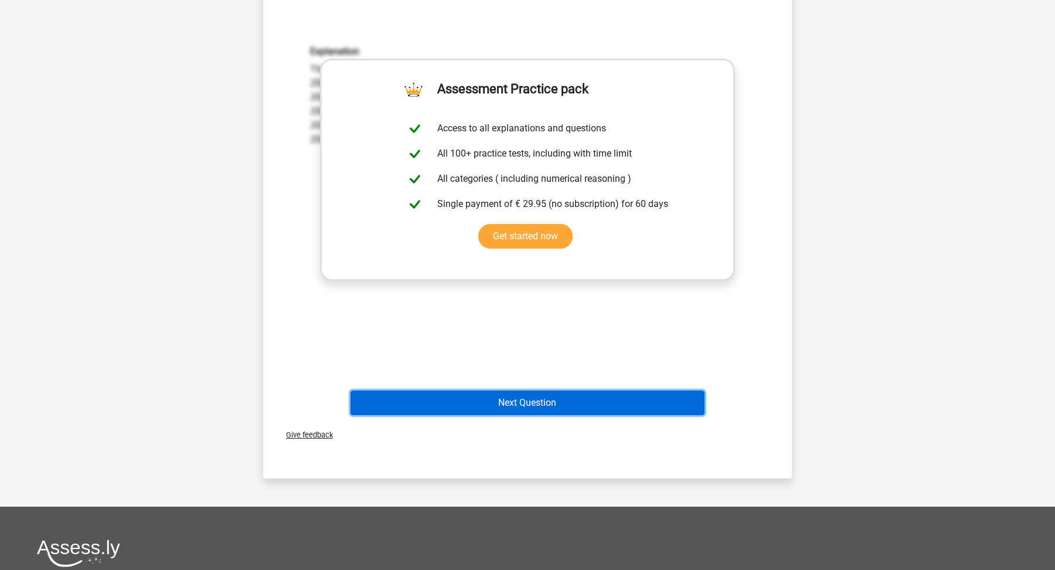
click at [511, 391] on button "Next Question" at bounding box center [528, 402] width 355 height 25
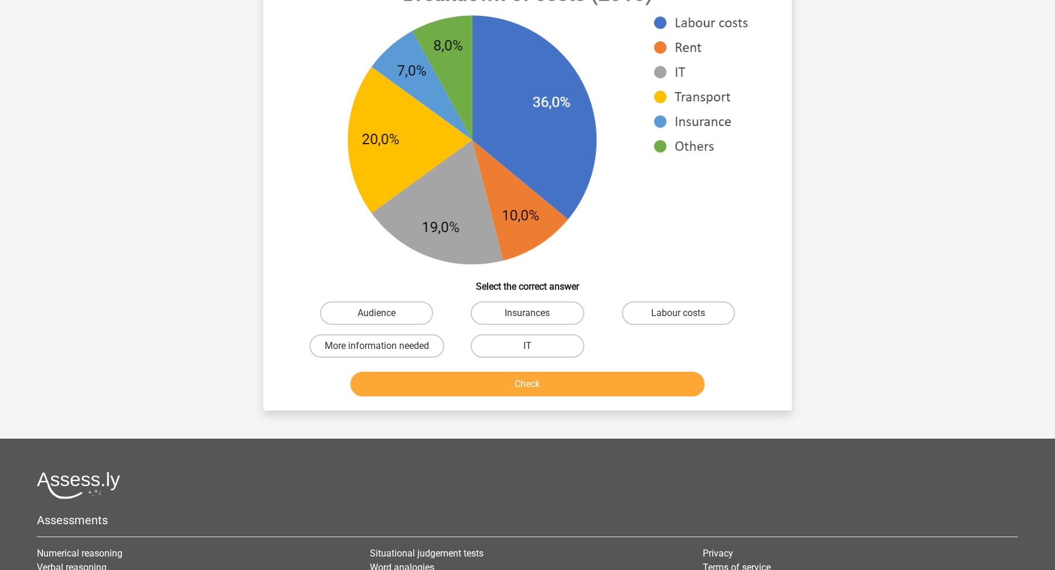
scroll to position [462, 0]
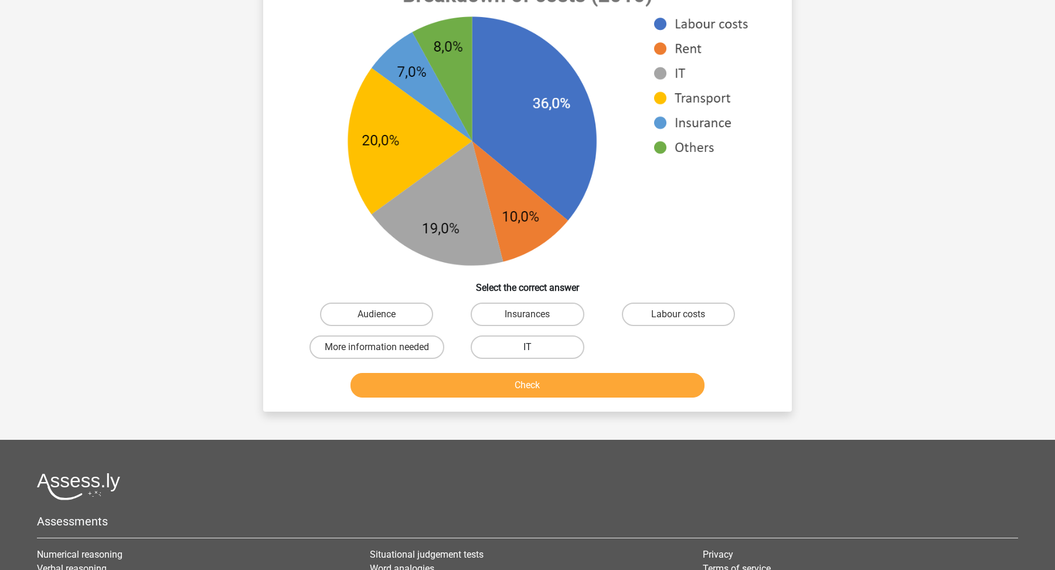
click at [521, 343] on label "IT" at bounding box center [527, 346] width 113 height 23
click at [528, 347] on input "IT" at bounding box center [532, 351] width 8 height 8
radio input "true"
click at [527, 389] on button "Check" at bounding box center [528, 385] width 355 height 25
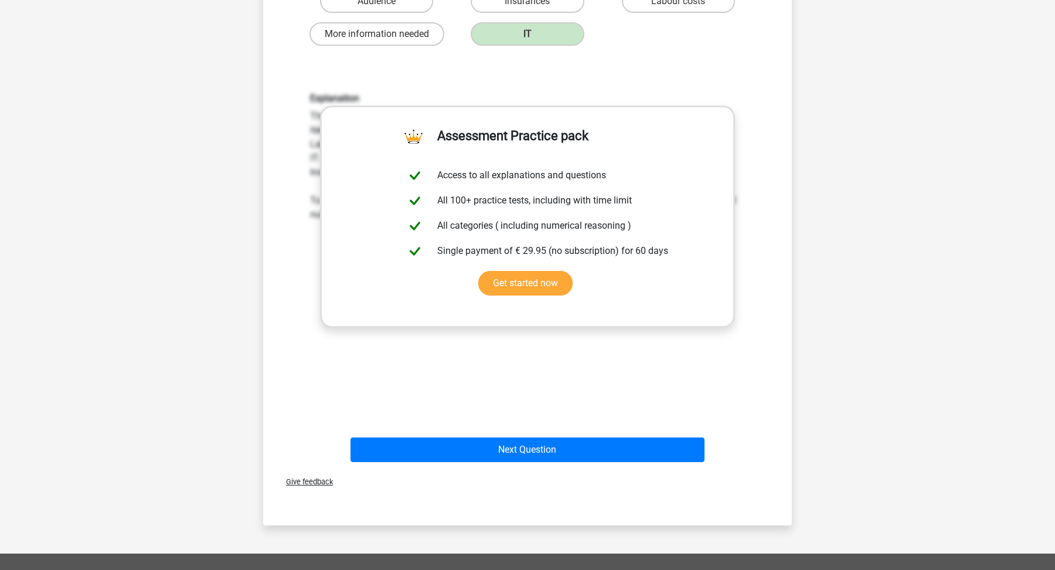
scroll to position [799, 0]
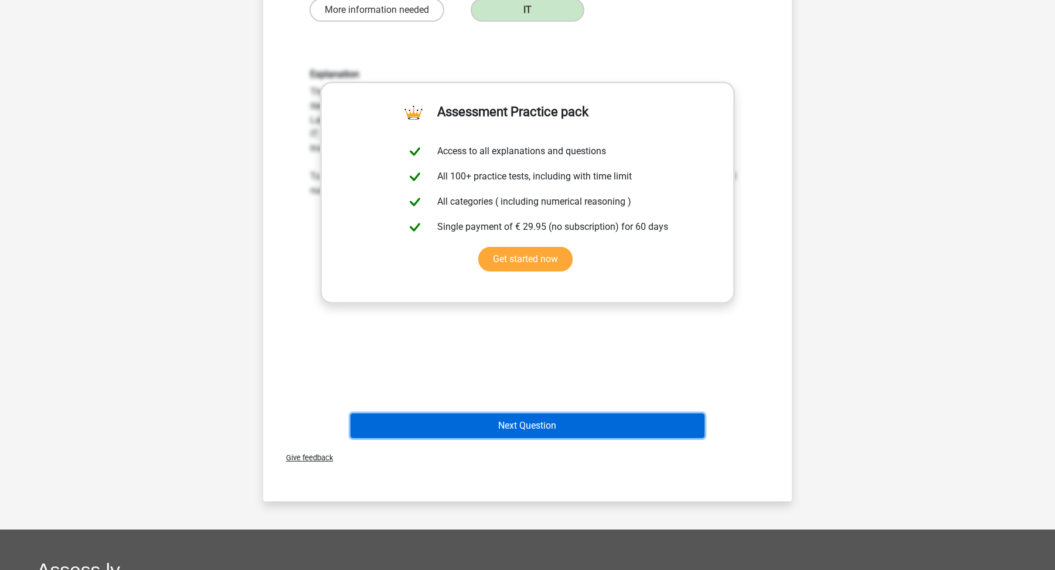
click at [546, 430] on button "Next Question" at bounding box center [528, 425] width 355 height 25
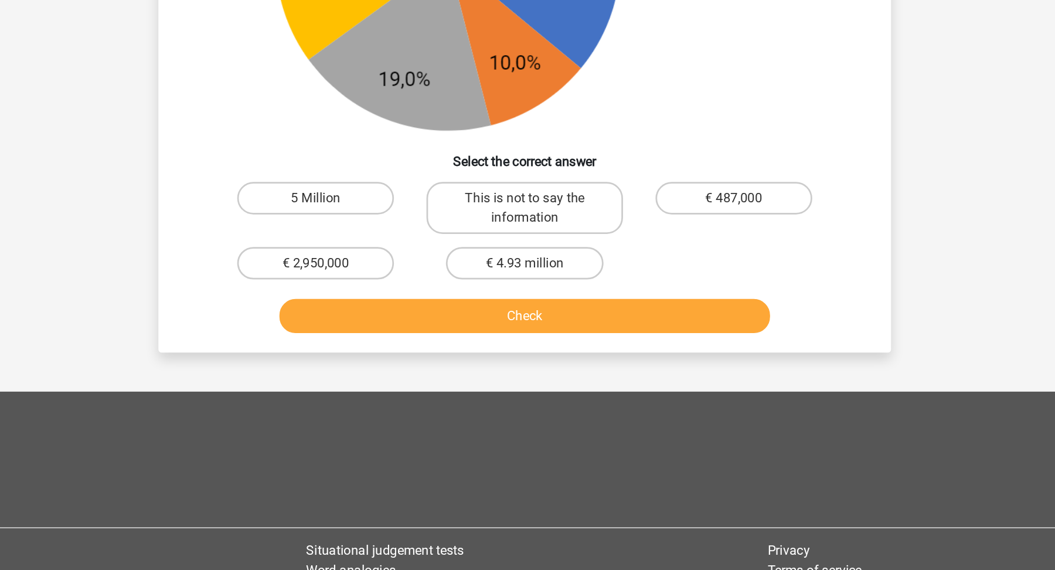
scroll to position [519, 0]
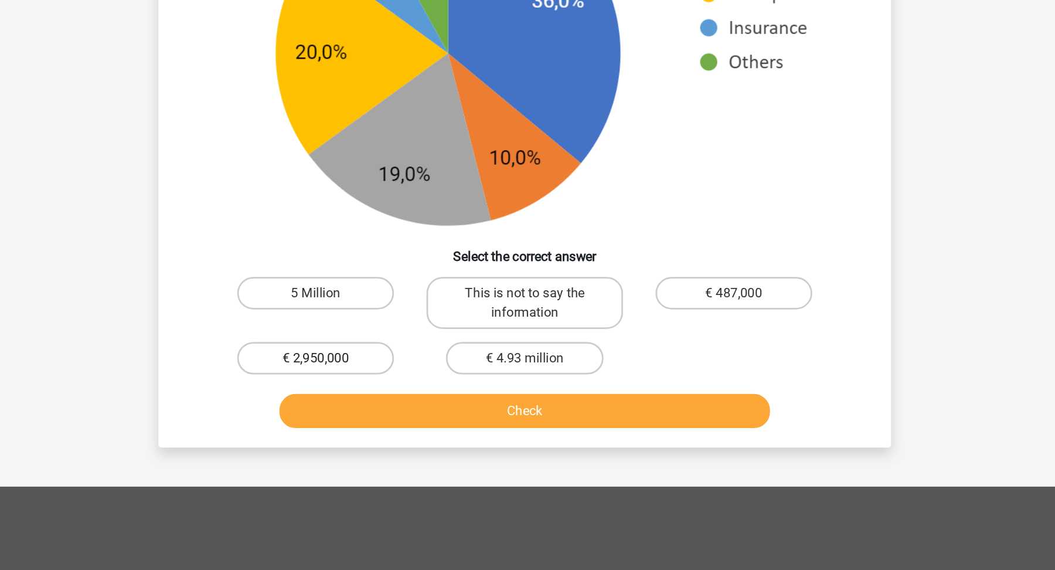
click at [368, 327] on label "€ 2,950,000" at bounding box center [376, 338] width 113 height 23
click at [377, 339] on input "€ 2,950,000" at bounding box center [381, 343] width 8 height 8
radio input "true"
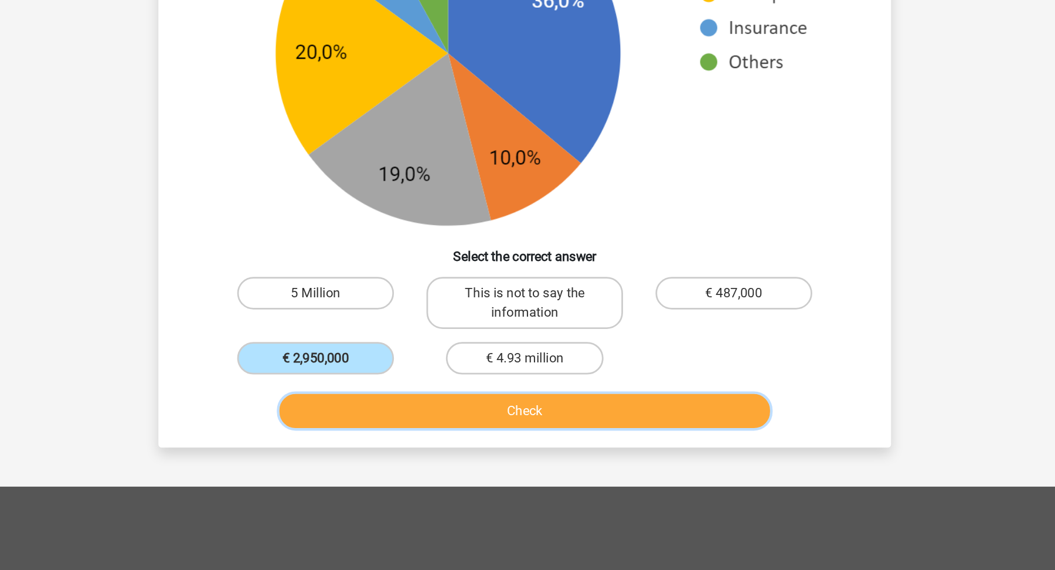
click at [395, 366] on button "Check" at bounding box center [528, 377] width 355 height 25
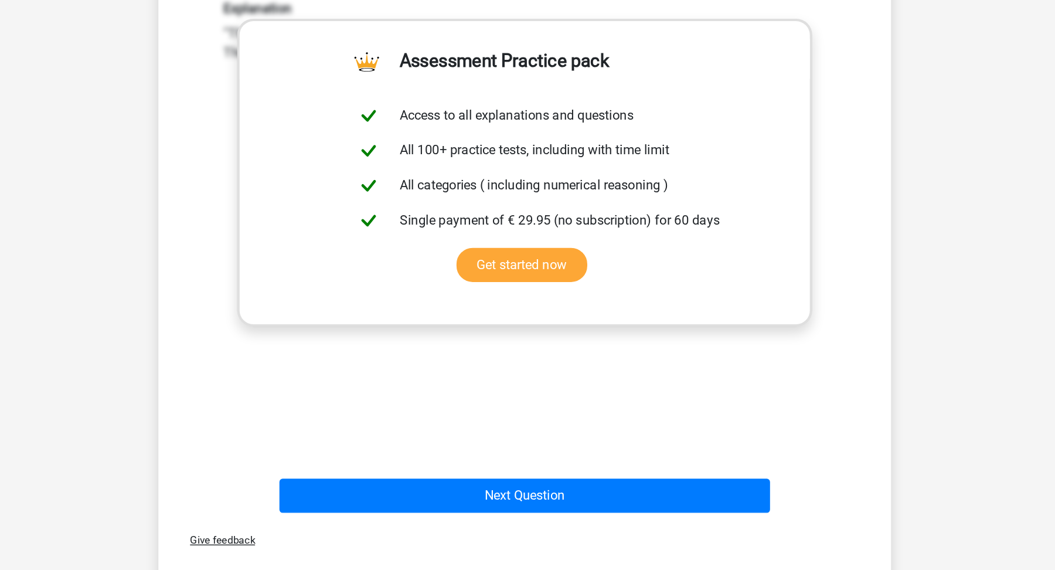
scroll to position [831, 0]
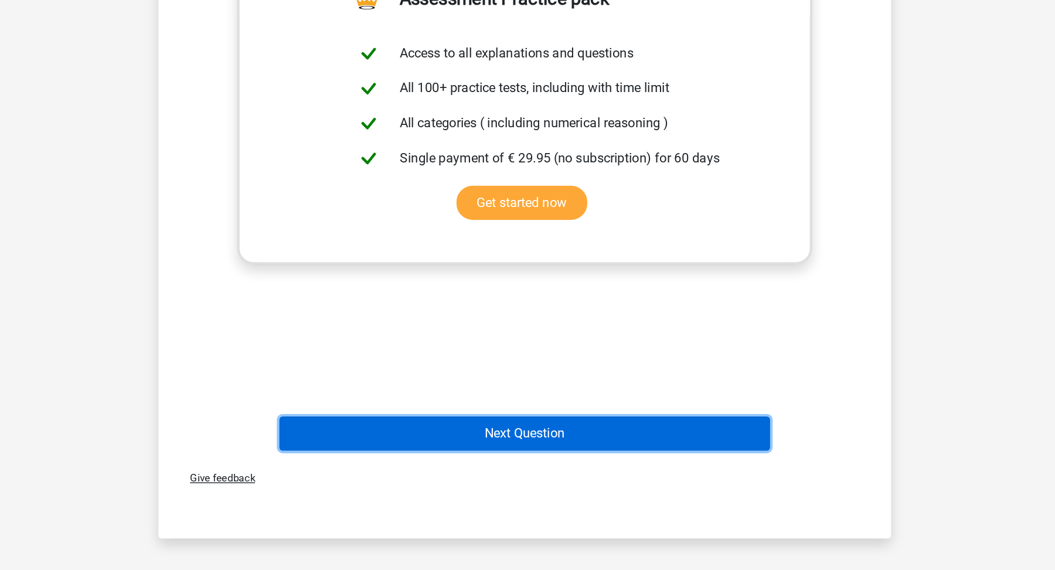
click at [395, 431] on button "Next Question" at bounding box center [528, 443] width 355 height 25
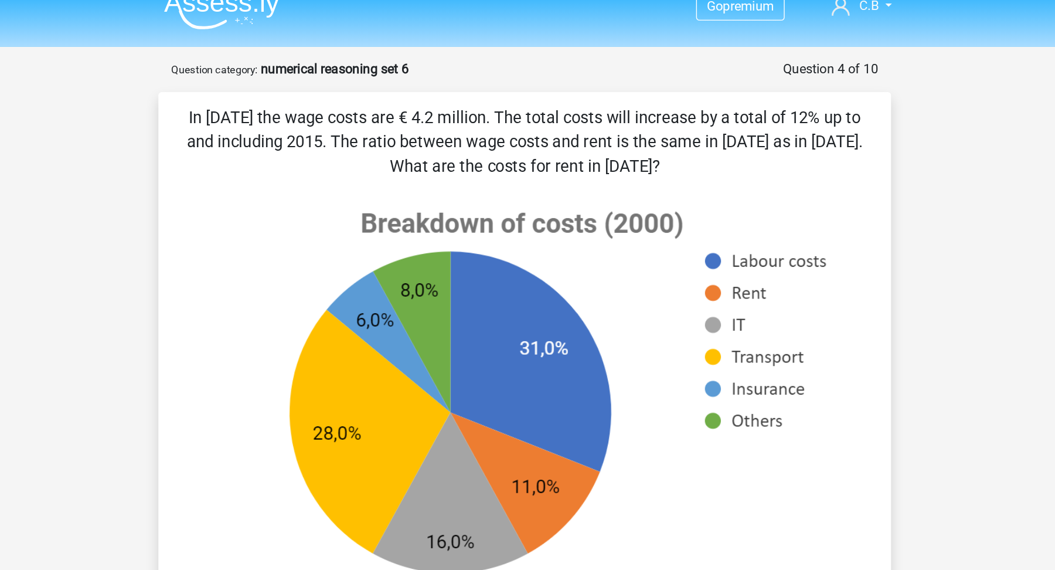
scroll to position [0, 0]
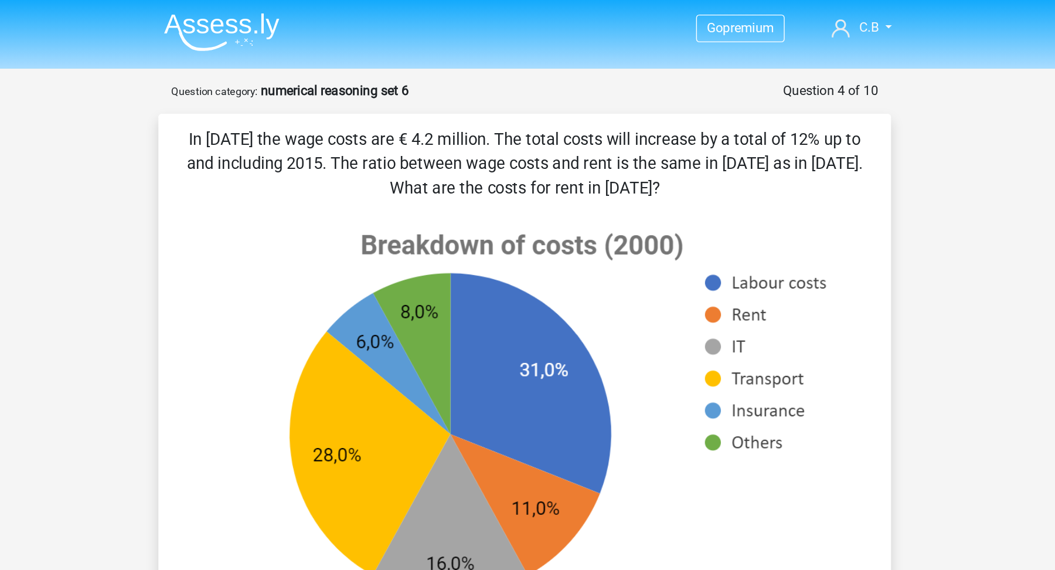
click at [638, 117] on p "In 2010 the wage costs are € 4.2 million. The total costs will increase by a to…" at bounding box center [527, 117] width 491 height 53
click at [673, 118] on p "In 2010 the wage costs are € 4.2 million. The total costs will increase by a to…" at bounding box center [527, 117] width 491 height 53
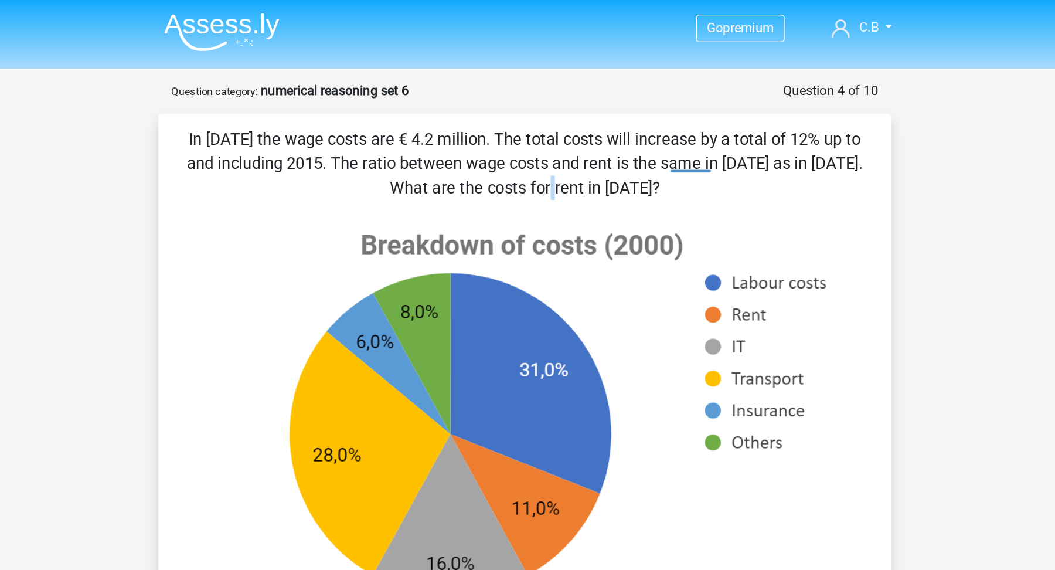
click at [673, 118] on p "In 2010 the wage costs are € 4.2 million. The total costs will increase by a to…" at bounding box center [527, 117] width 491 height 53
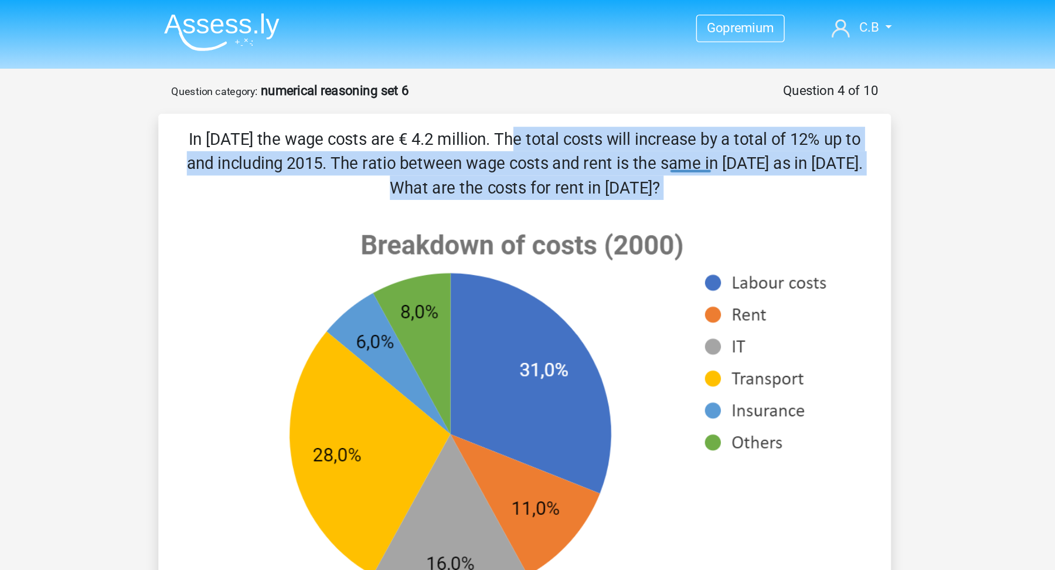
click at [673, 118] on p "In 2010 the wage costs are € 4.2 million. The total costs will increase by a to…" at bounding box center [527, 117] width 491 height 53
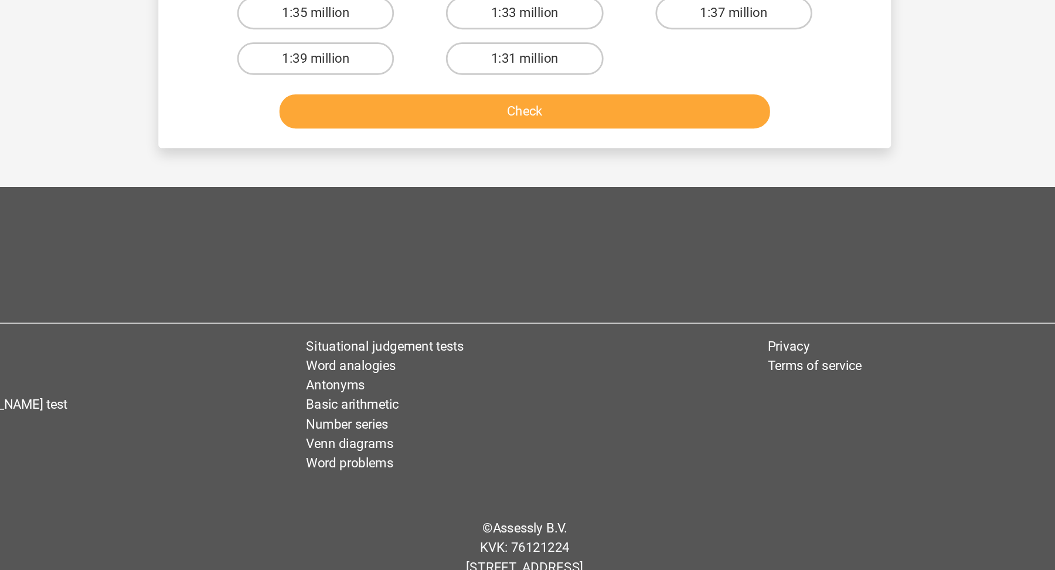
scroll to position [657, 0]
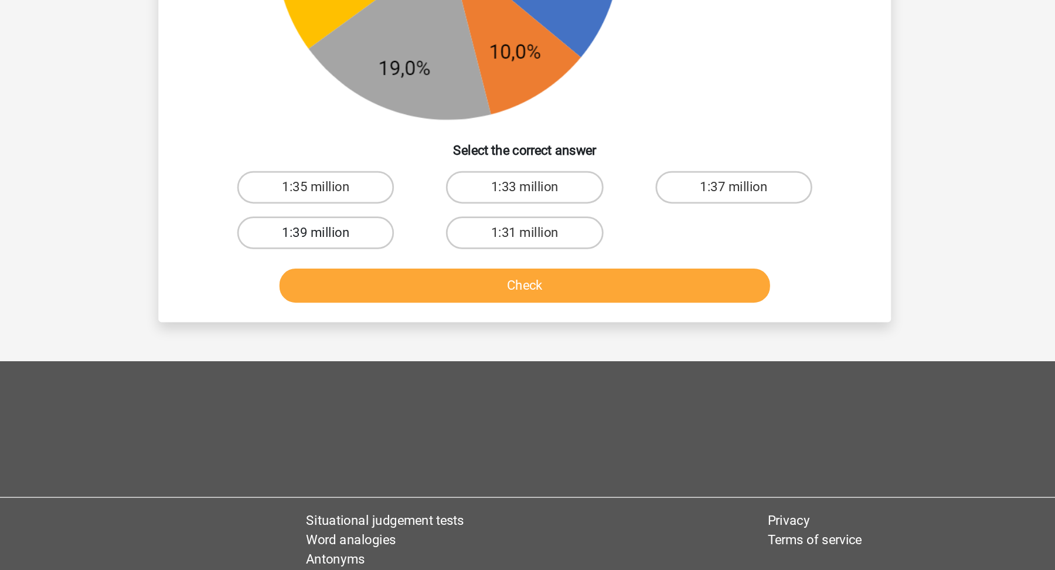
click at [394, 168] on label "1:39 million" at bounding box center [376, 169] width 113 height 23
click at [385, 169] on input "1:39 million" at bounding box center [381, 173] width 8 height 8
radio input "true"
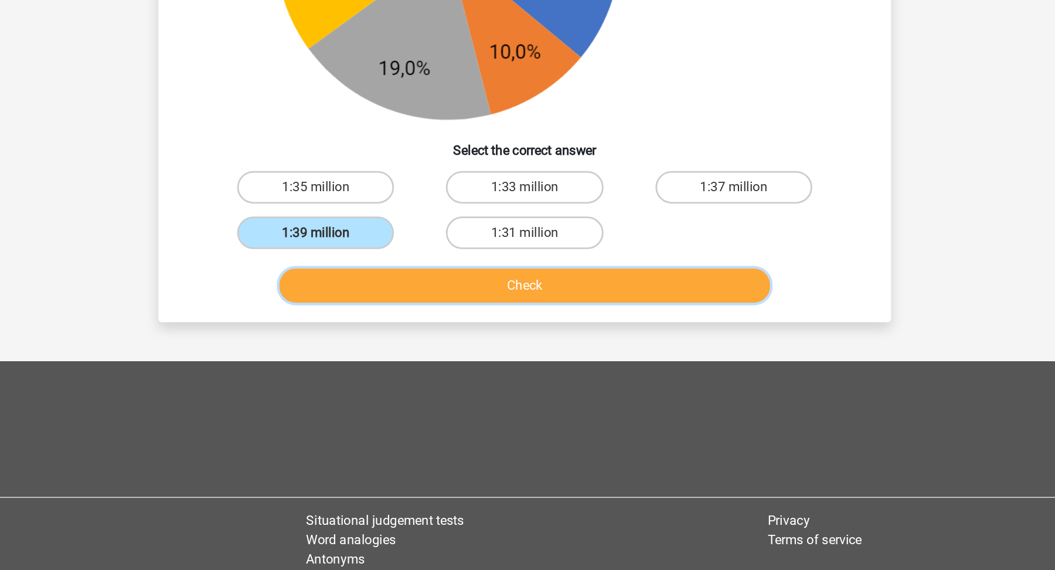
click at [433, 211] on button "Check" at bounding box center [528, 207] width 355 height 25
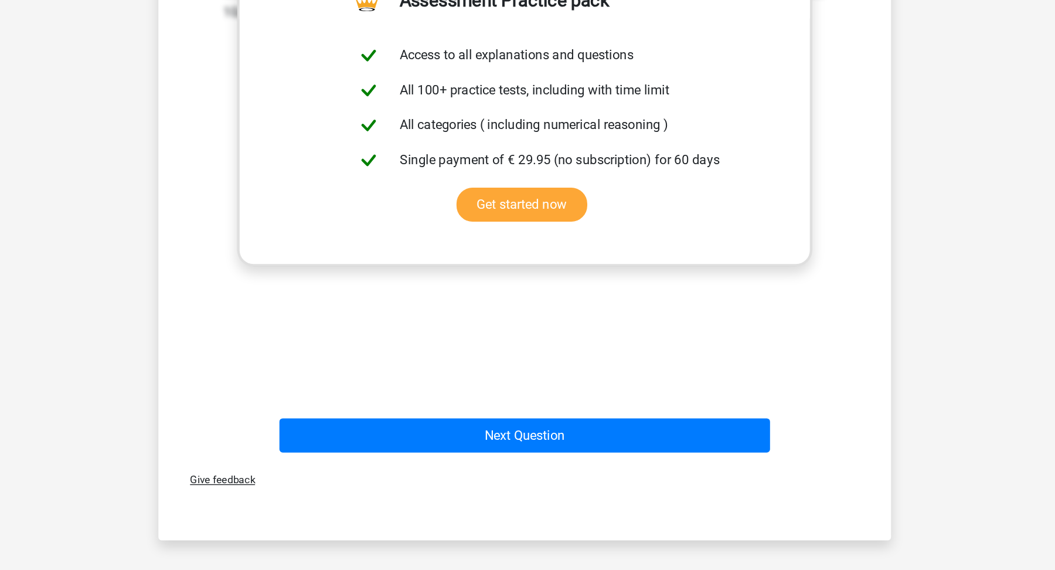
scroll to position [800, 0]
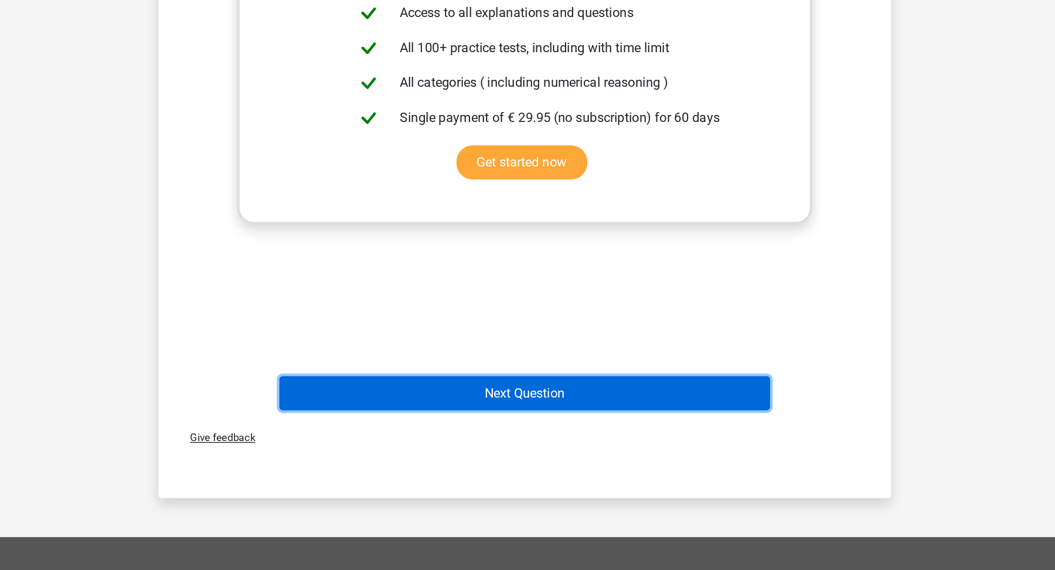
click at [451, 437] on button "Next Question" at bounding box center [528, 442] width 355 height 25
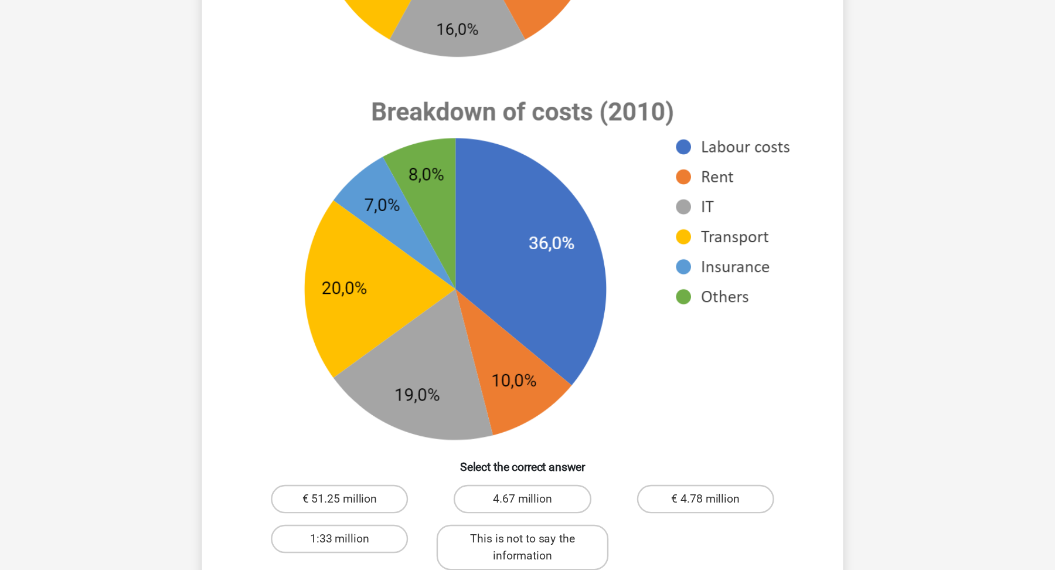
scroll to position [380, 0]
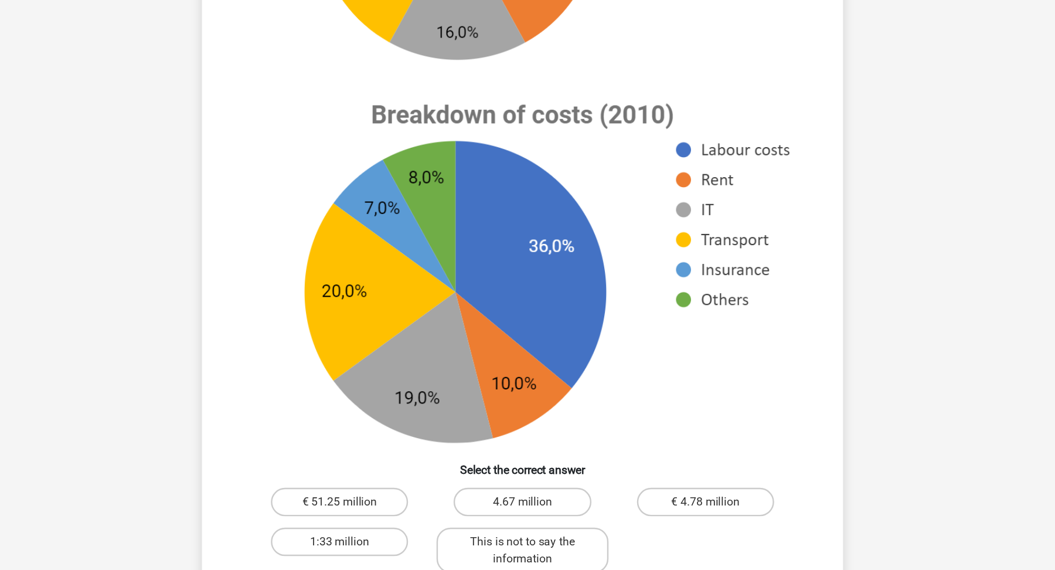
click at [707, 125] on image at bounding box center [527, 225] width 472 height 311
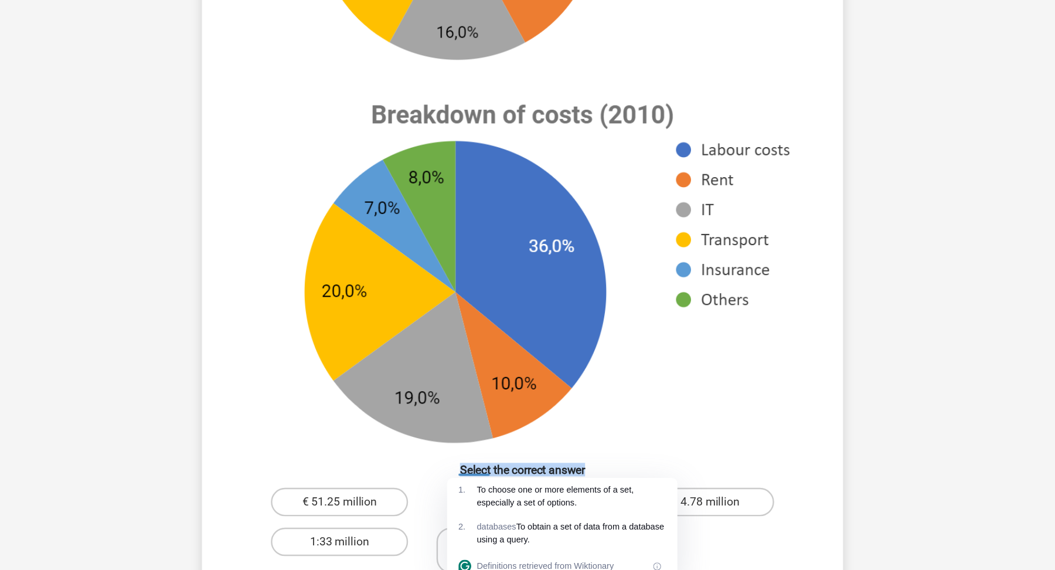
click at [707, 125] on image at bounding box center [527, 225] width 472 height 311
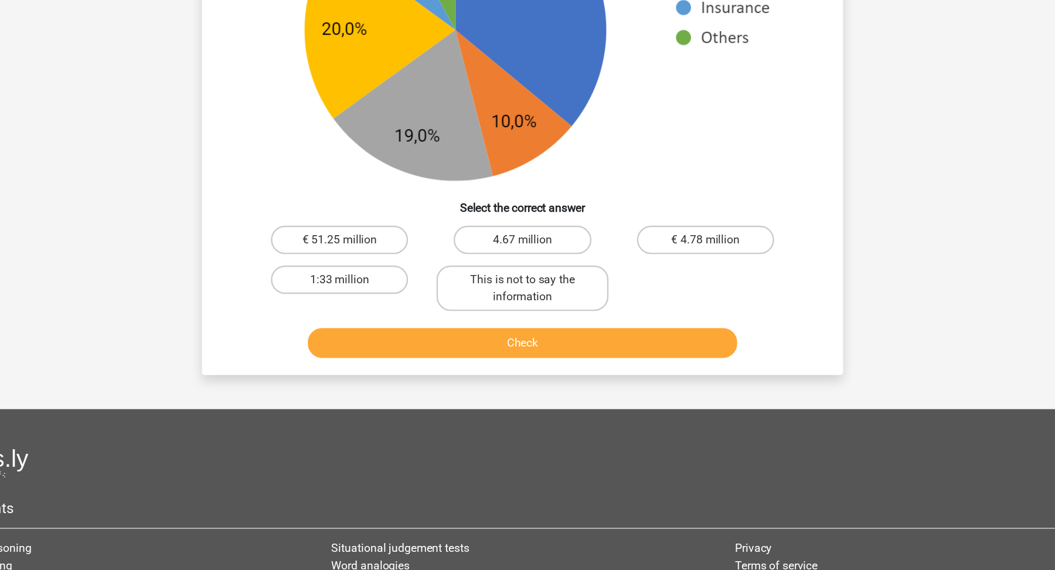
scroll to position [584, 0]
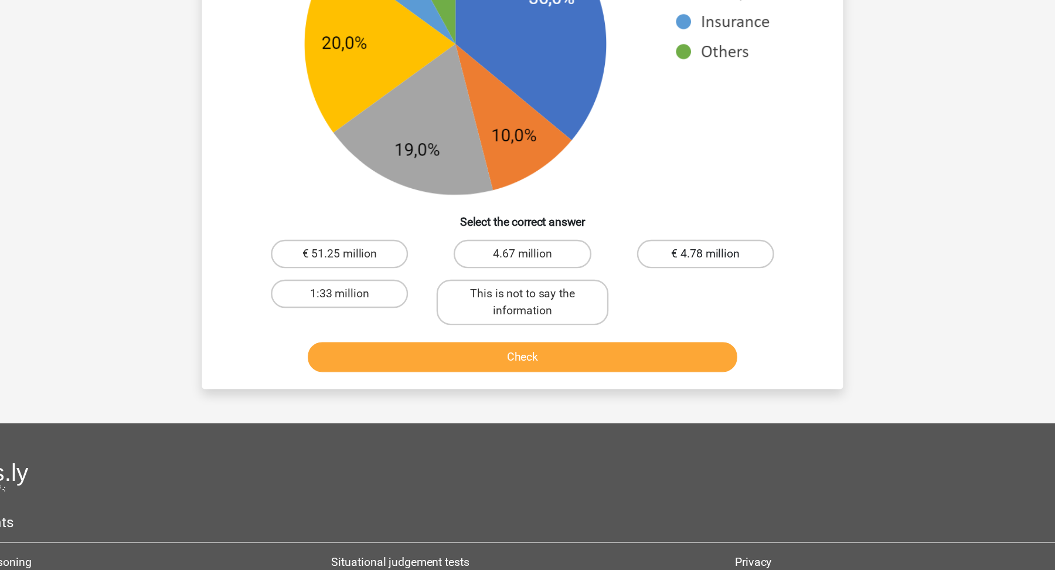
click at [672, 210] on label "€ 4.78 million" at bounding box center [678, 209] width 113 height 23
click at [678, 210] on input "€ 4.78 million" at bounding box center [682, 213] width 8 height 8
radio input "true"
click at [635, 294] on button "Check" at bounding box center [528, 294] width 355 height 25
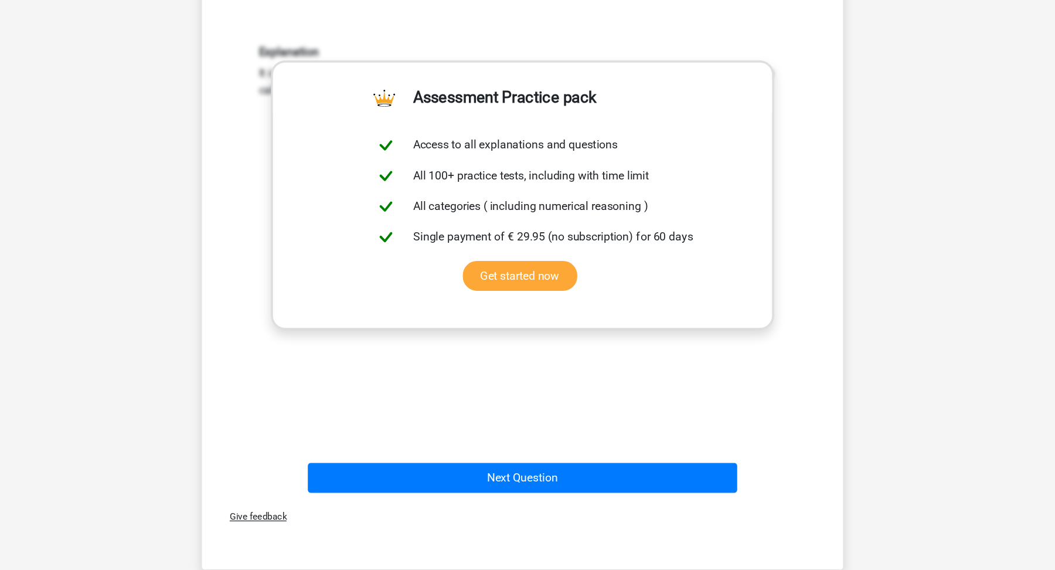
scroll to position [767, 0]
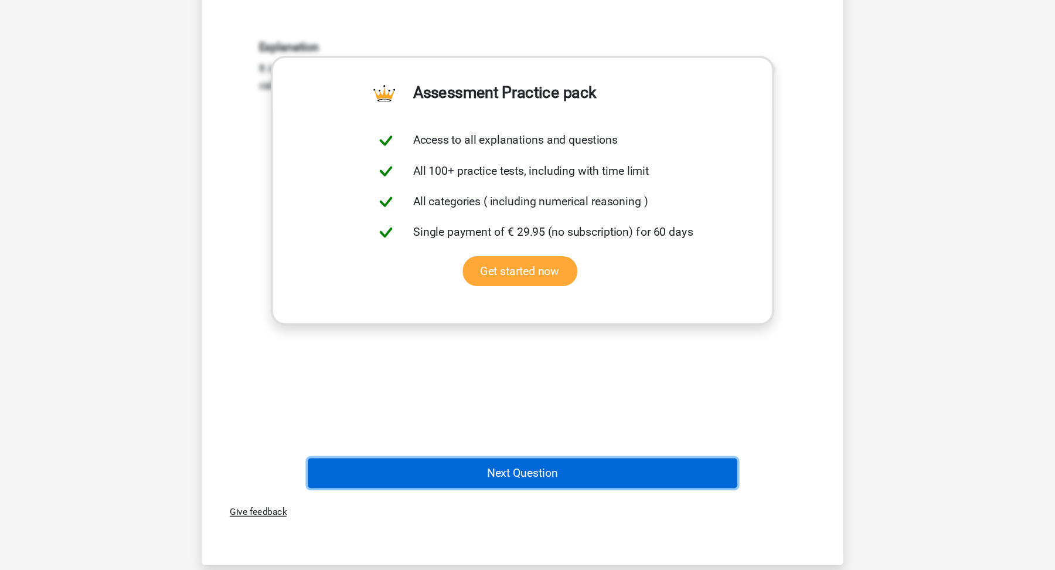
click at [627, 488] on button "Next Question" at bounding box center [528, 489] width 355 height 25
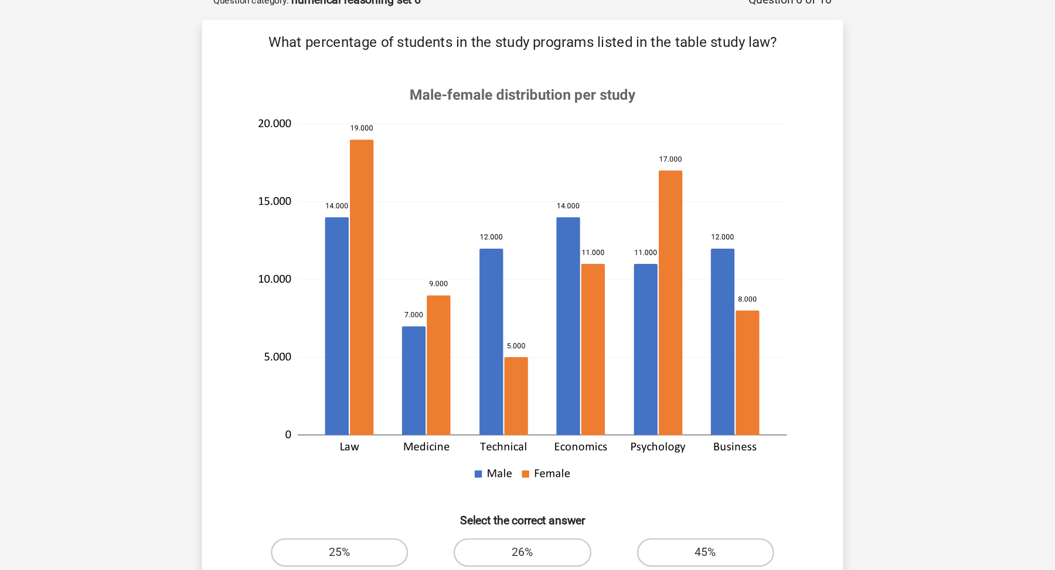
scroll to position [59, 0]
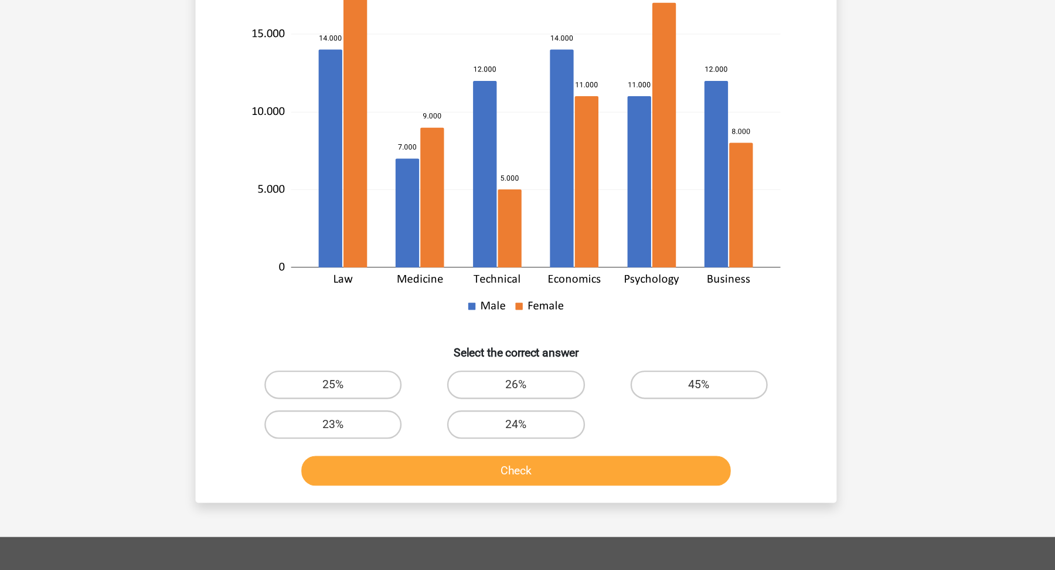
scroll to position [122, 0]
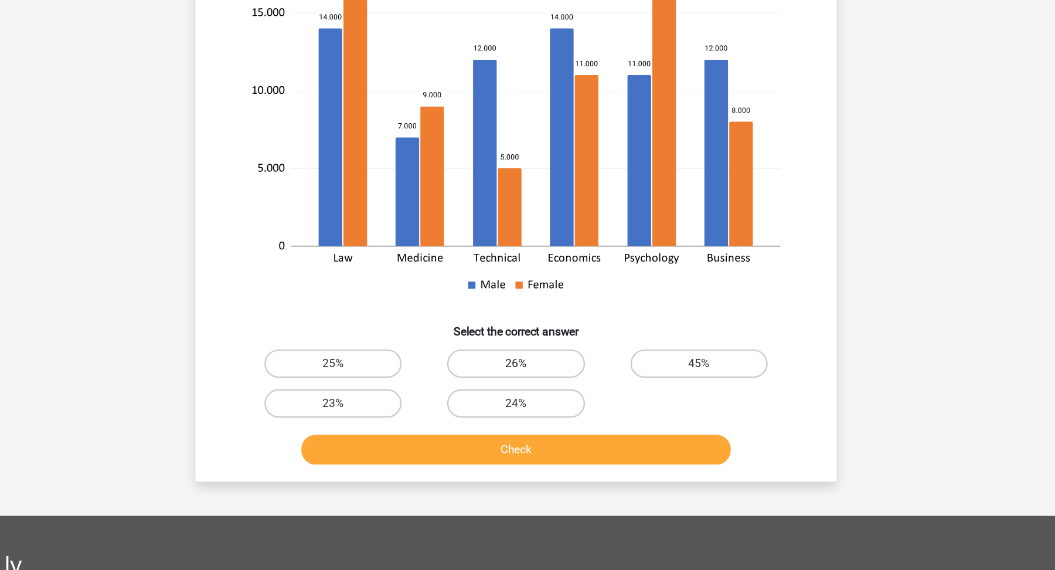
click at [522, 400] on label "26%" at bounding box center [527, 398] width 113 height 23
click at [528, 400] on input "26%" at bounding box center [532, 403] width 8 height 8
radio input "true"
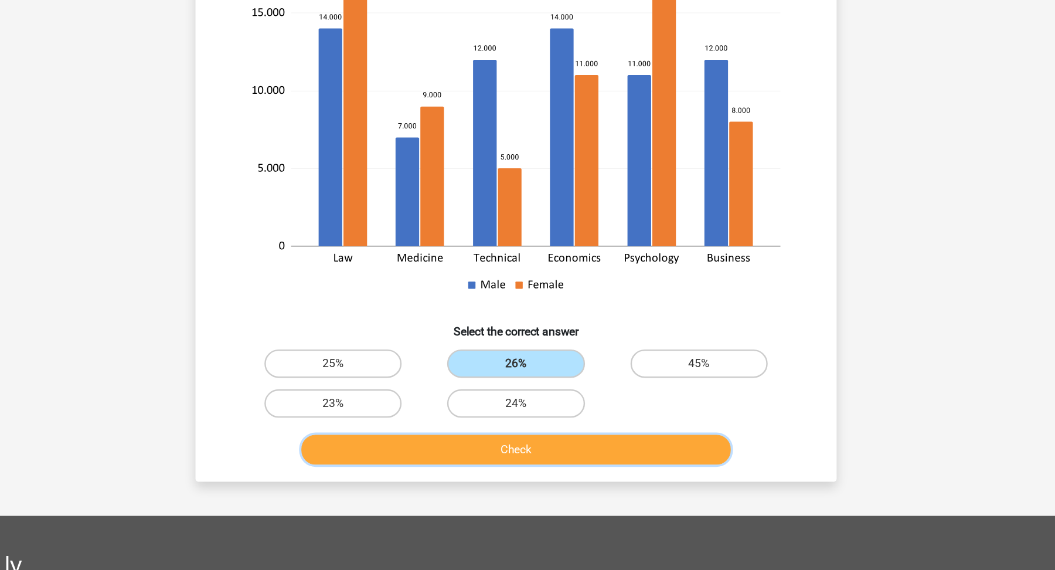
click at [535, 468] on button "Check" at bounding box center [528, 470] width 355 height 25
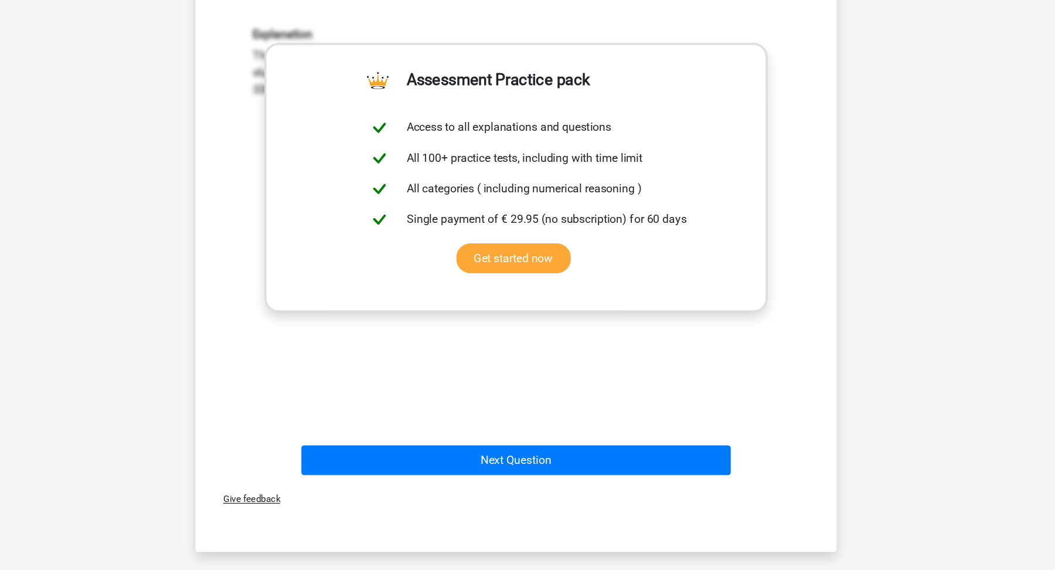
scroll to position [494, 0]
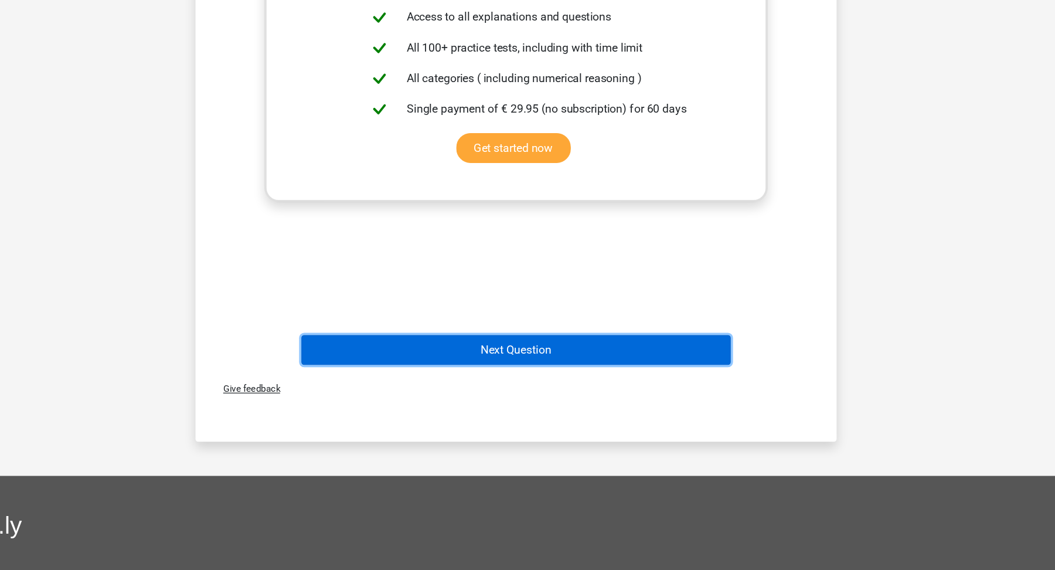
click at [677, 388] on button "Next Question" at bounding box center [528, 388] width 355 height 25
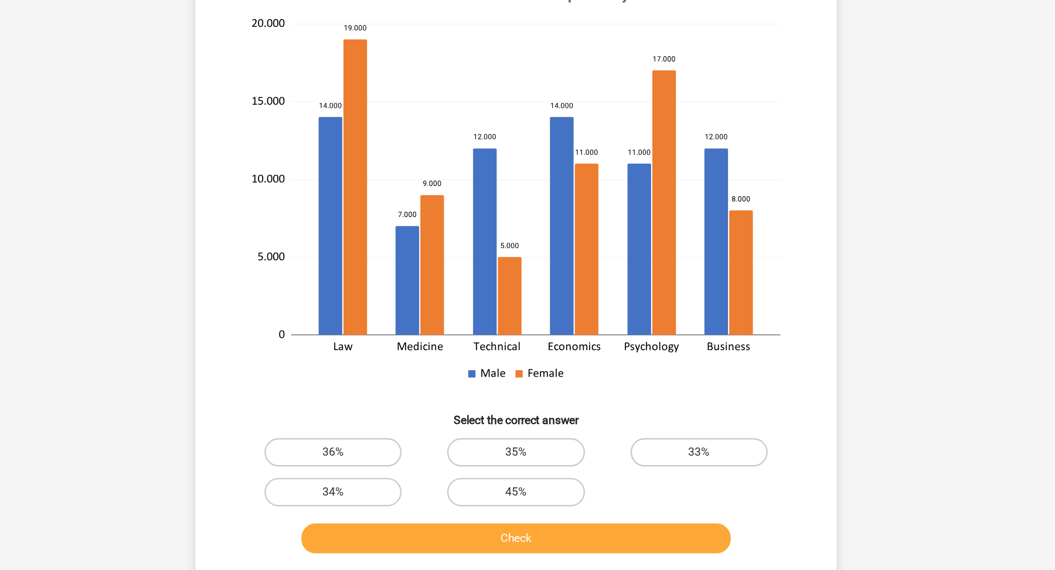
scroll to position [108, 0]
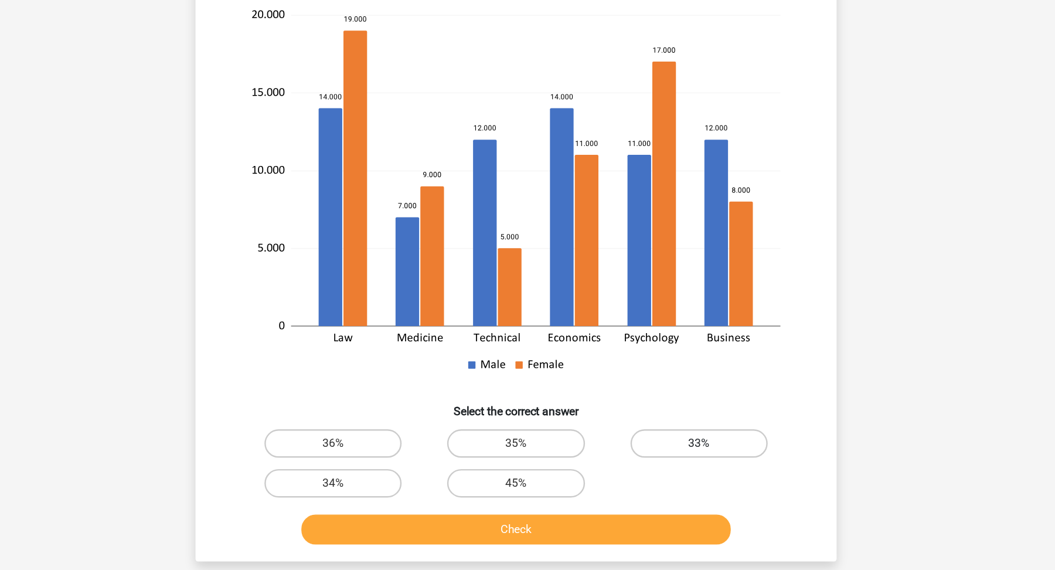
click at [671, 454] on label "33%" at bounding box center [678, 465] width 113 height 23
click at [678, 465] on input "33%" at bounding box center [682, 469] width 8 height 8
radio input "true"
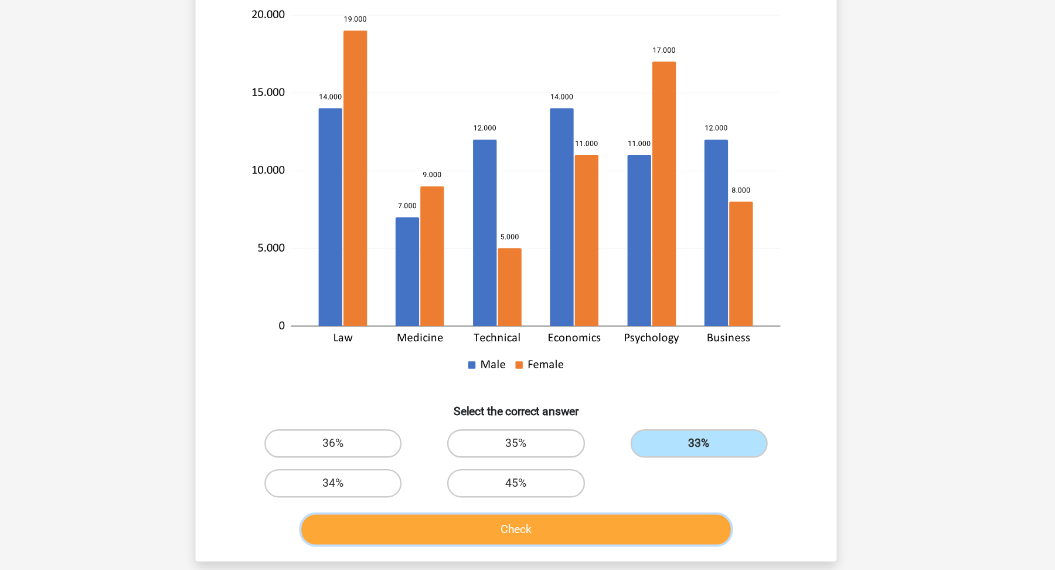
click at [662, 524] on button "Check" at bounding box center [528, 536] width 355 height 25
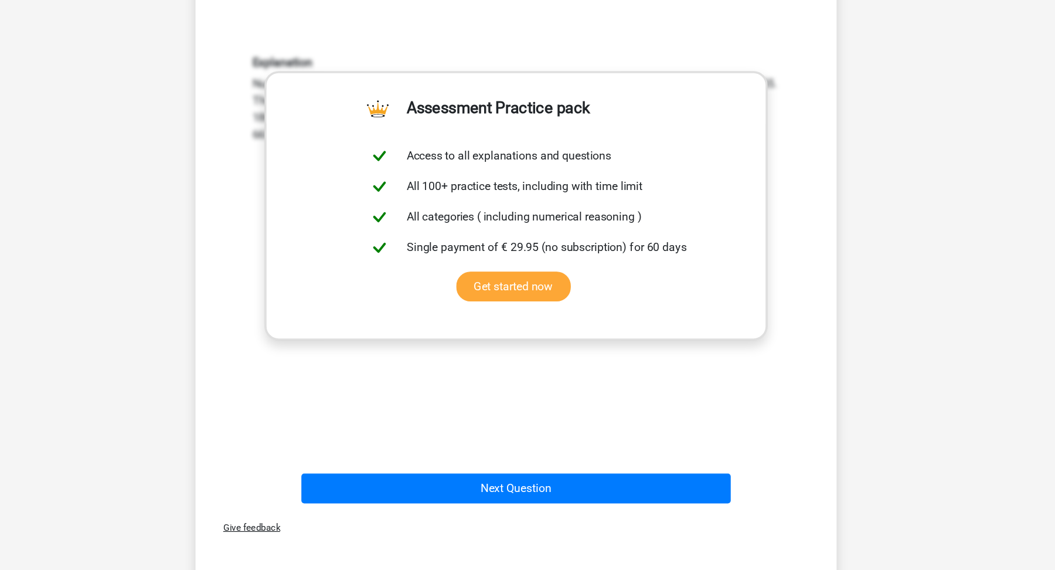
scroll to position [528, 0]
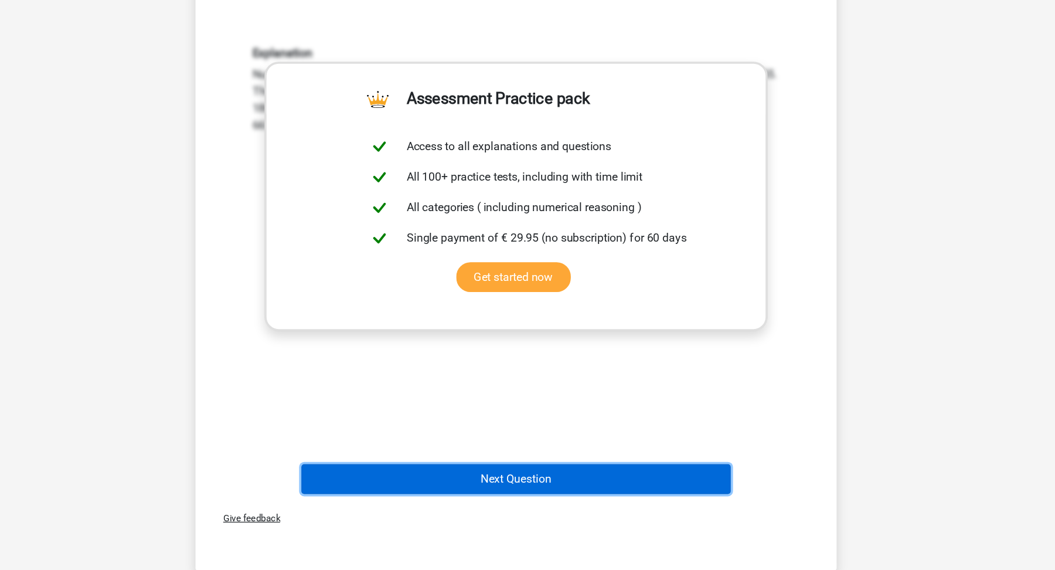
click at [666, 482] on button "Next Question" at bounding box center [528, 494] width 355 height 25
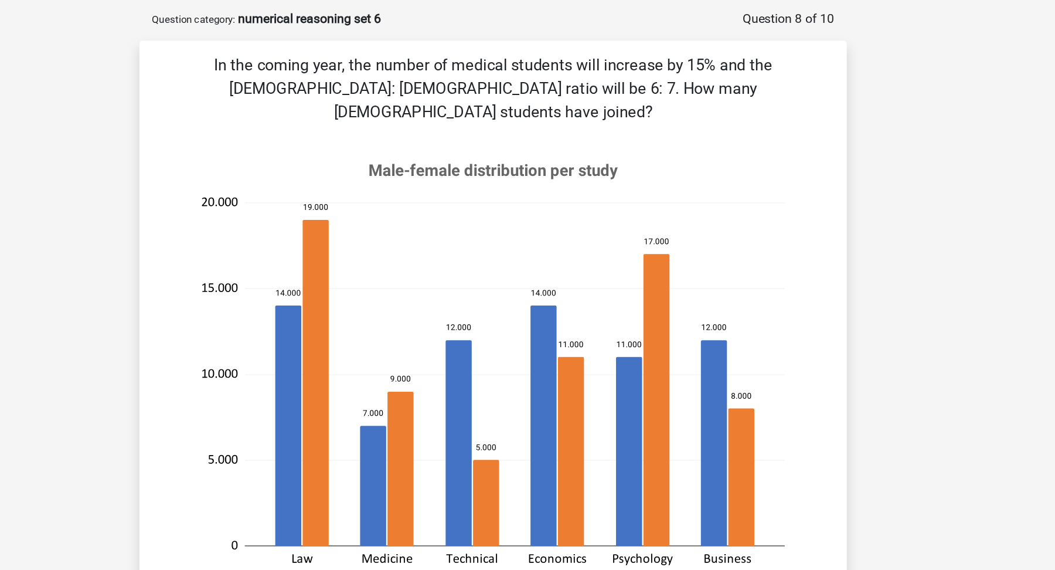
scroll to position [42, 0]
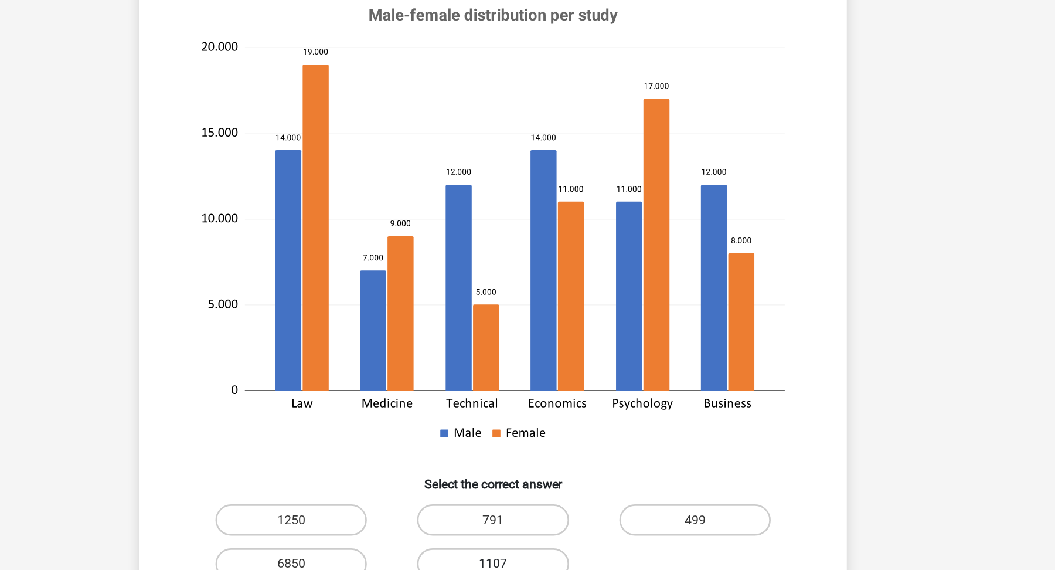
click at [516, 536] on label "1107" at bounding box center [527, 547] width 113 height 23
click at [528, 547] on input "1107" at bounding box center [532, 551] width 8 height 8
radio input "true"
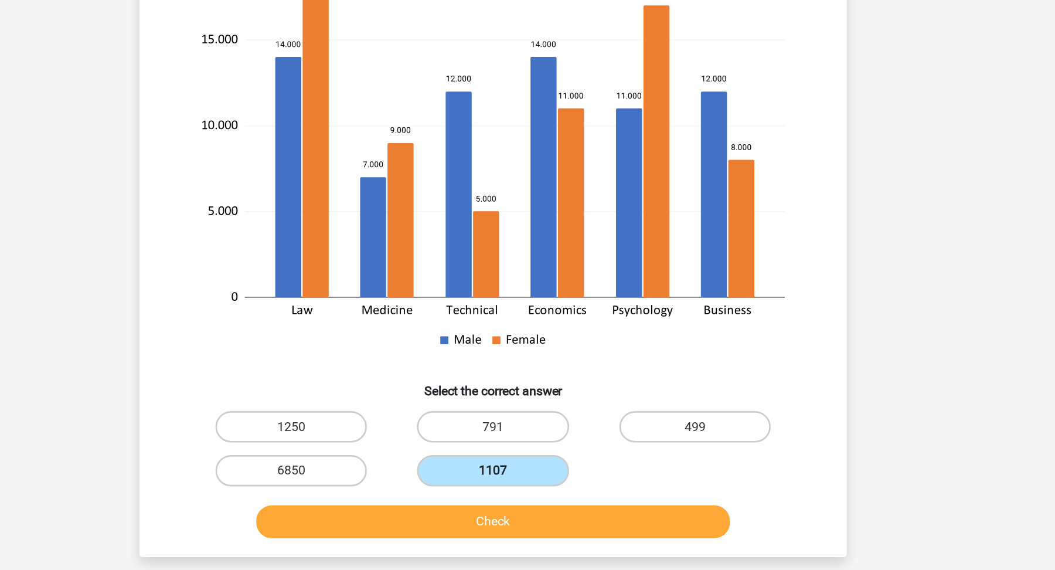
scroll to position [117, 0]
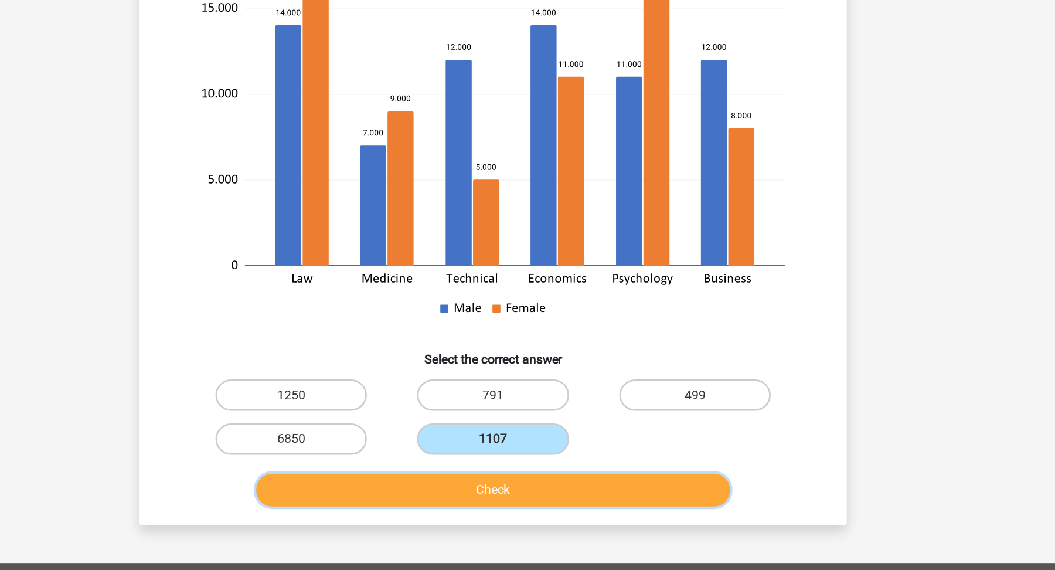
click at [575, 498] on button "Check" at bounding box center [528, 510] width 355 height 25
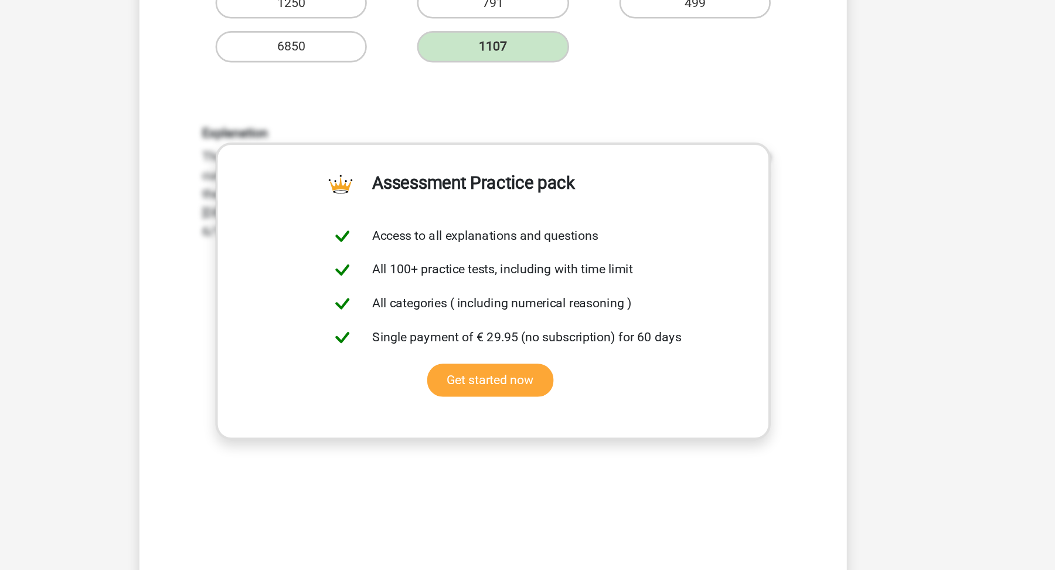
scroll to position [509, 0]
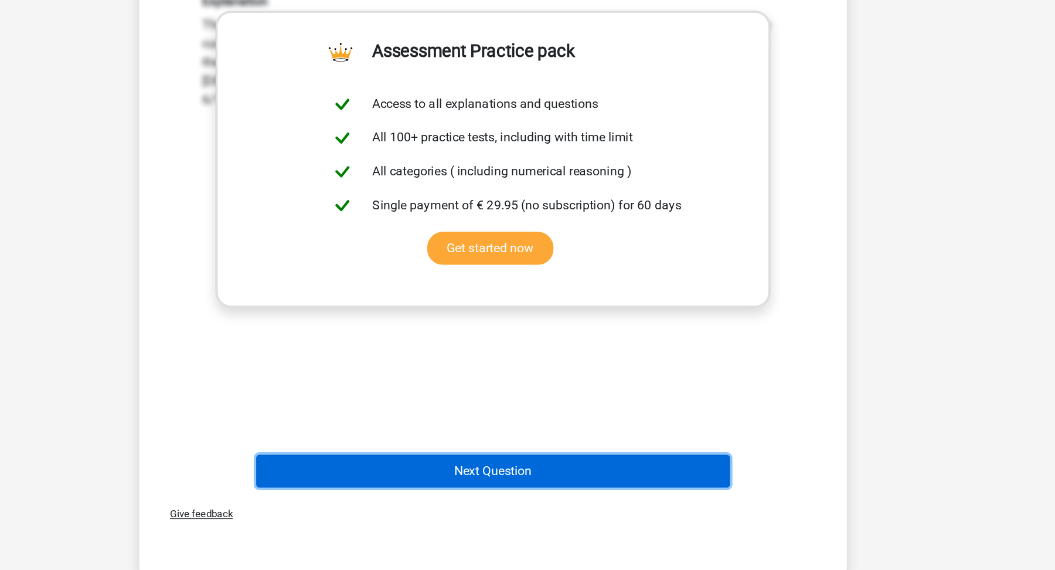
click at [615, 484] on button "Next Question" at bounding box center [528, 496] width 355 height 25
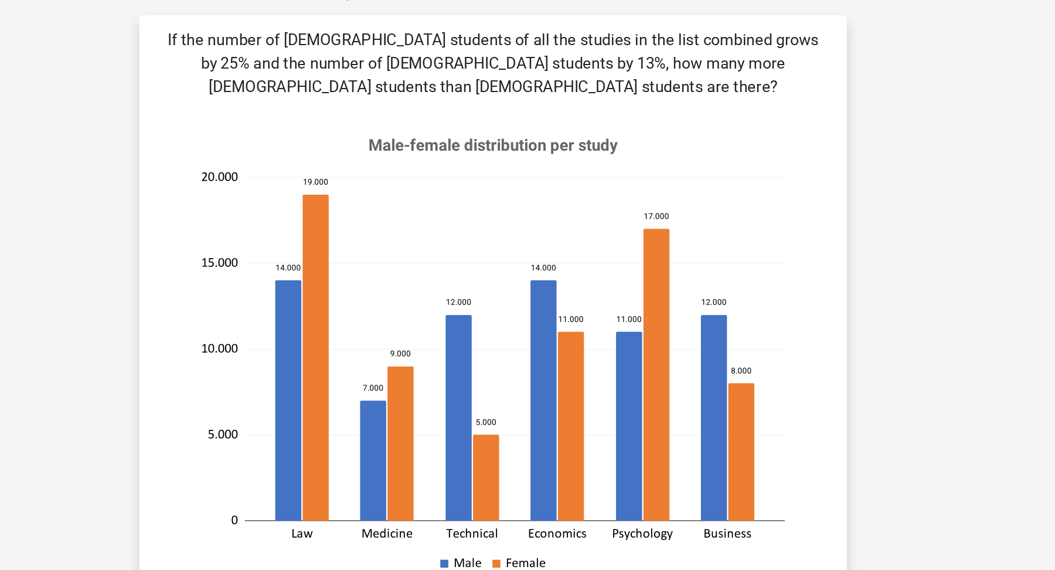
scroll to position [59, 0]
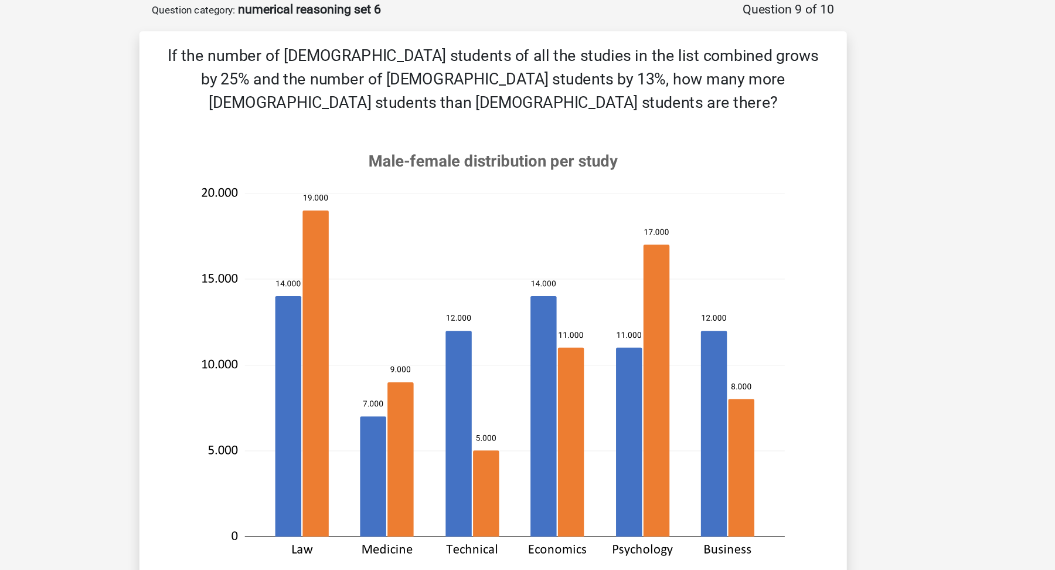
click at [512, 42] on p "If the number of female students of all the studies in the list combined grows …" at bounding box center [527, 59] width 491 height 53
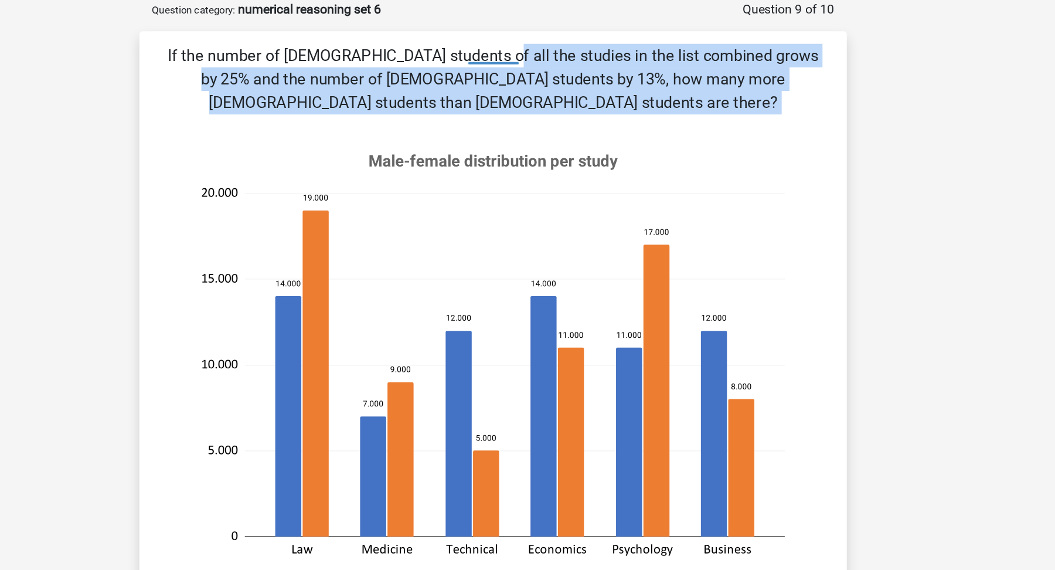
click at [512, 42] on p "If the number of female students of all the studies in the list combined grows …" at bounding box center [527, 59] width 491 height 53
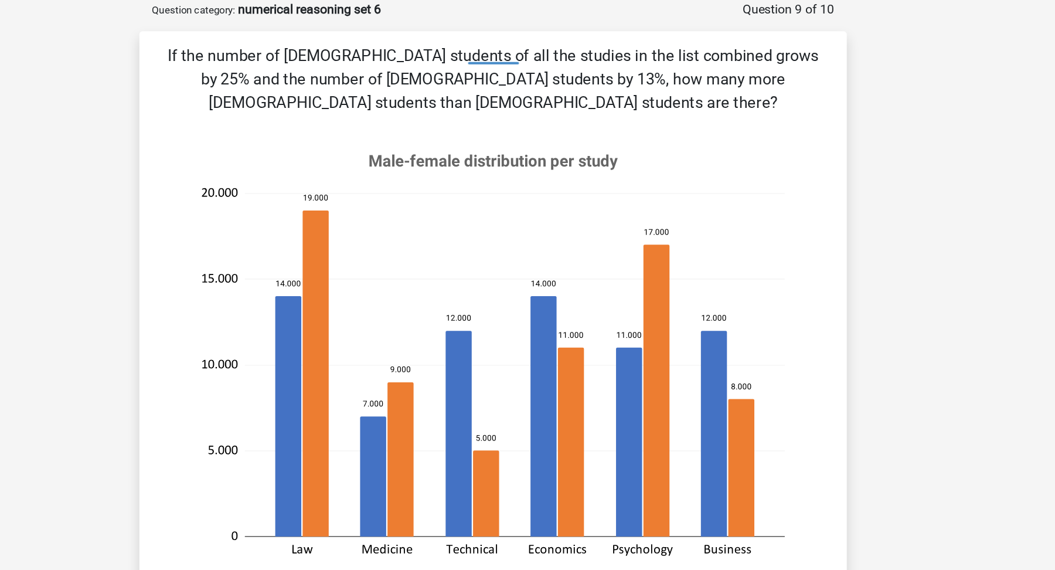
click at [532, 57] on p "If the number of female students of all the studies in the list combined grows …" at bounding box center [527, 59] width 491 height 53
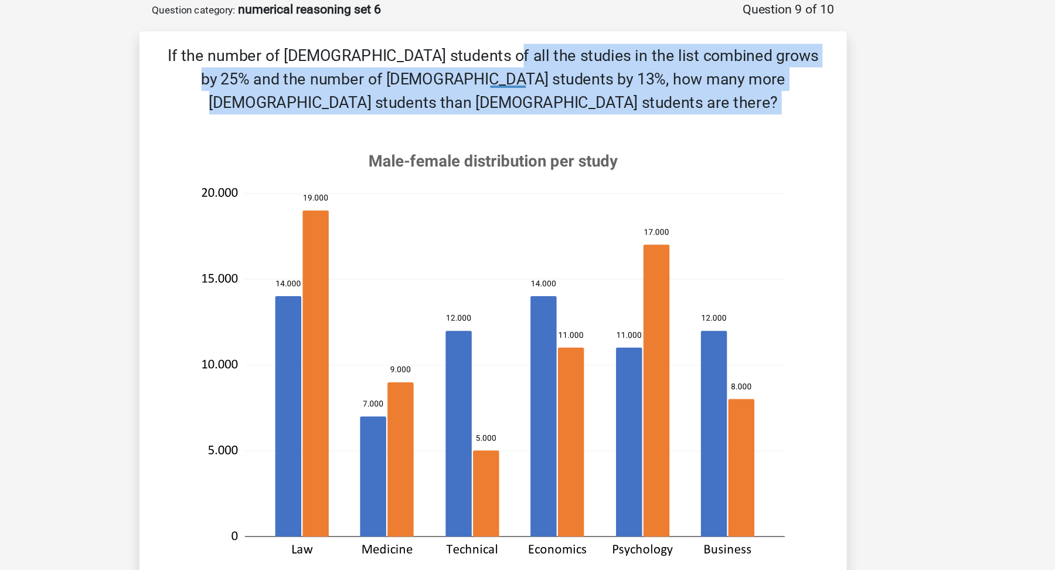
click at [468, 53] on p "If the number of female students of all the studies in the list combined grows …" at bounding box center [527, 59] width 491 height 53
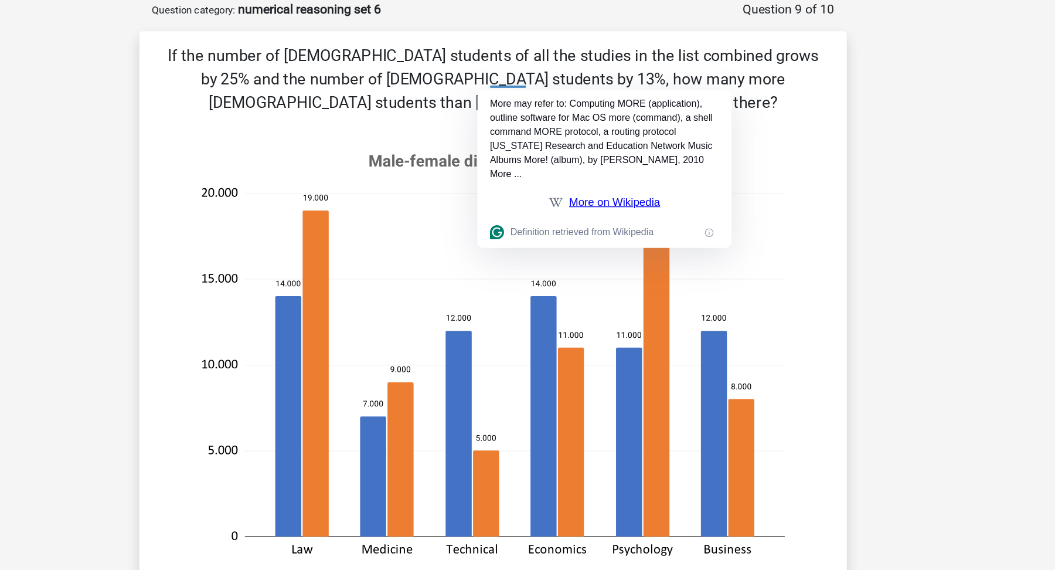
click at [453, 42] on p "If the number of female students of all the studies in the list combined grows …" at bounding box center [527, 59] width 491 height 53
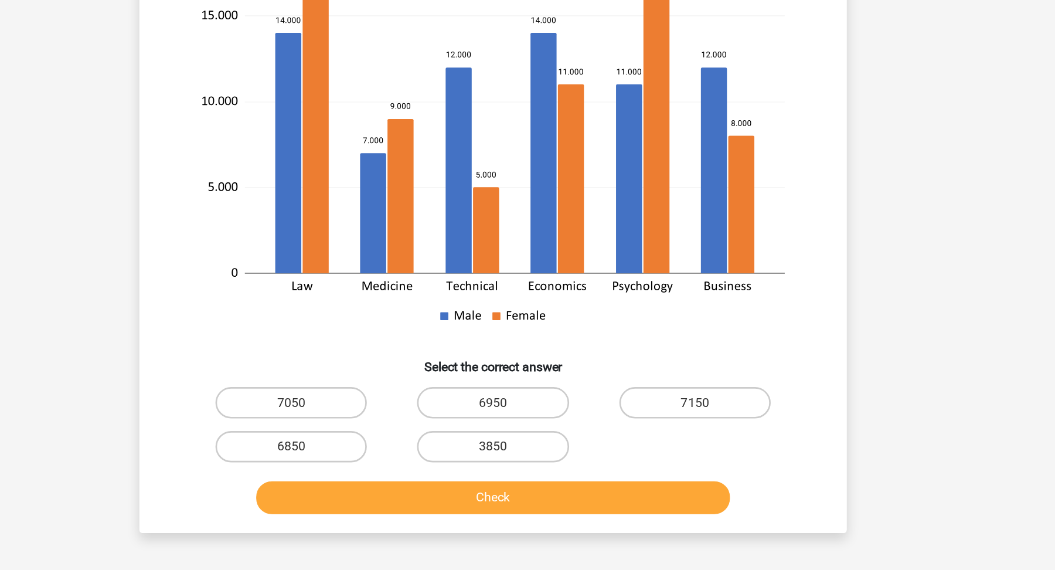
scroll to position [113, 0]
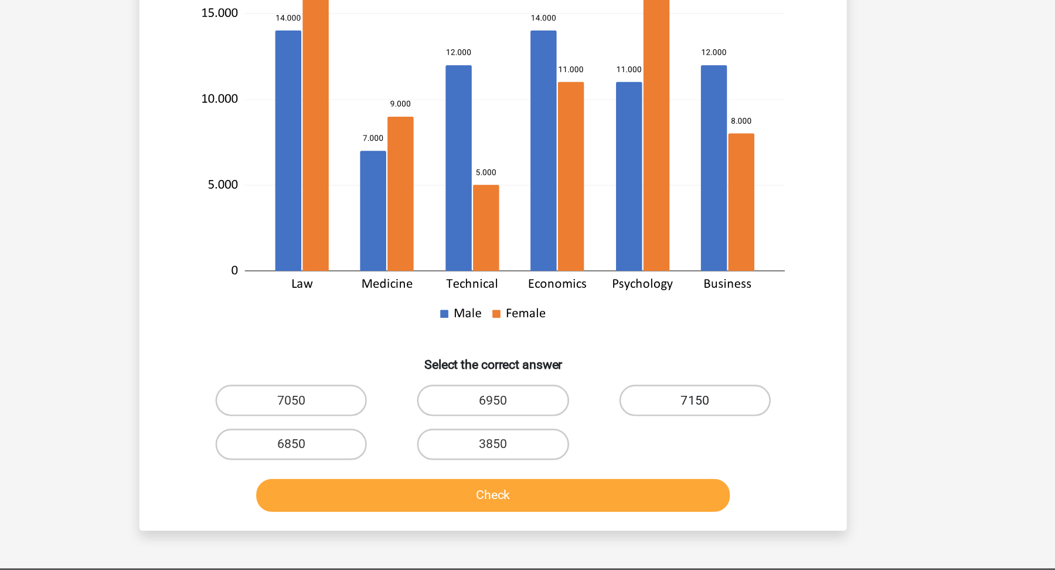
click at [685, 440] on label "7150" at bounding box center [678, 442] width 113 height 23
click at [685, 443] on input "7150" at bounding box center [682, 447] width 8 height 8
radio input "true"
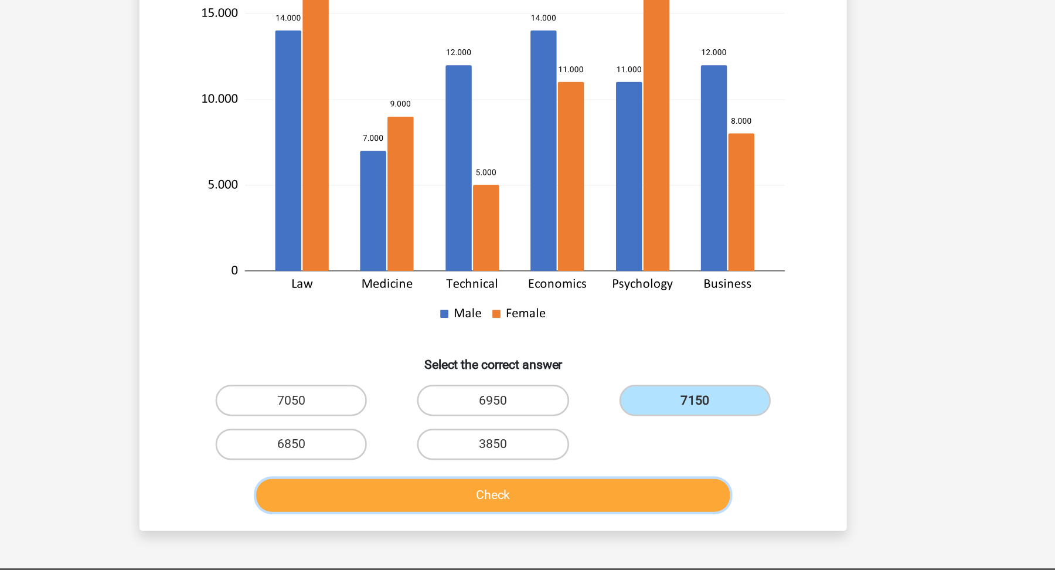
click at [677, 506] on button "Check" at bounding box center [528, 514] width 355 height 25
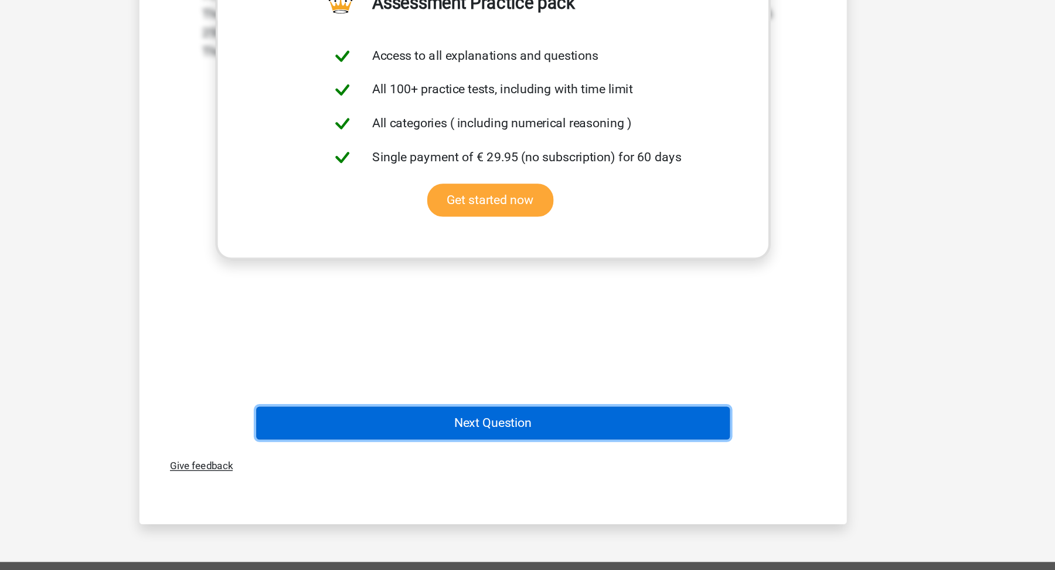
click at [686, 455] on button "Next Question" at bounding box center [528, 460] width 355 height 25
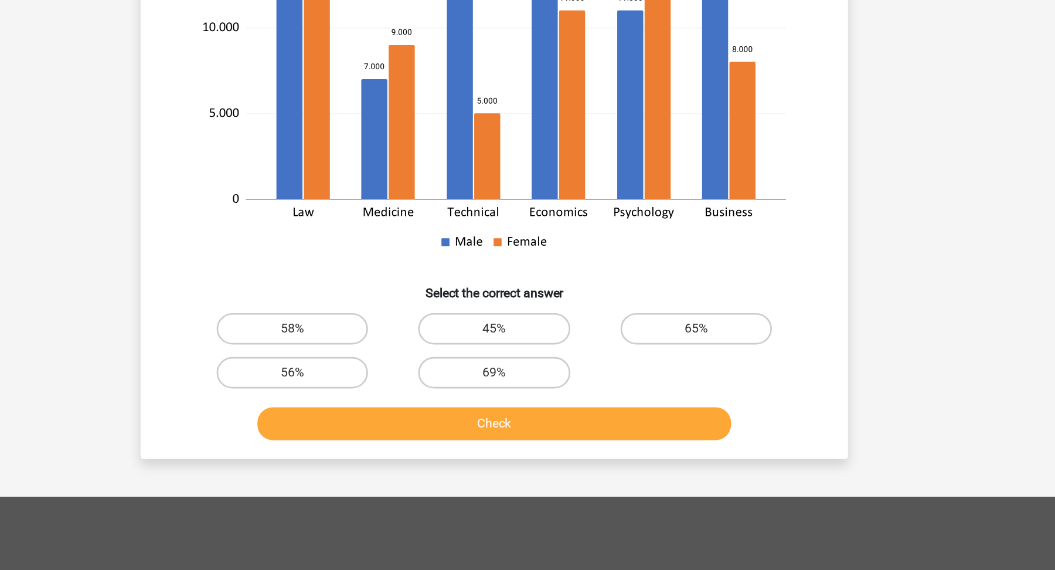
scroll to position [148, 0]
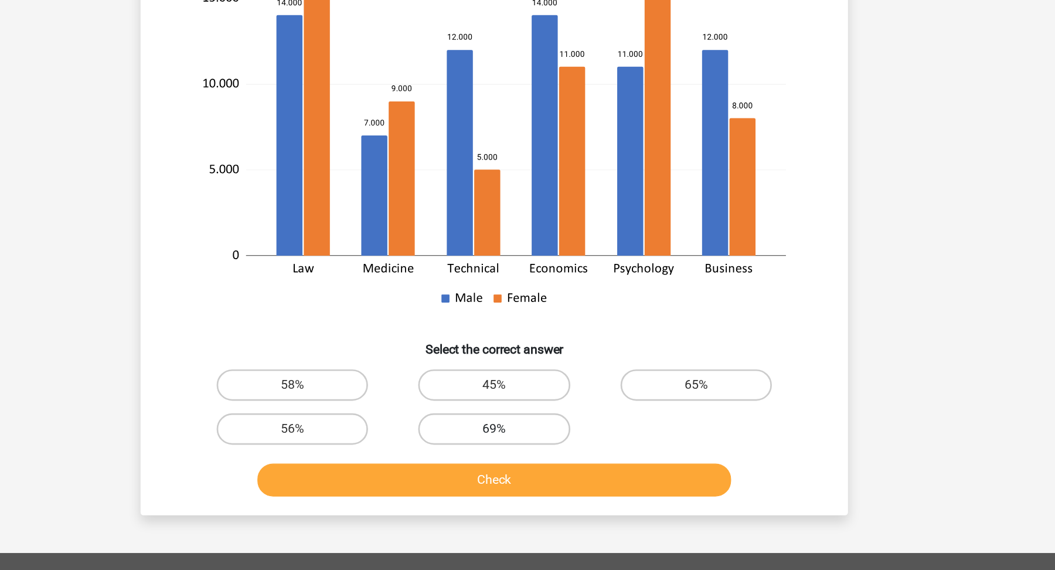
click at [553, 420] on label "69%" at bounding box center [527, 422] width 113 height 23
click at [535, 423] on input "69%" at bounding box center [532, 427] width 8 height 8
radio input "true"
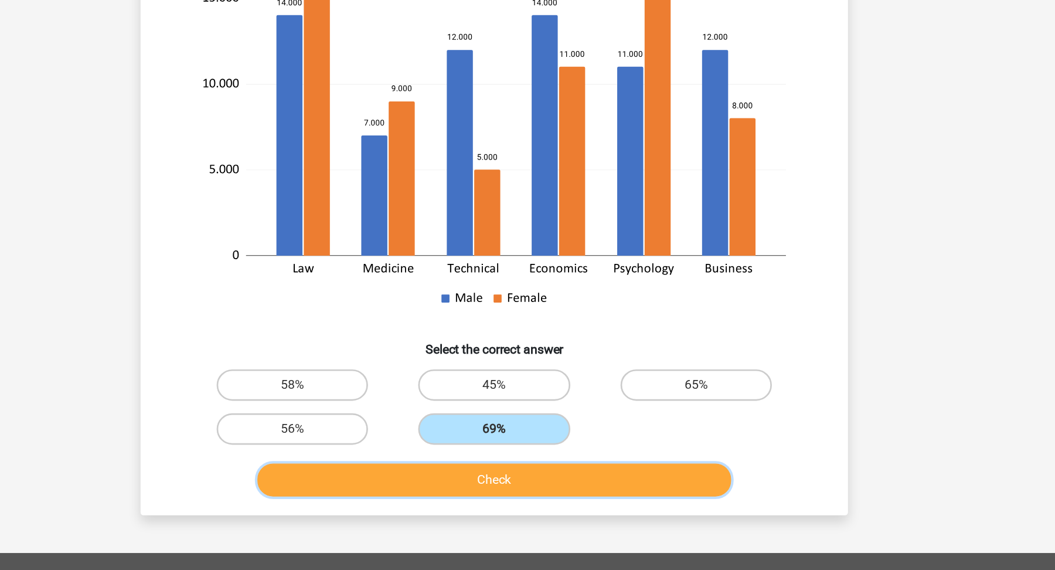
click at [570, 456] on button "Check" at bounding box center [528, 461] width 355 height 25
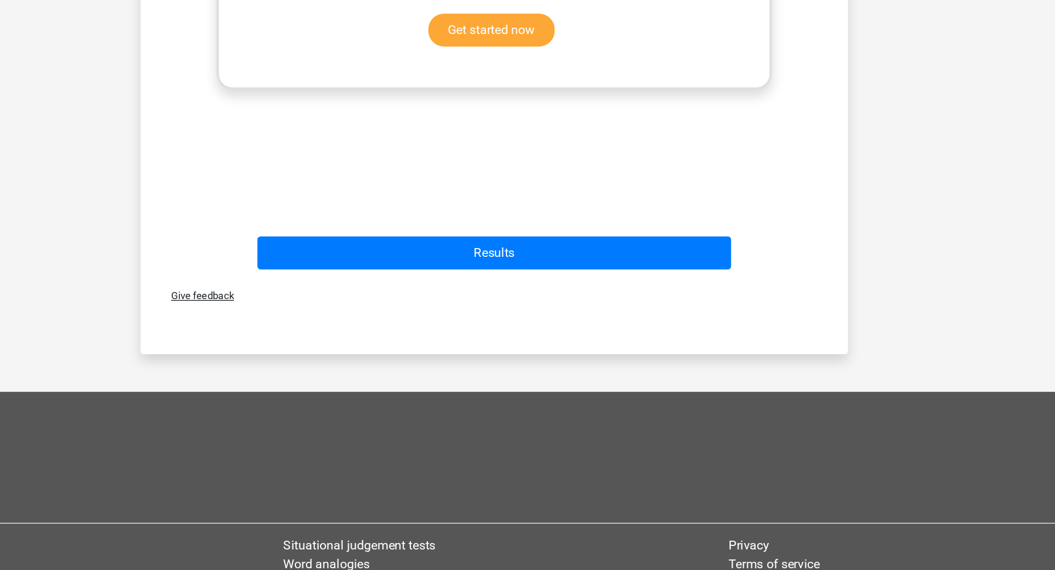
scroll to position [729, 0]
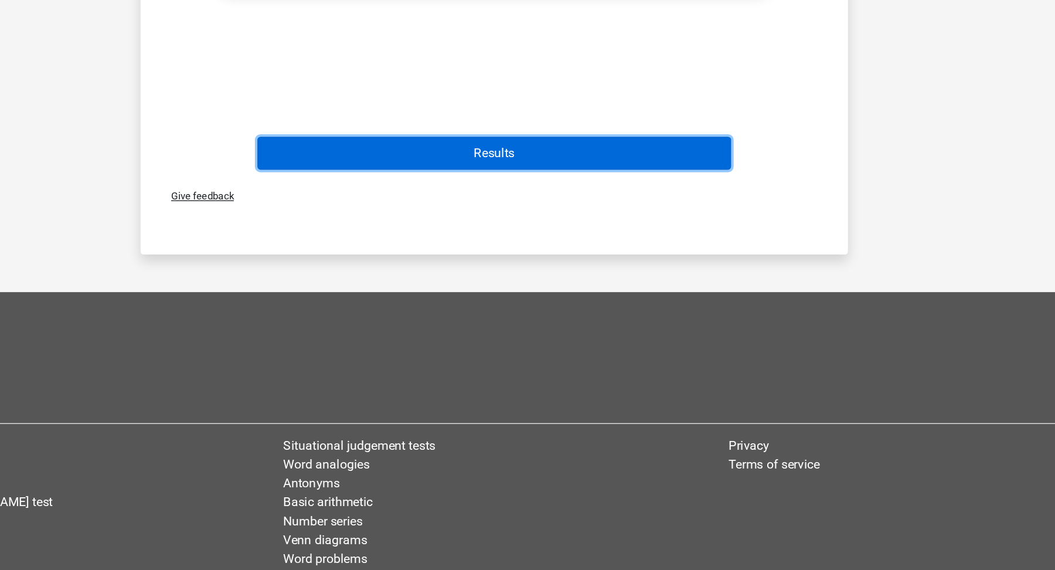
click at [675, 264] on button "Results" at bounding box center [528, 258] width 355 height 25
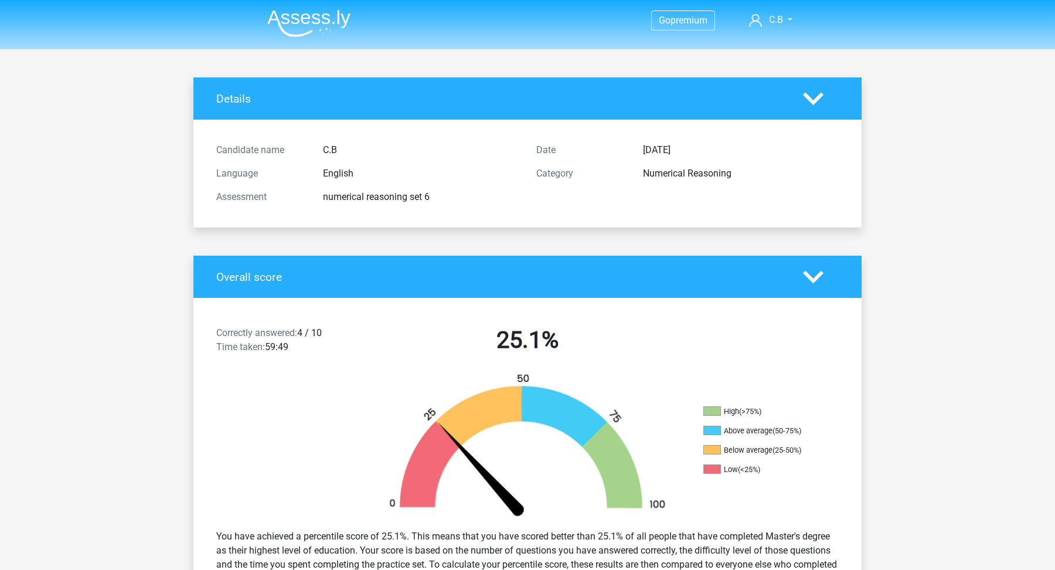
click at [312, 28] on img at bounding box center [308, 23] width 83 height 28
